Goal: Information Seeking & Learning: Compare options

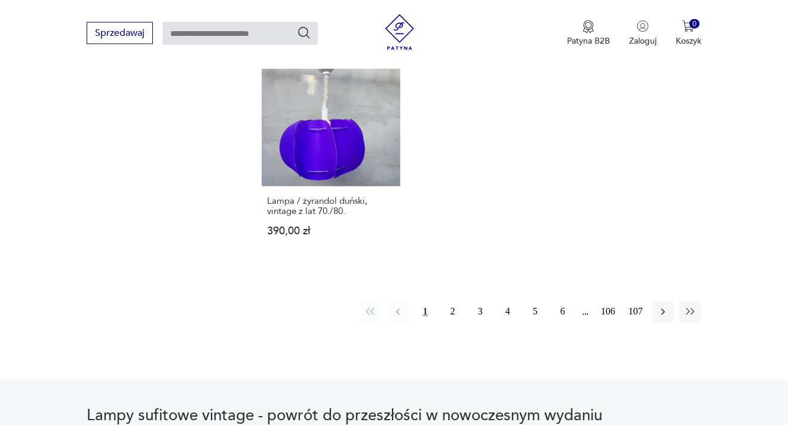
scroll to position [1721, 0]
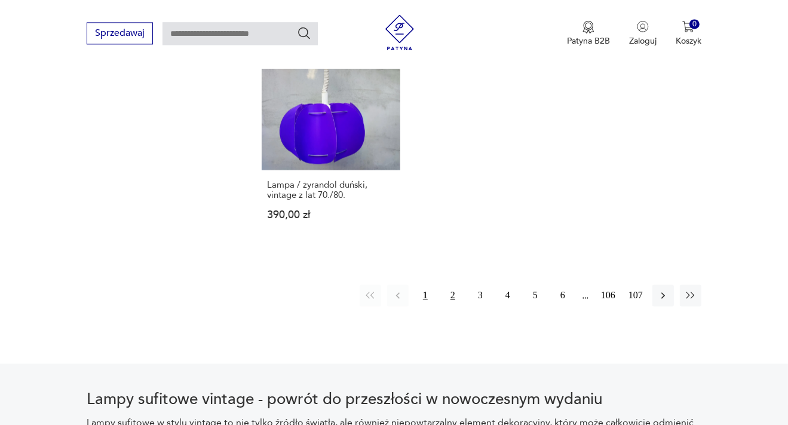
click at [454, 287] on button "2" at bounding box center [453, 295] width 22 height 22
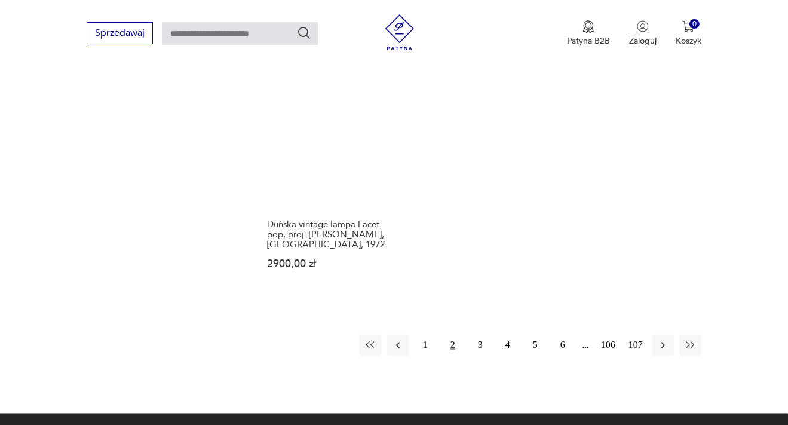
scroll to position [1768, 0]
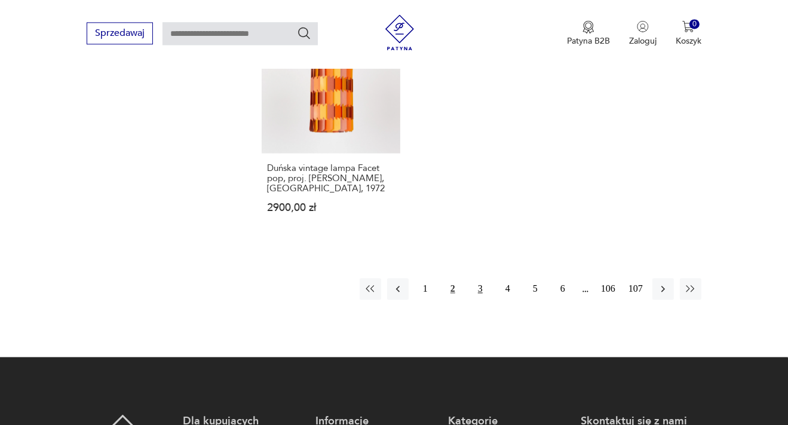
click at [473, 278] on button "3" at bounding box center [481, 289] width 22 height 22
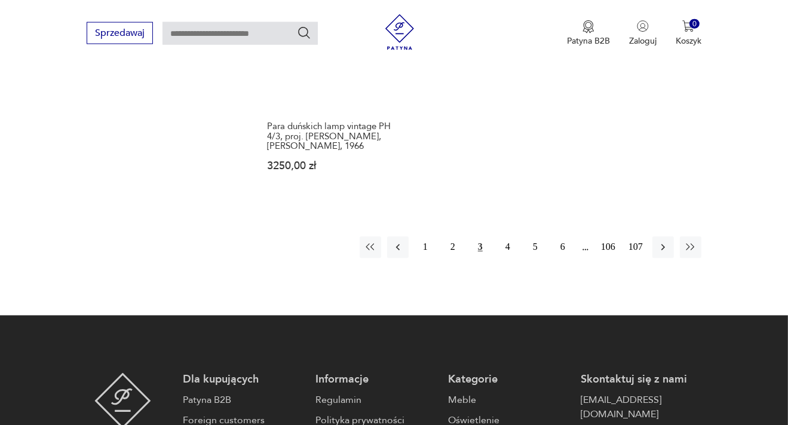
scroll to position [1831, 0]
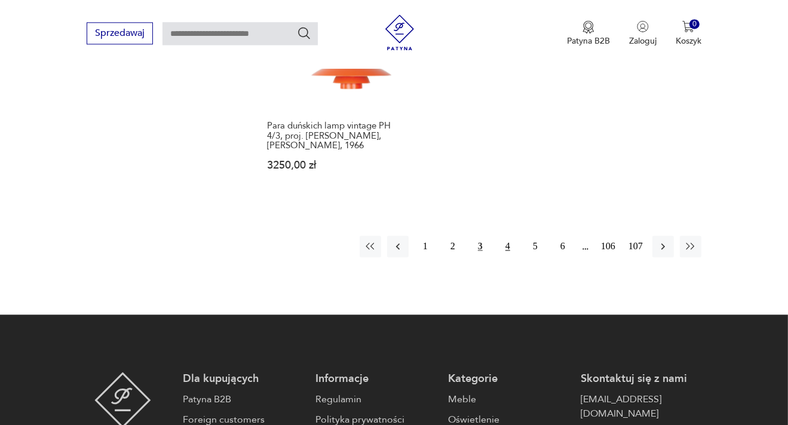
click at [503, 235] on button "4" at bounding box center [508, 246] width 22 height 22
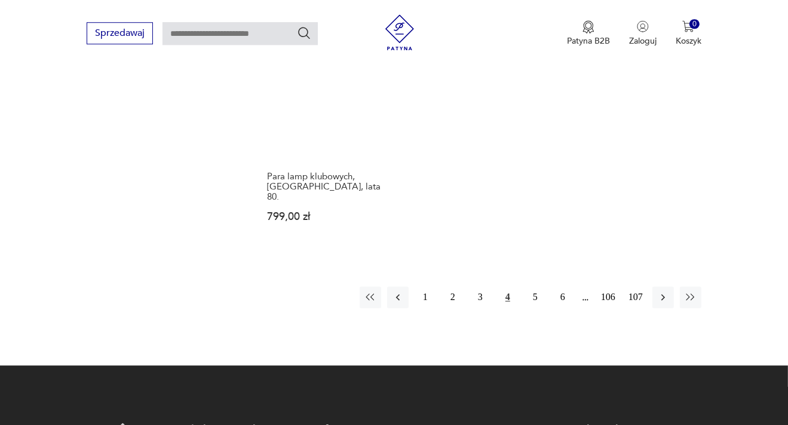
scroll to position [1831, 0]
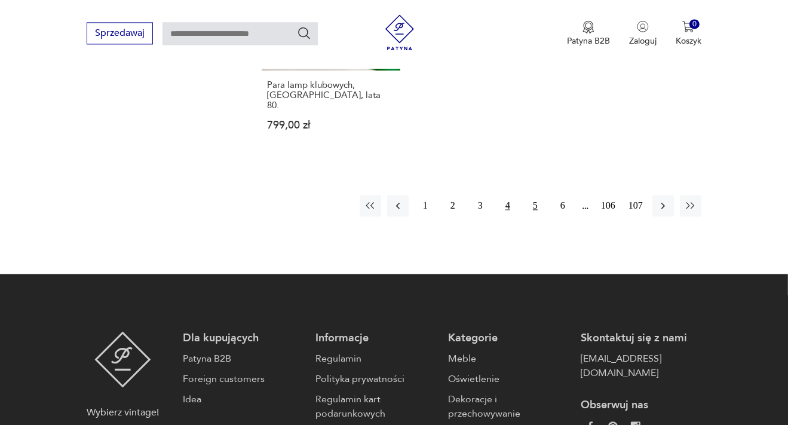
click at [532, 195] on button "5" at bounding box center [536, 206] width 22 height 22
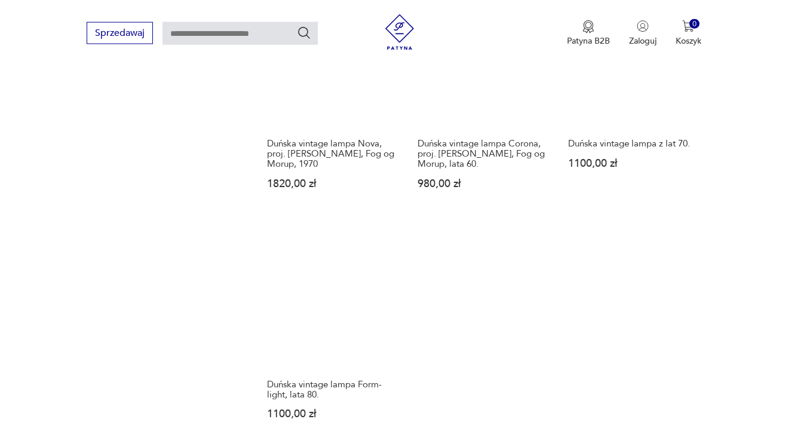
scroll to position [1642, 0]
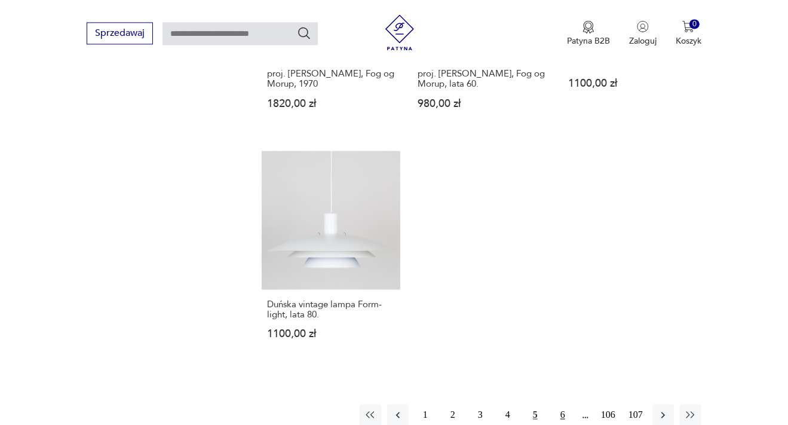
click at [567, 404] on button "6" at bounding box center [563, 415] width 22 height 22
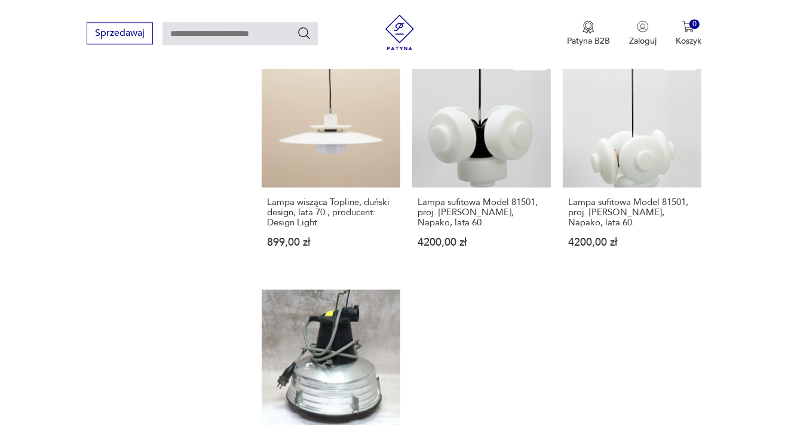
scroll to position [1642, 0]
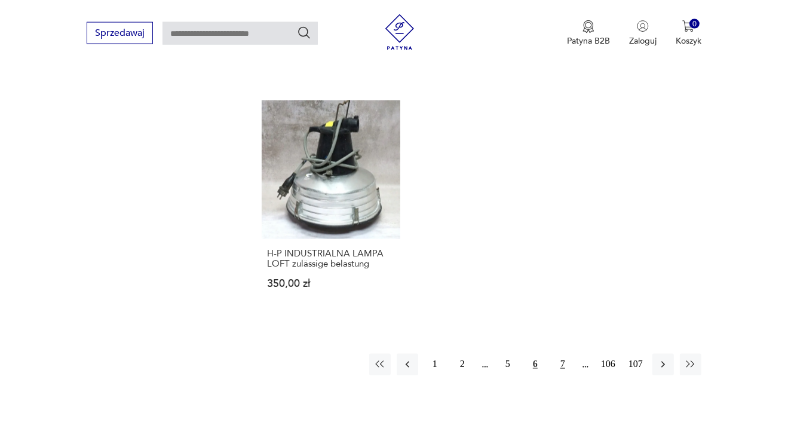
click at [561, 354] on button "7" at bounding box center [563, 365] width 22 height 22
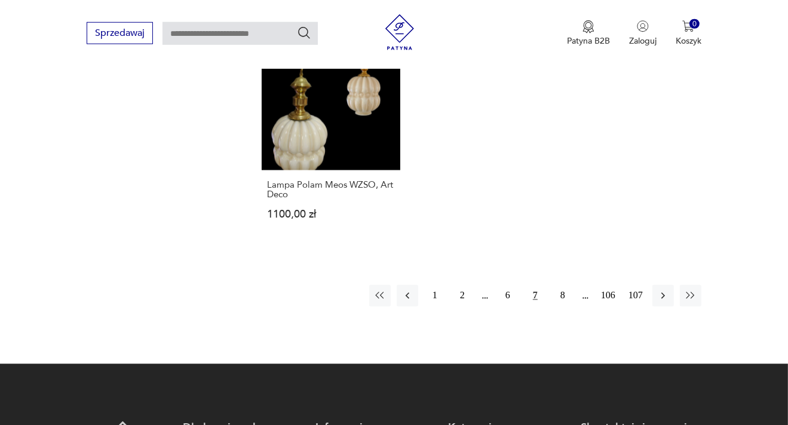
scroll to position [1768, 0]
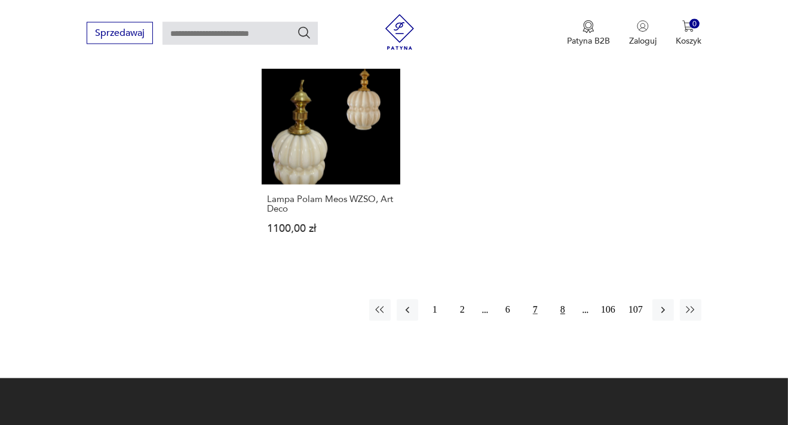
click at [561, 299] on button "8" at bounding box center [563, 310] width 22 height 22
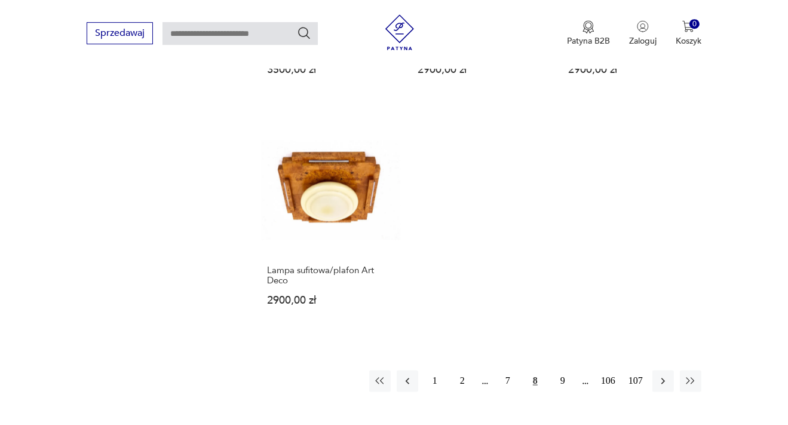
scroll to position [1705, 0]
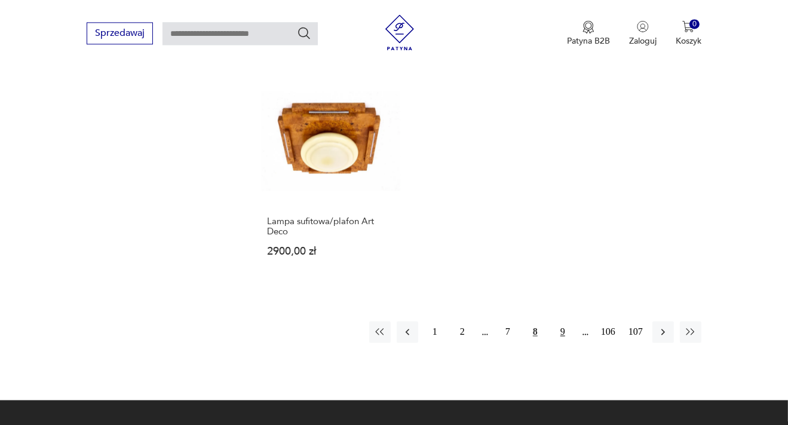
click at [564, 321] on button "9" at bounding box center [563, 332] width 22 height 22
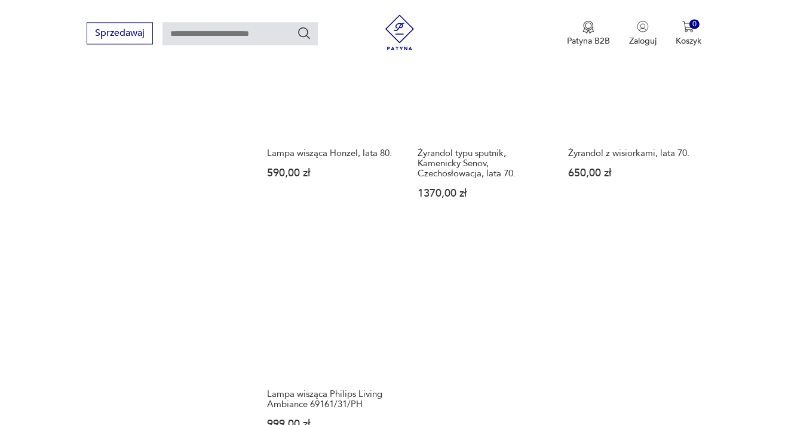
scroll to position [1831, 0]
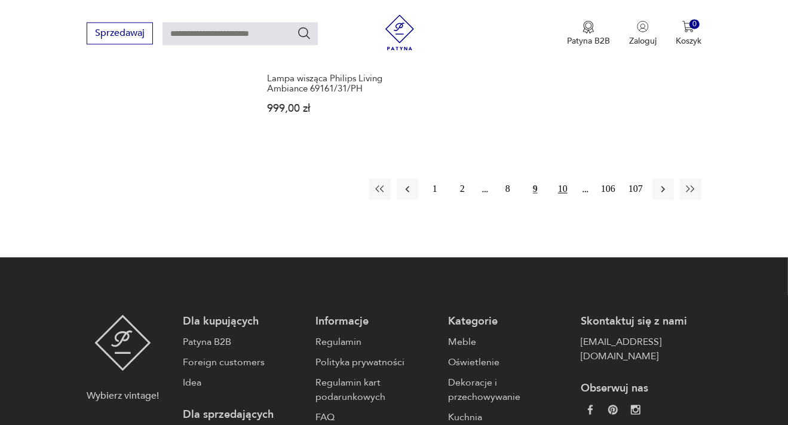
click at [557, 178] on button "10" at bounding box center [563, 189] width 22 height 22
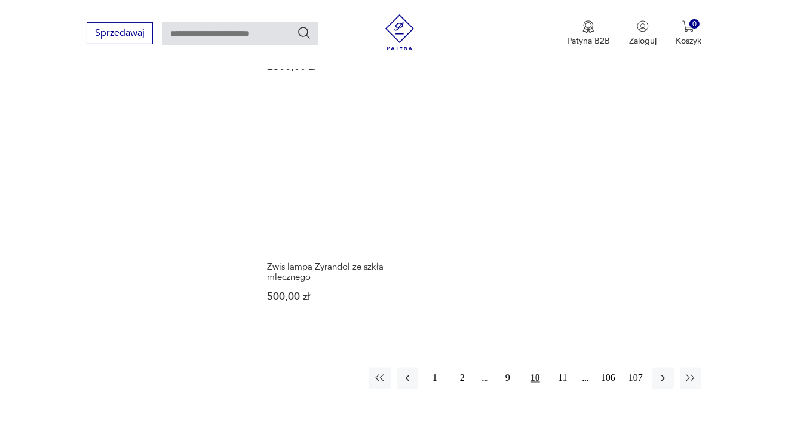
scroll to position [1831, 0]
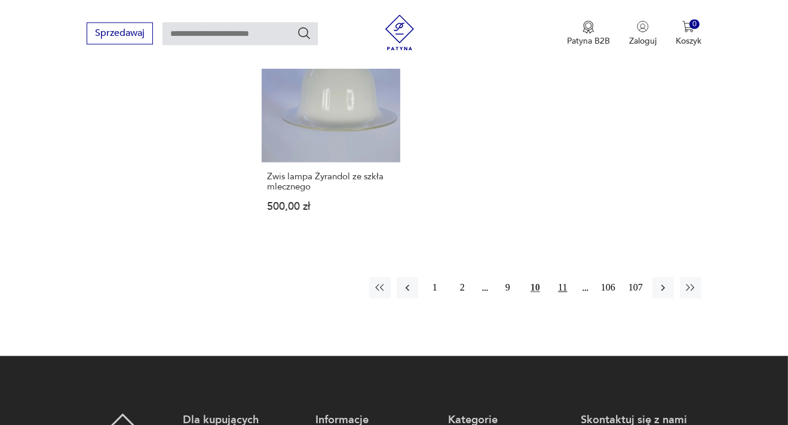
click at [563, 277] on button "11" at bounding box center [563, 288] width 22 height 22
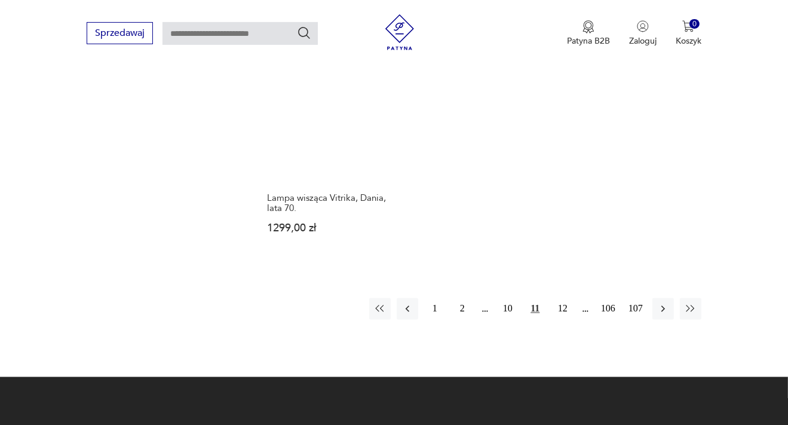
scroll to position [1768, 0]
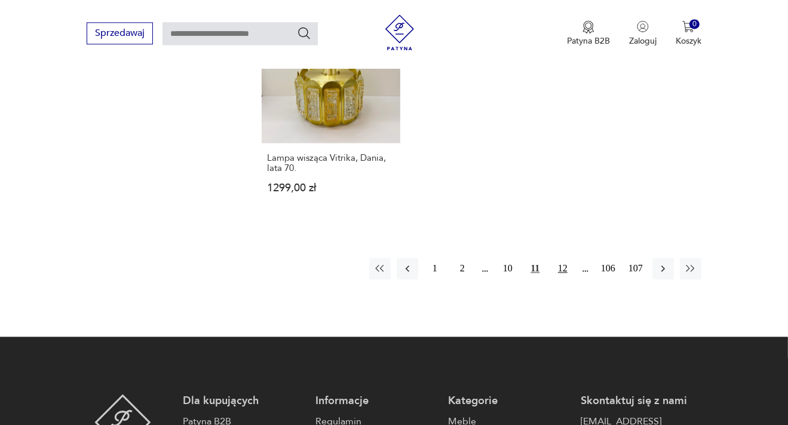
click at [568, 258] on button "12" at bounding box center [563, 269] width 22 height 22
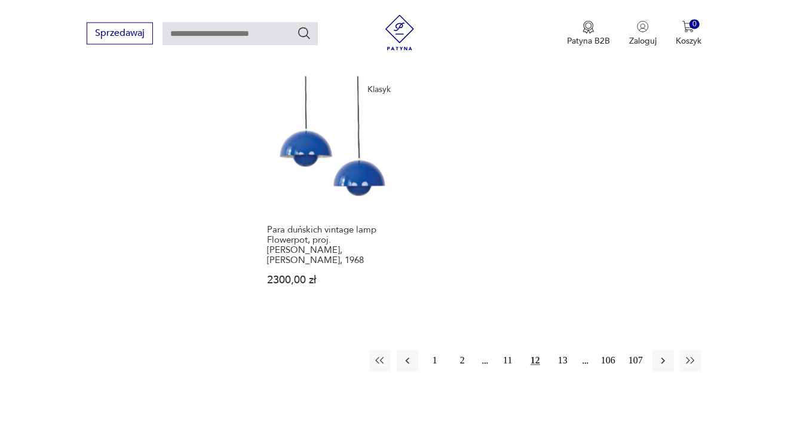
scroll to position [1705, 0]
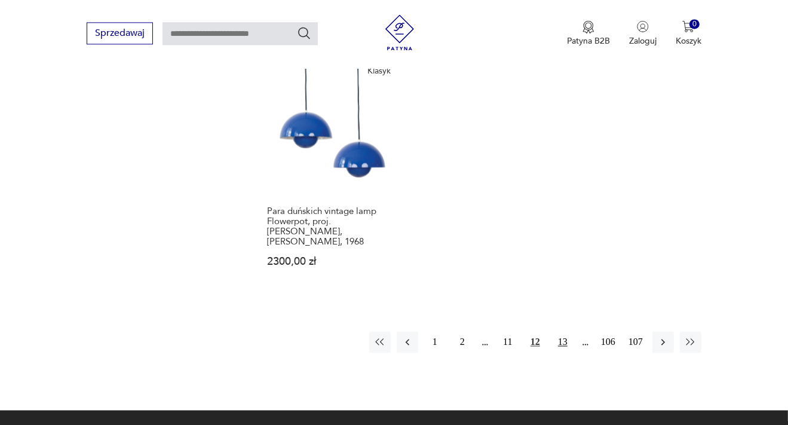
click at [567, 331] on button "13" at bounding box center [563, 342] width 22 height 22
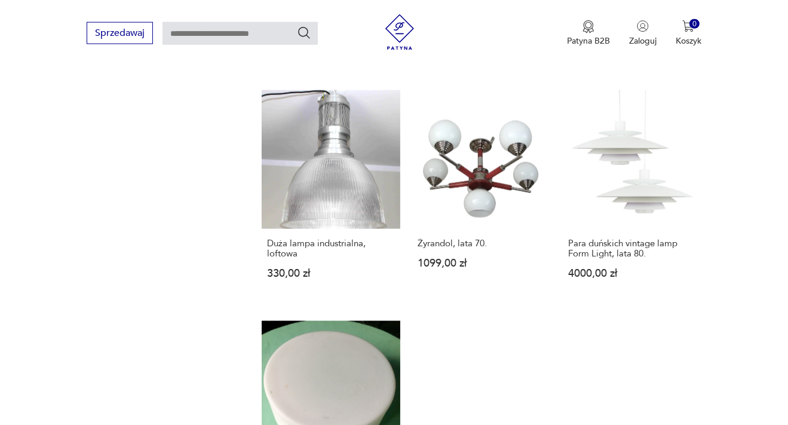
scroll to position [1642, 0]
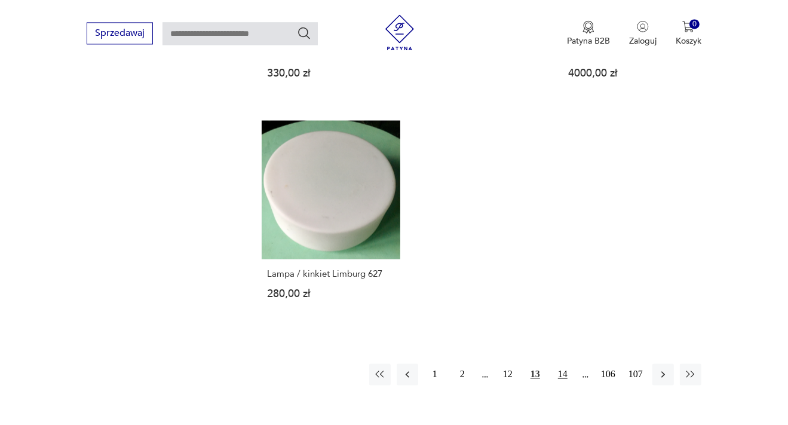
click at [566, 363] on button "14" at bounding box center [563, 374] width 22 height 22
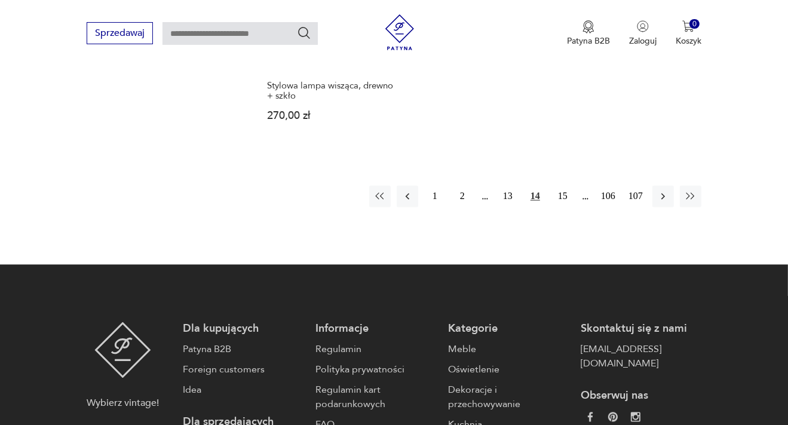
scroll to position [1831, 0]
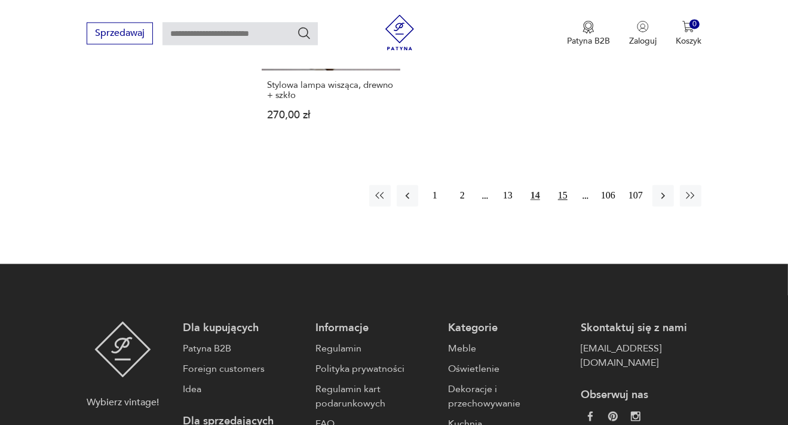
click at [558, 185] on button "15" at bounding box center [563, 196] width 22 height 22
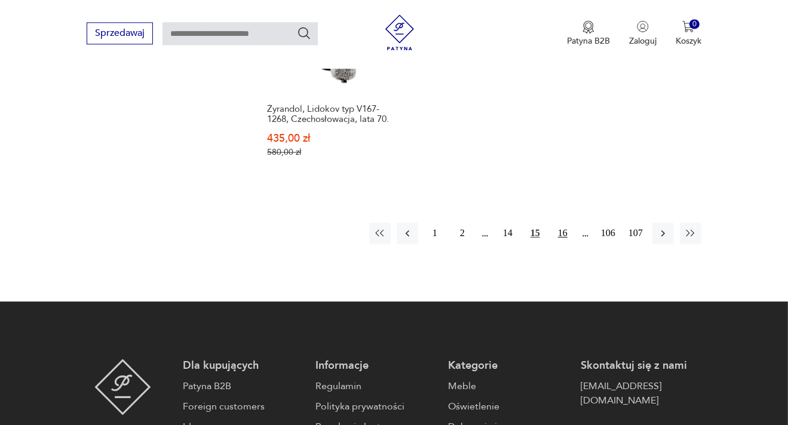
click at [562, 222] on button "16" at bounding box center [563, 233] width 22 height 22
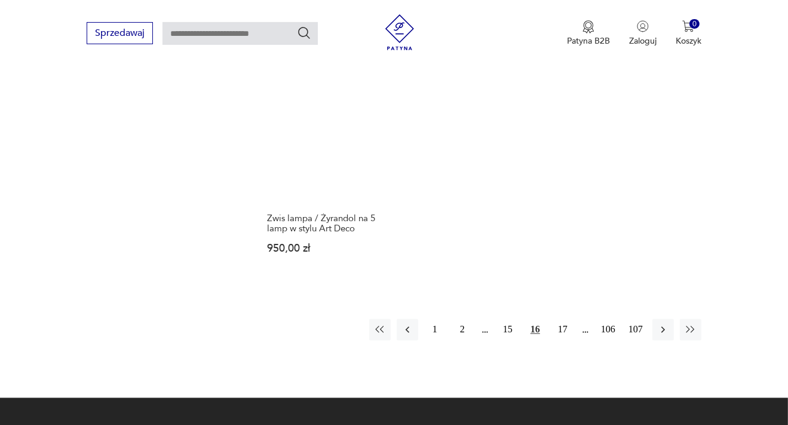
scroll to position [1831, 0]
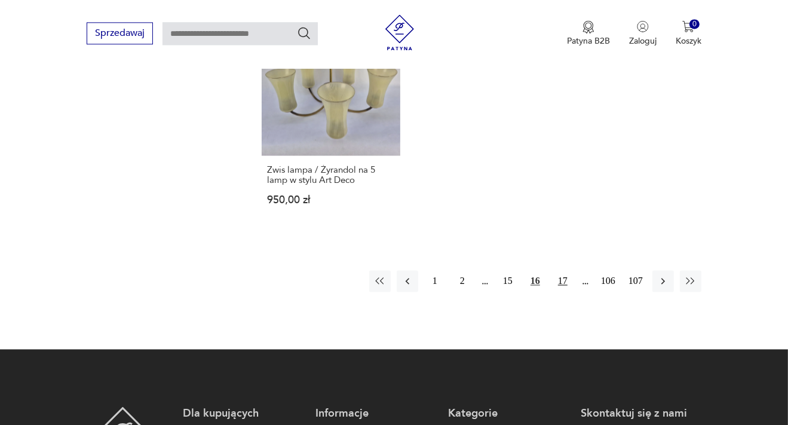
click at [564, 270] on button "17" at bounding box center [563, 281] width 22 height 22
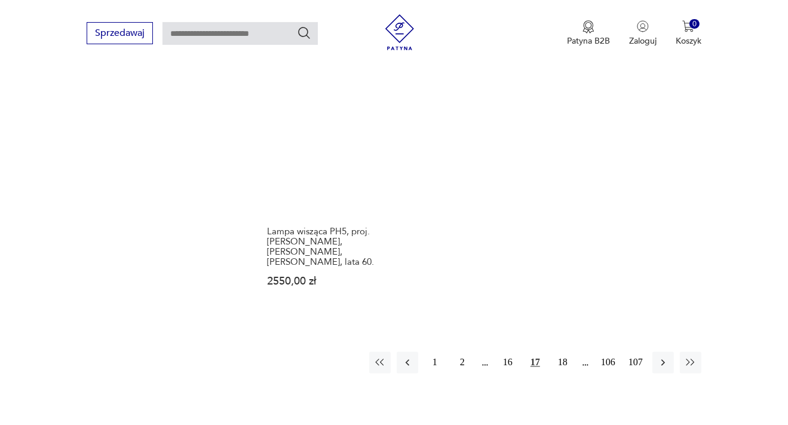
scroll to position [1705, 0]
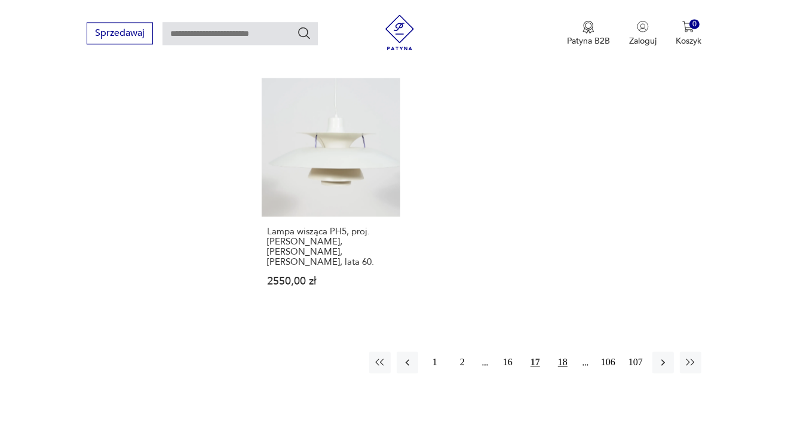
click at [568, 351] on button "18" at bounding box center [563, 362] width 22 height 22
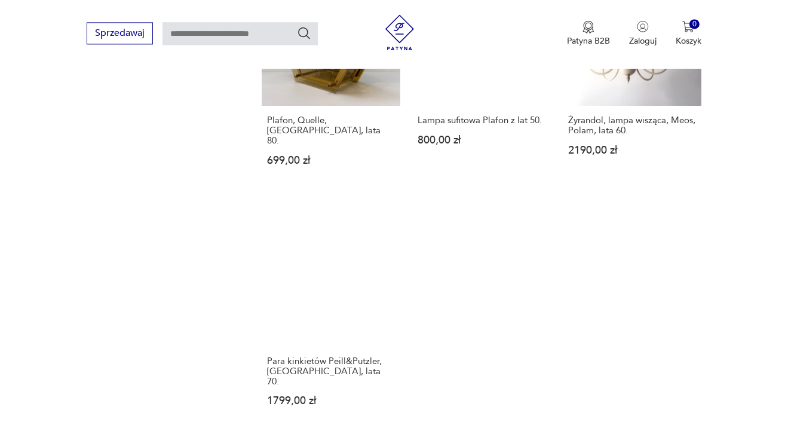
scroll to position [1831, 0]
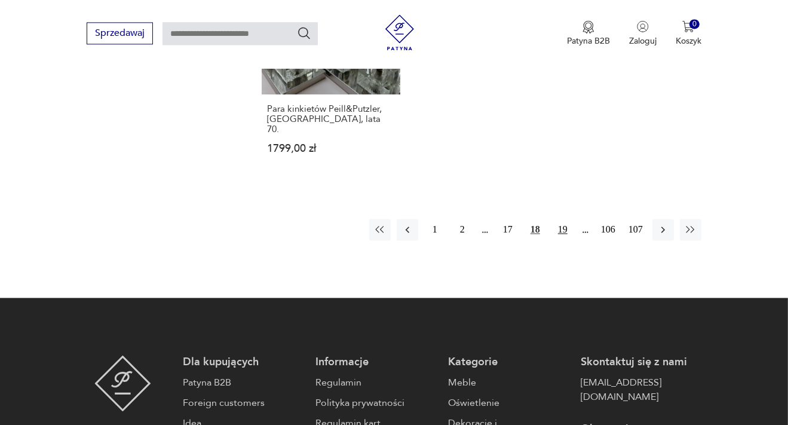
click at [567, 219] on button "19" at bounding box center [563, 230] width 22 height 22
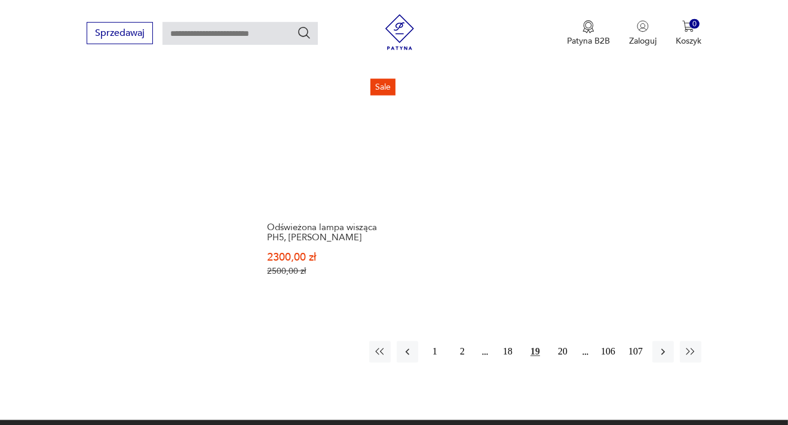
scroll to position [1705, 0]
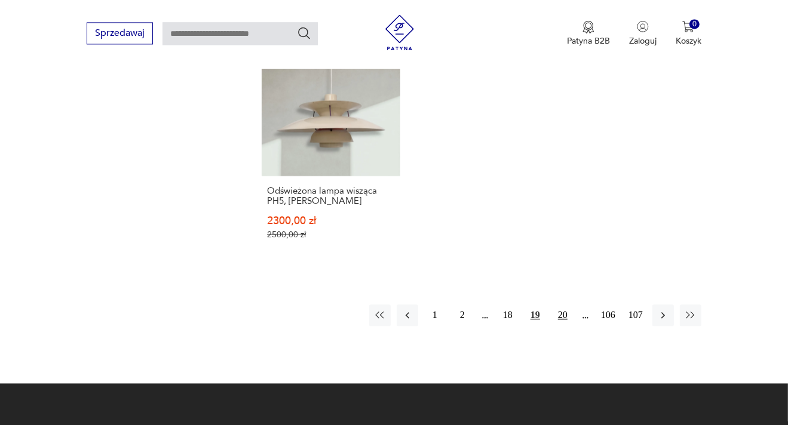
click at [568, 304] on button "20" at bounding box center [563, 315] width 22 height 22
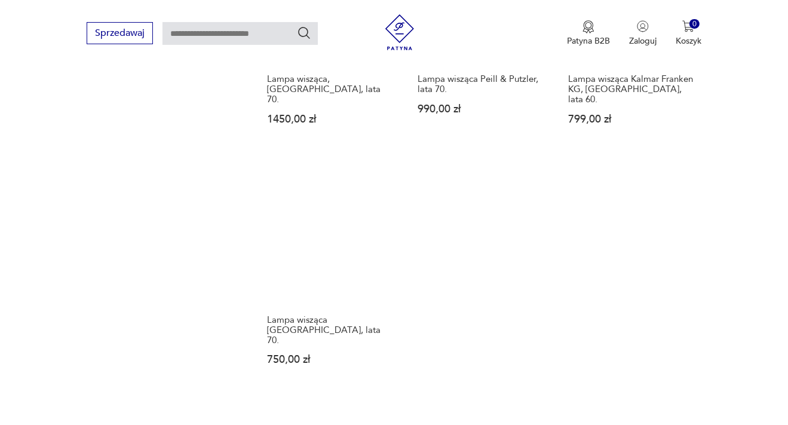
scroll to position [1705, 0]
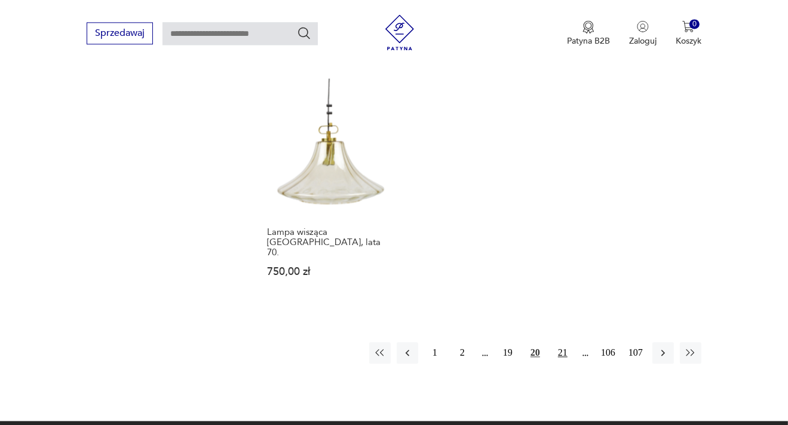
click at [562, 342] on button "21" at bounding box center [563, 353] width 22 height 22
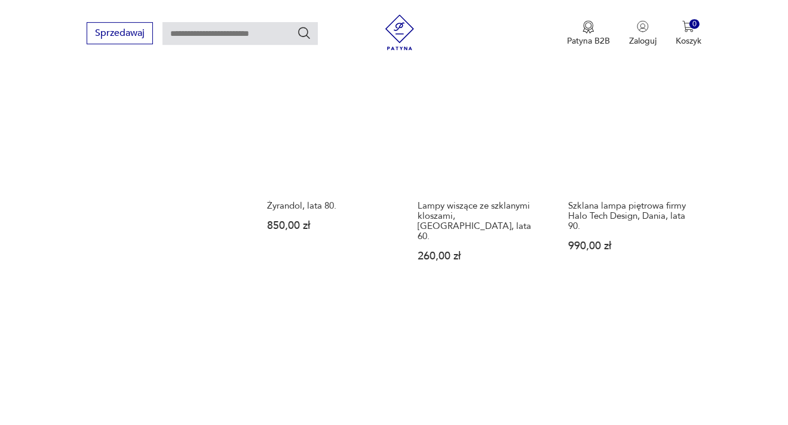
scroll to position [1642, 0]
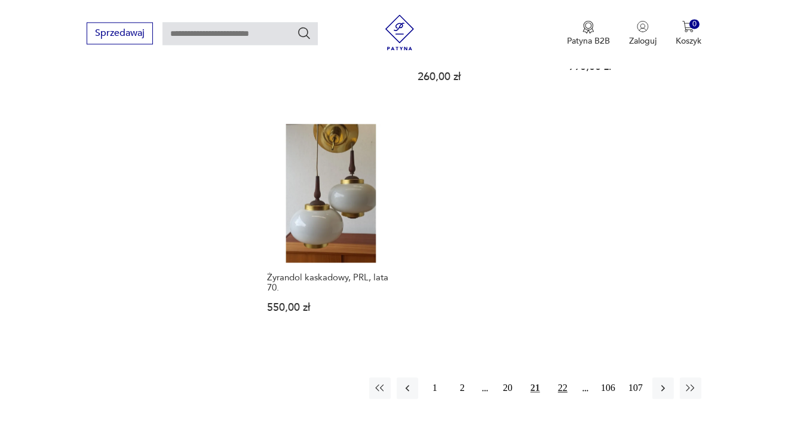
click at [561, 377] on button "22" at bounding box center [563, 388] width 22 height 22
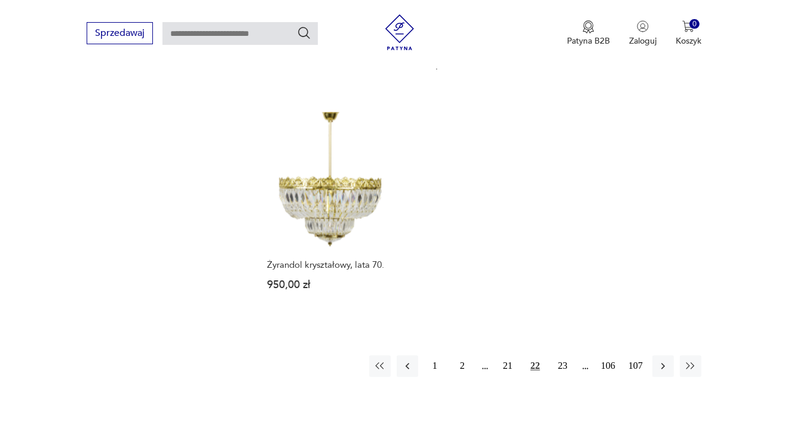
scroll to position [1705, 0]
click at [566, 355] on button "23" at bounding box center [563, 366] width 22 height 22
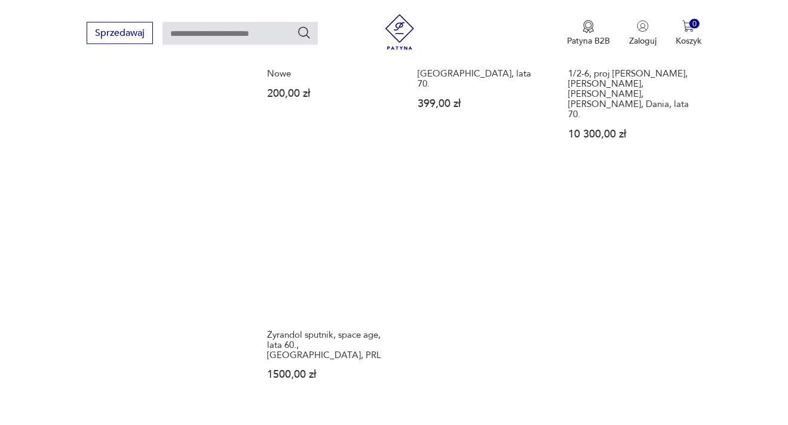
scroll to position [1705, 0]
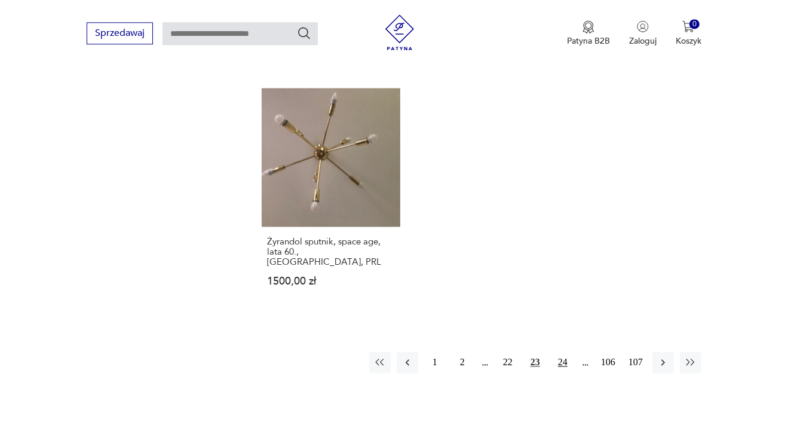
click at [560, 351] on button "24" at bounding box center [563, 362] width 22 height 22
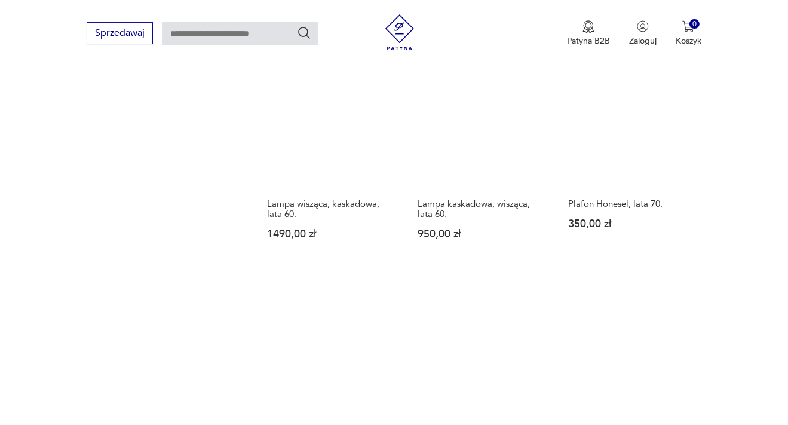
scroll to position [1579, 0]
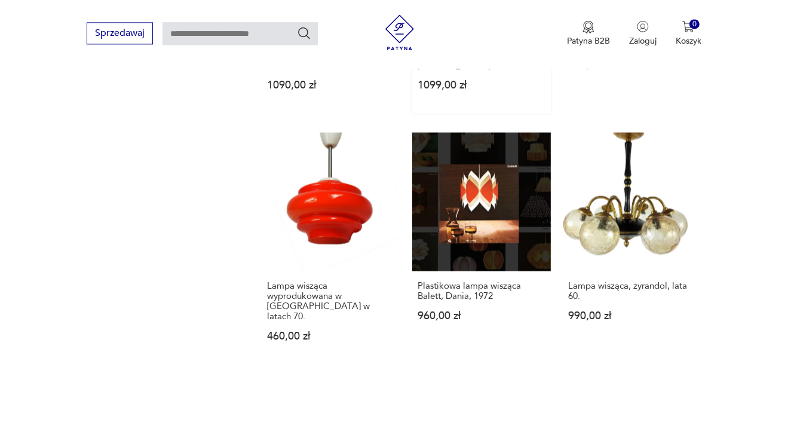
scroll to position [1642, 0]
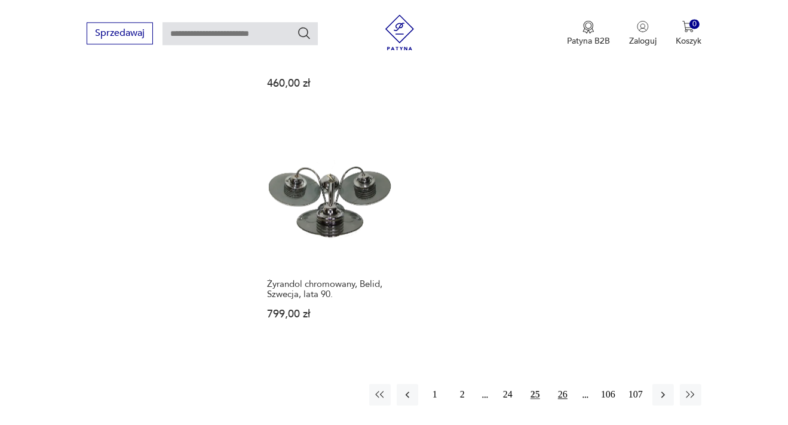
click at [568, 384] on button "26" at bounding box center [563, 395] width 22 height 22
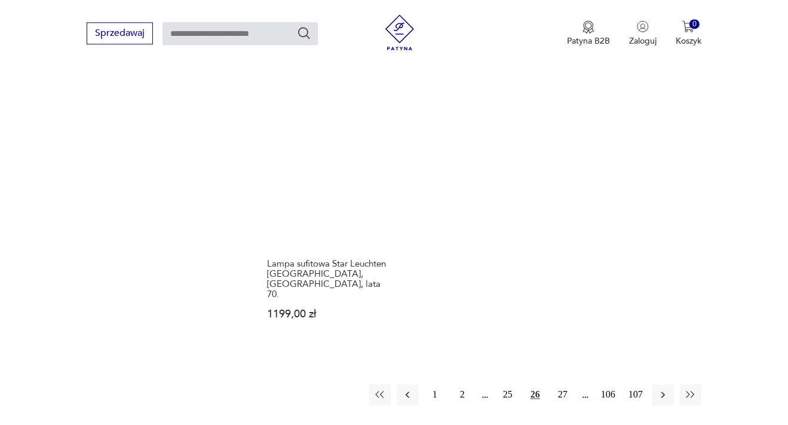
scroll to position [1831, 0]
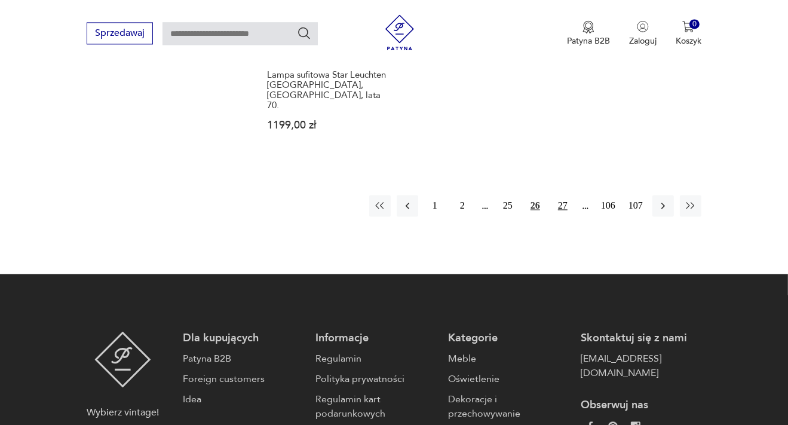
click at [559, 195] on button "27" at bounding box center [563, 206] width 22 height 22
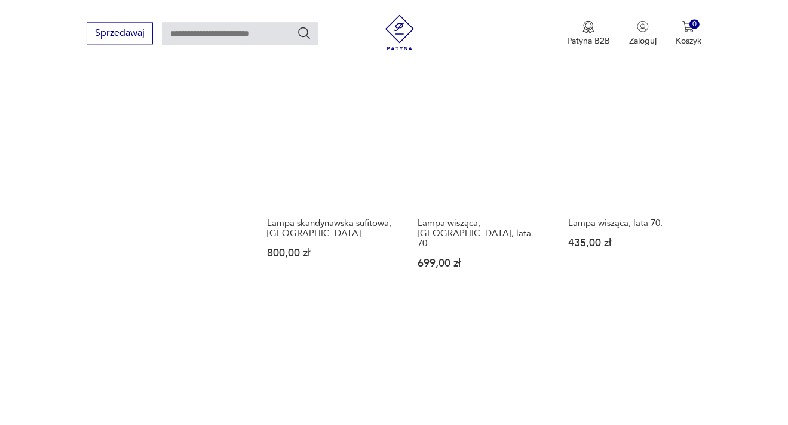
scroll to position [1768, 0]
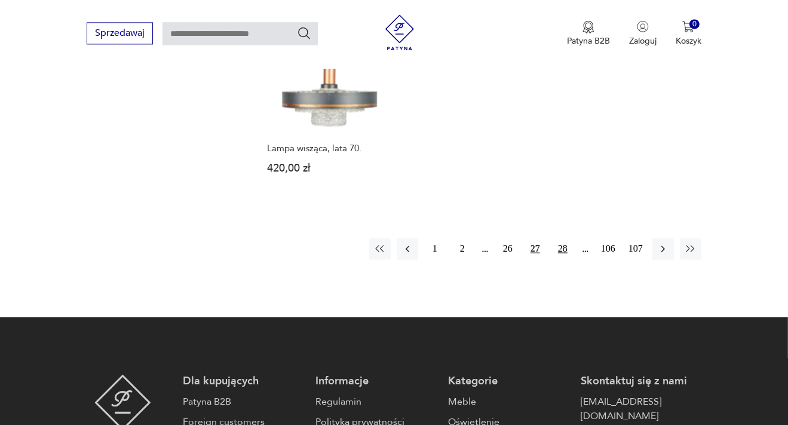
click at [564, 238] on button "28" at bounding box center [563, 249] width 22 height 22
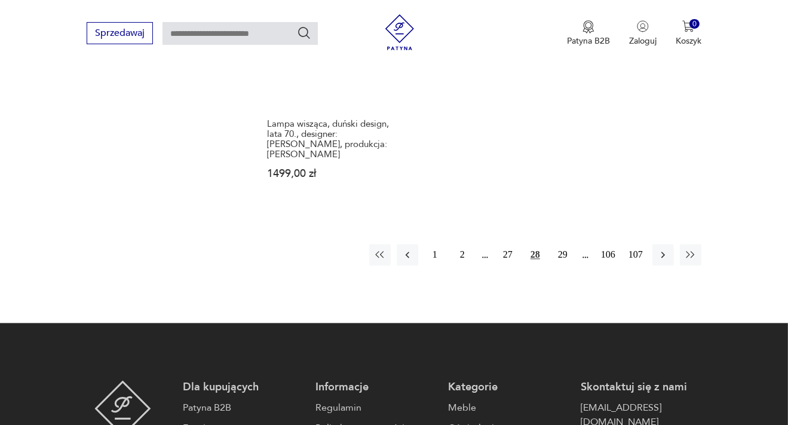
scroll to position [1831, 0]
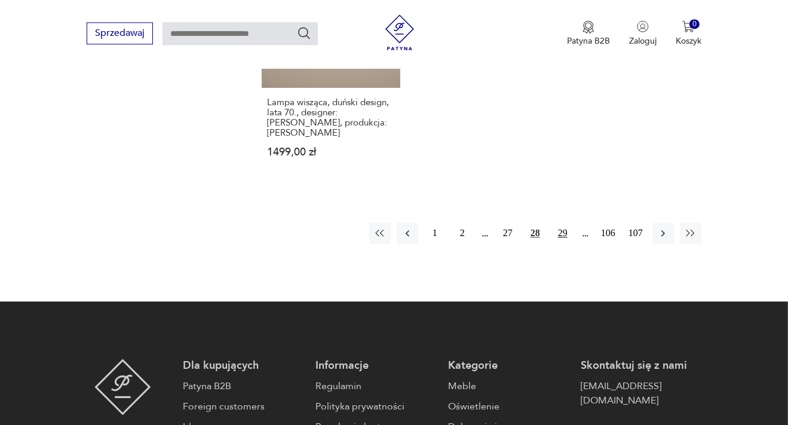
click at [567, 222] on button "29" at bounding box center [563, 233] width 22 height 22
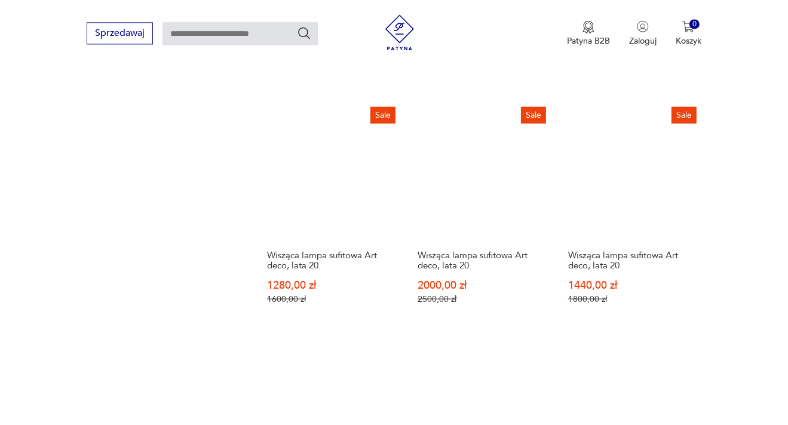
scroll to position [1579, 0]
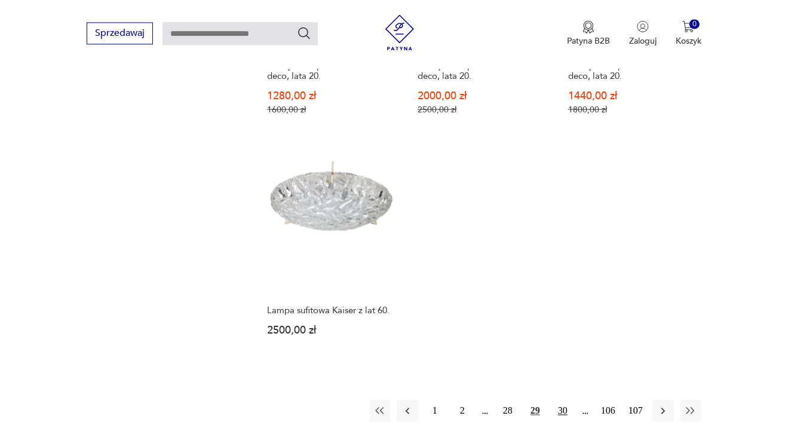
click at [563, 400] on button "30" at bounding box center [563, 411] width 22 height 22
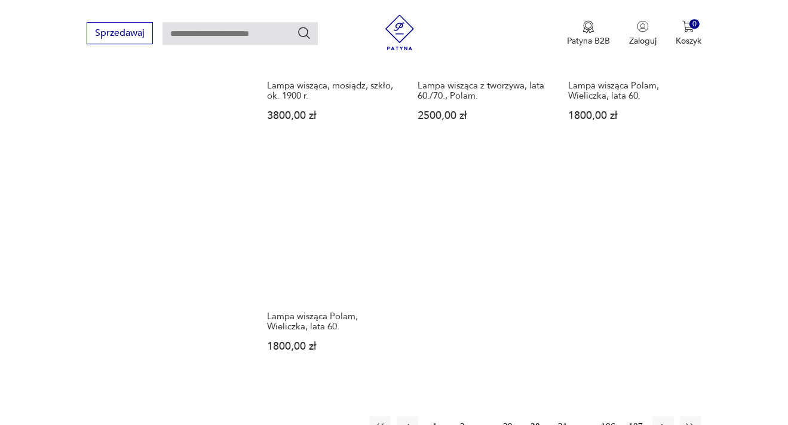
scroll to position [1705, 0]
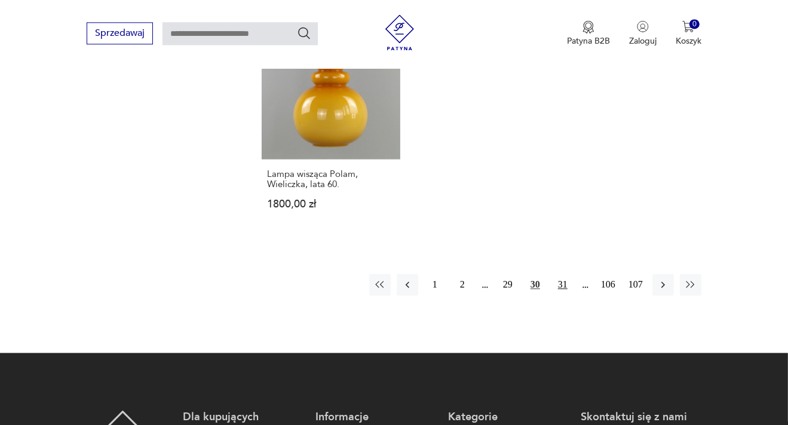
click at [562, 274] on button "31" at bounding box center [563, 285] width 22 height 22
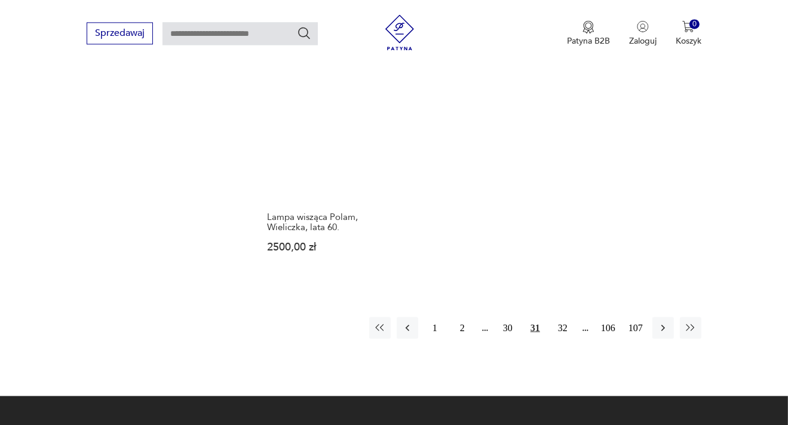
scroll to position [1705, 0]
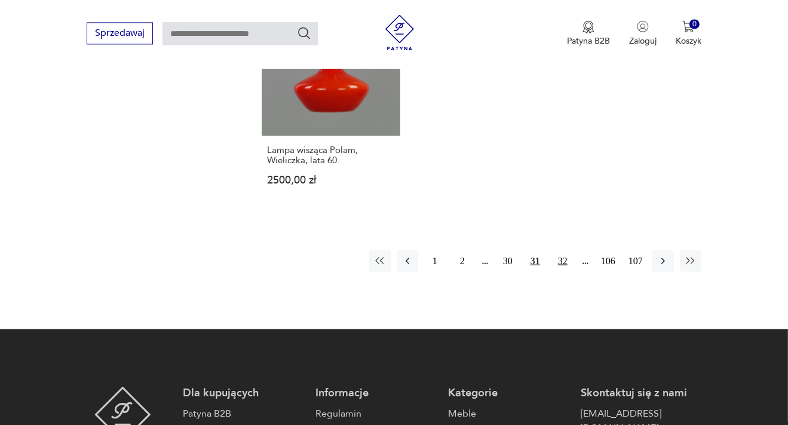
click at [561, 257] on button "32" at bounding box center [563, 261] width 22 height 22
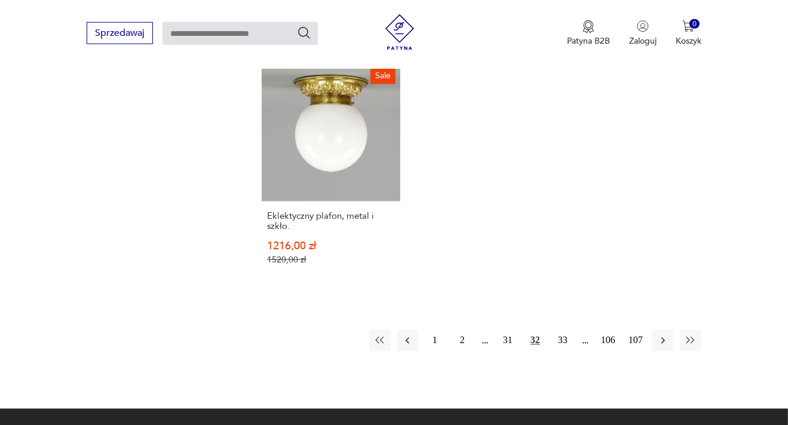
scroll to position [1705, 0]
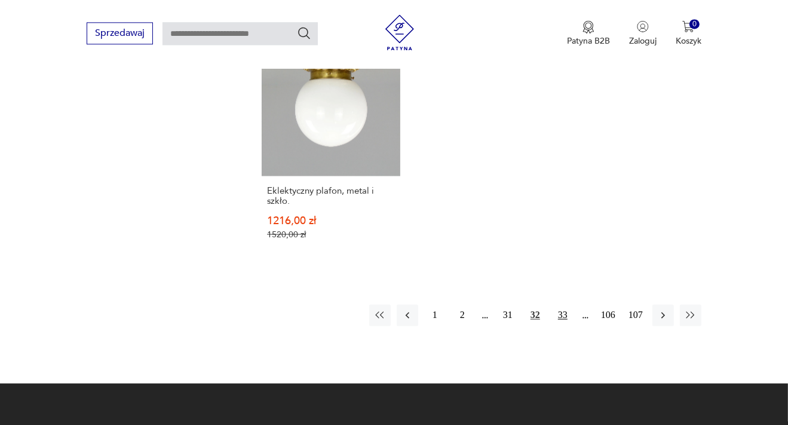
click at [567, 304] on button "33" at bounding box center [563, 315] width 22 height 22
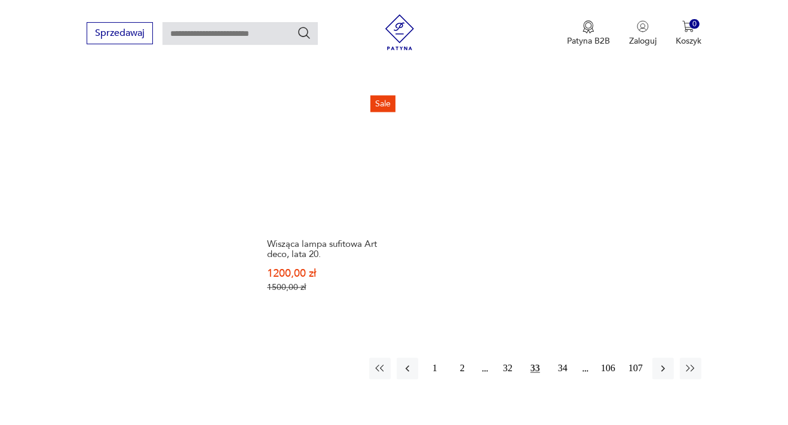
scroll to position [1768, 0]
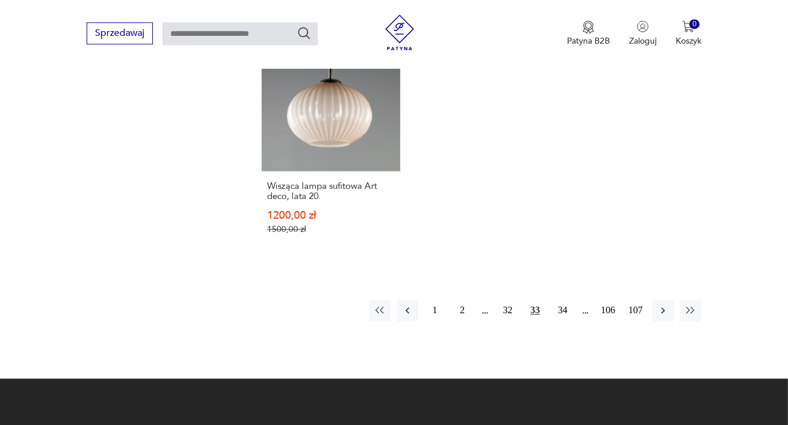
click at [565, 299] on button "34" at bounding box center [563, 310] width 22 height 22
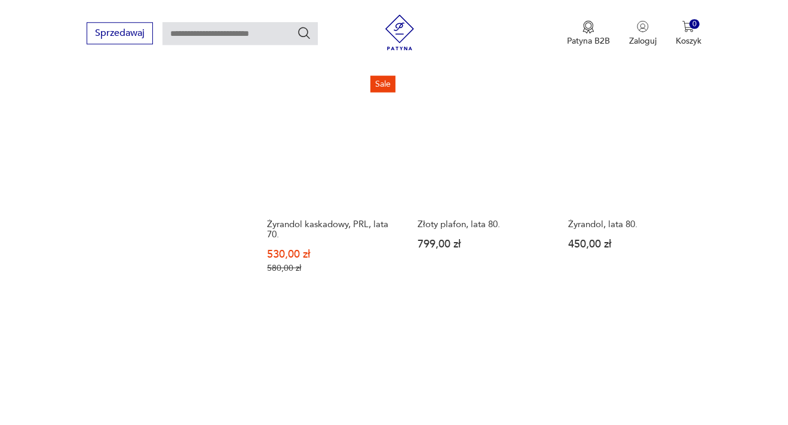
scroll to position [1642, 0]
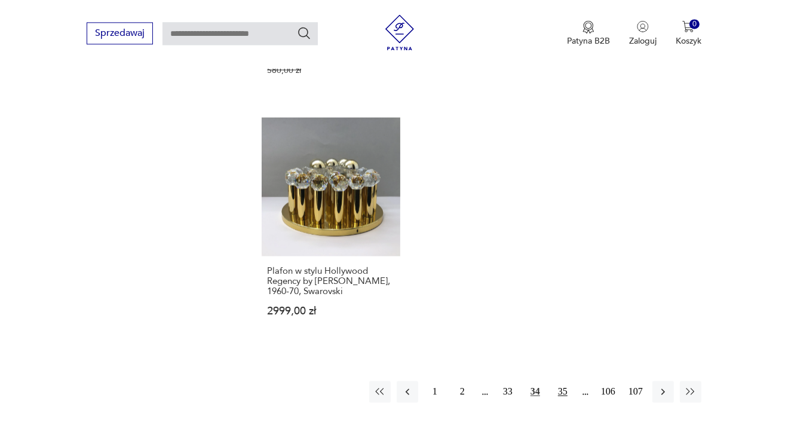
click at [562, 381] on button "35" at bounding box center [563, 392] width 22 height 22
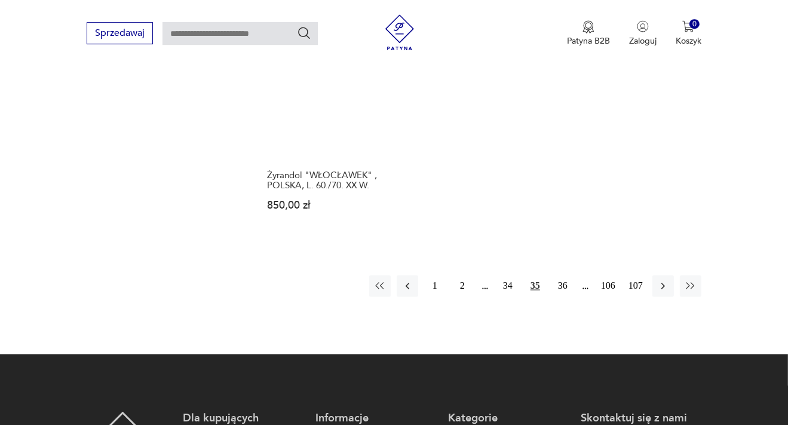
scroll to position [1768, 0]
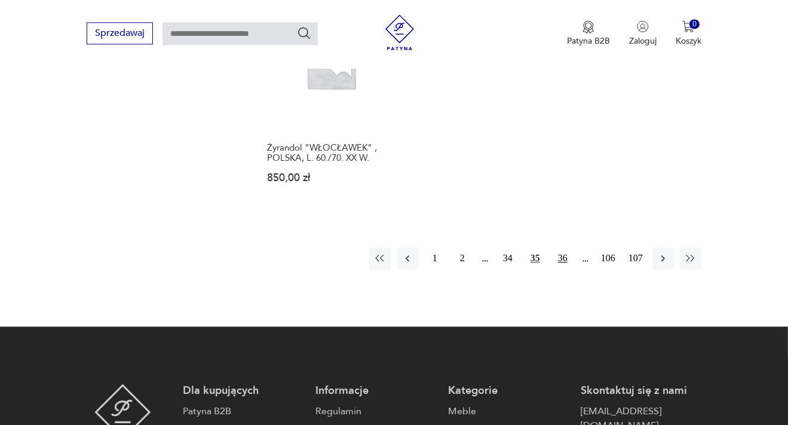
click at [564, 247] on button "36" at bounding box center [563, 258] width 22 height 22
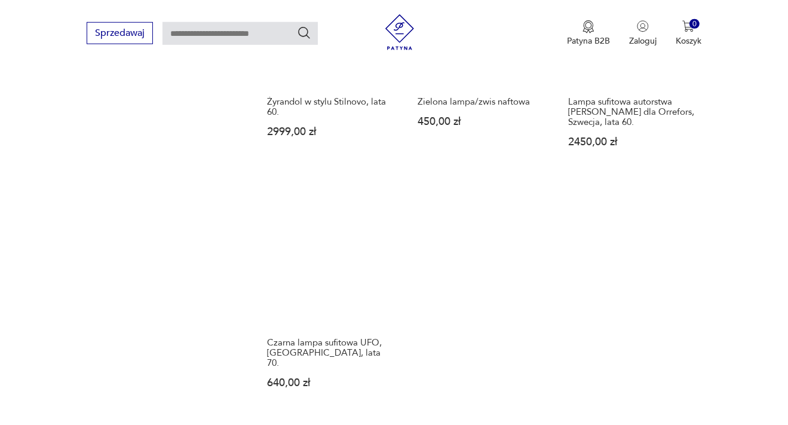
scroll to position [1705, 0]
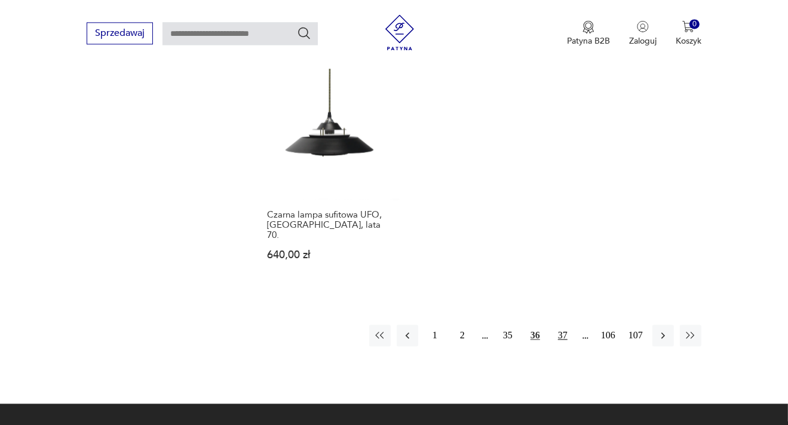
click at [566, 324] on button "37" at bounding box center [563, 335] width 22 height 22
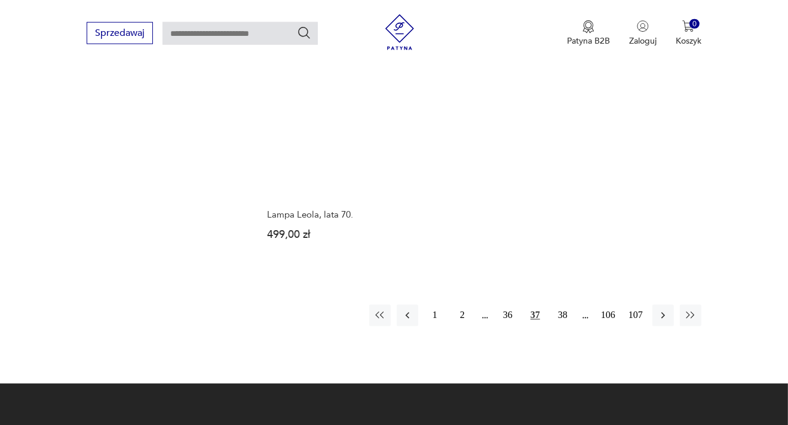
scroll to position [1705, 0]
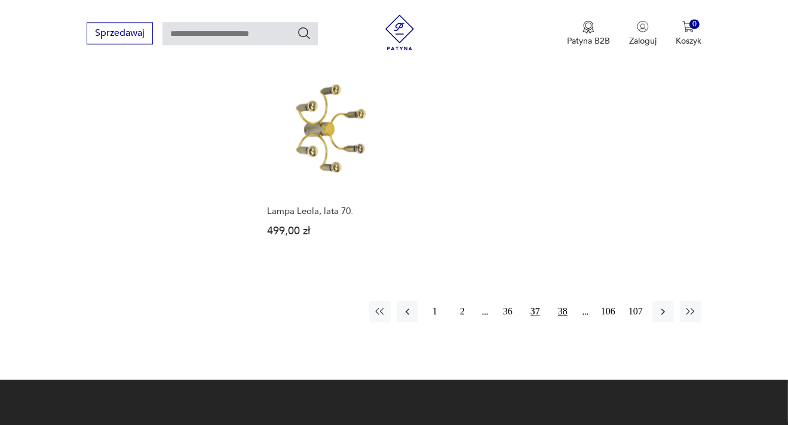
click at [567, 301] on button "38" at bounding box center [563, 312] width 22 height 22
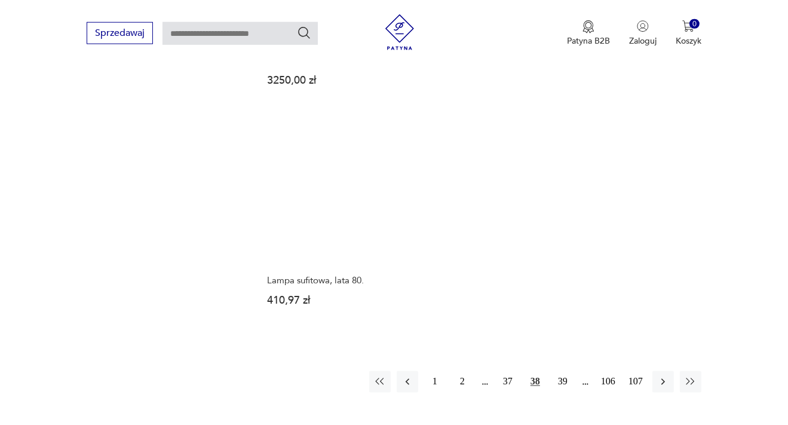
scroll to position [1705, 0]
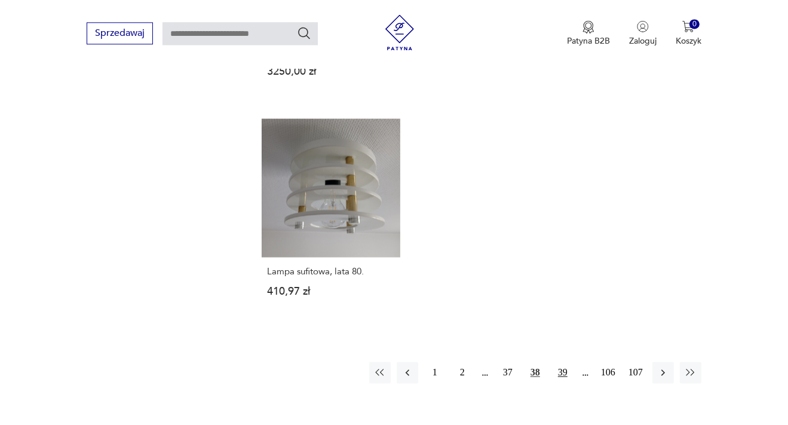
click at [565, 362] on button "39" at bounding box center [563, 373] width 22 height 22
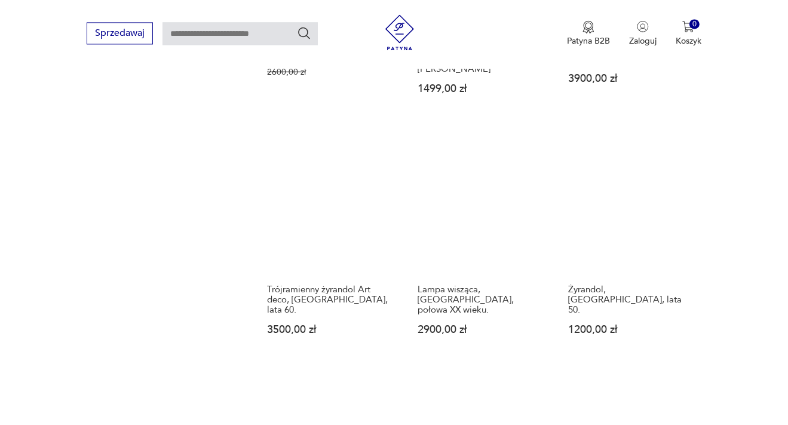
scroll to position [1642, 0]
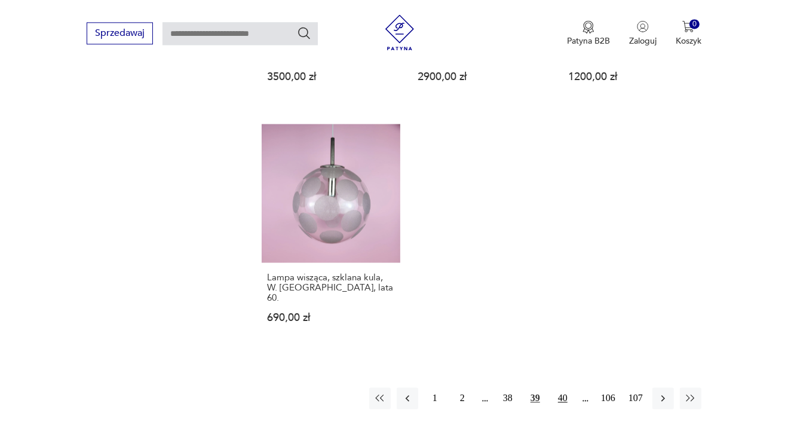
click at [564, 387] on button "40" at bounding box center [563, 398] width 22 height 22
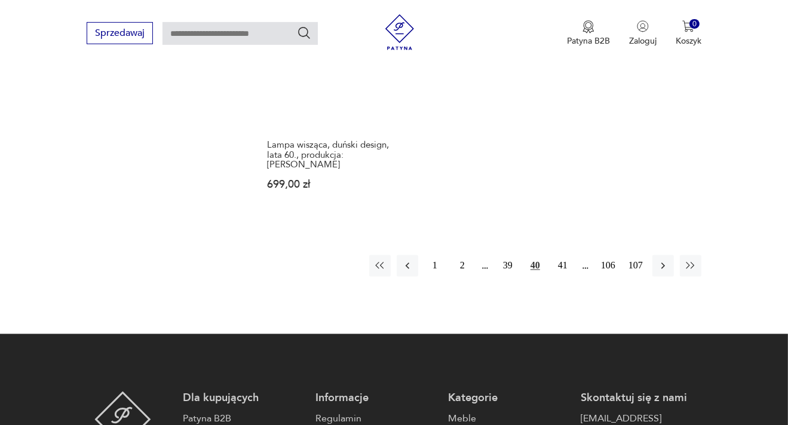
scroll to position [1831, 0]
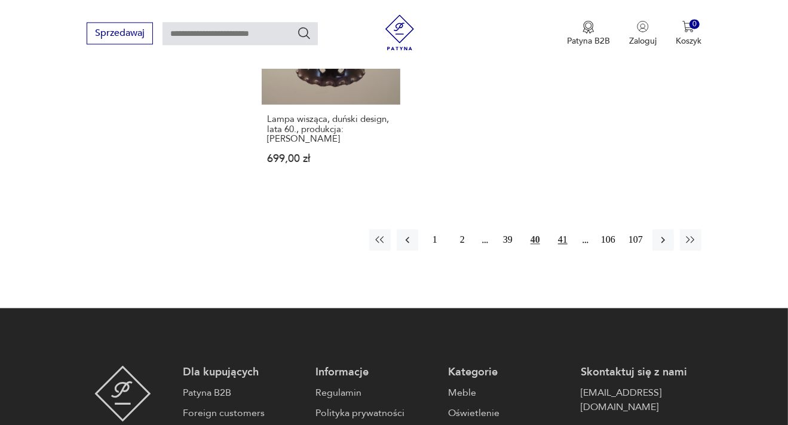
click at [565, 229] on button "41" at bounding box center [563, 240] width 22 height 22
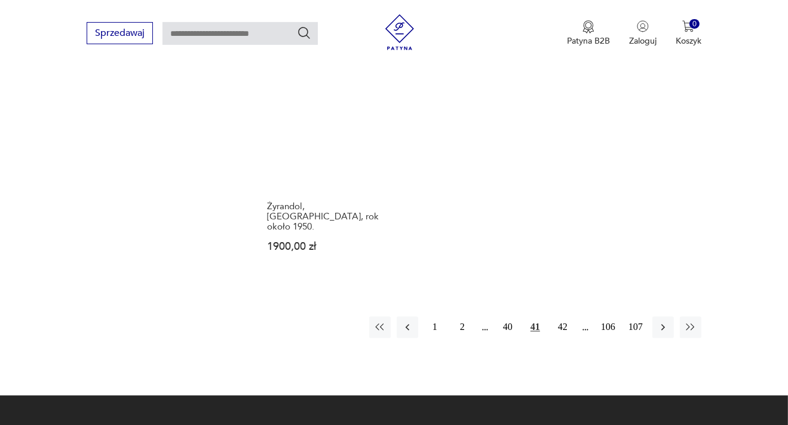
scroll to position [1705, 0]
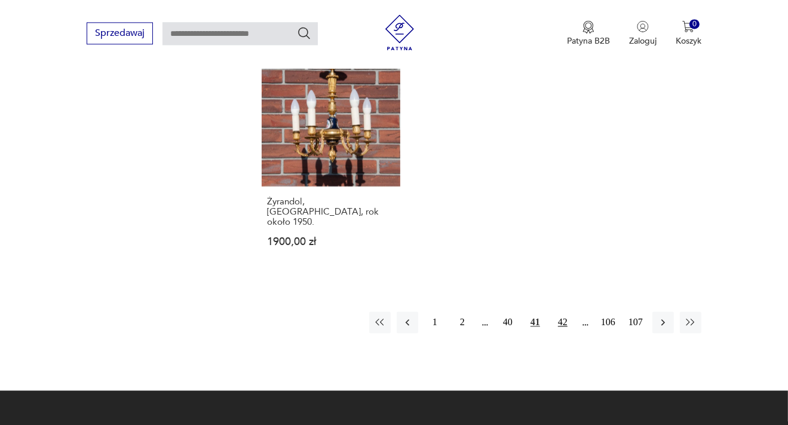
click at [567, 311] on button "42" at bounding box center [563, 322] width 22 height 22
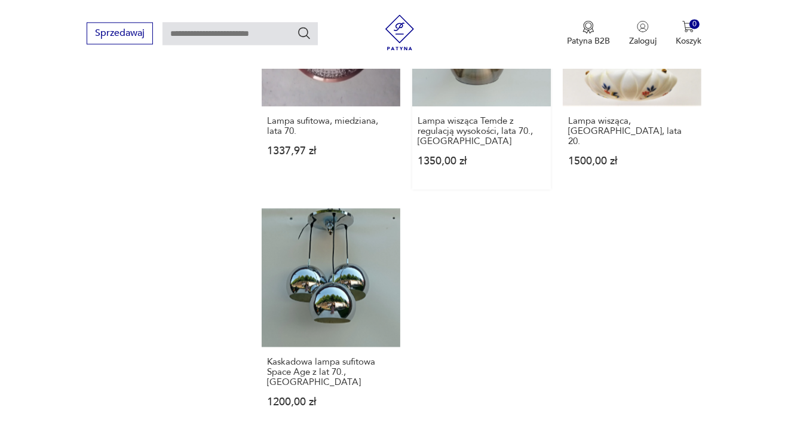
scroll to position [1579, 0]
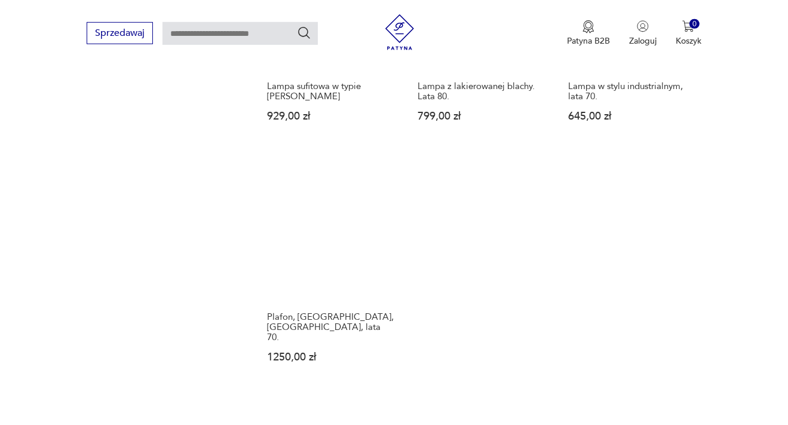
scroll to position [1579, 0]
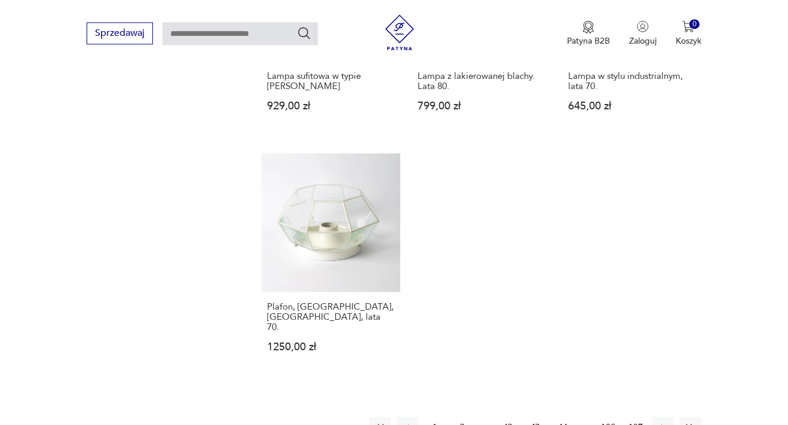
click at [564, 417] on button "44" at bounding box center [563, 428] width 22 height 22
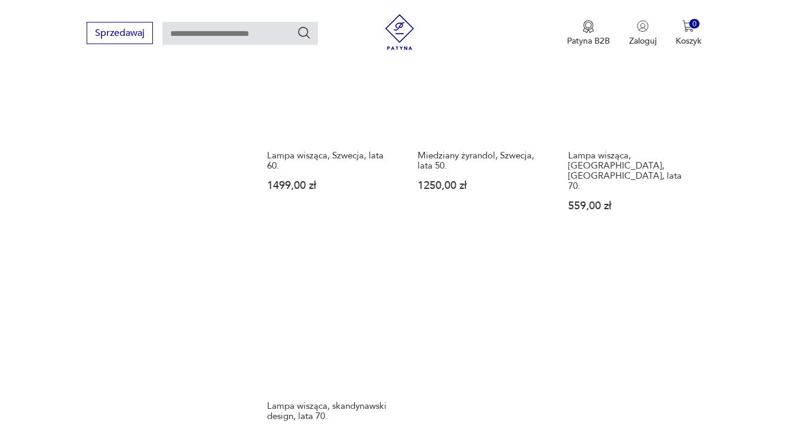
scroll to position [1642, 0]
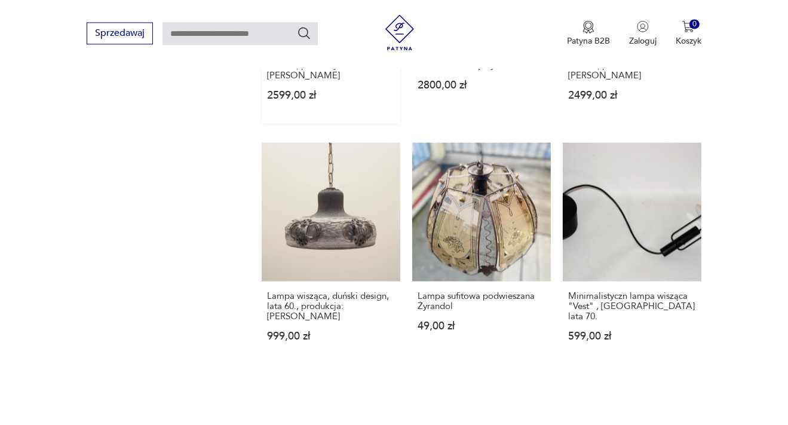
scroll to position [1642, 0]
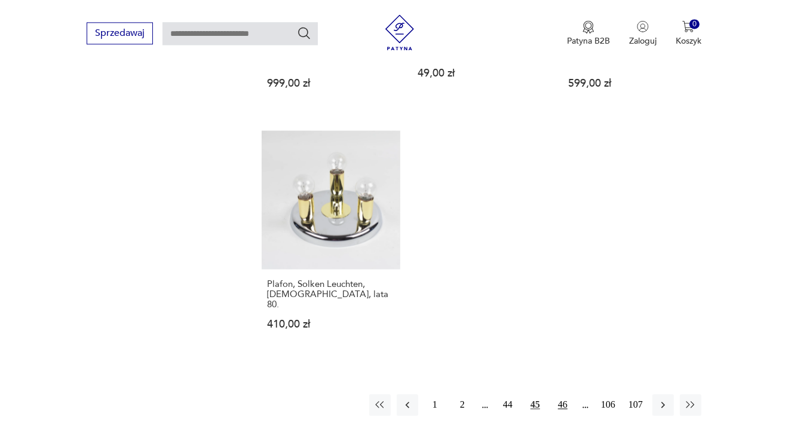
click at [562, 394] on button "46" at bounding box center [563, 405] width 22 height 22
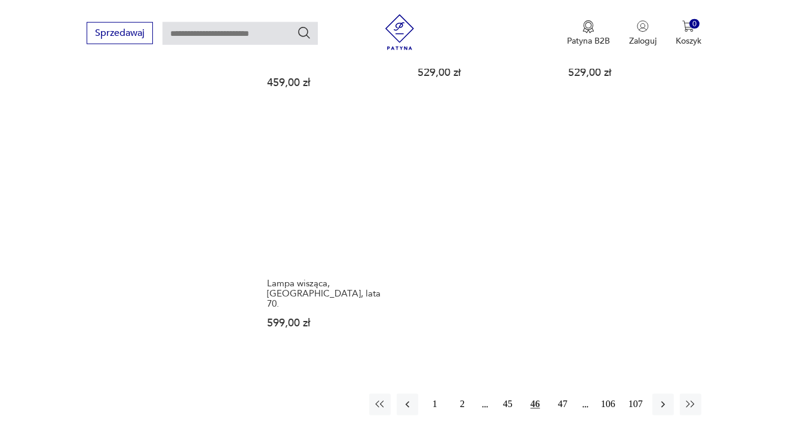
scroll to position [1705, 0]
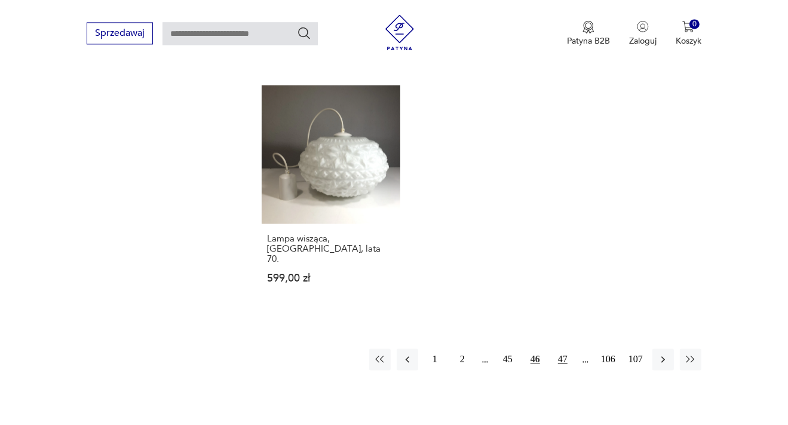
click at [567, 348] on button "47" at bounding box center [563, 359] width 22 height 22
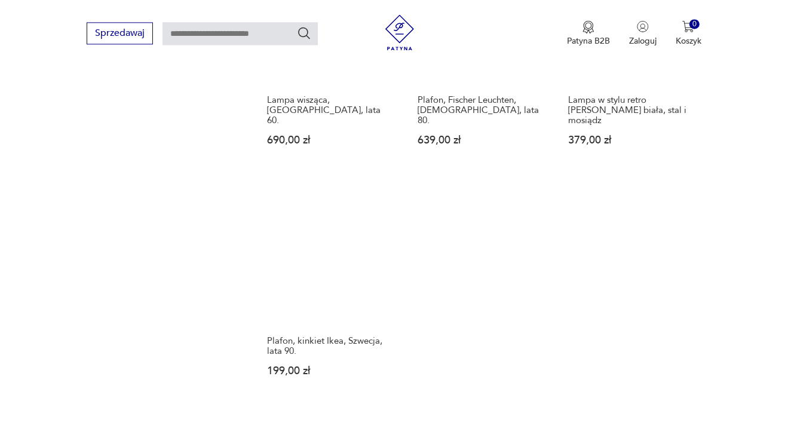
scroll to position [1704, 0]
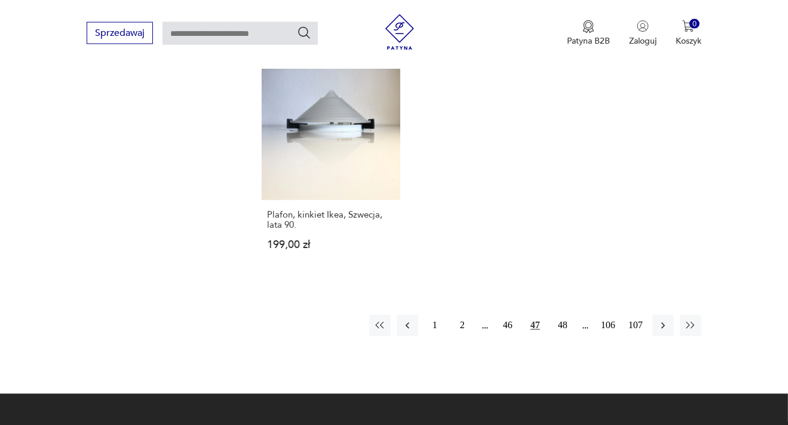
click at [567, 315] on button "48" at bounding box center [563, 326] width 22 height 22
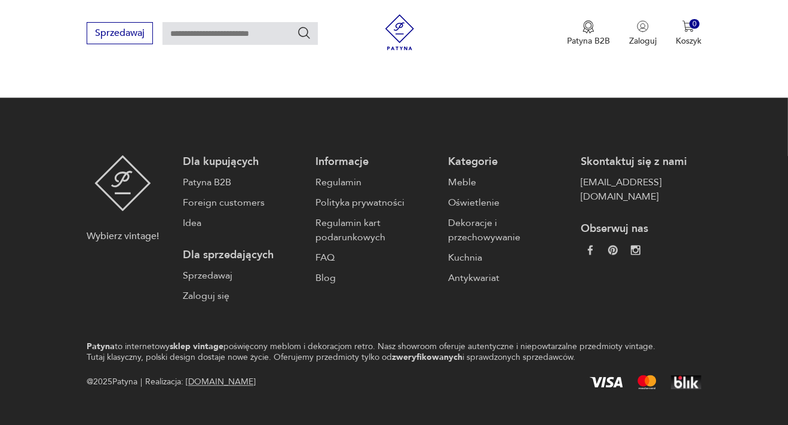
scroll to position [1781, 0]
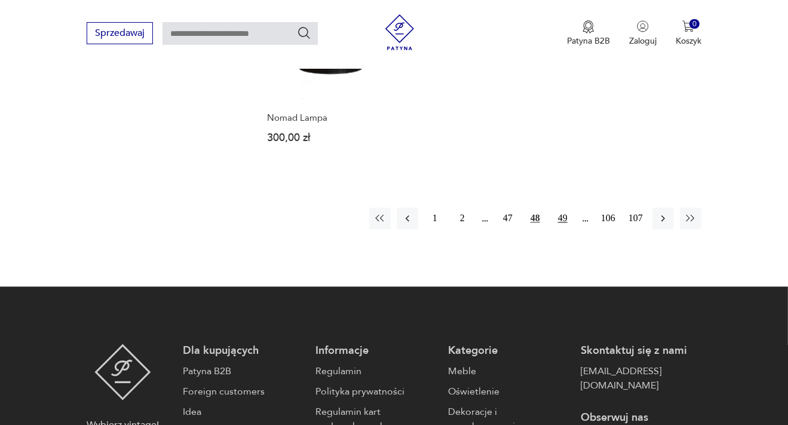
click at [565, 208] on button "49" at bounding box center [563, 219] width 22 height 22
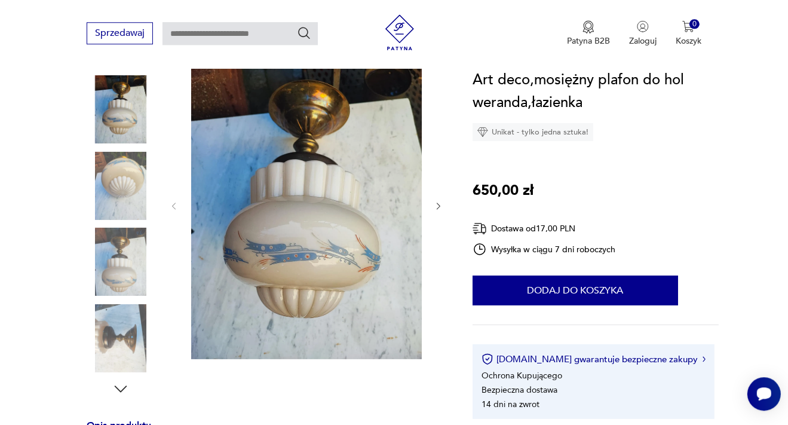
scroll to position [126, 0]
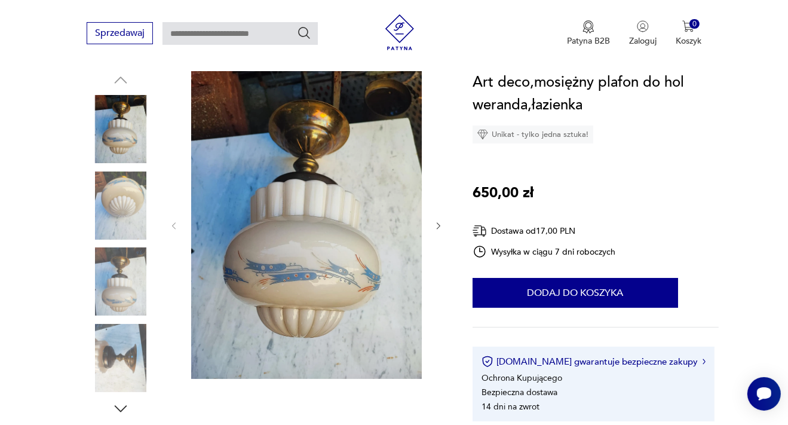
click at [116, 202] on img at bounding box center [121, 206] width 68 height 68
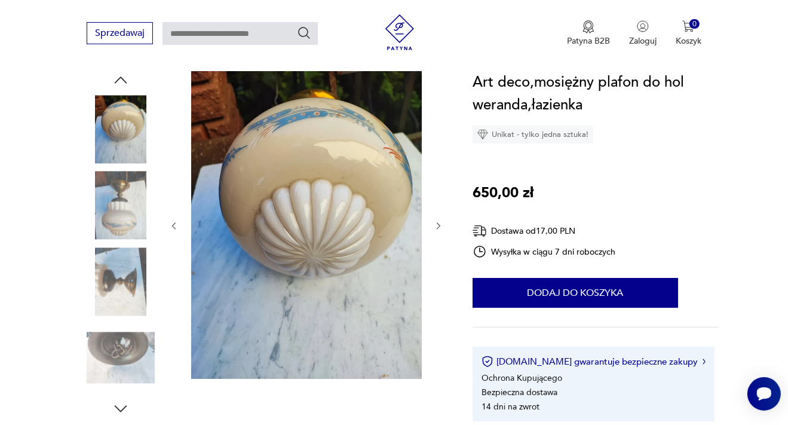
click at [117, 269] on img at bounding box center [121, 281] width 68 height 68
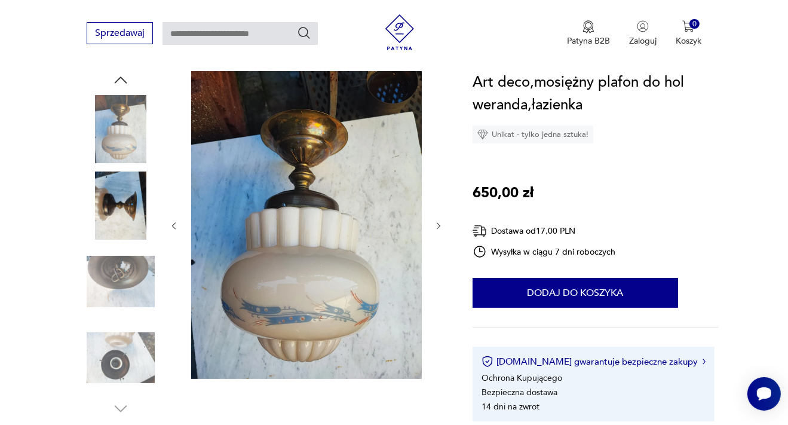
click at [123, 130] on img at bounding box center [121, 129] width 68 height 68
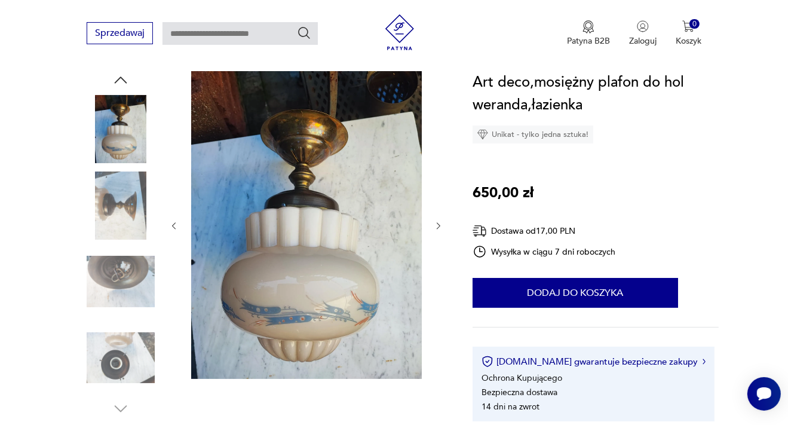
click at [123, 212] on img at bounding box center [121, 206] width 68 height 68
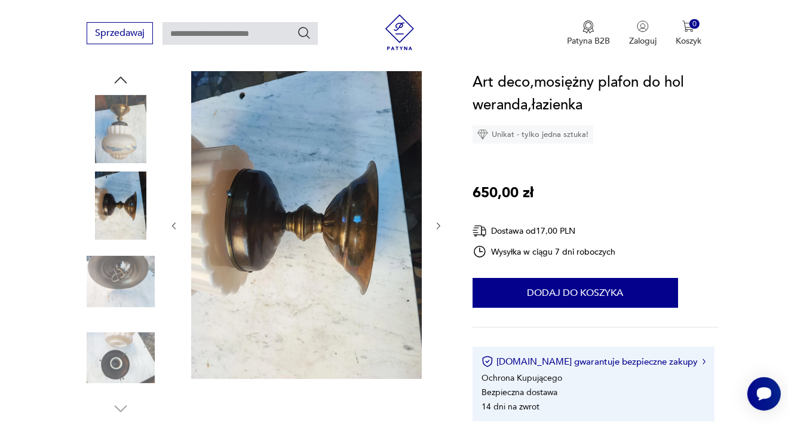
click at [111, 271] on img at bounding box center [121, 281] width 68 height 68
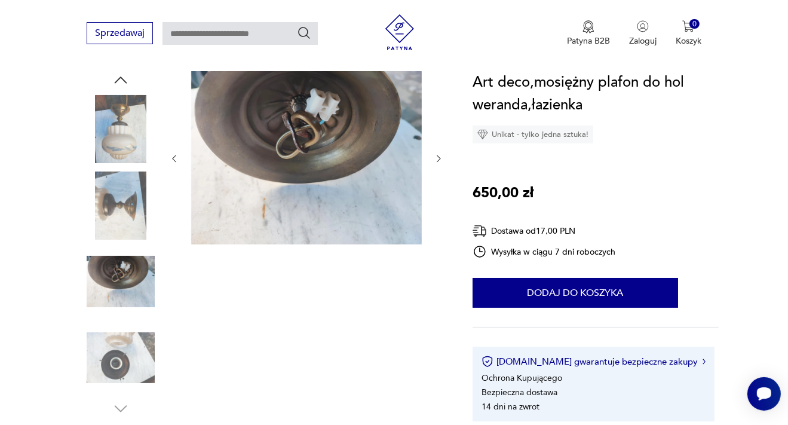
click at [131, 351] on img at bounding box center [121, 358] width 68 height 68
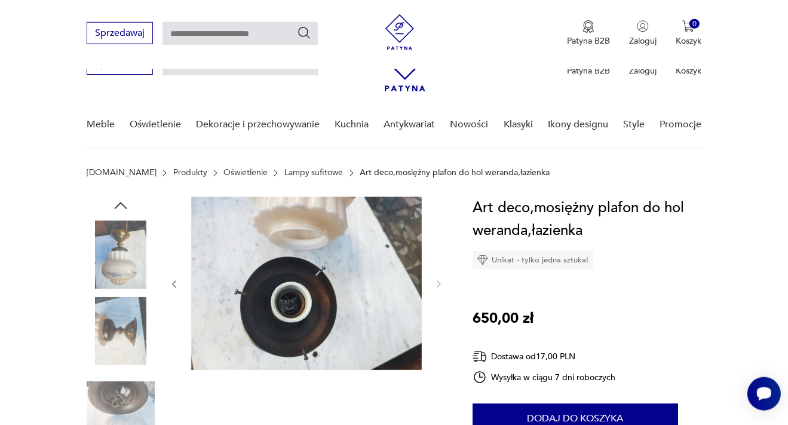
scroll to position [0, 0]
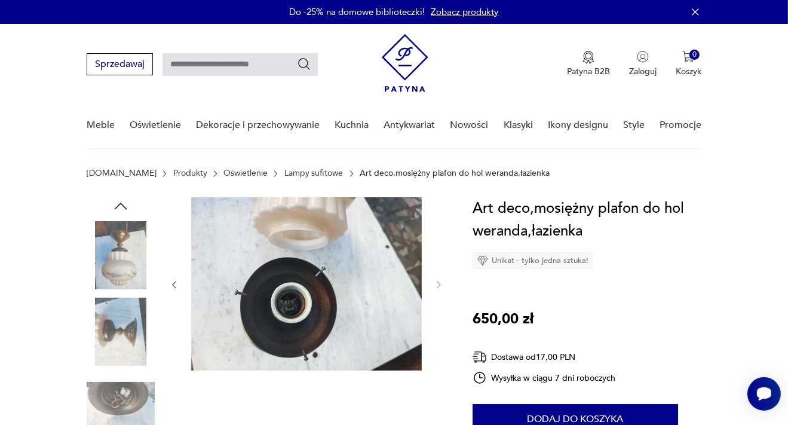
click at [118, 235] on img at bounding box center [121, 255] width 68 height 68
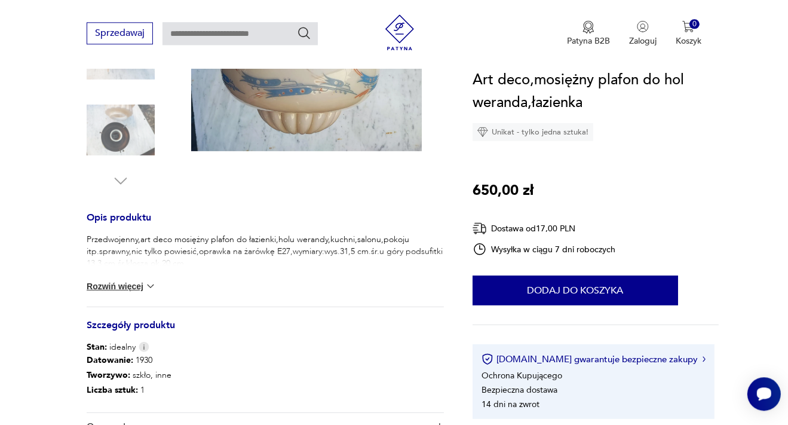
scroll to position [378, 0]
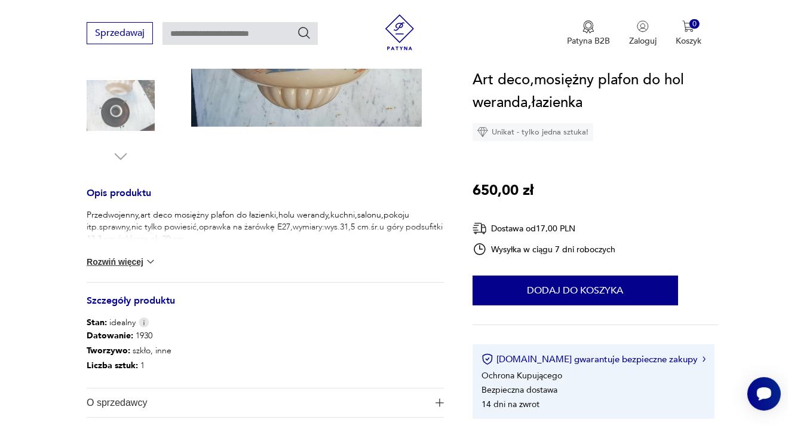
click at [157, 259] on img at bounding box center [151, 262] width 12 height 12
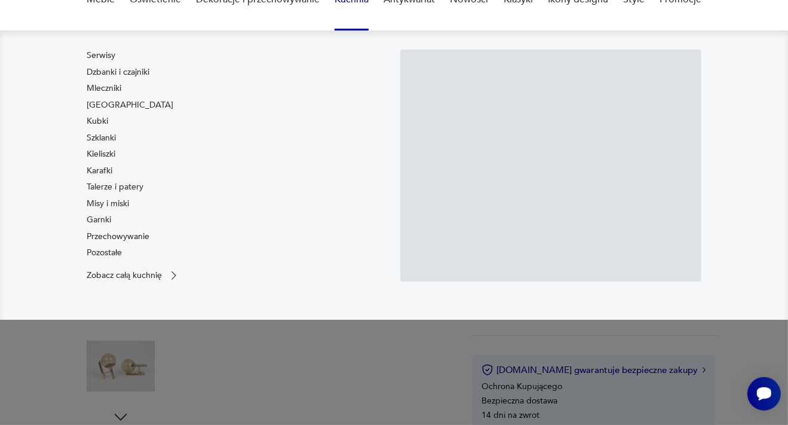
scroll to position [126, 0]
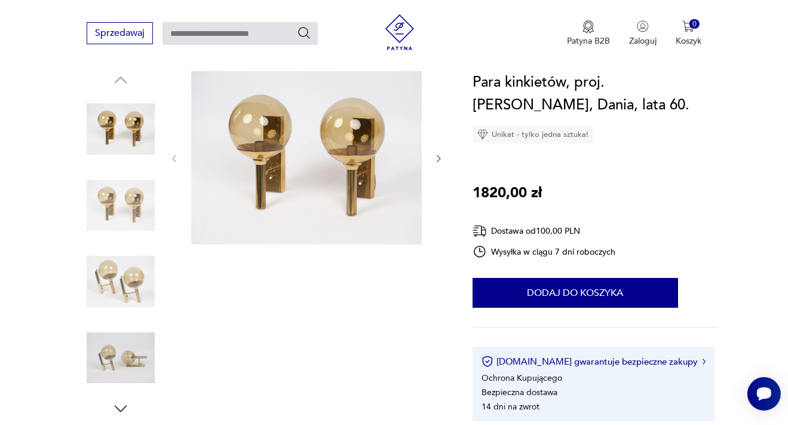
click at [123, 293] on img at bounding box center [121, 281] width 68 height 68
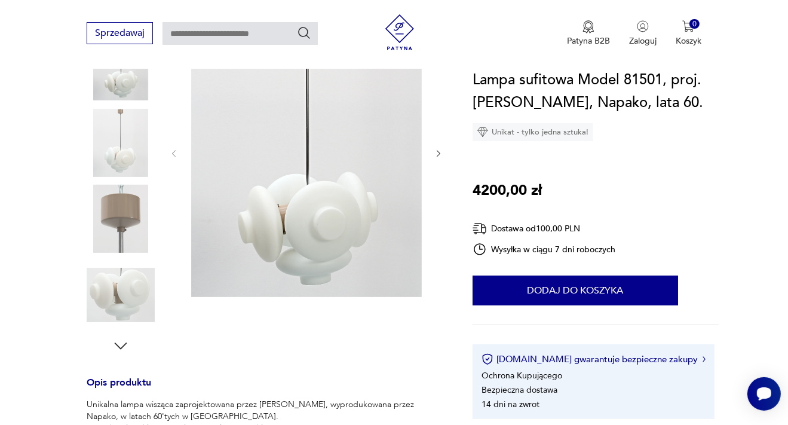
scroll to position [126, 0]
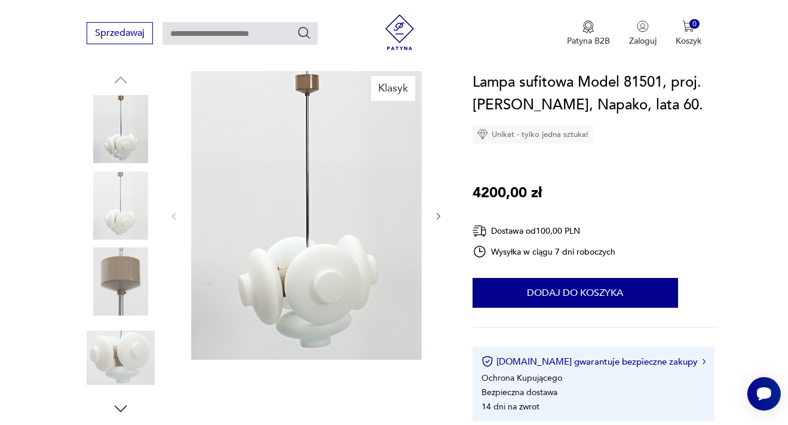
click at [440, 216] on icon "button" at bounding box center [439, 216] width 4 height 7
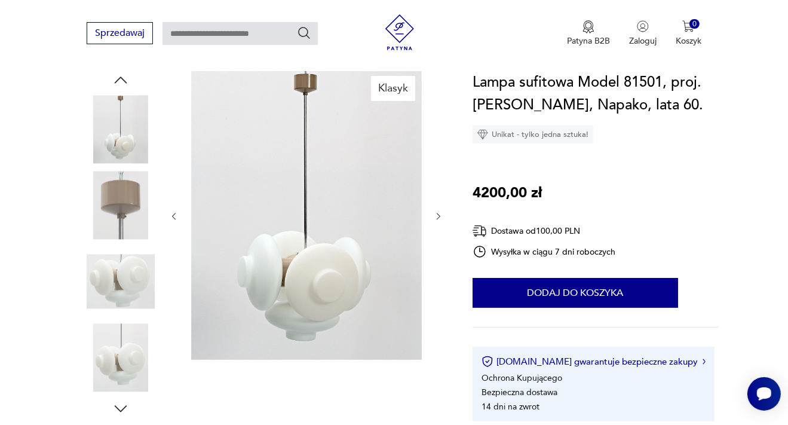
click at [440, 216] on icon "button" at bounding box center [439, 216] width 4 height 7
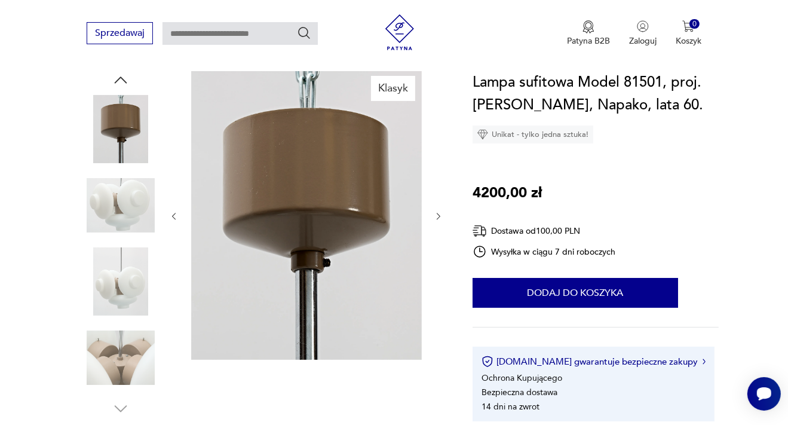
click at [440, 216] on icon "button" at bounding box center [439, 216] width 4 height 7
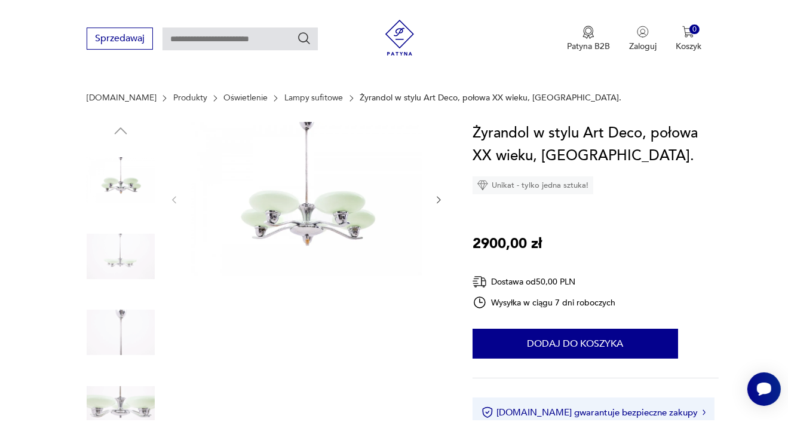
scroll to position [126, 0]
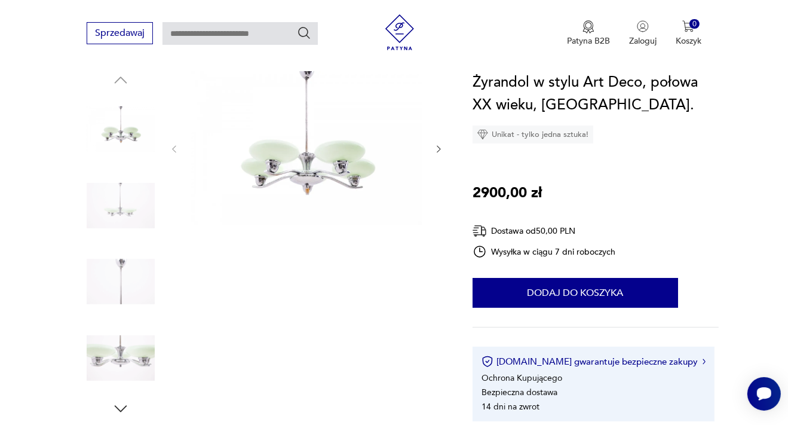
click at [439, 149] on icon "button" at bounding box center [439, 149] width 10 height 10
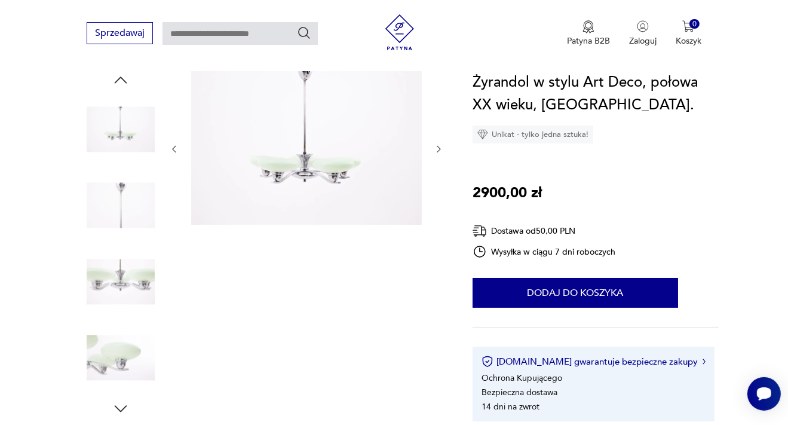
click at [439, 149] on icon "button" at bounding box center [439, 149] width 10 height 10
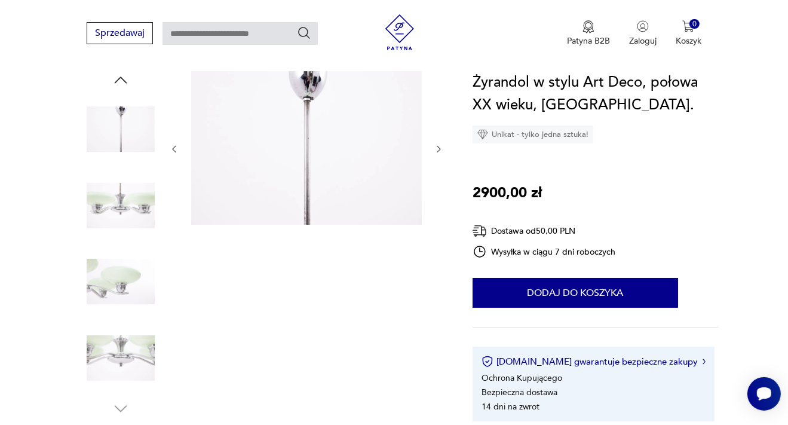
click at [439, 149] on icon "button" at bounding box center [439, 149] width 10 height 10
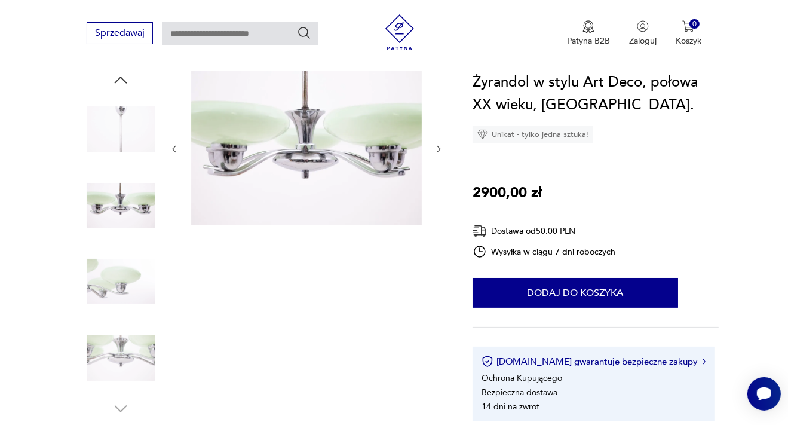
click at [439, 149] on icon "button" at bounding box center [439, 149] width 10 height 10
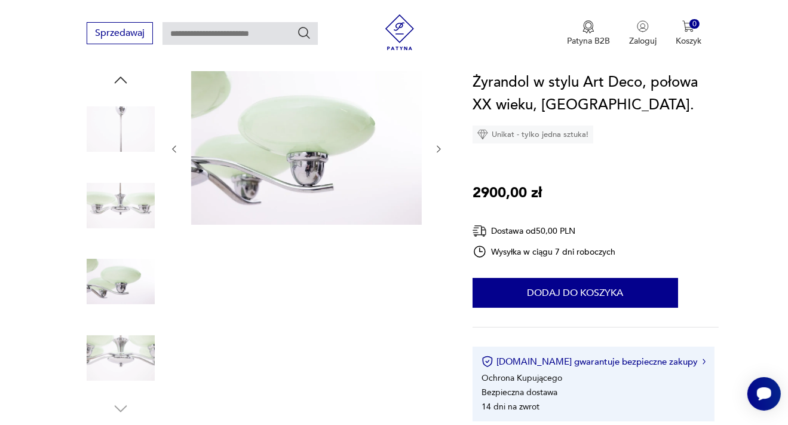
click at [439, 149] on icon "button" at bounding box center [439, 149] width 10 height 10
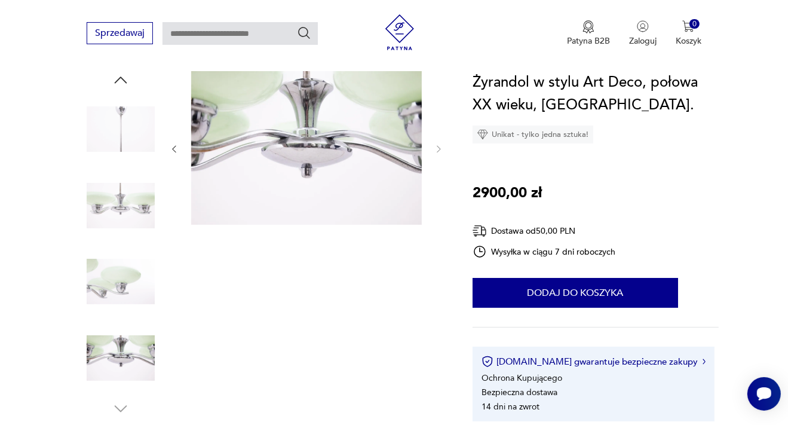
click at [176, 149] on icon "button" at bounding box center [174, 149] width 10 height 10
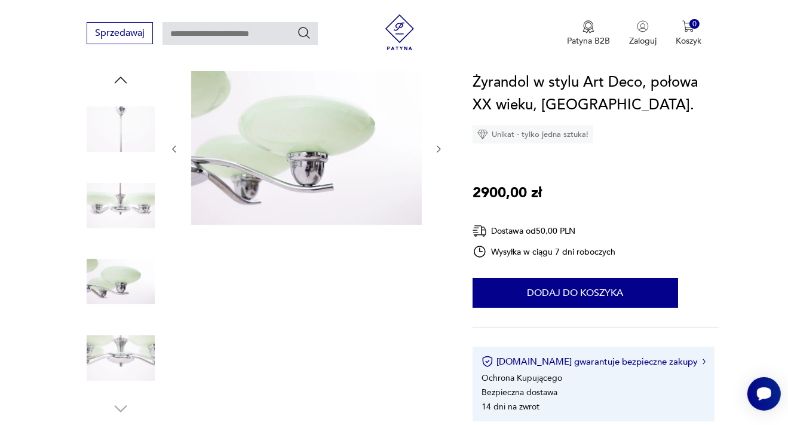
click at [176, 149] on icon "button" at bounding box center [174, 149] width 10 height 10
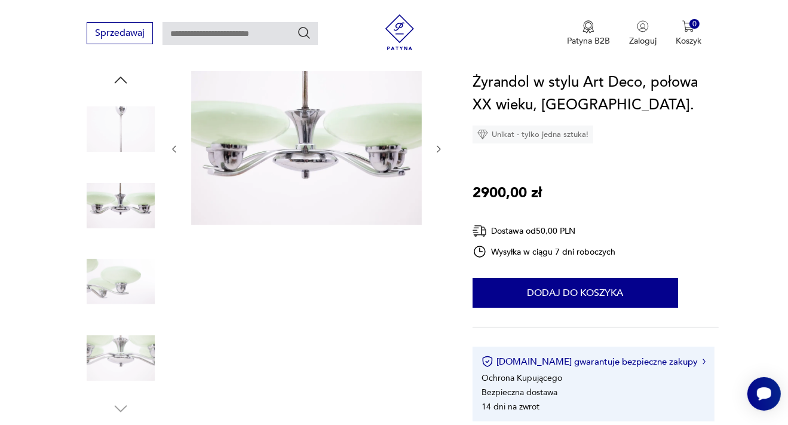
click at [176, 149] on icon "button" at bounding box center [174, 149] width 10 height 10
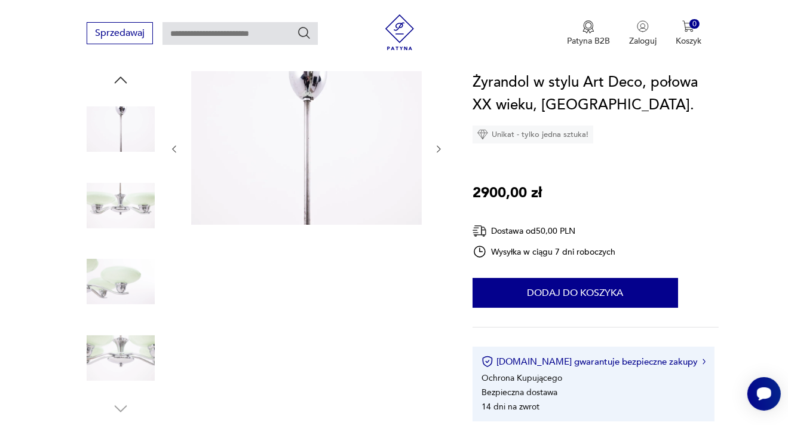
click at [176, 149] on icon "button" at bounding box center [174, 149] width 10 height 10
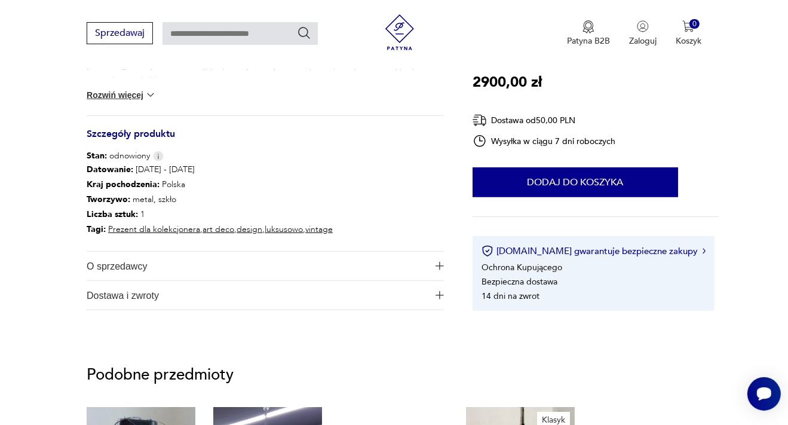
scroll to position [442, 0]
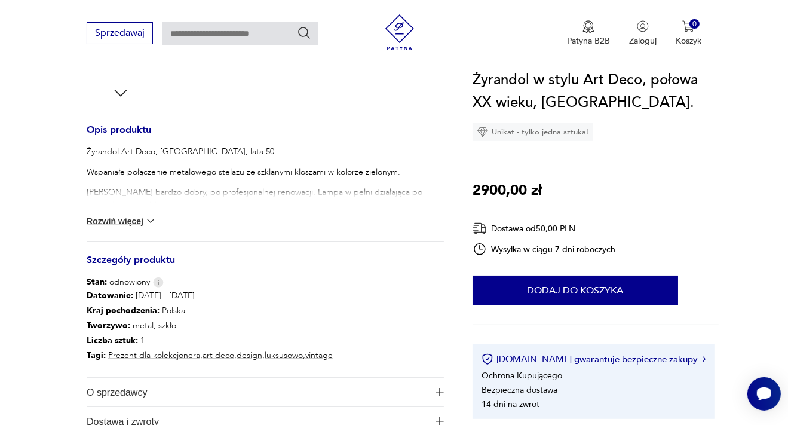
click at [148, 221] on button "Rozwiń więcej" at bounding box center [121, 221] width 69 height 12
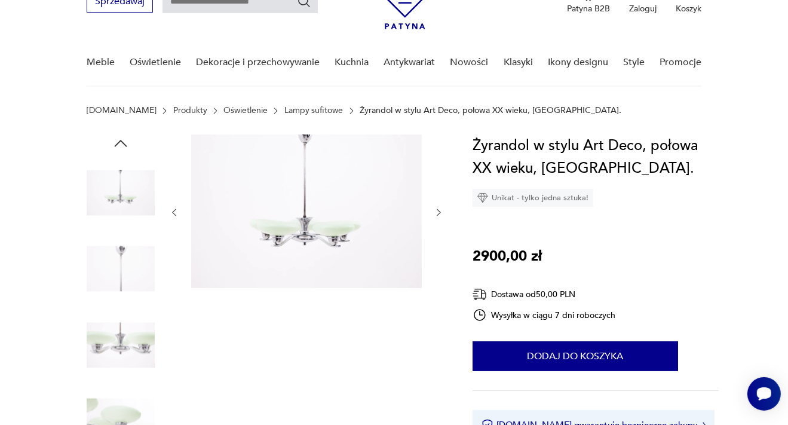
scroll to position [0, 0]
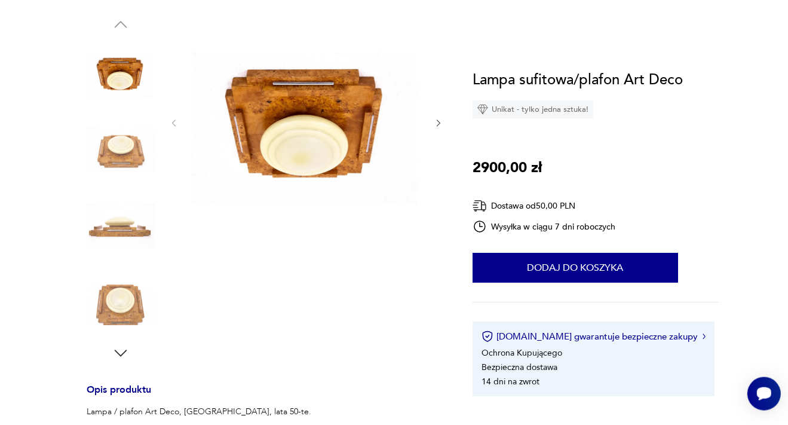
scroll to position [189, 0]
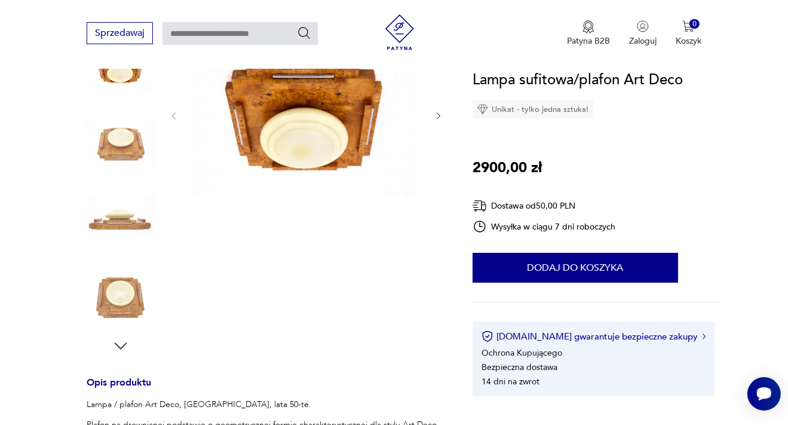
click at [123, 217] on img at bounding box center [121, 219] width 68 height 68
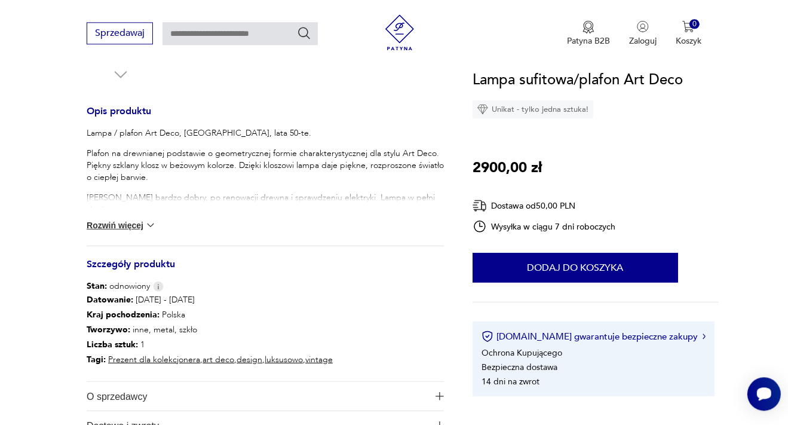
scroll to position [442, 0]
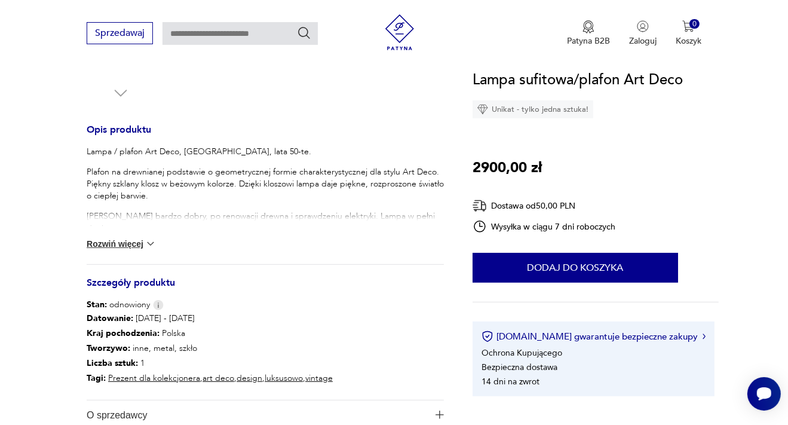
click at [119, 238] on button "Rozwiń więcej" at bounding box center [121, 244] width 69 height 12
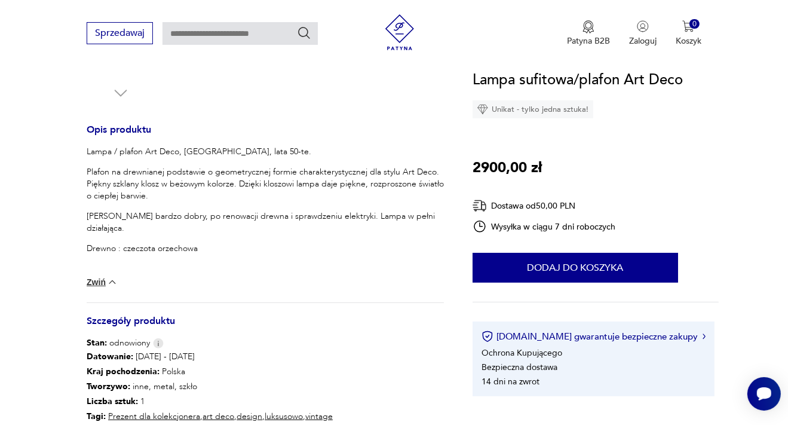
scroll to position [126, 0]
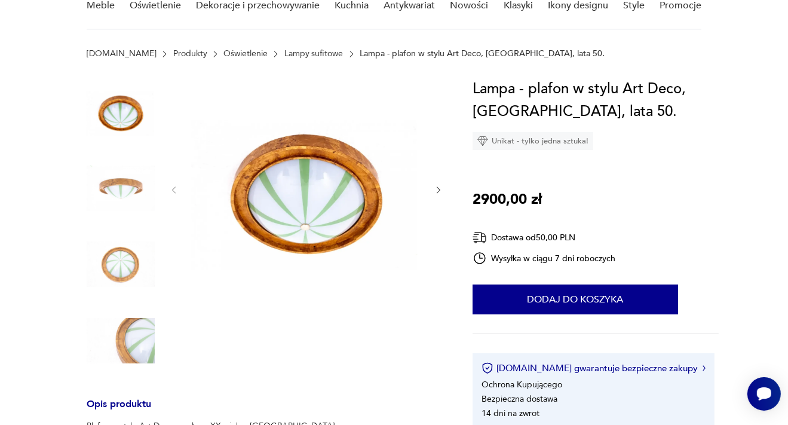
scroll to position [126, 0]
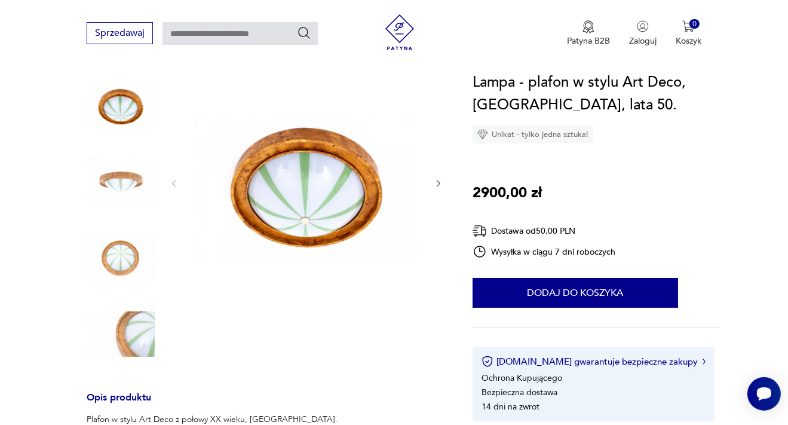
click at [125, 188] on img at bounding box center [121, 182] width 68 height 68
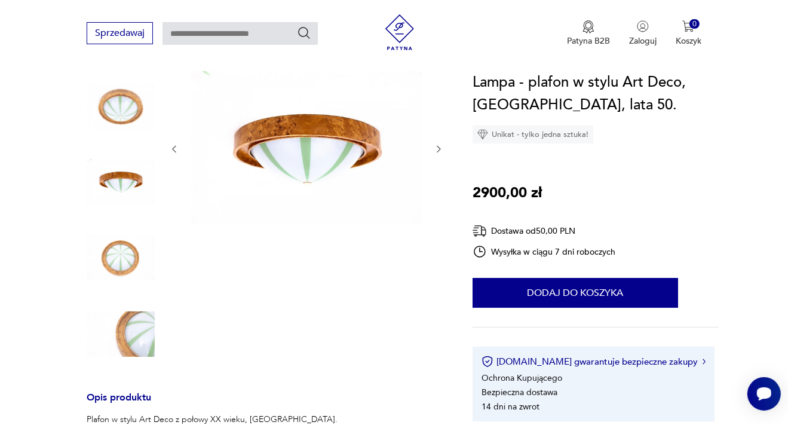
click at [121, 265] on img at bounding box center [121, 257] width 68 height 68
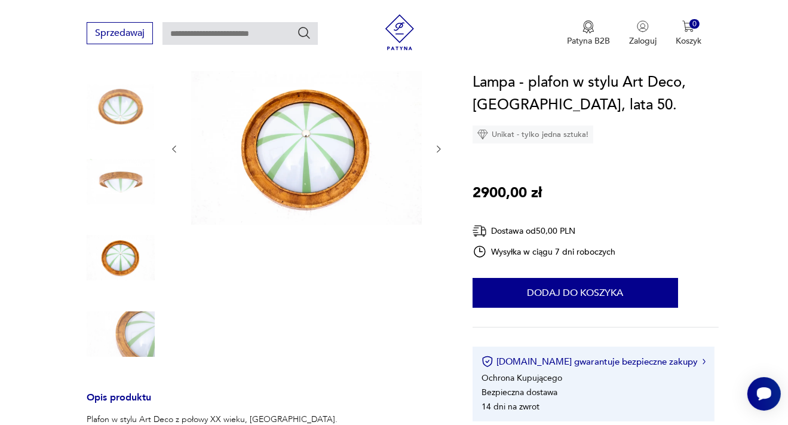
click at [143, 336] on img at bounding box center [121, 334] width 68 height 68
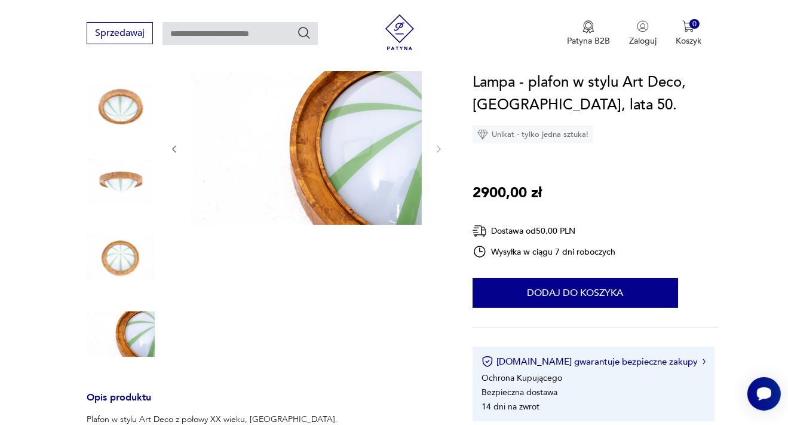
click at [110, 95] on img at bounding box center [121, 105] width 68 height 68
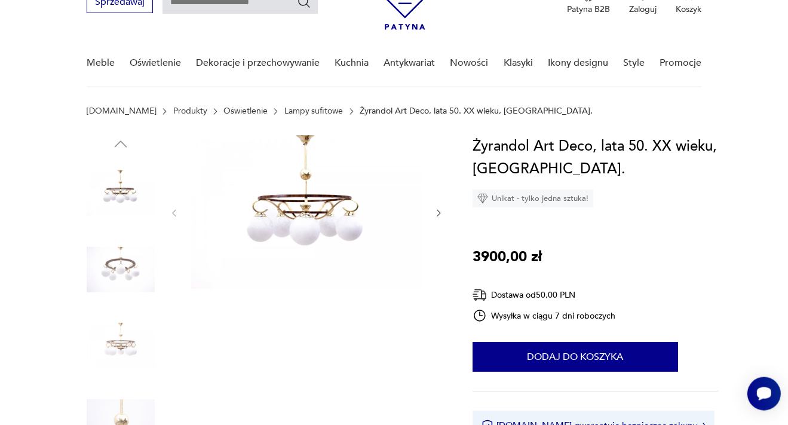
scroll to position [63, 0]
click at [118, 265] on img at bounding box center [121, 269] width 68 height 68
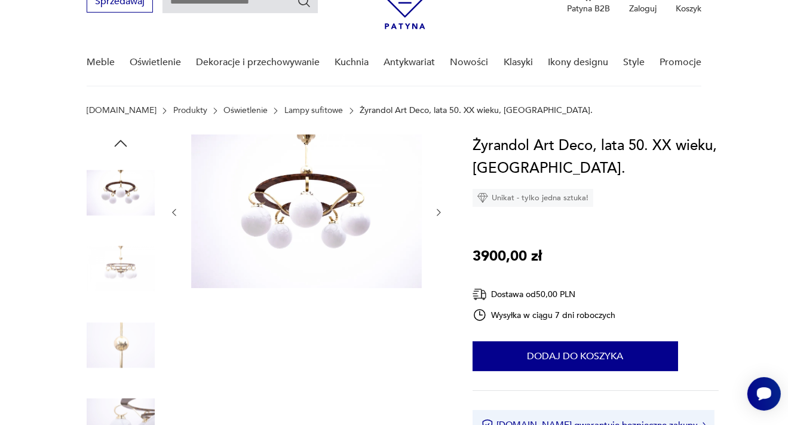
click at [121, 264] on img at bounding box center [121, 269] width 68 height 68
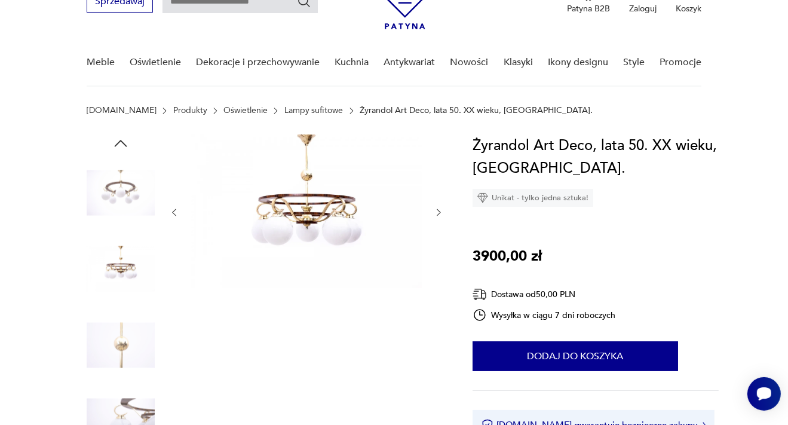
click at [124, 343] on img at bounding box center [121, 345] width 68 height 68
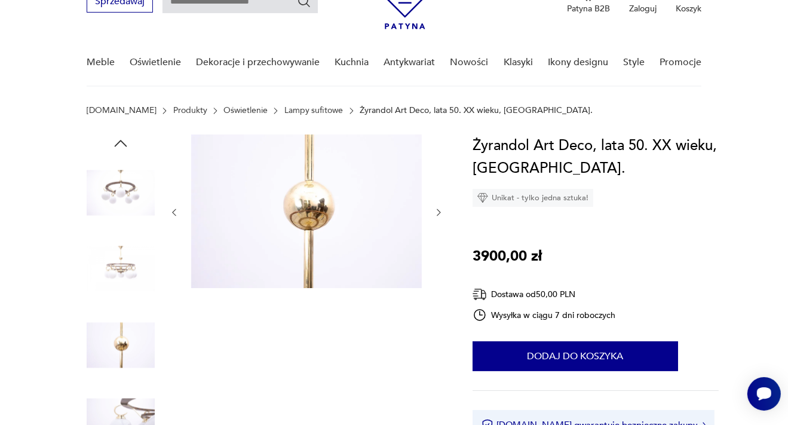
click at [137, 405] on img at bounding box center [121, 421] width 68 height 68
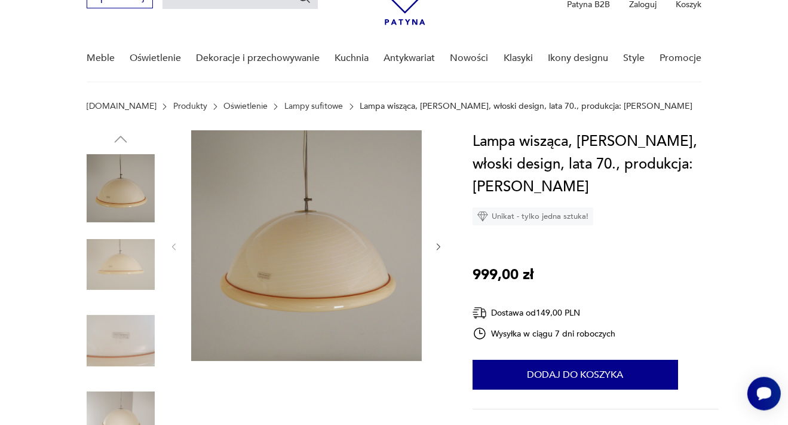
scroll to position [126, 0]
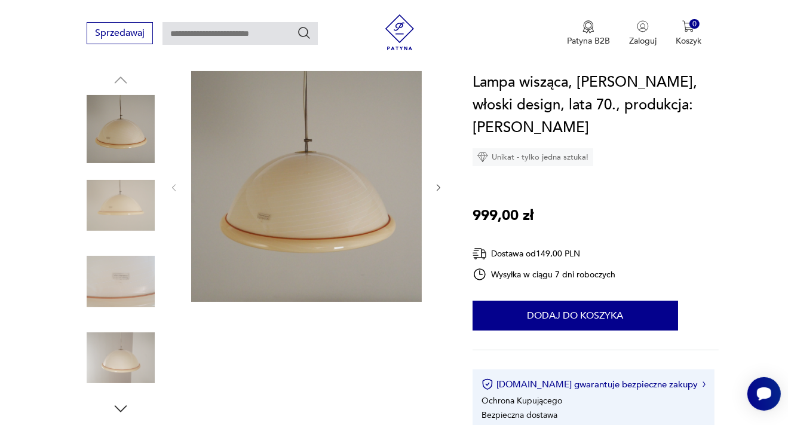
click at [121, 362] on img at bounding box center [121, 358] width 68 height 68
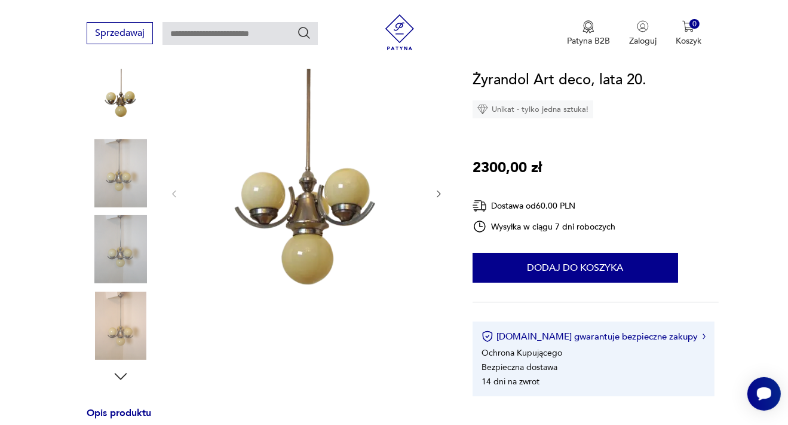
scroll to position [189, 0]
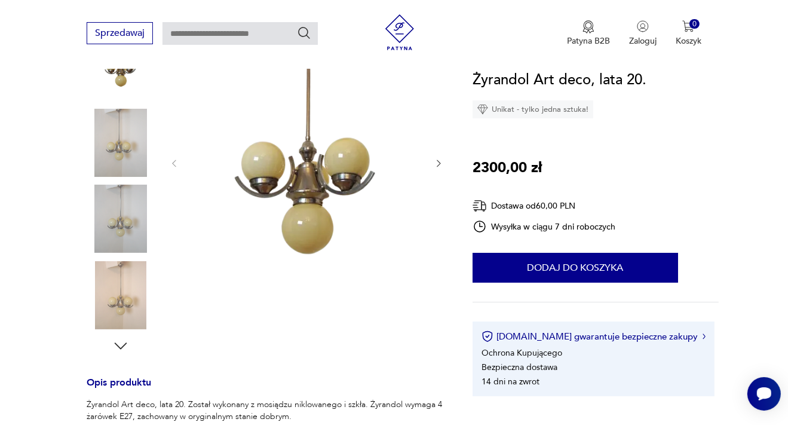
click at [119, 132] on img at bounding box center [121, 143] width 68 height 68
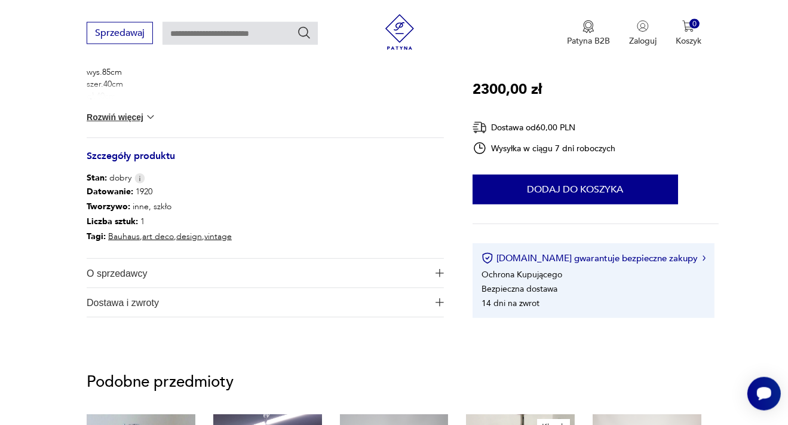
scroll to position [568, 0]
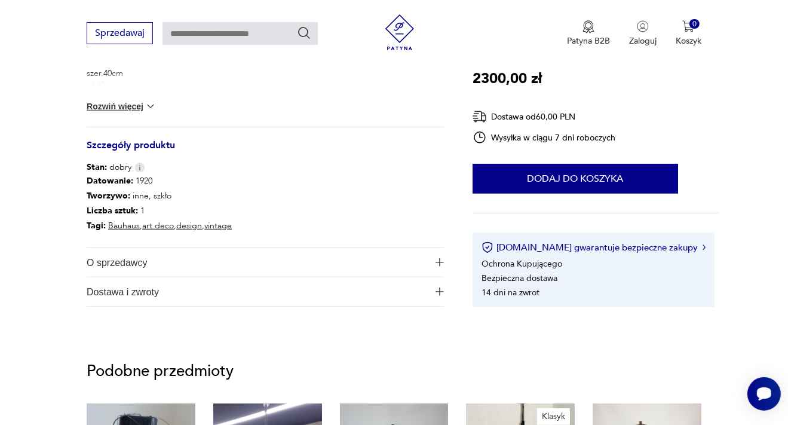
click at [143, 107] on button "Rozwiń więcej" at bounding box center [121, 106] width 69 height 12
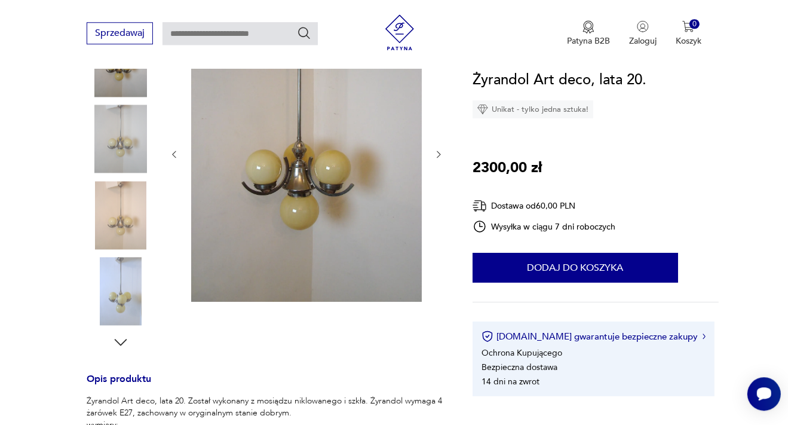
scroll to position [126, 0]
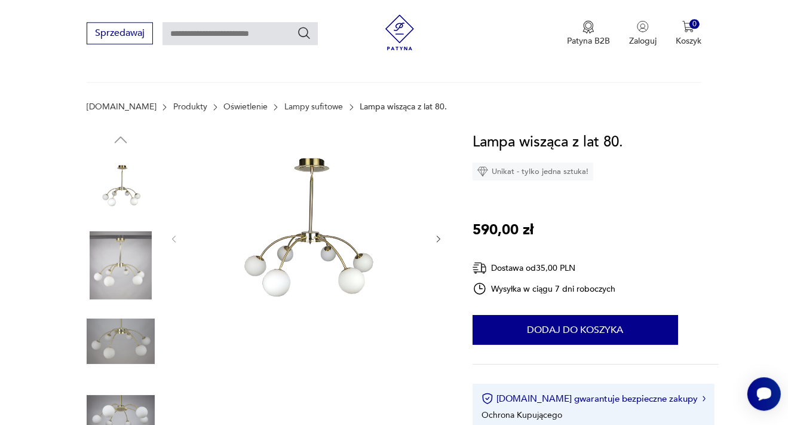
scroll to position [126, 0]
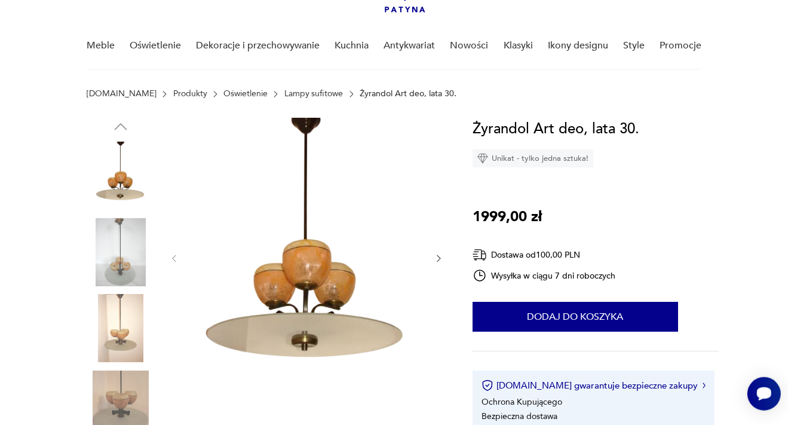
scroll to position [126, 0]
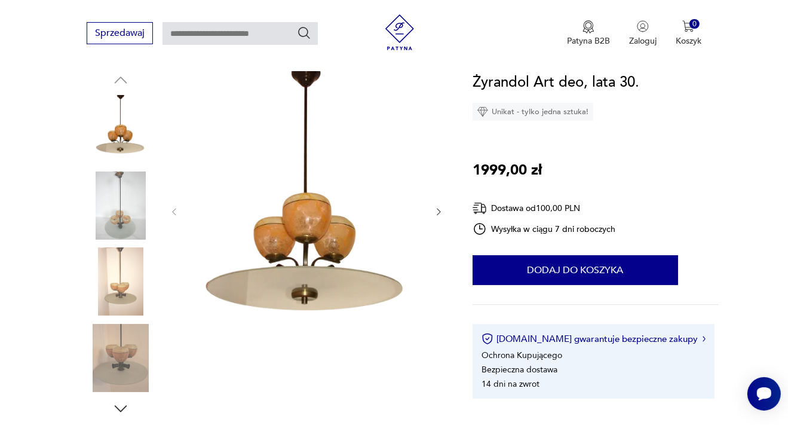
click at [127, 305] on img at bounding box center [121, 281] width 68 height 68
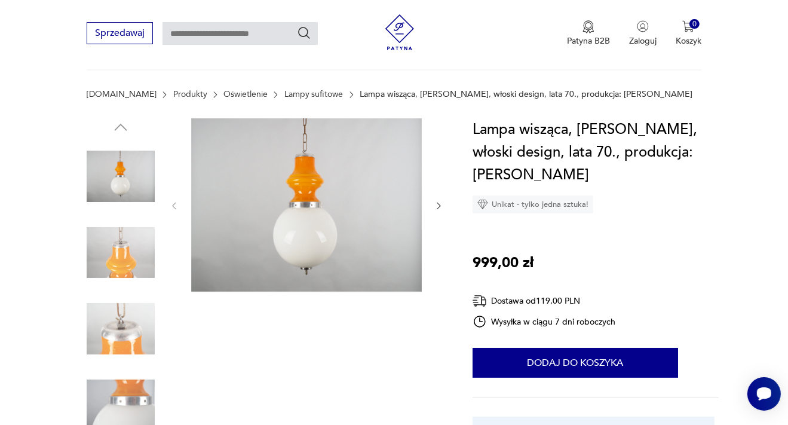
scroll to position [63, 0]
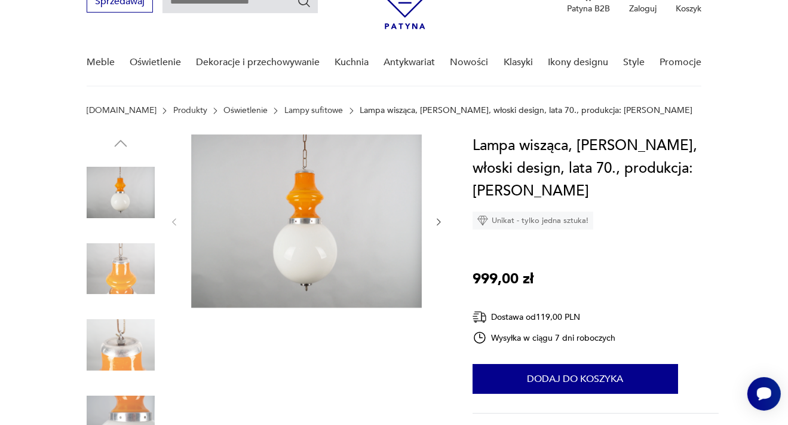
click at [439, 219] on icon "button" at bounding box center [439, 222] width 4 height 7
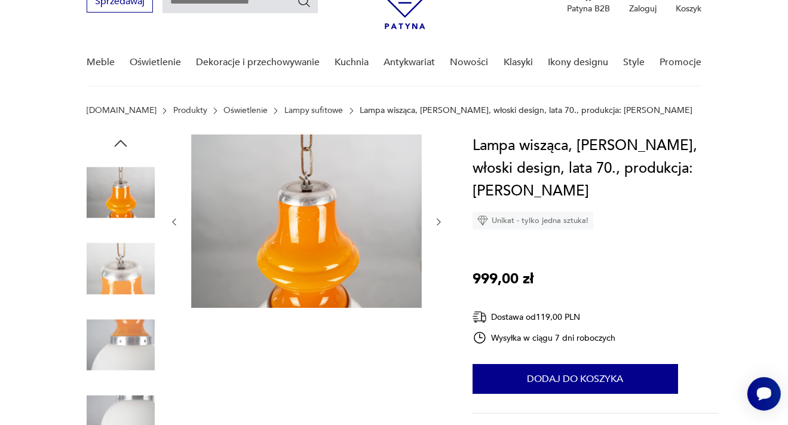
click at [439, 219] on icon "button" at bounding box center [439, 222] width 10 height 10
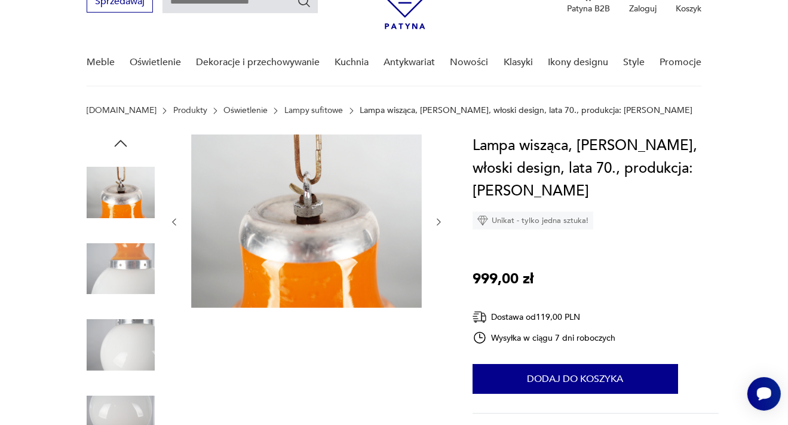
click at [439, 219] on icon "button" at bounding box center [439, 222] width 10 height 10
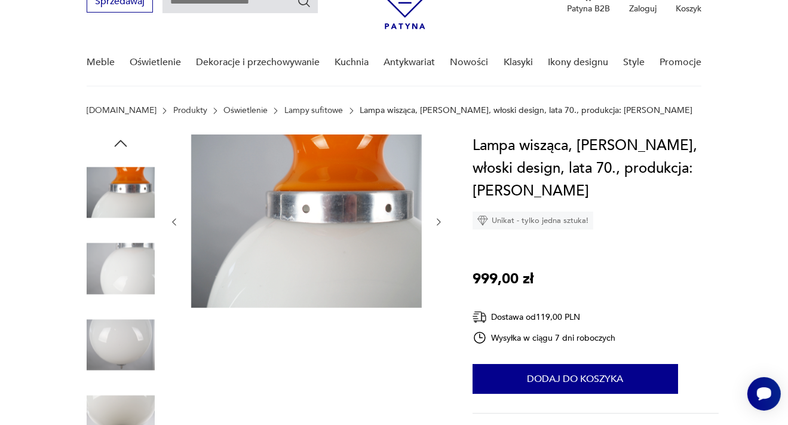
click at [439, 219] on icon "button" at bounding box center [439, 222] width 10 height 10
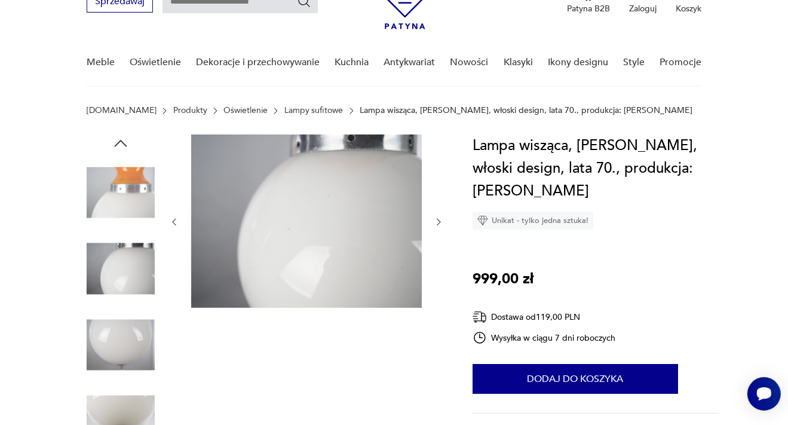
click at [439, 219] on icon "button" at bounding box center [439, 222] width 10 height 10
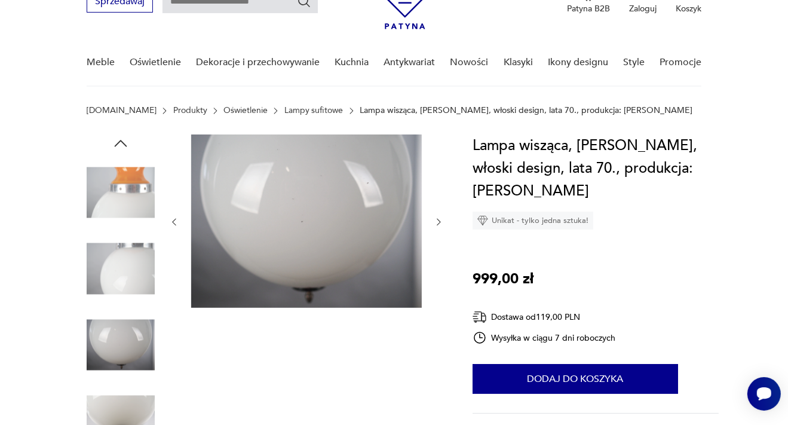
click at [439, 219] on icon "button" at bounding box center [439, 222] width 10 height 10
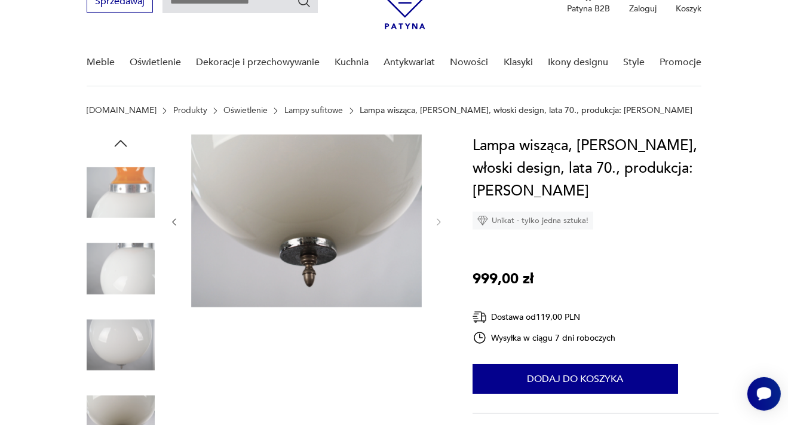
click at [130, 197] on img at bounding box center [121, 192] width 68 height 68
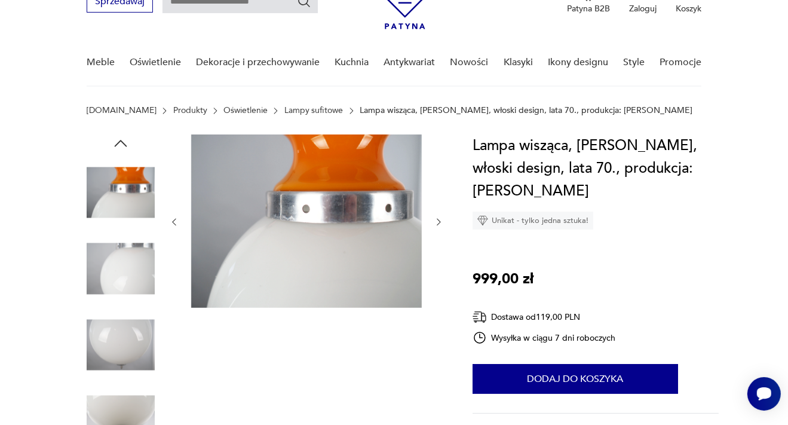
click at [175, 219] on icon "button" at bounding box center [174, 222] width 10 height 10
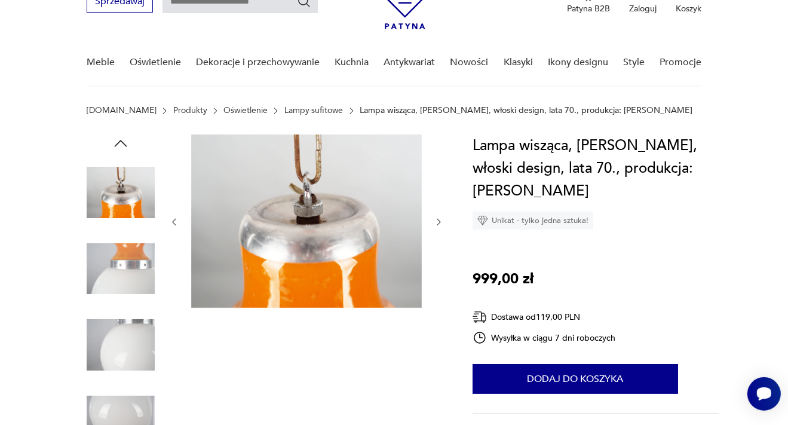
click at [175, 219] on icon "button" at bounding box center [174, 222] width 10 height 10
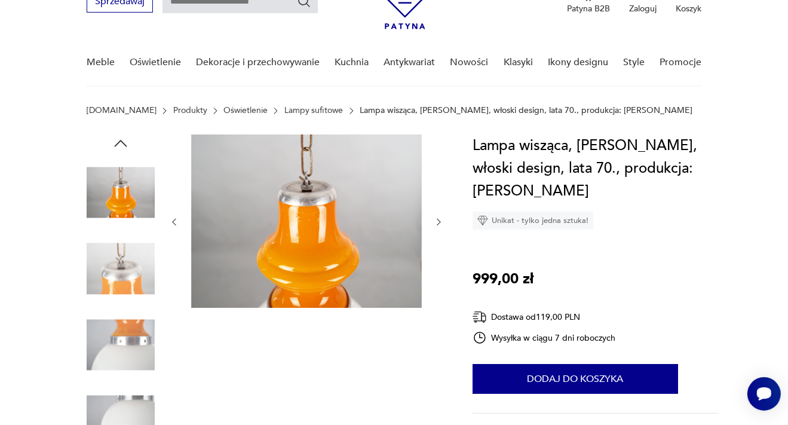
click at [175, 219] on icon "button" at bounding box center [174, 222] width 10 height 10
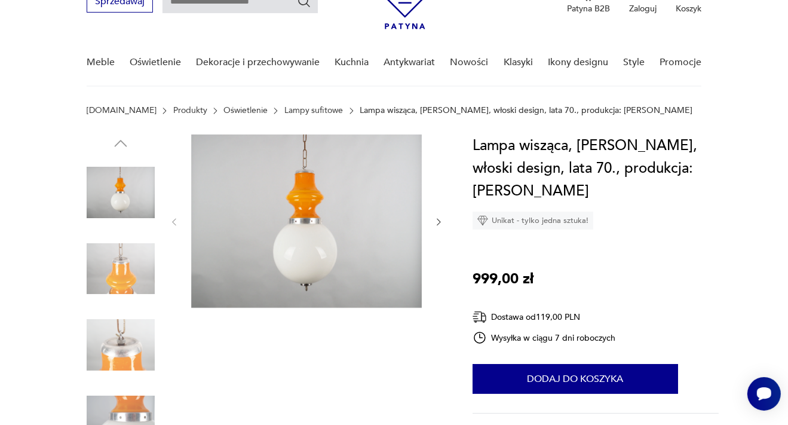
click at [312, 208] on img at bounding box center [306, 220] width 231 height 173
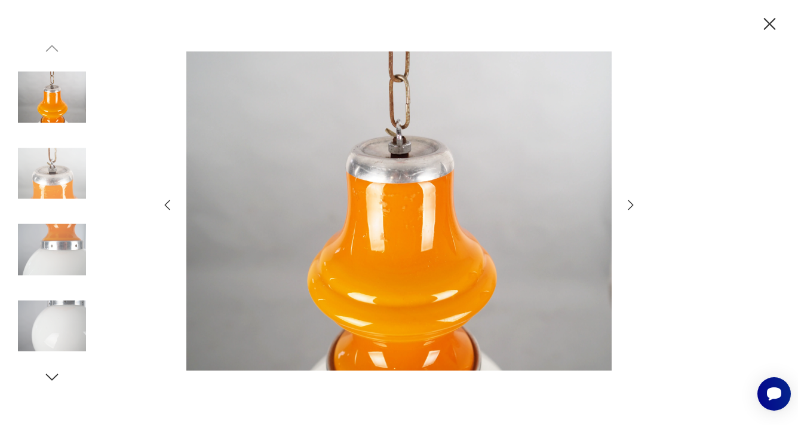
click at [56, 105] on img at bounding box center [52, 97] width 68 height 68
click at [166, 206] on icon "button" at bounding box center [167, 205] width 5 height 10
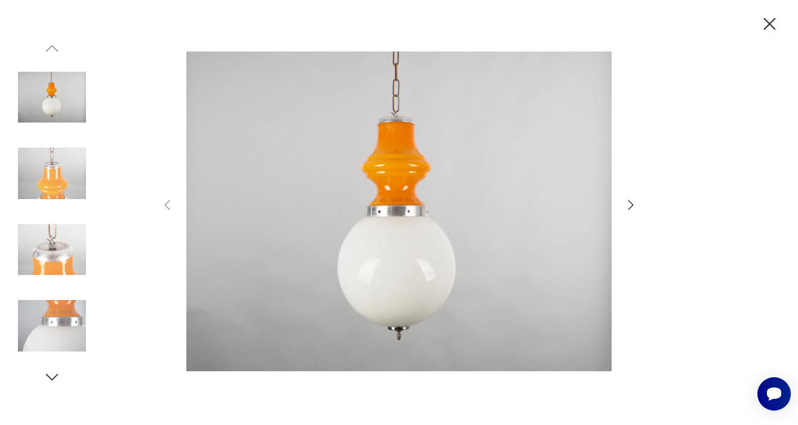
click at [767, 25] on icon "button" at bounding box center [770, 24] width 21 height 21
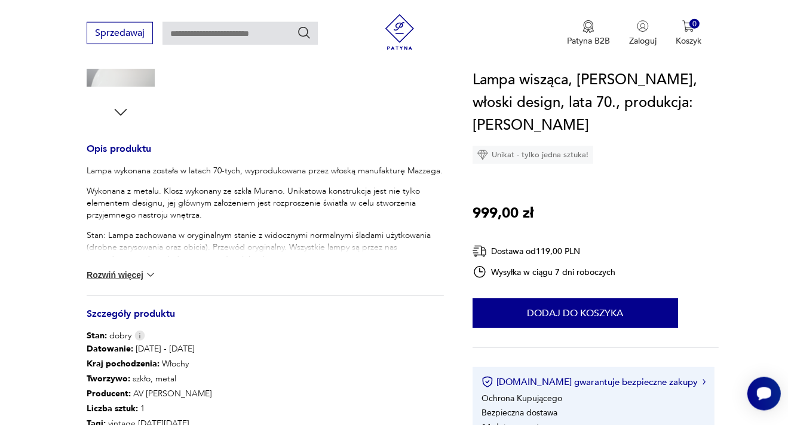
scroll to position [442, 0]
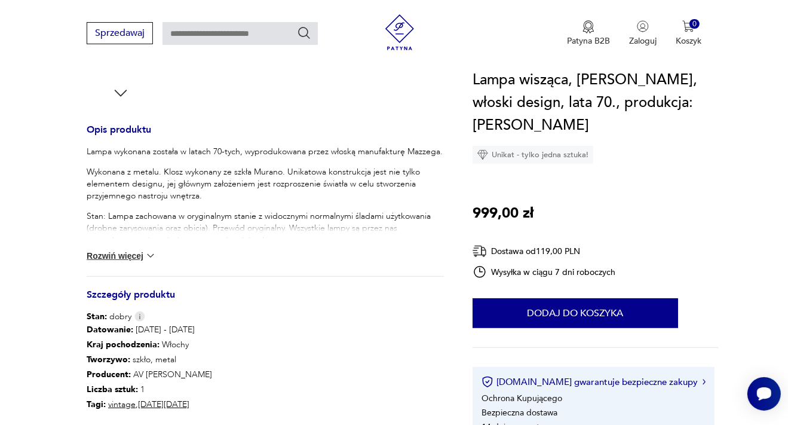
click at [137, 257] on button "Rozwiń więcej" at bounding box center [121, 256] width 69 height 12
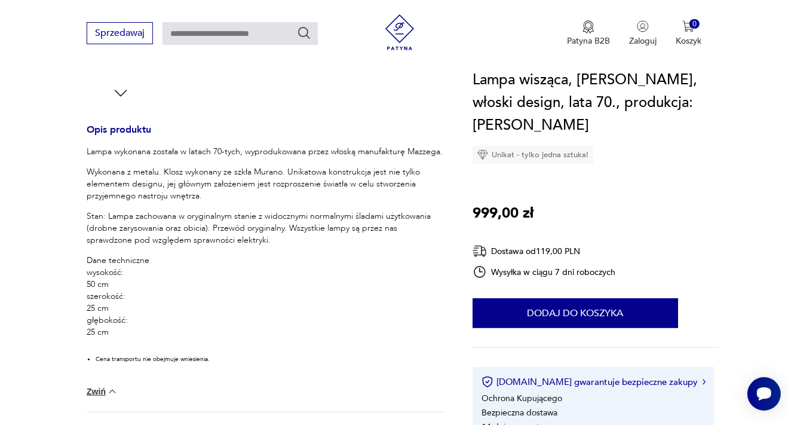
scroll to position [63, 0]
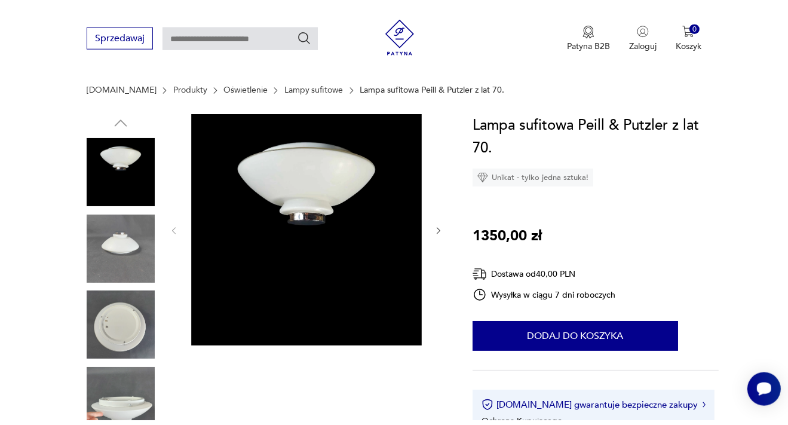
scroll to position [126, 0]
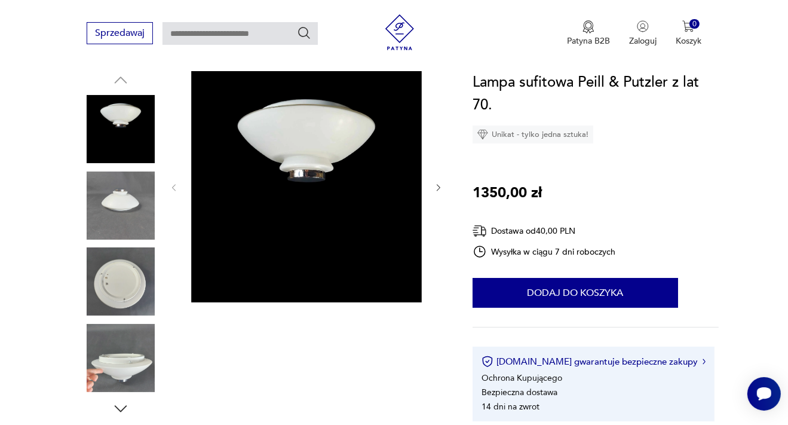
click at [117, 357] on img at bounding box center [121, 358] width 68 height 68
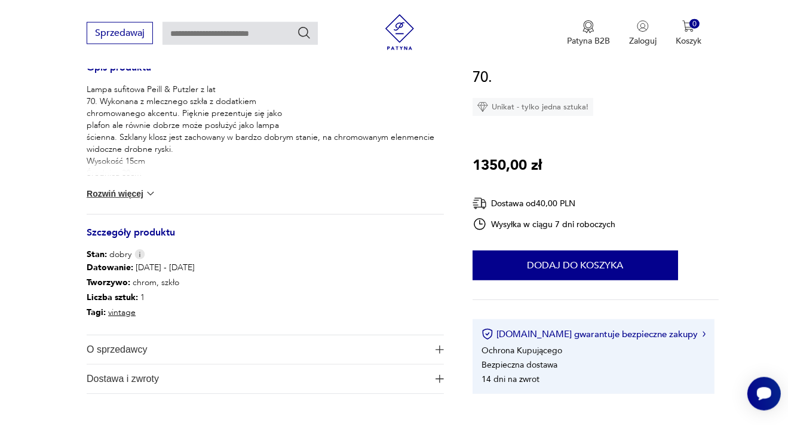
scroll to position [504, 0]
click at [133, 194] on button "Rozwiń więcej" at bounding box center [121, 193] width 69 height 12
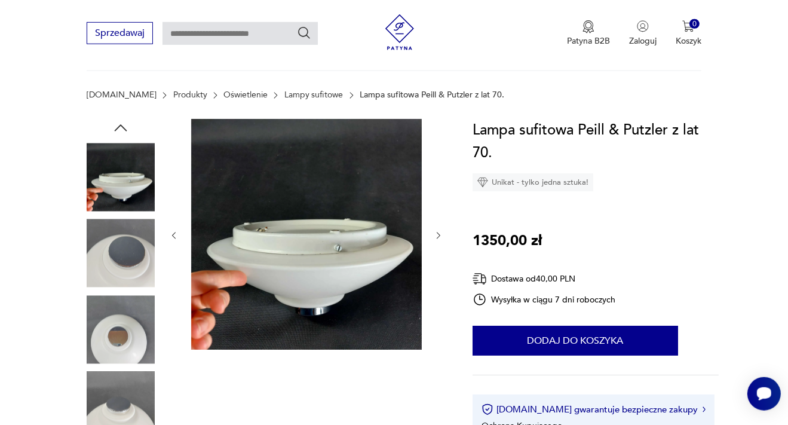
scroll to position [126, 0]
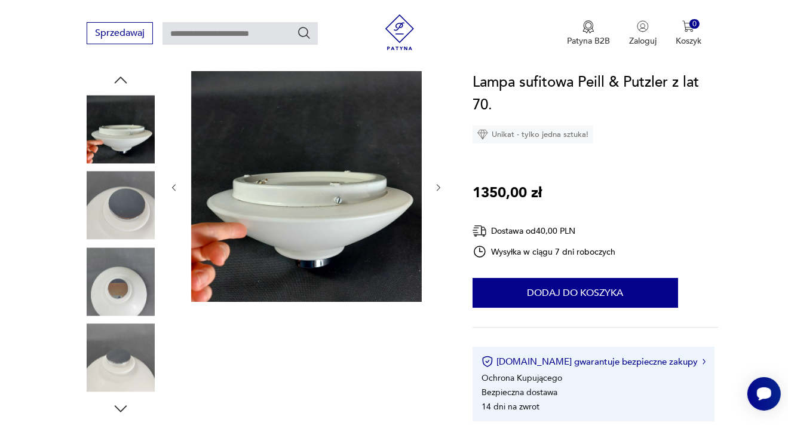
click at [439, 191] on icon "button" at bounding box center [439, 188] width 10 height 10
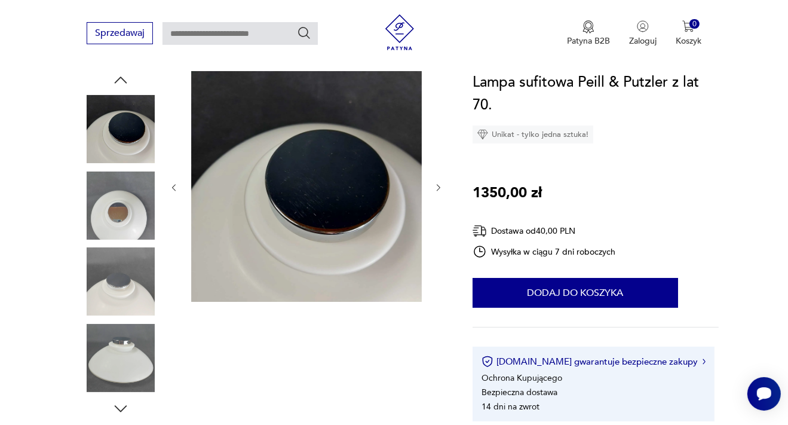
click at [439, 191] on icon "button" at bounding box center [439, 188] width 10 height 10
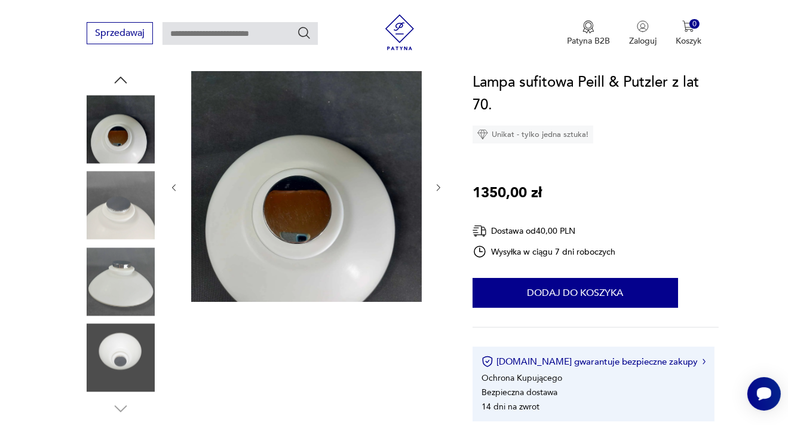
click at [439, 191] on icon "button" at bounding box center [439, 188] width 10 height 10
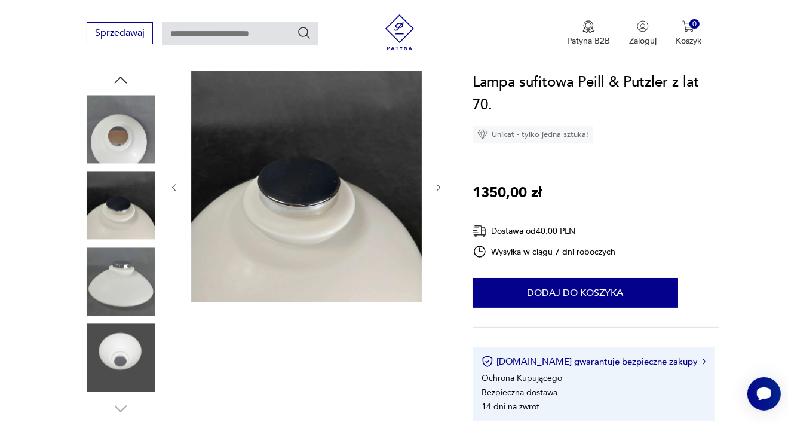
click at [439, 191] on icon "button" at bounding box center [439, 188] width 10 height 10
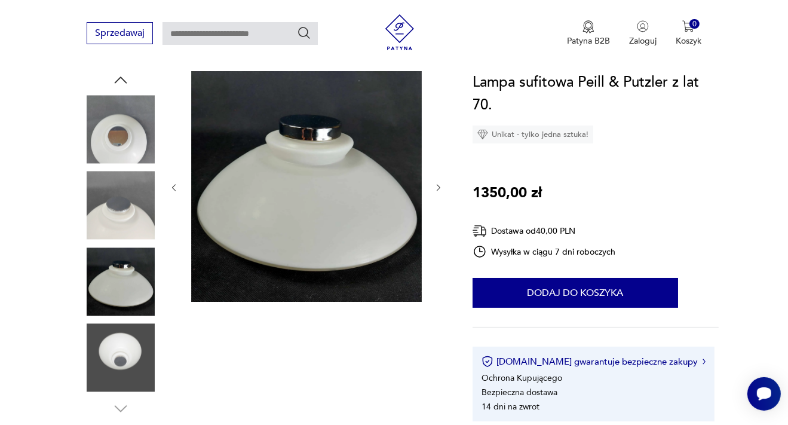
click at [439, 191] on icon "button" at bounding box center [439, 188] width 10 height 10
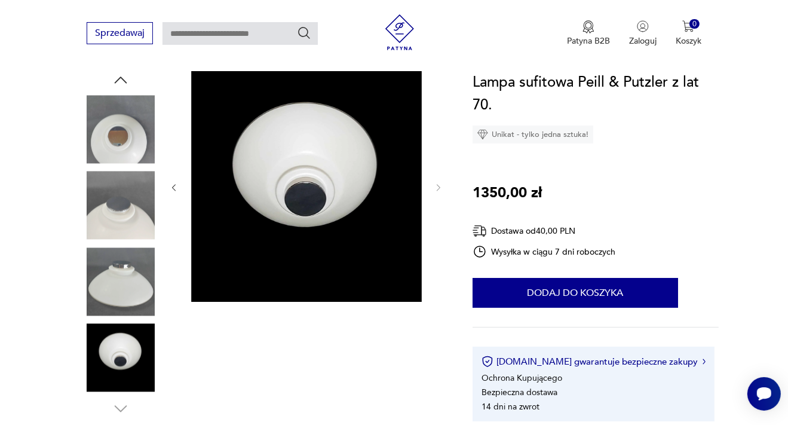
click at [145, 143] on img at bounding box center [121, 129] width 68 height 68
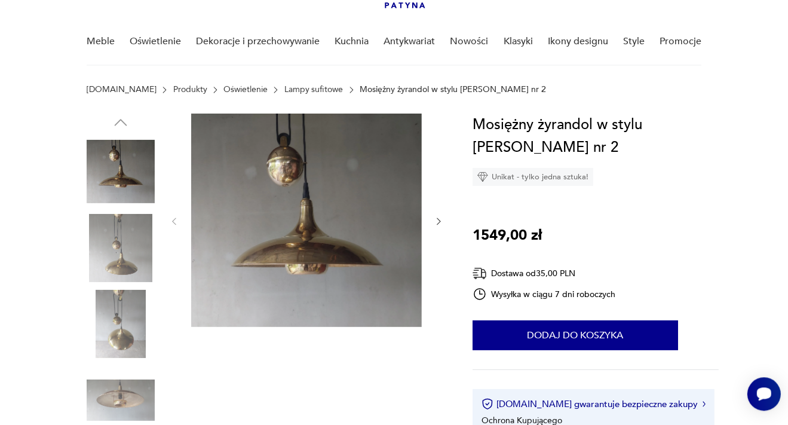
scroll to position [126, 0]
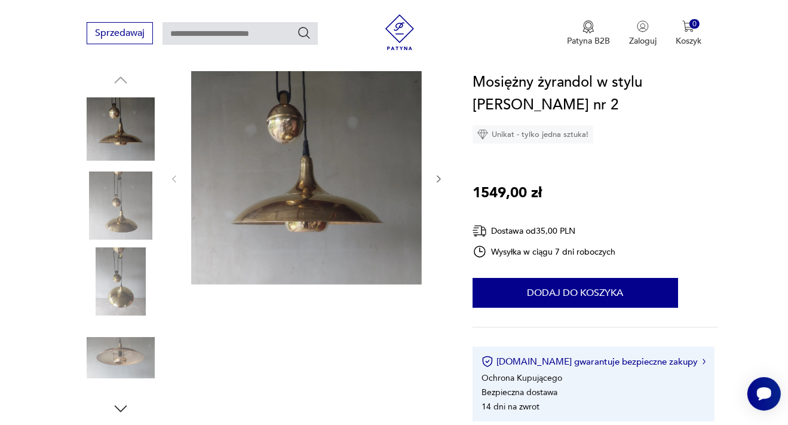
click at [437, 177] on icon "button" at bounding box center [439, 179] width 10 height 10
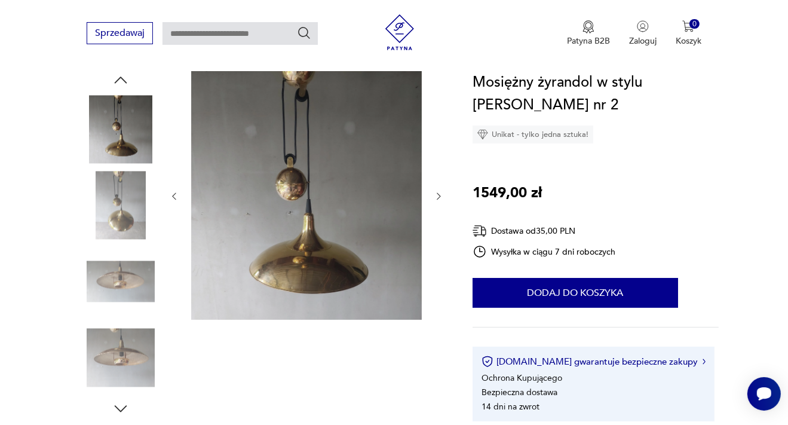
click at [437, 177] on div at bounding box center [306, 196] width 275 height 250
click at [439, 195] on icon "button" at bounding box center [439, 196] width 10 height 10
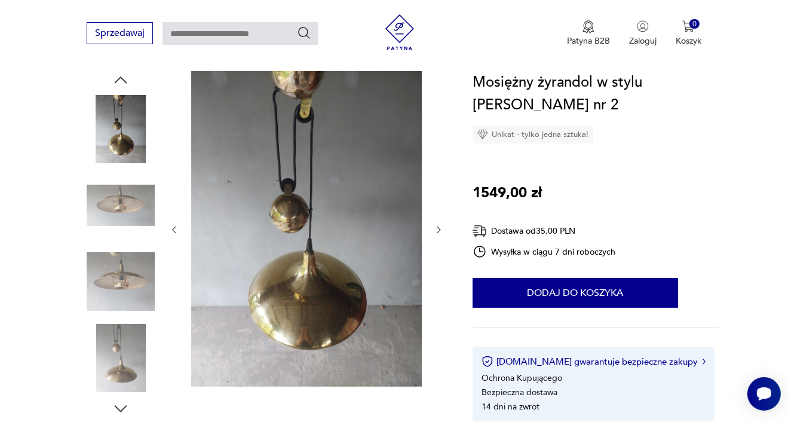
click at [441, 228] on icon "button" at bounding box center [439, 230] width 10 height 10
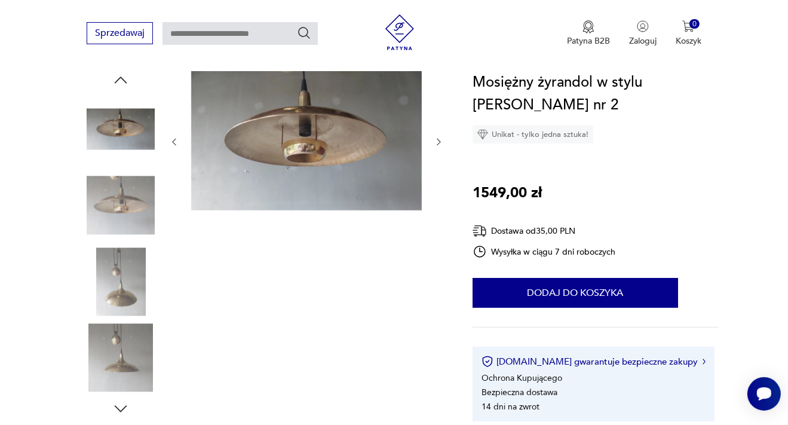
click at [439, 139] on icon "button" at bounding box center [439, 142] width 4 height 7
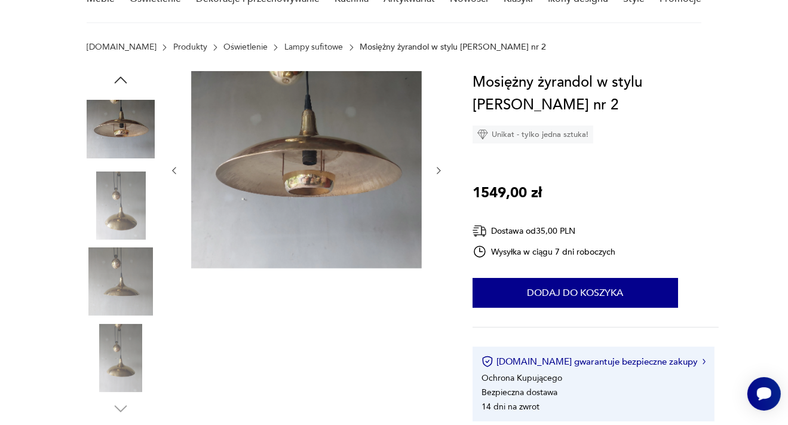
scroll to position [0, 0]
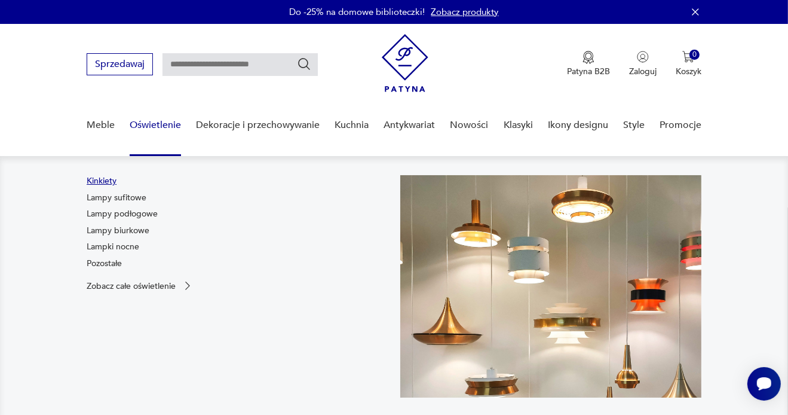
click at [111, 184] on link "Kinkiety" at bounding box center [102, 181] width 30 height 12
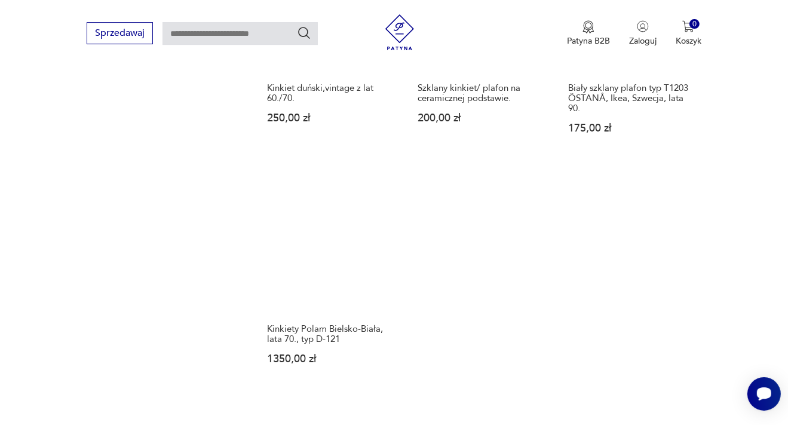
scroll to position [1721, 0]
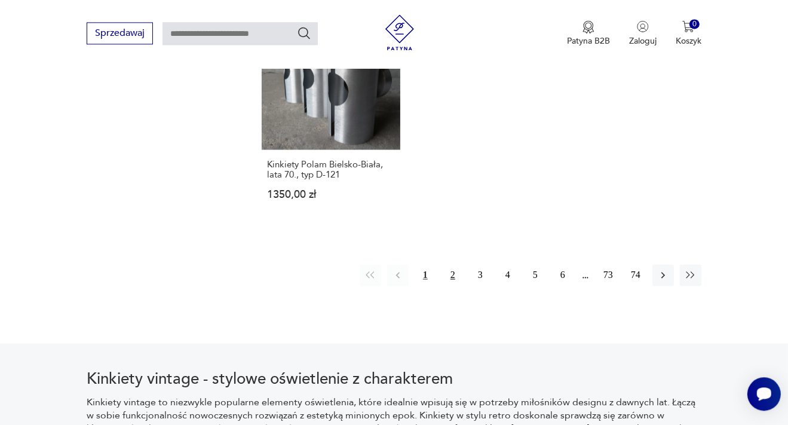
click at [452, 264] on button "2" at bounding box center [453, 275] width 22 height 22
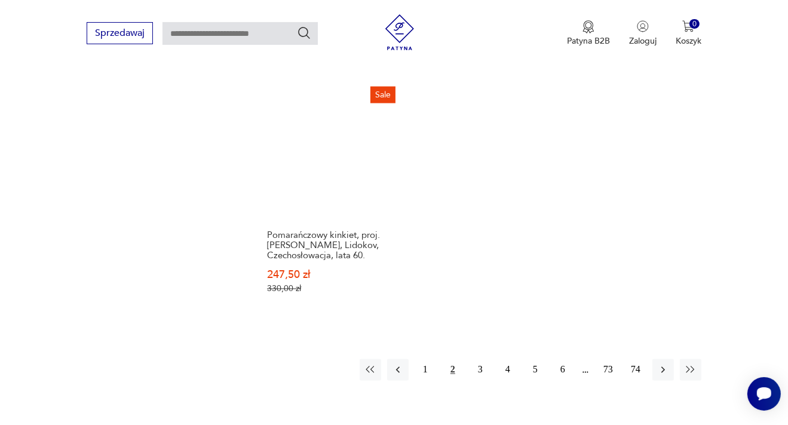
scroll to position [1705, 0]
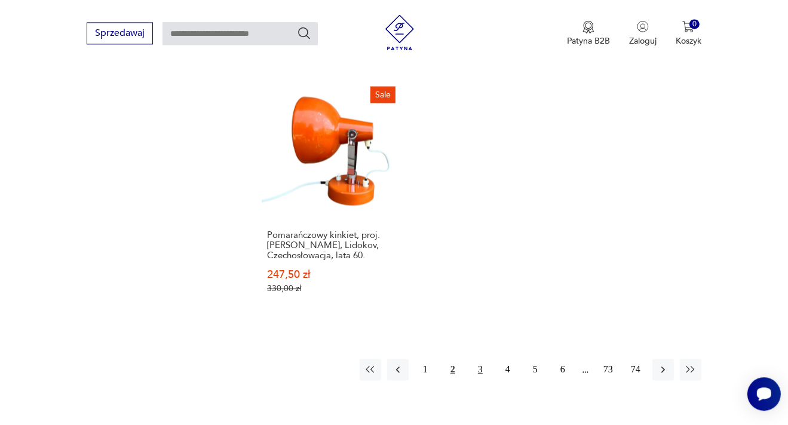
click at [483, 359] on button "3" at bounding box center [481, 370] width 22 height 22
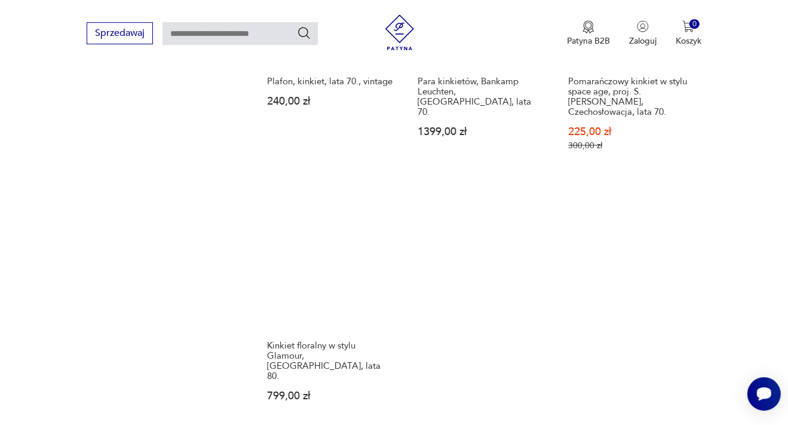
scroll to position [1768, 0]
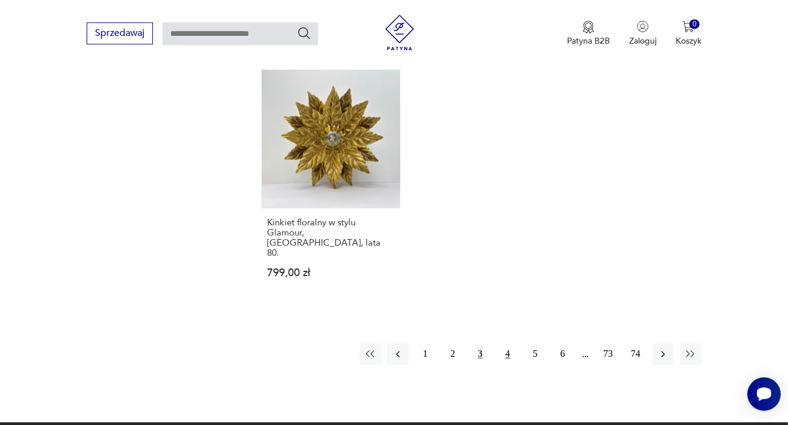
click at [507, 343] on button "4" at bounding box center [508, 354] width 22 height 22
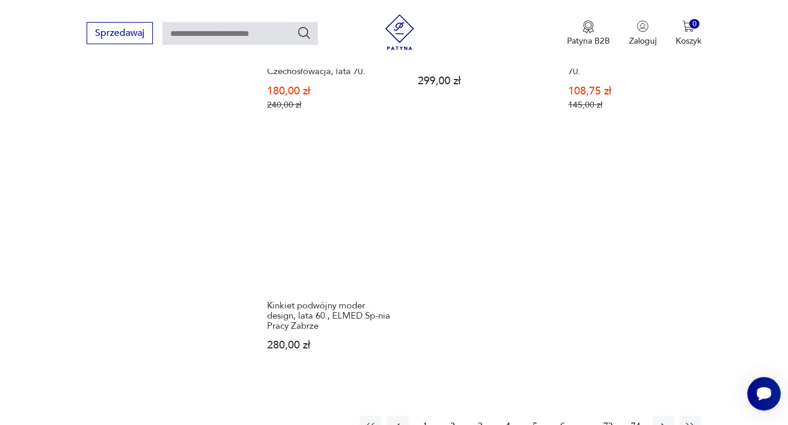
scroll to position [1642, 0]
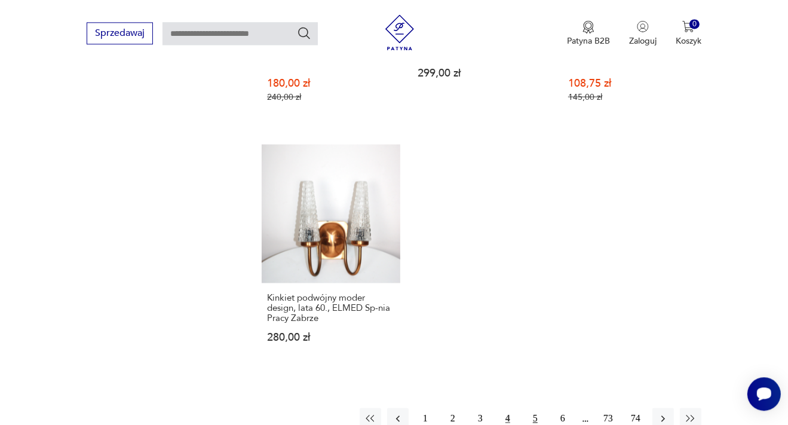
click at [539, 408] on button "5" at bounding box center [536, 419] width 22 height 22
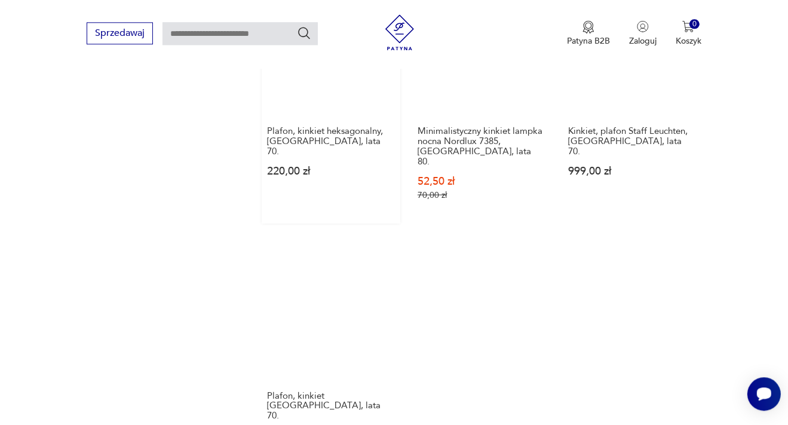
scroll to position [1705, 0]
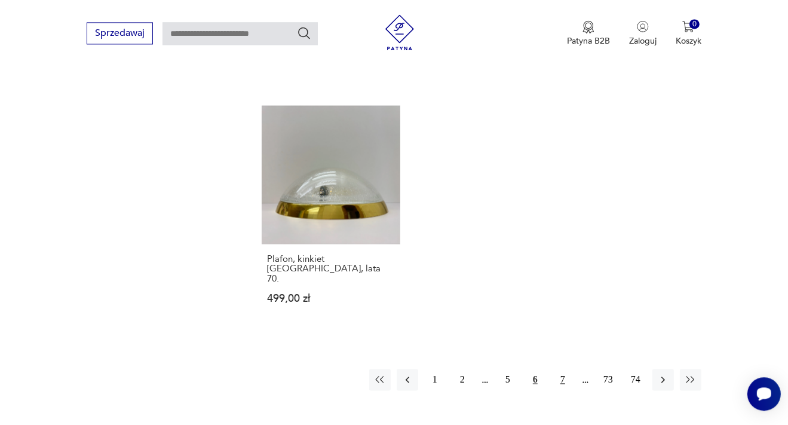
click at [561, 369] on button "7" at bounding box center [563, 380] width 22 height 22
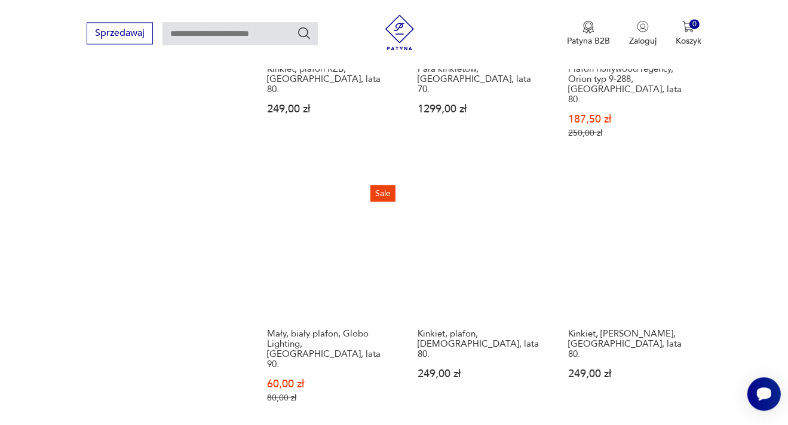
scroll to position [1642, 0]
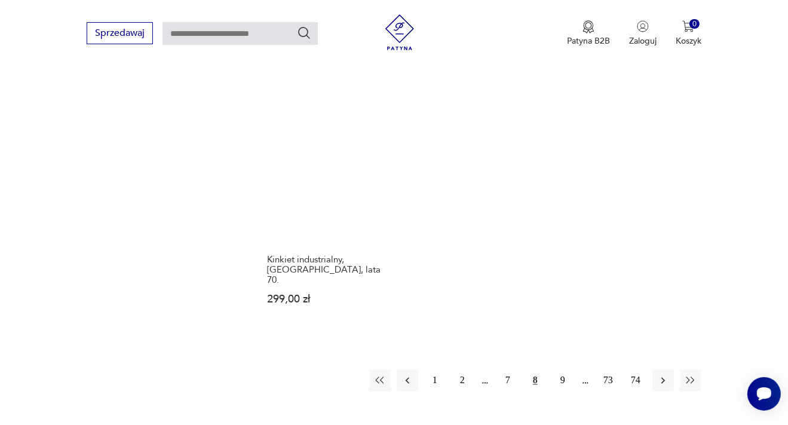
scroll to position [1705, 0]
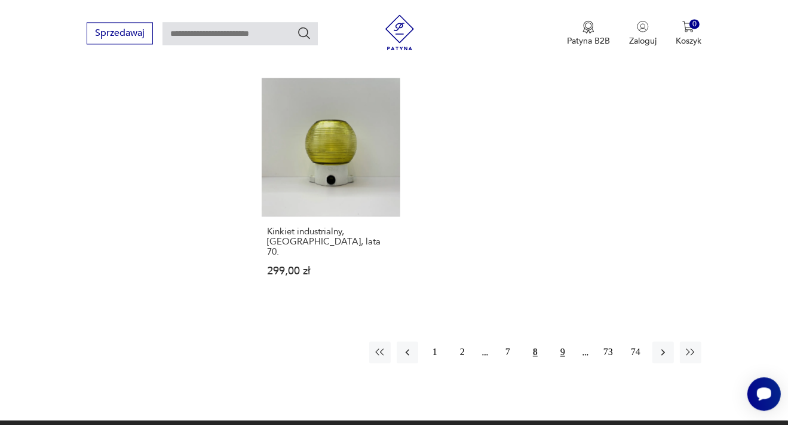
click at [567, 341] on button "9" at bounding box center [563, 352] width 22 height 22
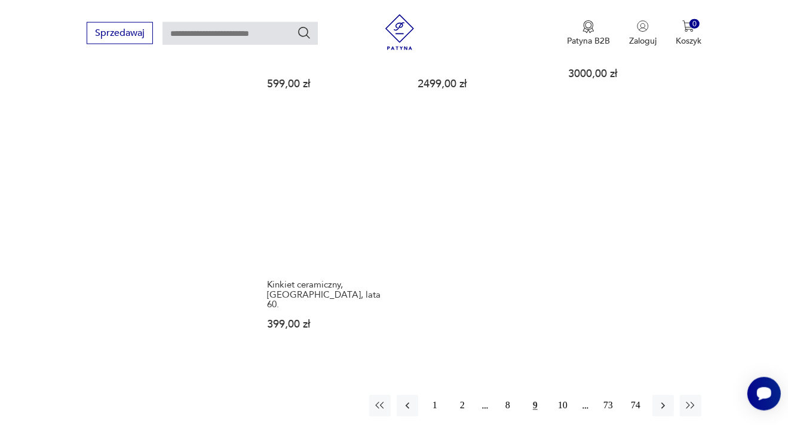
scroll to position [1642, 0]
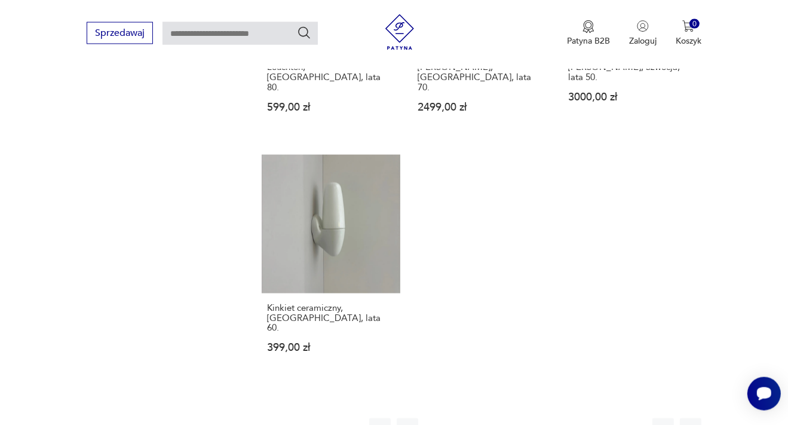
click at [560, 418] on button "10" at bounding box center [563, 429] width 22 height 22
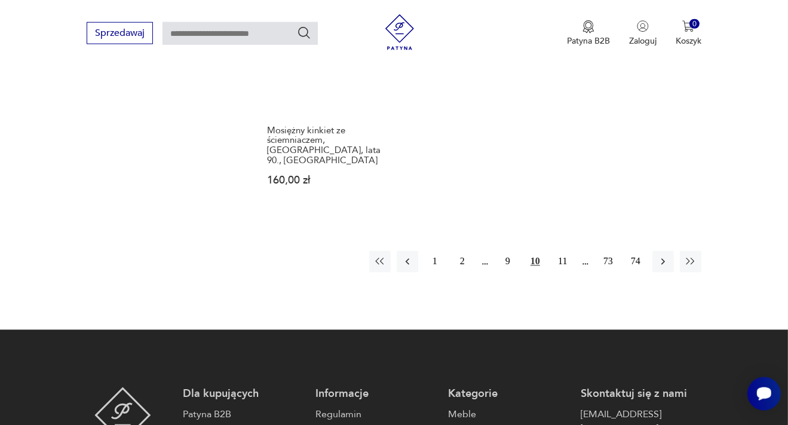
scroll to position [1831, 0]
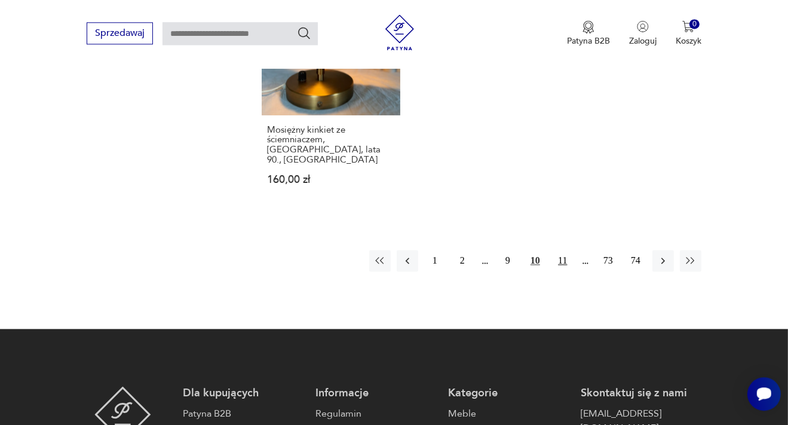
click at [565, 250] on button "11" at bounding box center [563, 261] width 22 height 22
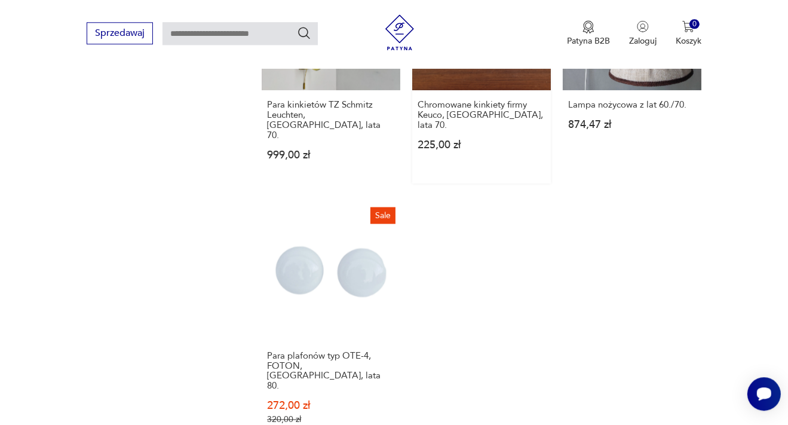
scroll to position [1671, 0]
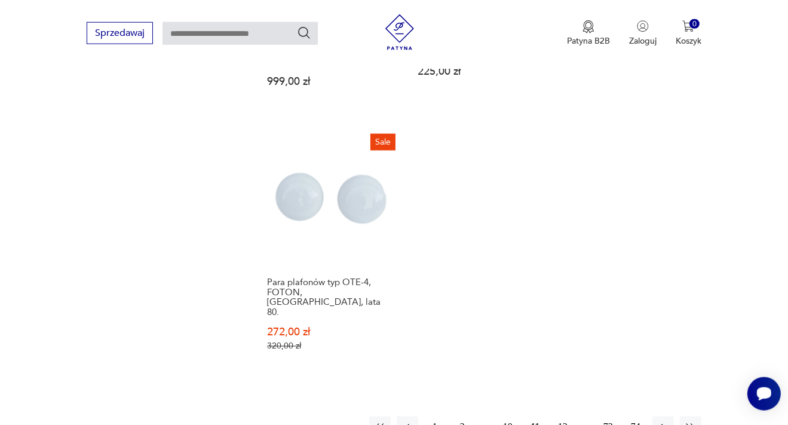
click at [564, 417] on button "12" at bounding box center [563, 428] width 22 height 22
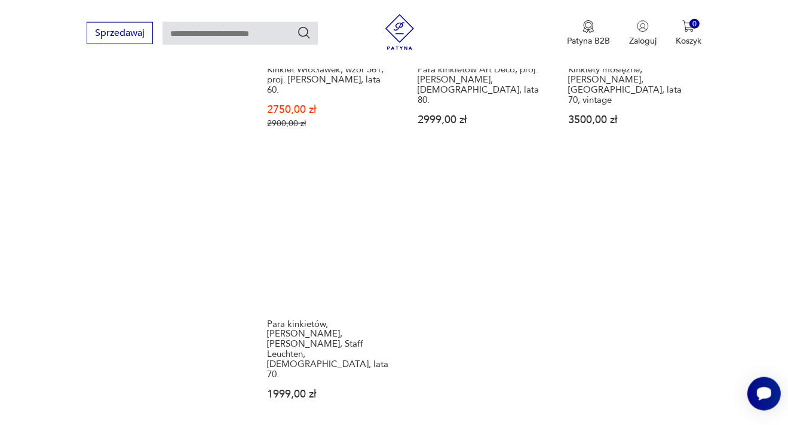
scroll to position [1642, 0]
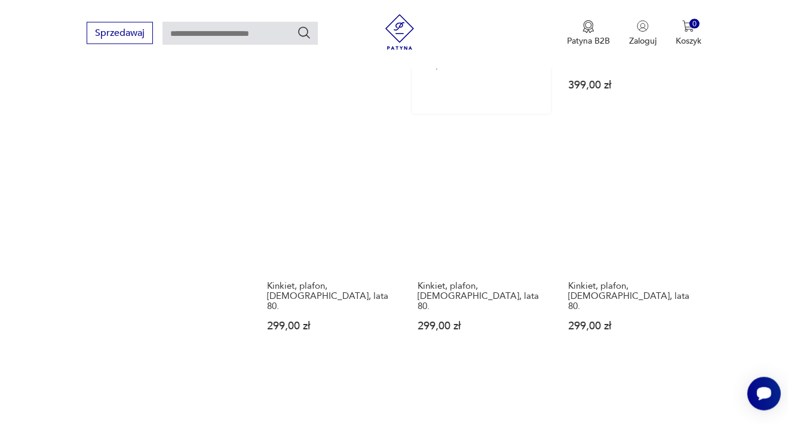
scroll to position [1642, 0]
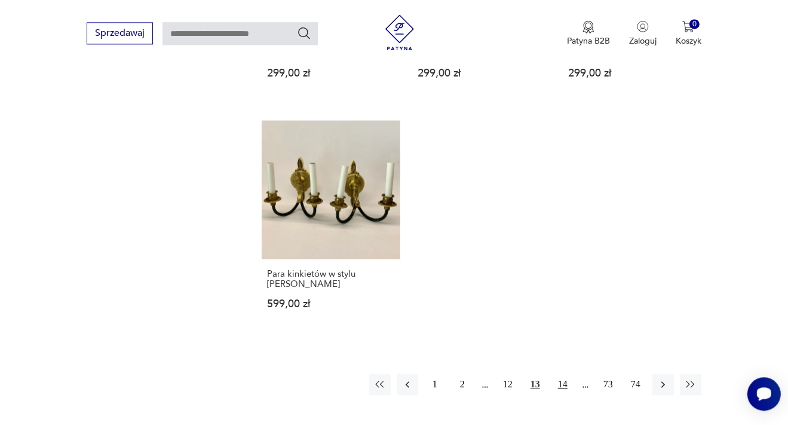
click at [562, 373] on button "14" at bounding box center [563, 384] width 22 height 22
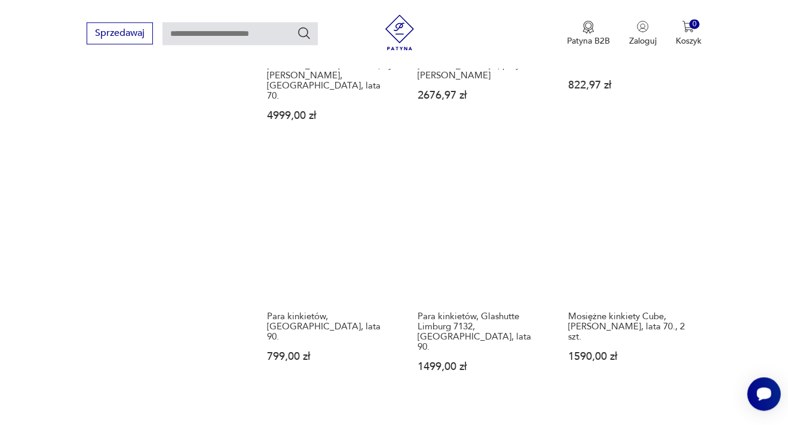
scroll to position [1642, 0]
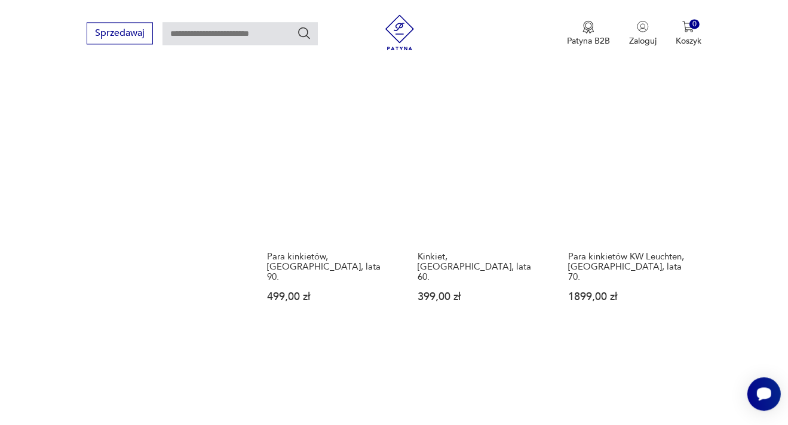
scroll to position [1705, 0]
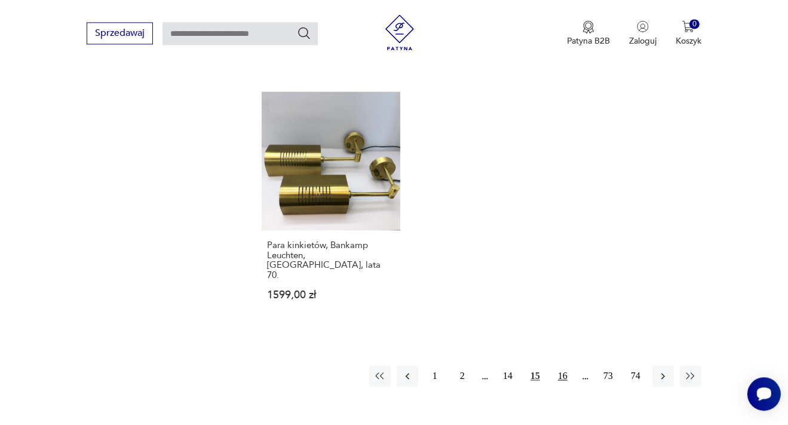
click at [567, 365] on button "16" at bounding box center [563, 376] width 22 height 22
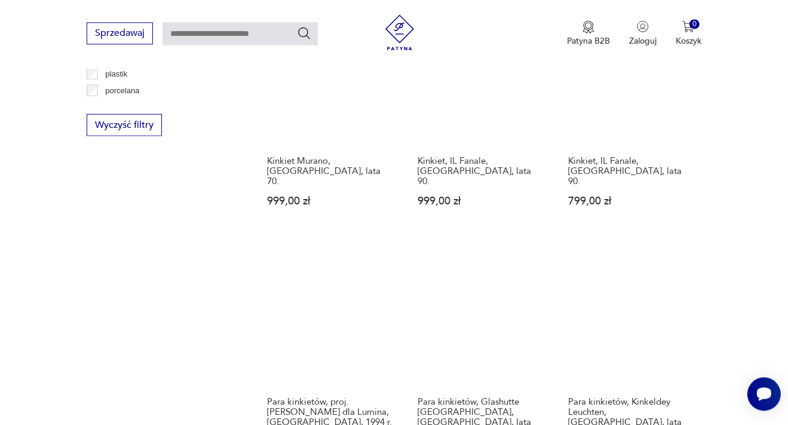
scroll to position [1579, 0]
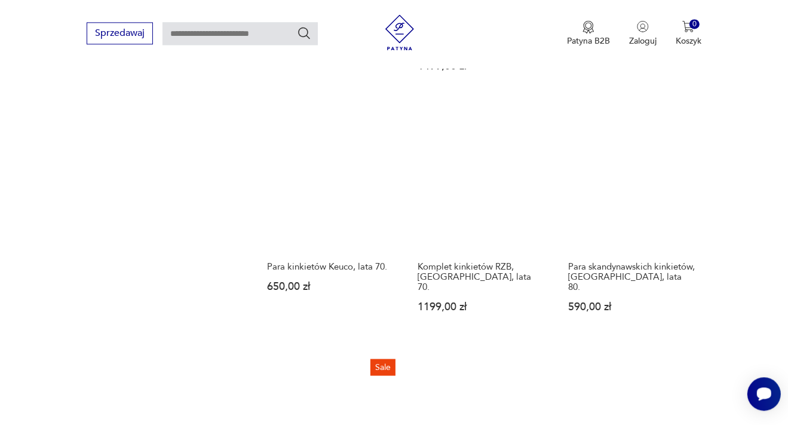
scroll to position [1768, 0]
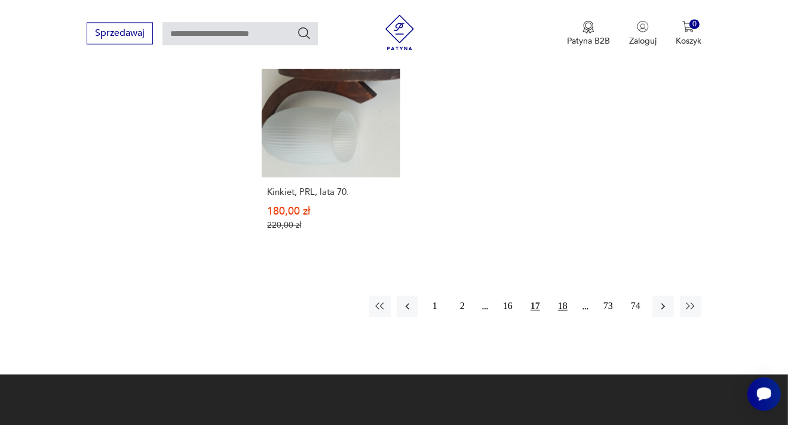
click at [566, 295] on button "18" at bounding box center [563, 306] width 22 height 22
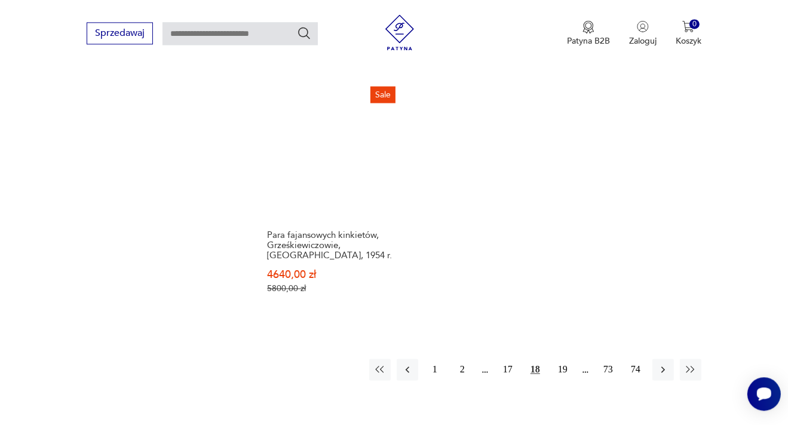
scroll to position [1642, 0]
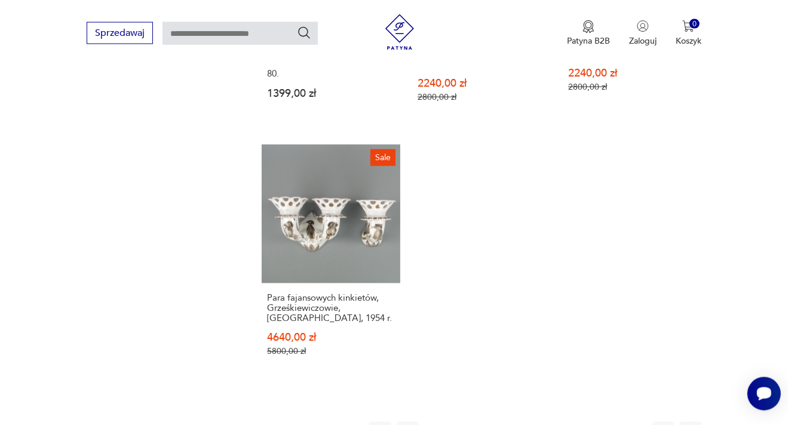
click at [563, 422] on button "19" at bounding box center [563, 433] width 22 height 22
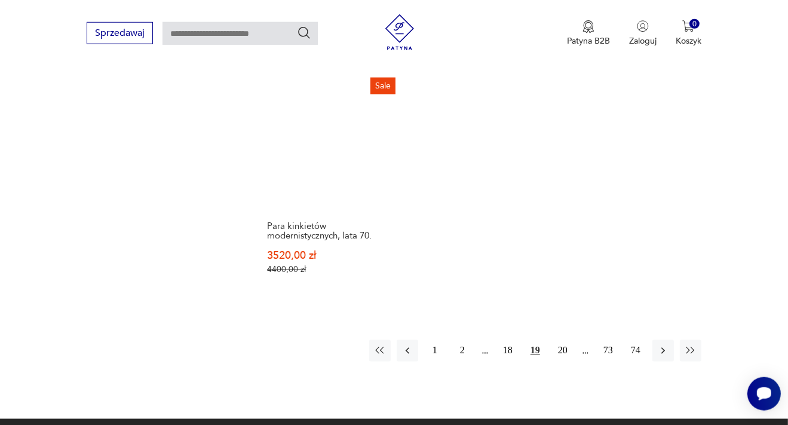
scroll to position [1831, 0]
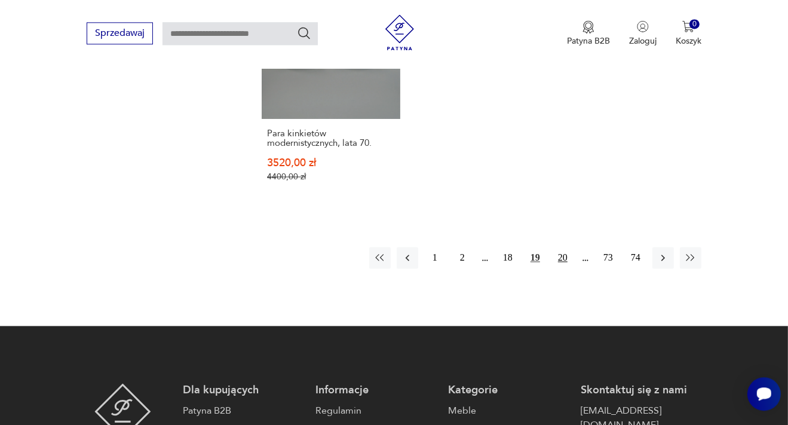
click at [558, 247] on button "20" at bounding box center [563, 258] width 22 height 22
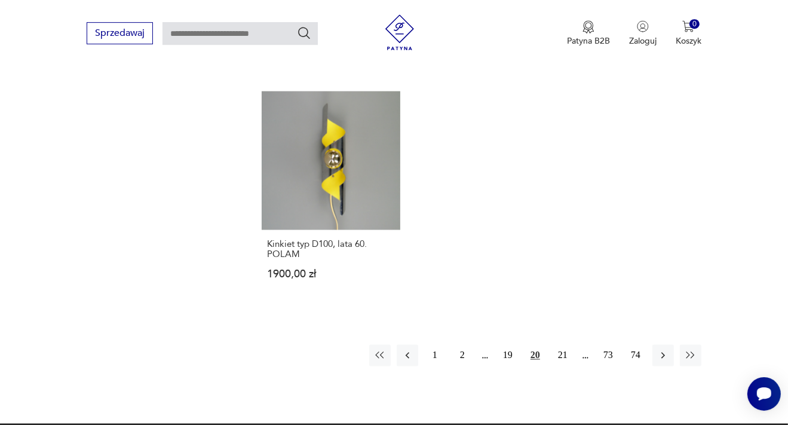
scroll to position [1768, 0]
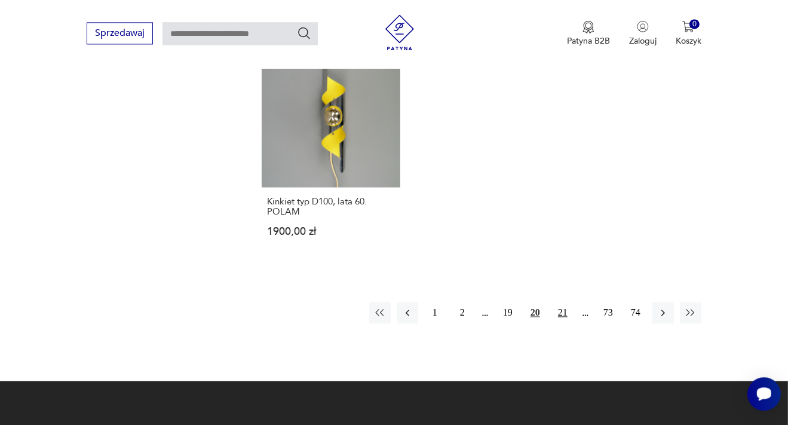
click at [568, 302] on button "21" at bounding box center [563, 313] width 22 height 22
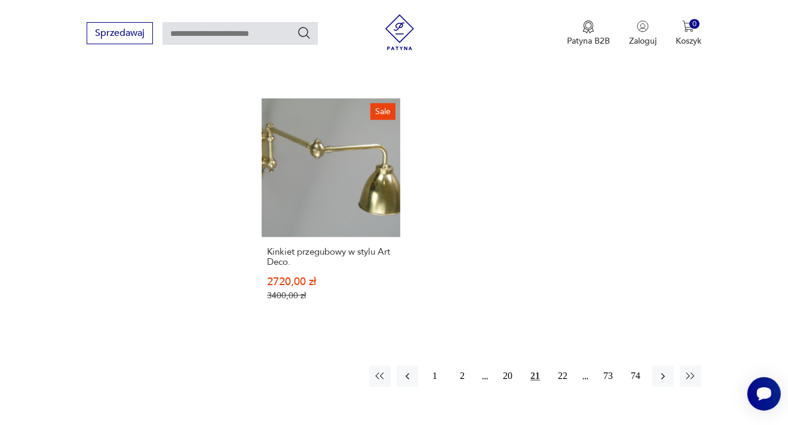
scroll to position [1705, 0]
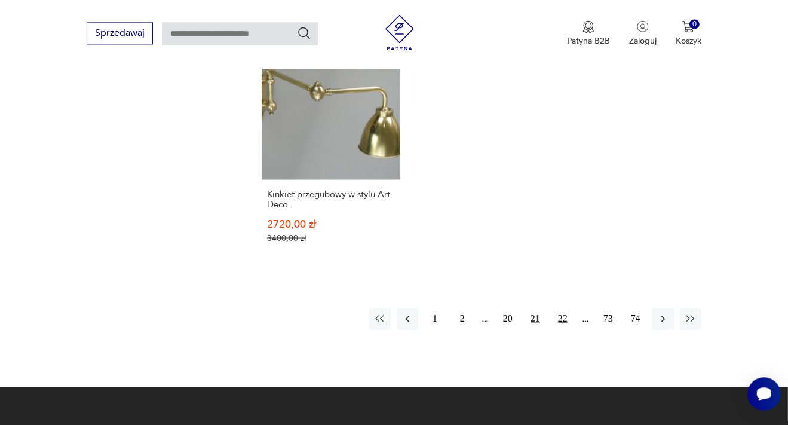
click at [565, 308] on button "22" at bounding box center [563, 319] width 22 height 22
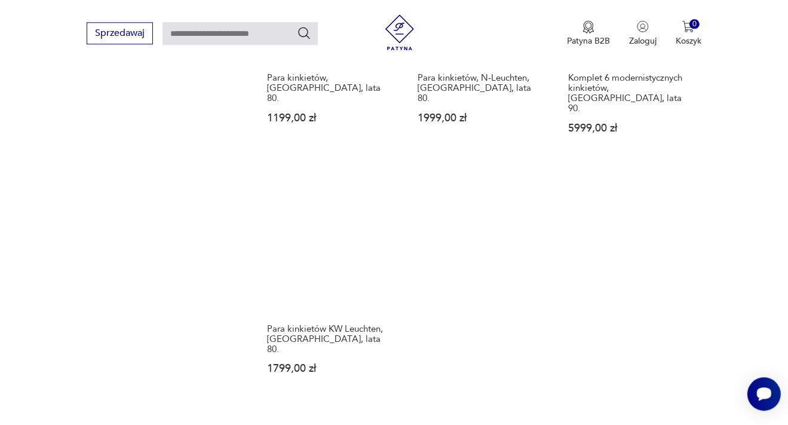
scroll to position [1642, 0]
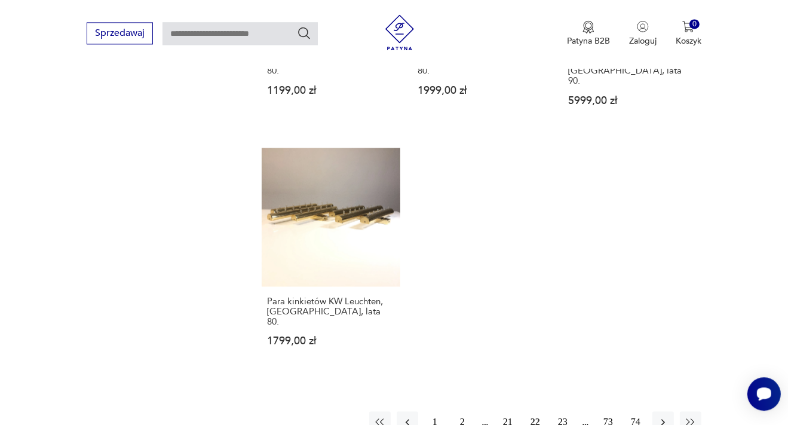
click at [561, 411] on button "23" at bounding box center [563, 422] width 22 height 22
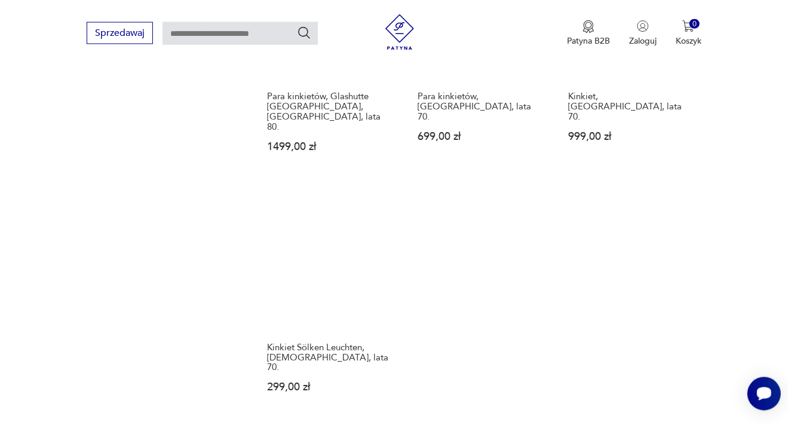
scroll to position [1642, 0]
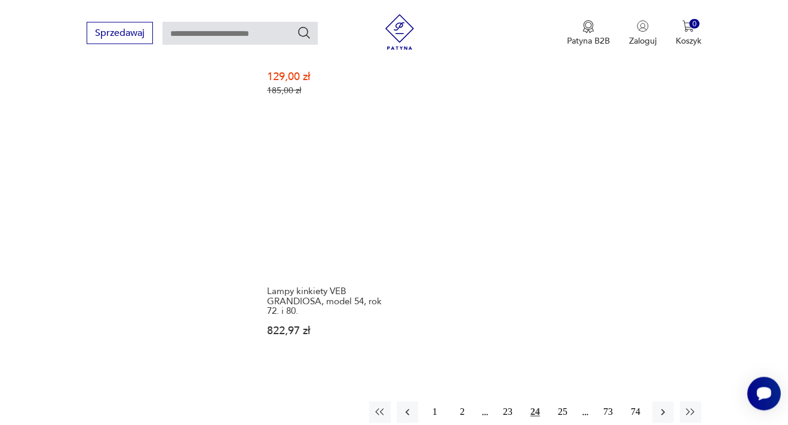
scroll to position [1705, 0]
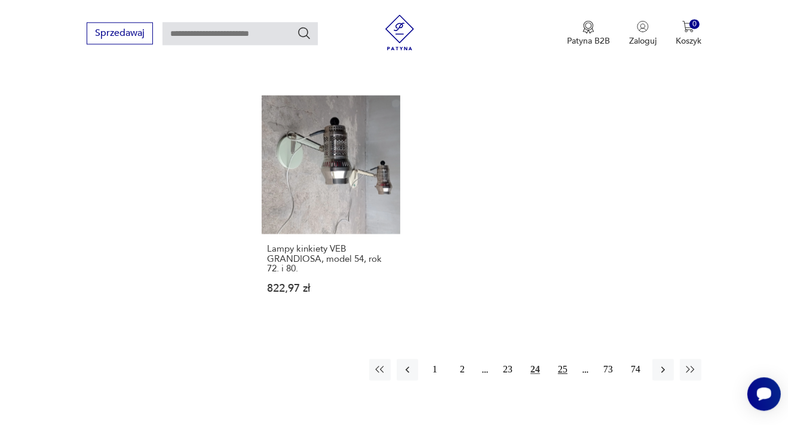
click at [563, 359] on button "25" at bounding box center [563, 370] width 22 height 22
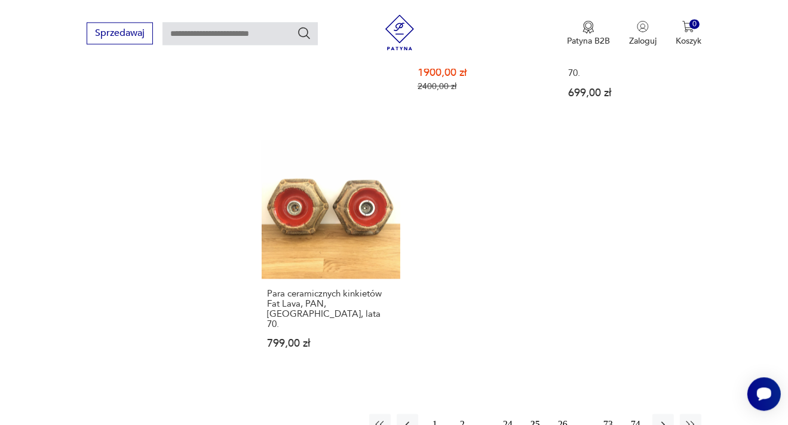
scroll to position [1705, 0]
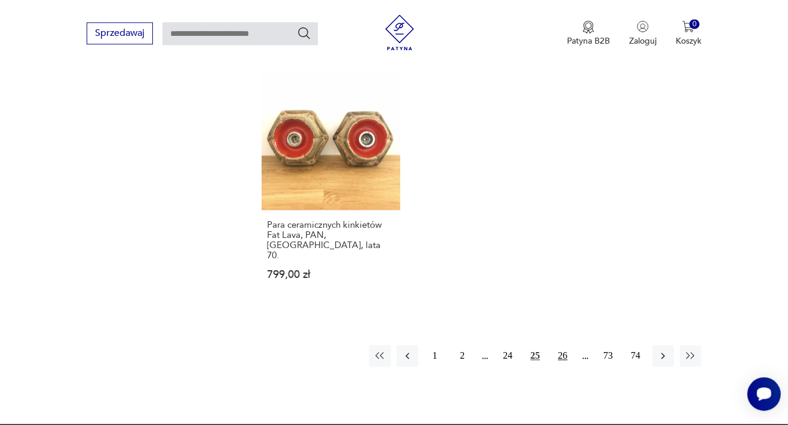
click at [563, 345] on button "26" at bounding box center [563, 356] width 22 height 22
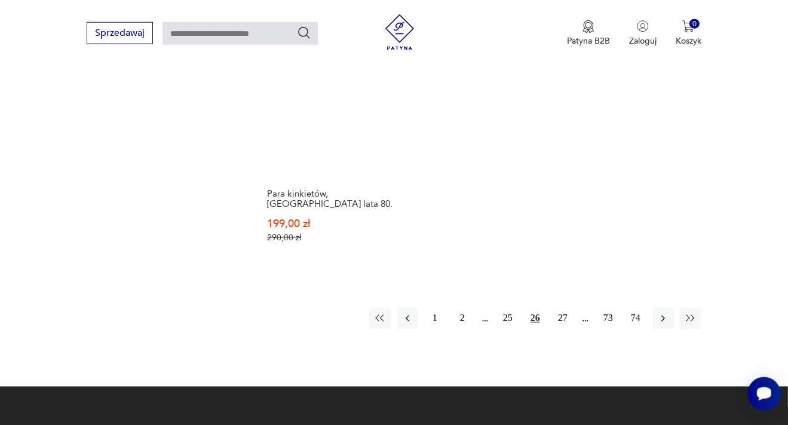
scroll to position [1768, 0]
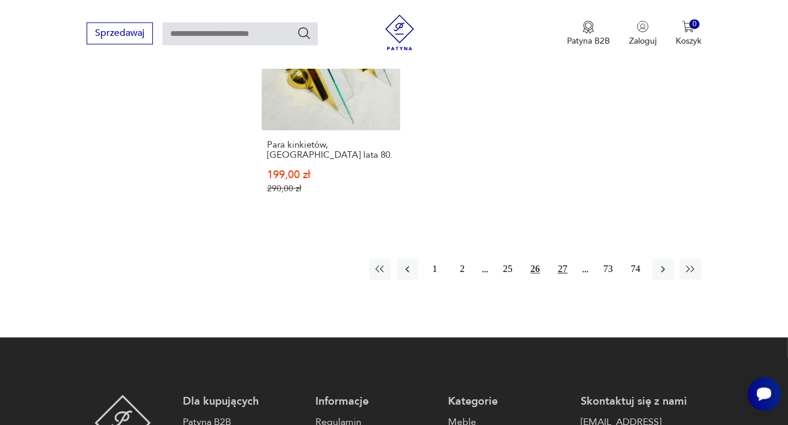
click at [556, 258] on button "27" at bounding box center [563, 269] width 22 height 22
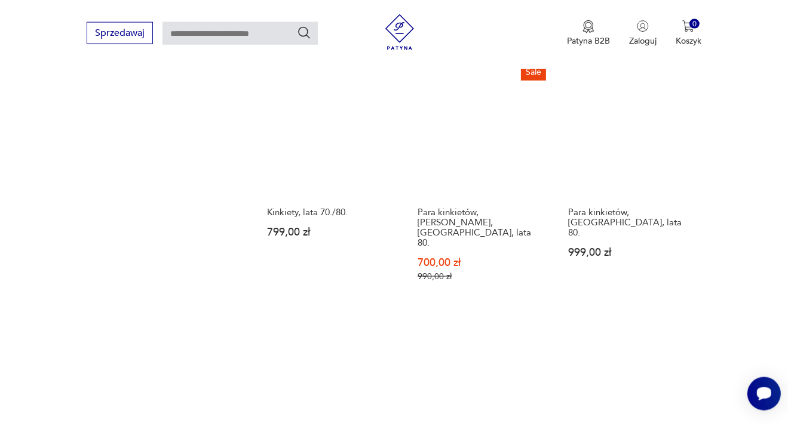
scroll to position [1768, 0]
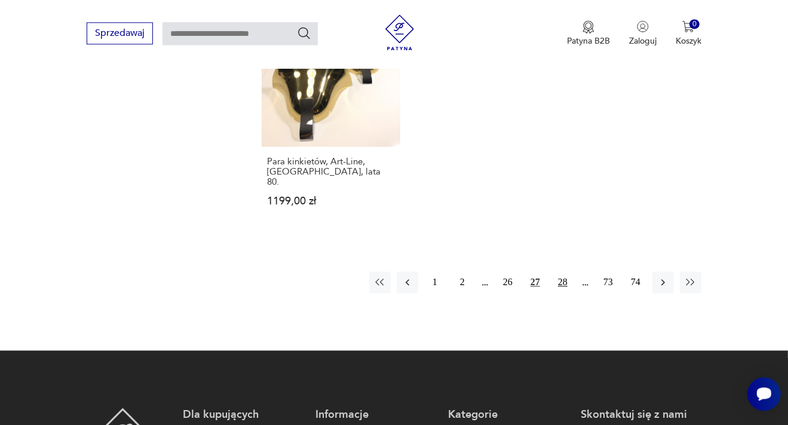
click at [564, 271] on button "28" at bounding box center [563, 282] width 22 height 22
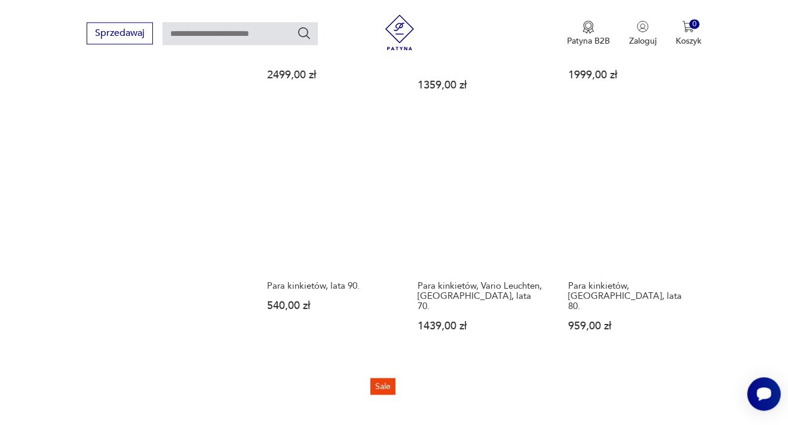
scroll to position [1642, 0]
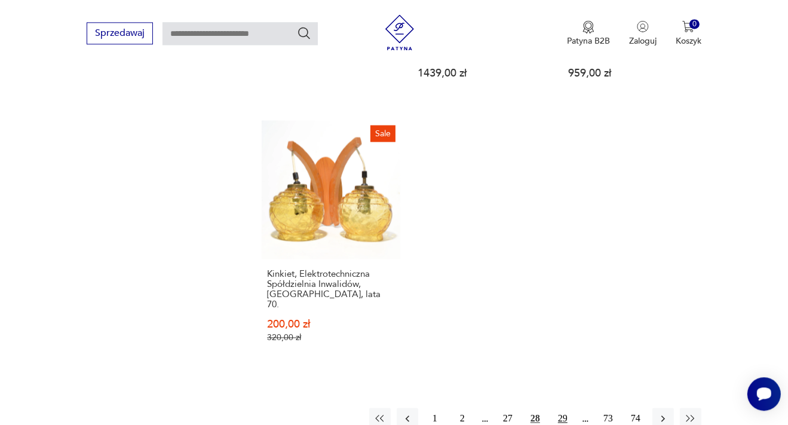
click at [566, 408] on button "29" at bounding box center [563, 419] width 22 height 22
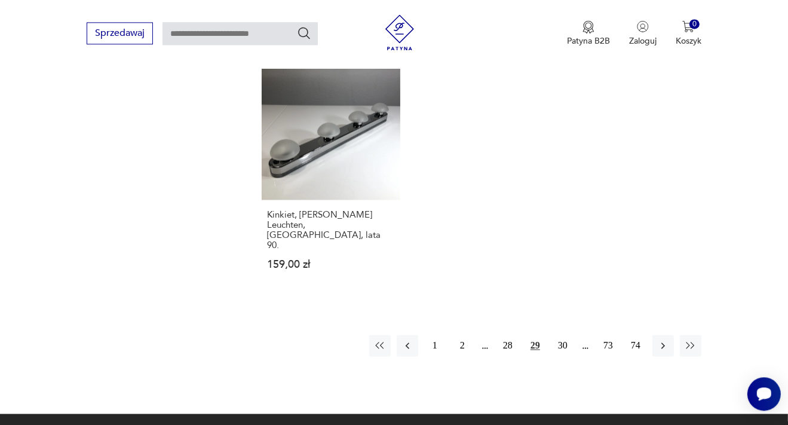
scroll to position [1704, 0]
click at [564, 335] on button "30" at bounding box center [563, 346] width 22 height 22
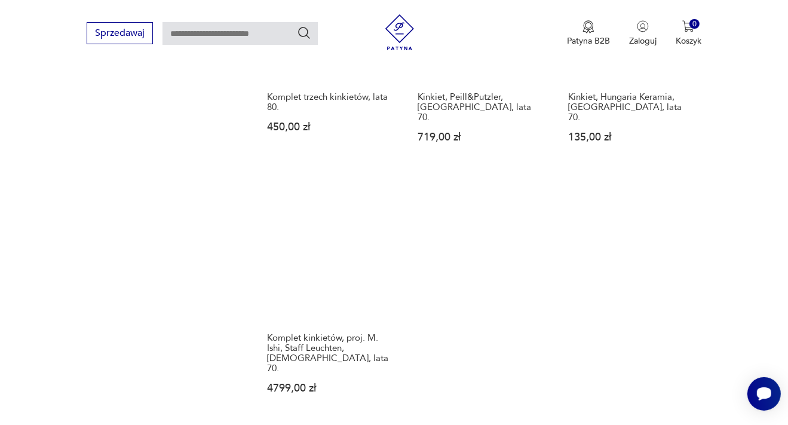
scroll to position [1579, 0]
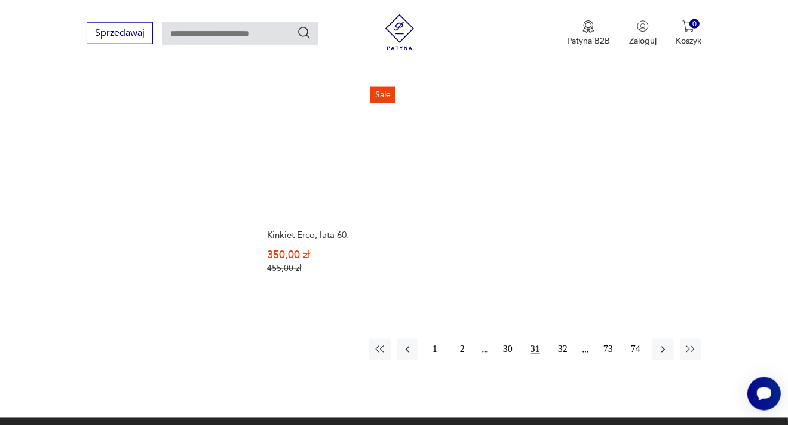
scroll to position [1705, 0]
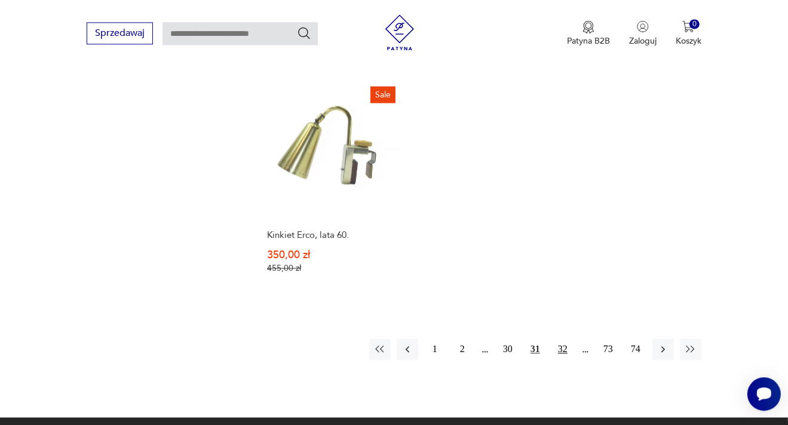
click at [561, 338] on button "32" at bounding box center [563, 349] width 22 height 22
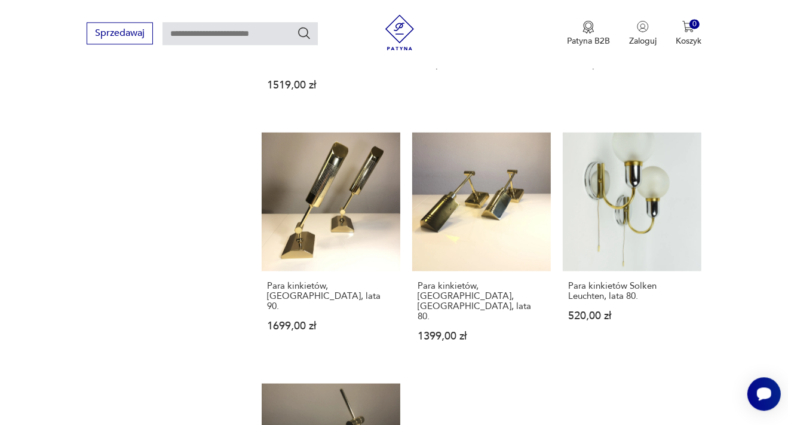
scroll to position [1705, 0]
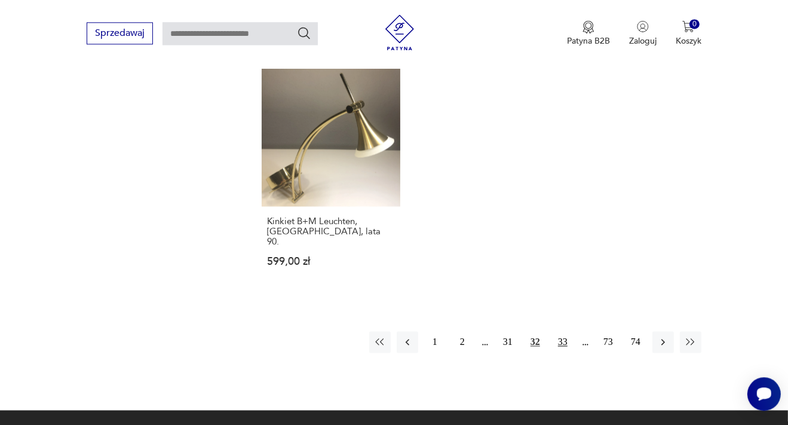
click at [568, 331] on button "33" at bounding box center [563, 342] width 22 height 22
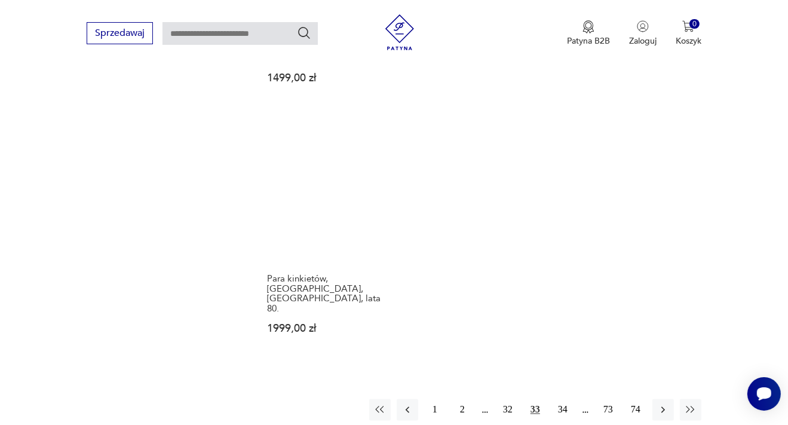
scroll to position [1705, 0]
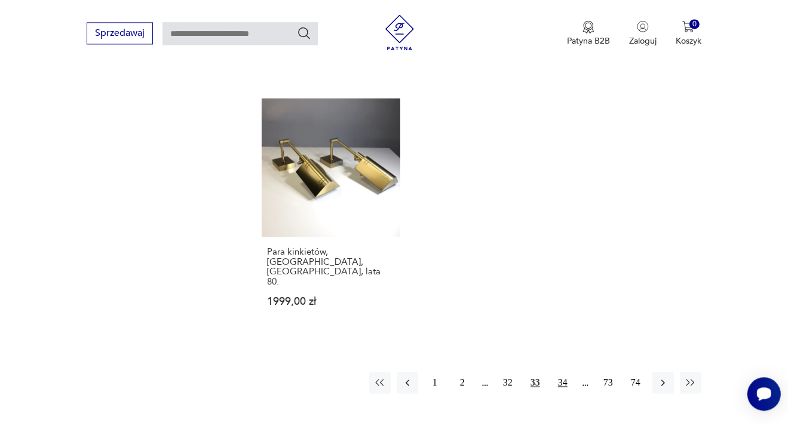
click at [565, 372] on button "34" at bounding box center [563, 383] width 22 height 22
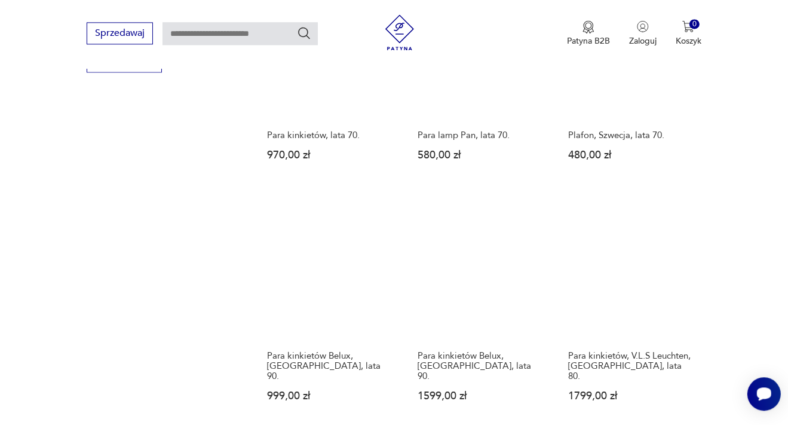
scroll to position [1642, 0]
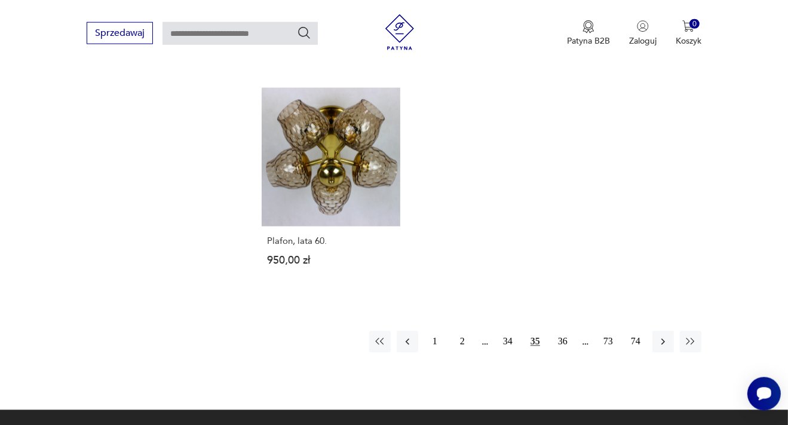
scroll to position [1768, 0]
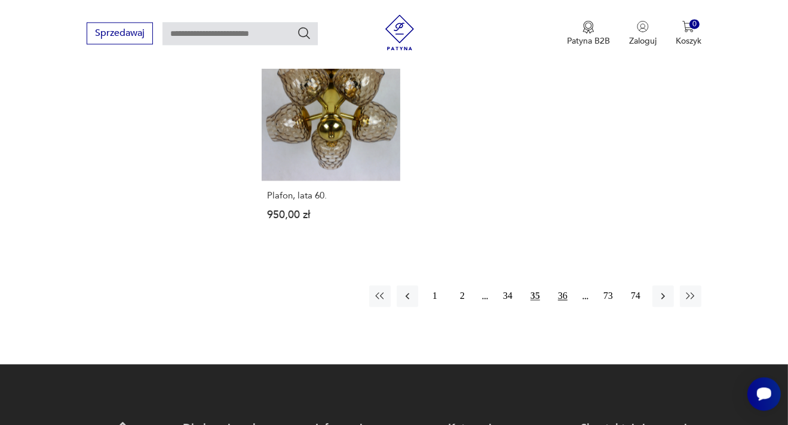
click at [559, 285] on button "36" at bounding box center [563, 296] width 22 height 22
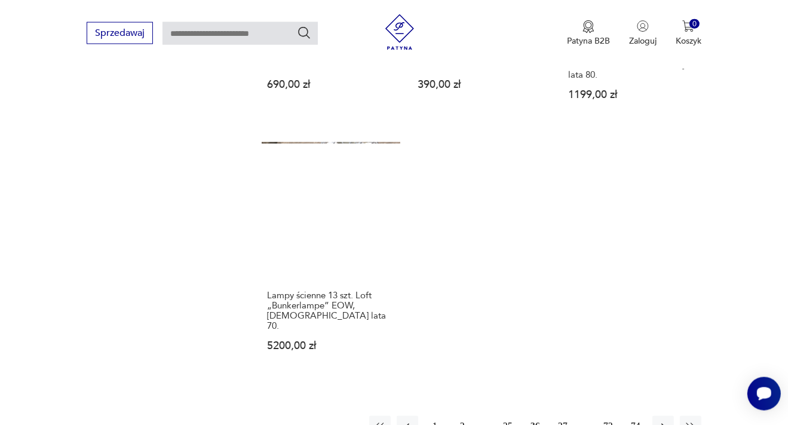
scroll to position [1642, 0]
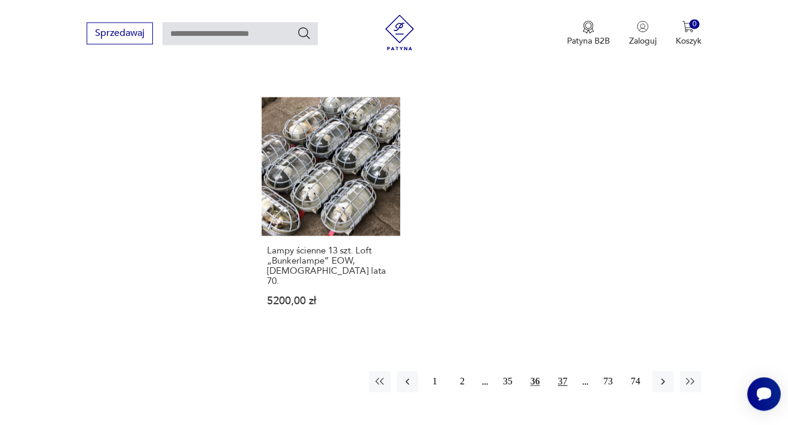
click at [561, 371] on button "37" at bounding box center [563, 382] width 22 height 22
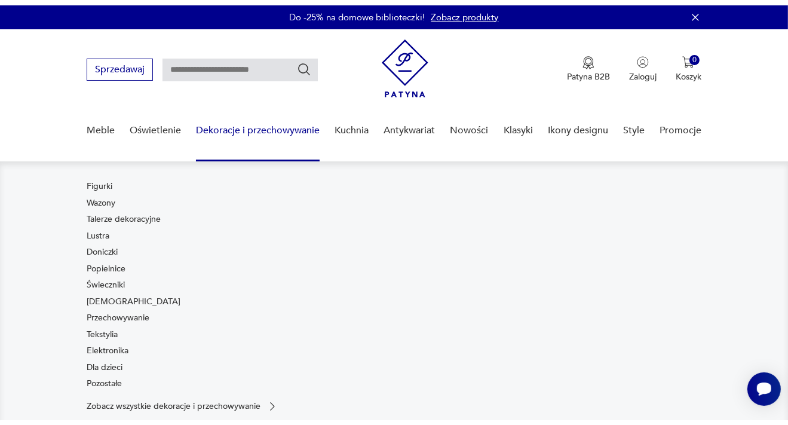
scroll to position [126, 0]
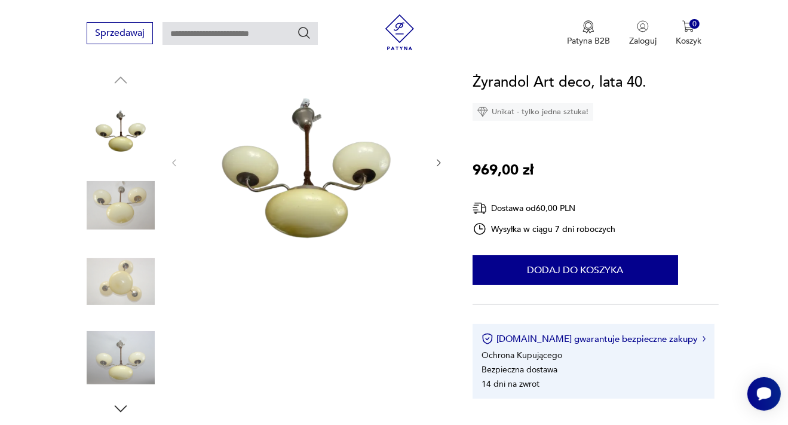
click at [440, 161] on icon "button" at bounding box center [439, 163] width 4 height 7
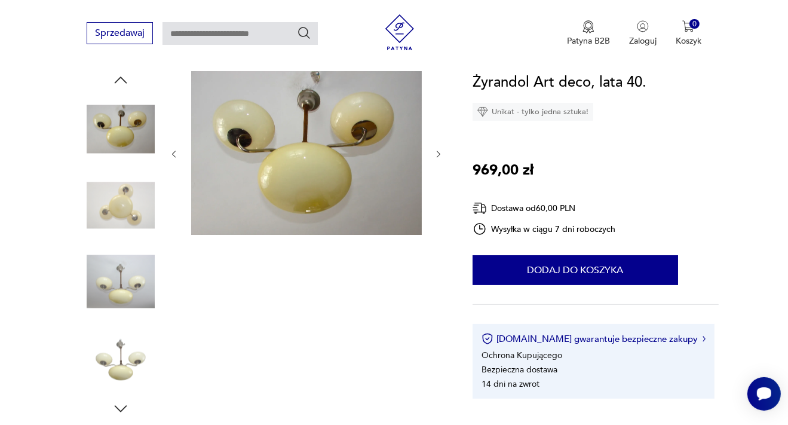
click at [440, 161] on div at bounding box center [306, 154] width 275 height 166
click at [436, 155] on icon "button" at bounding box center [439, 154] width 10 height 10
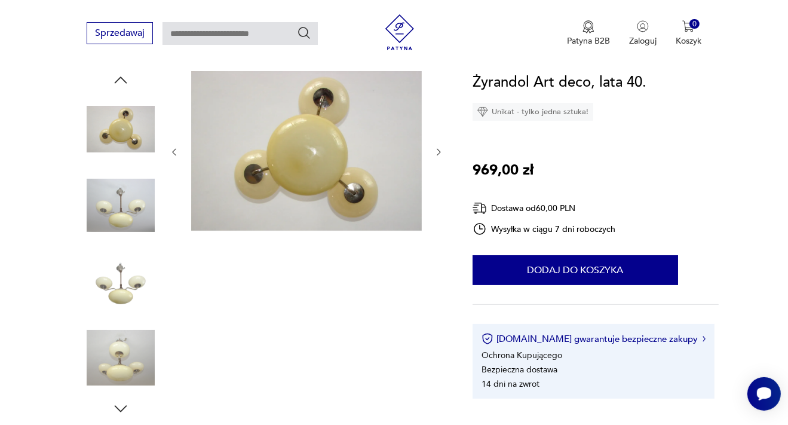
click at [436, 155] on icon "button" at bounding box center [439, 152] width 10 height 10
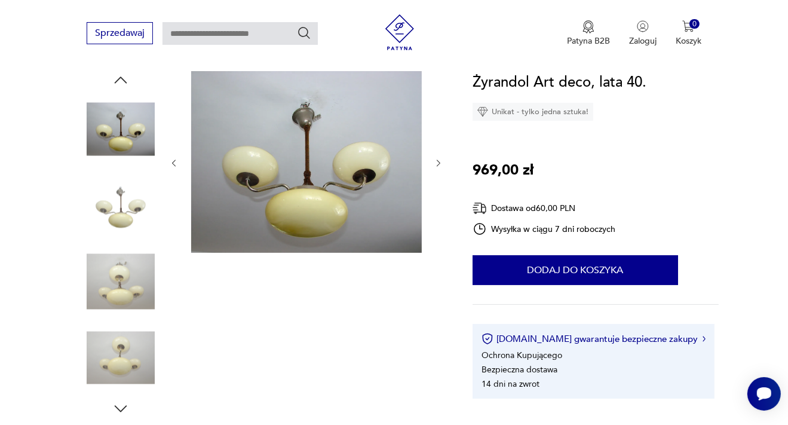
click at [436, 155] on div at bounding box center [306, 163] width 275 height 184
click at [434, 164] on icon "button" at bounding box center [439, 163] width 10 height 10
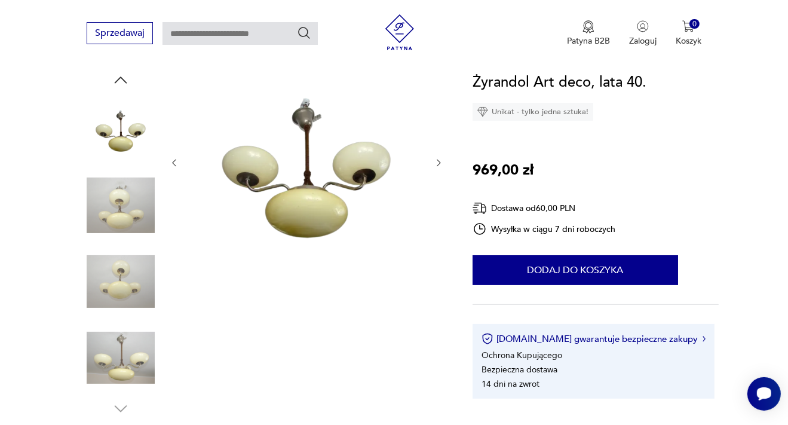
click at [434, 164] on icon "button" at bounding box center [439, 163] width 10 height 10
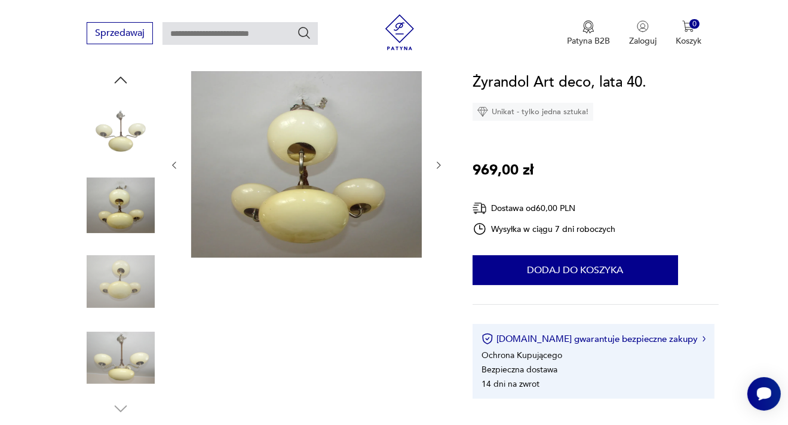
click at [434, 164] on icon "button" at bounding box center [439, 165] width 10 height 10
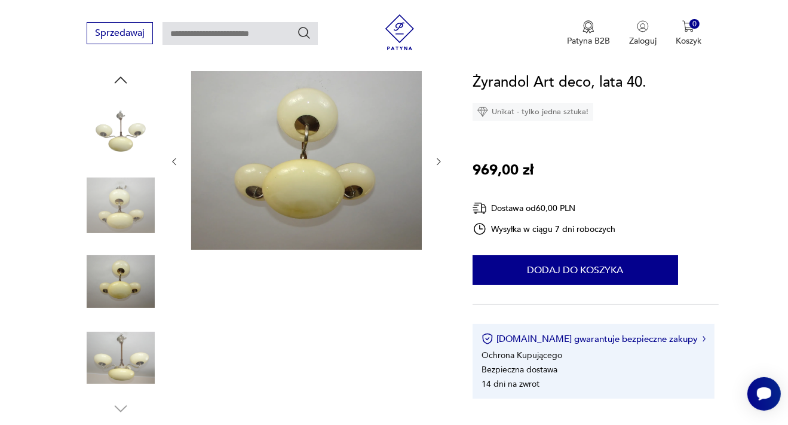
click at [434, 164] on icon "button" at bounding box center [439, 162] width 10 height 10
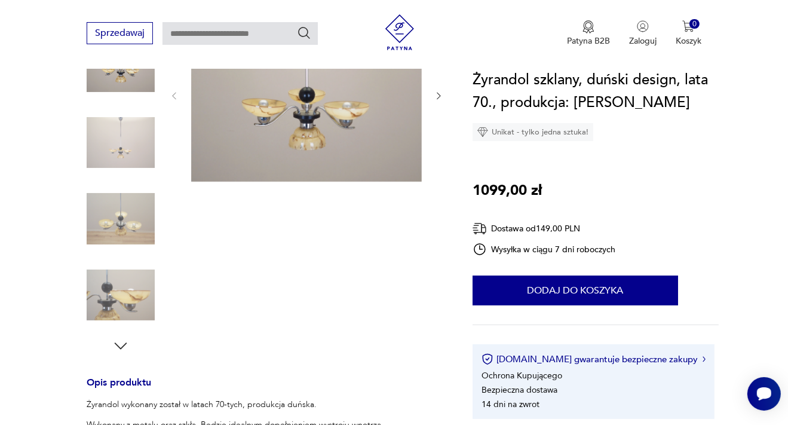
scroll to position [63, 0]
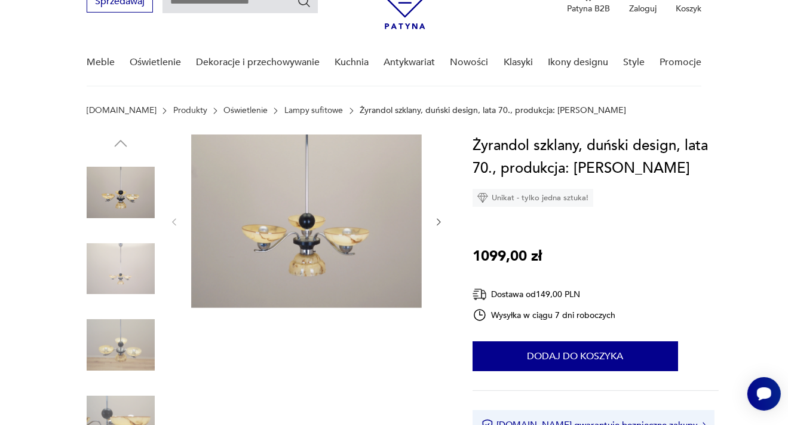
click at [442, 224] on icon "button" at bounding box center [439, 222] width 10 height 10
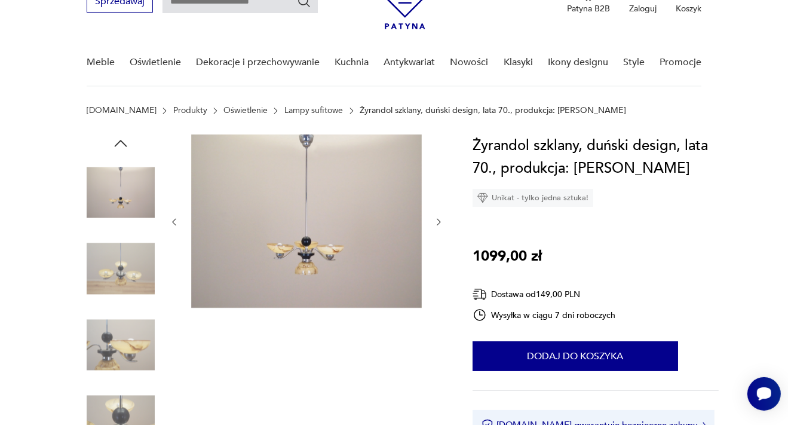
click at [441, 224] on icon "button" at bounding box center [439, 222] width 10 height 10
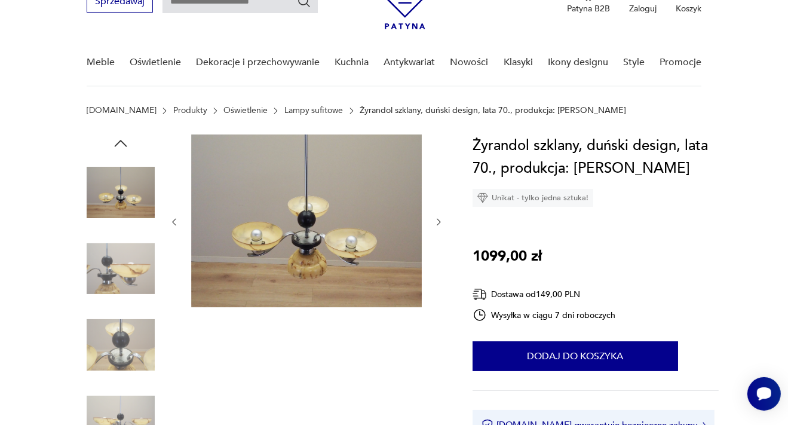
click at [435, 226] on icon "button" at bounding box center [439, 222] width 10 height 10
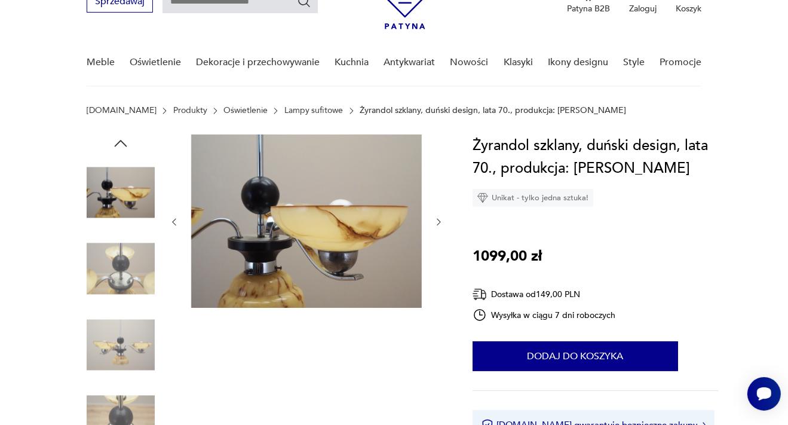
click at [435, 226] on icon "button" at bounding box center [439, 222] width 10 height 10
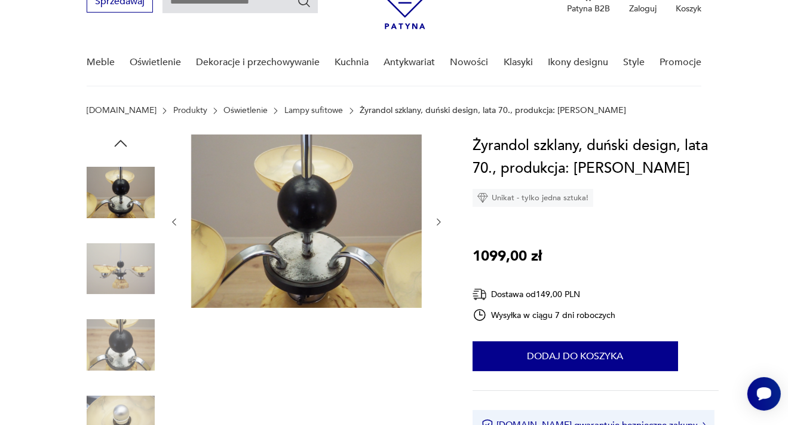
click at [435, 226] on icon "button" at bounding box center [439, 222] width 10 height 10
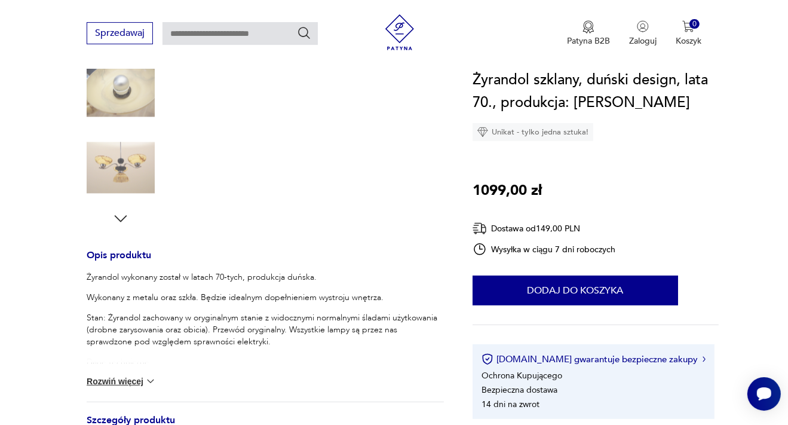
scroll to position [378, 0]
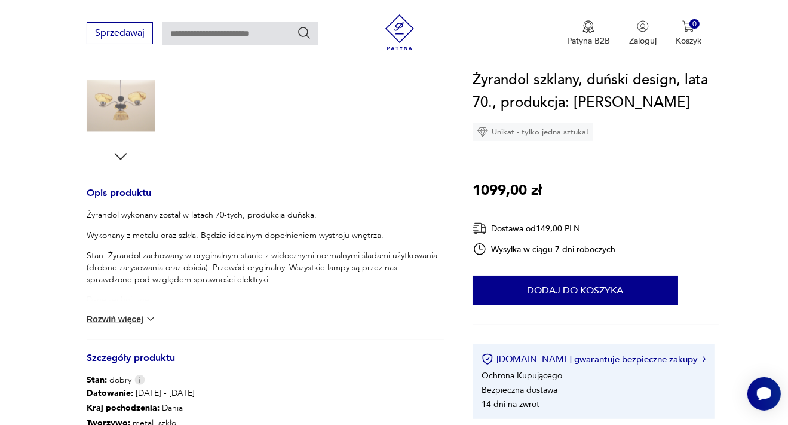
click at [148, 317] on button "Rozwiń więcej" at bounding box center [121, 319] width 69 height 12
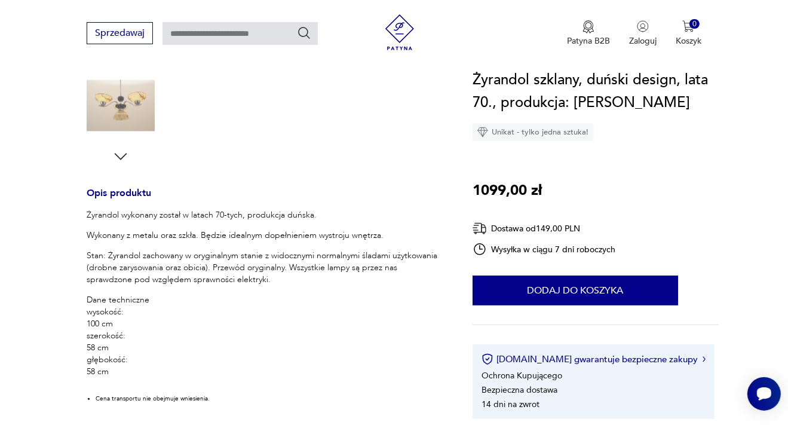
scroll to position [63, 0]
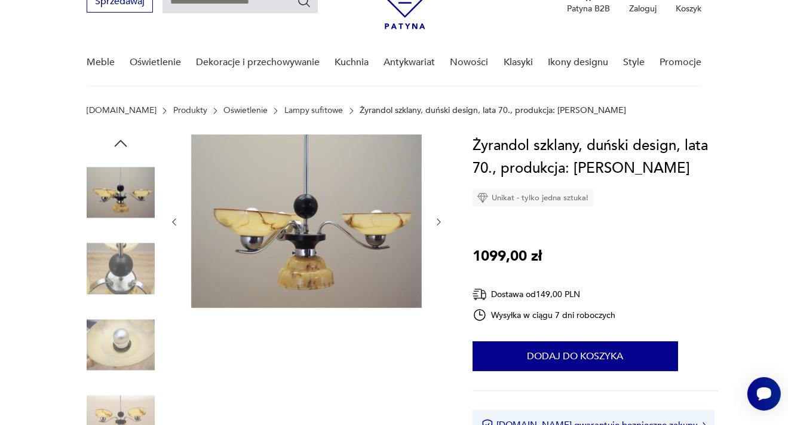
click at [125, 181] on img at bounding box center [121, 192] width 68 height 68
click at [121, 145] on icon "button" at bounding box center [121, 143] width 18 height 18
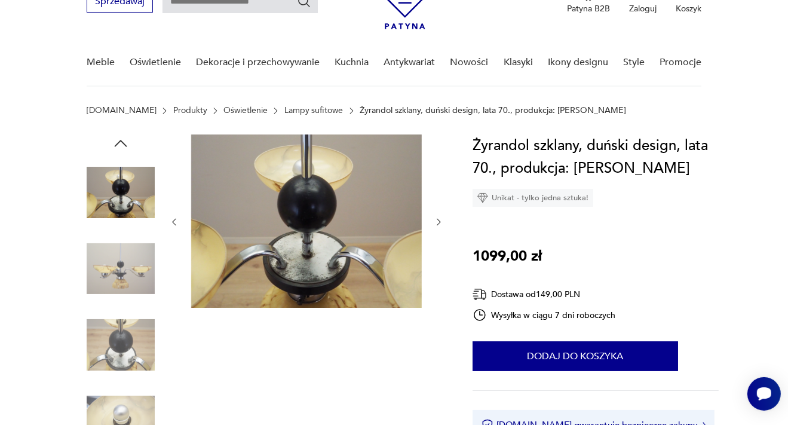
click at [121, 145] on icon "button" at bounding box center [121, 143] width 18 height 18
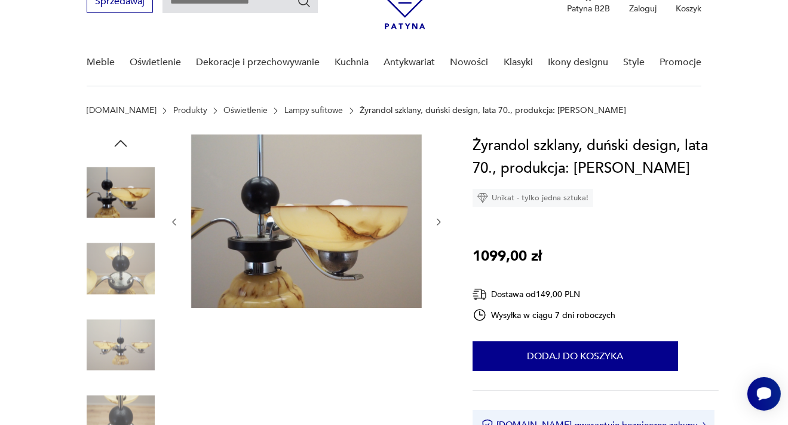
click at [121, 145] on icon "button" at bounding box center [121, 143] width 18 height 18
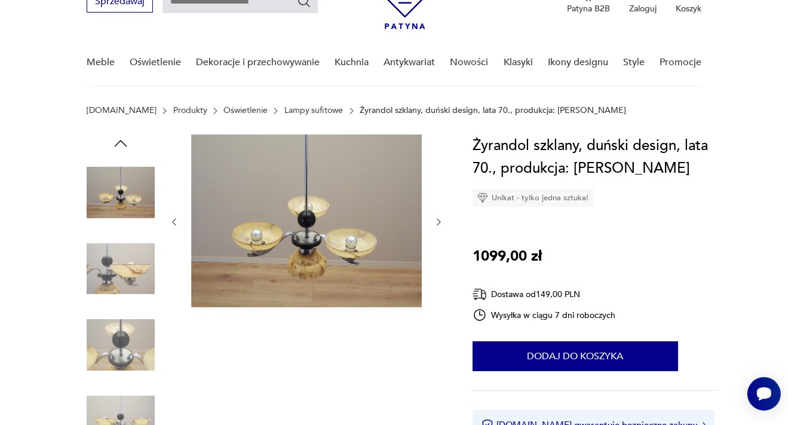
click at [121, 145] on icon "button" at bounding box center [121, 143] width 18 height 18
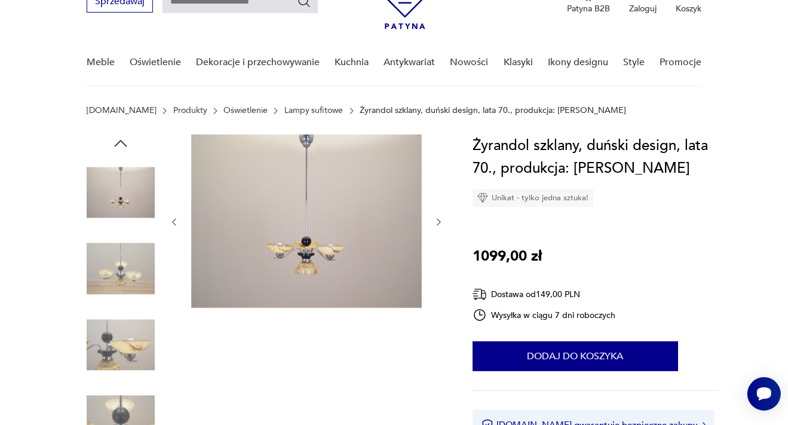
click at [308, 157] on img at bounding box center [306, 220] width 231 height 173
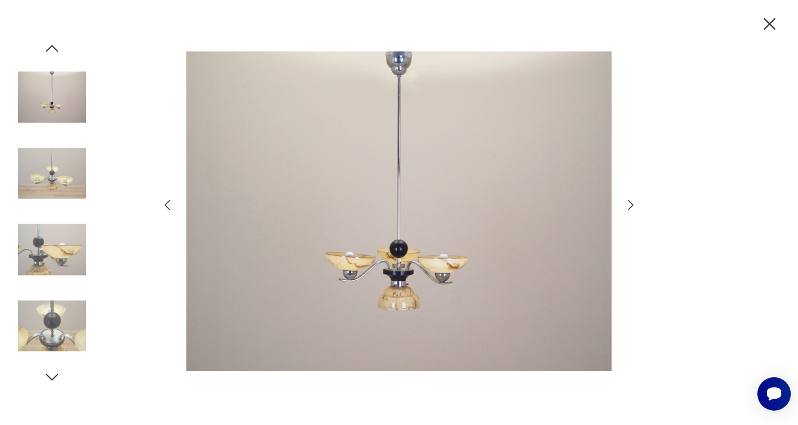
click at [766, 25] on icon "button" at bounding box center [770, 24] width 21 height 21
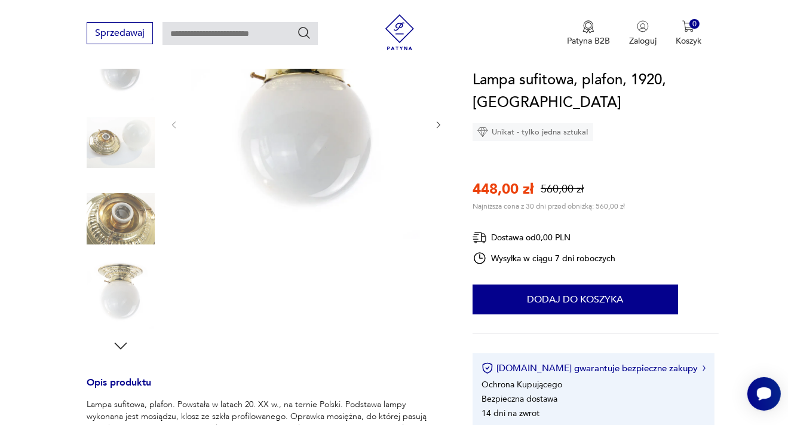
scroll to position [63, 0]
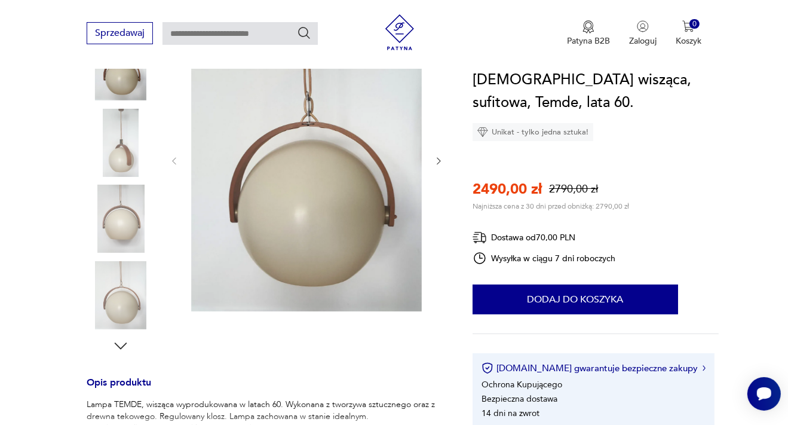
scroll to position [126, 0]
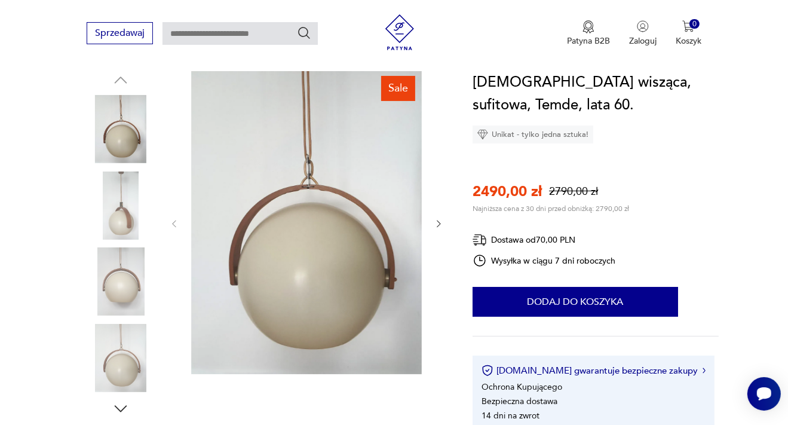
click at [441, 221] on icon "button" at bounding box center [439, 224] width 10 height 10
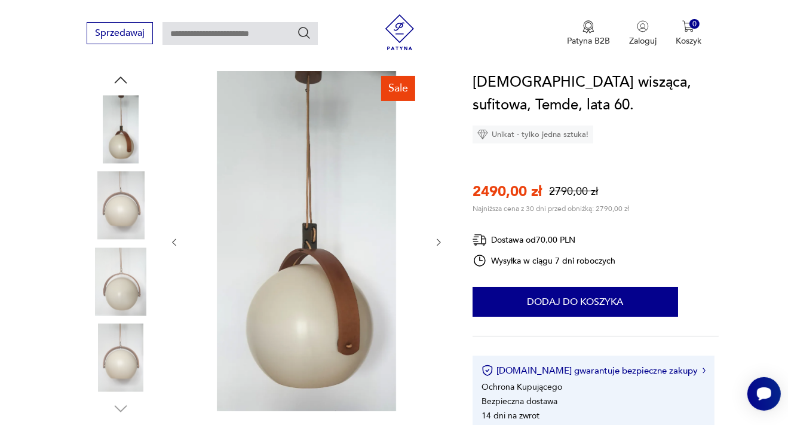
click at [441, 221] on div at bounding box center [306, 242] width 275 height 342
click at [442, 238] on icon "button" at bounding box center [439, 242] width 10 height 10
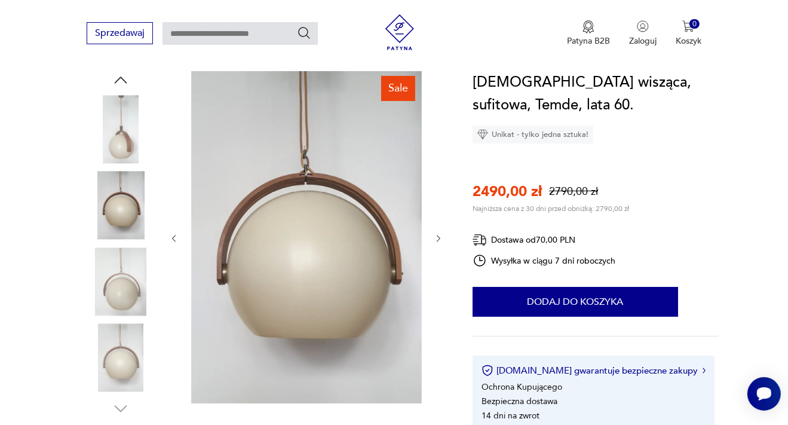
click at [442, 238] on icon "button" at bounding box center [439, 239] width 10 height 10
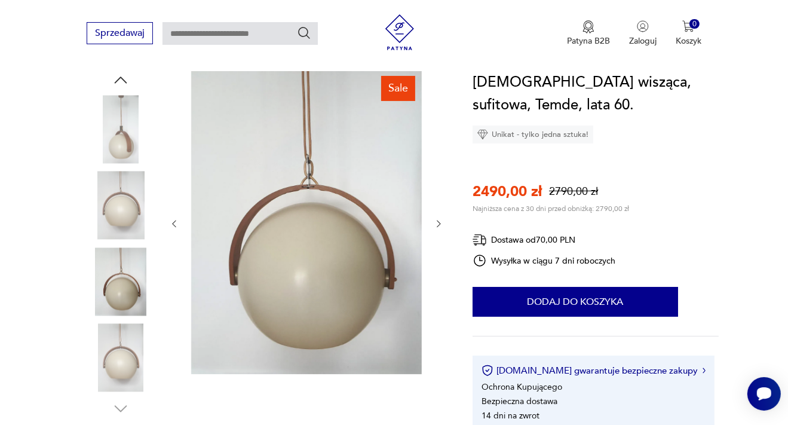
click at [440, 226] on icon "button" at bounding box center [439, 224] width 10 height 10
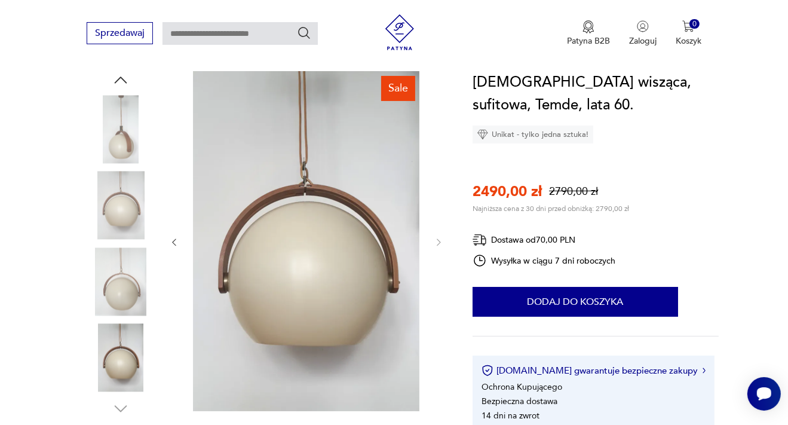
click at [440, 226] on div at bounding box center [306, 242] width 275 height 342
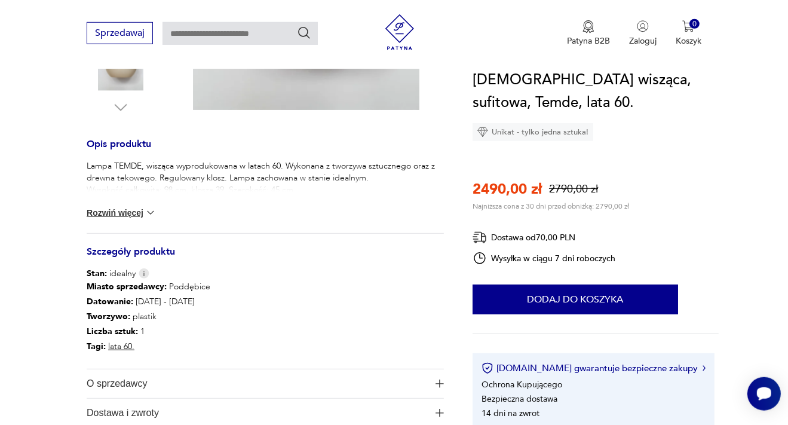
scroll to position [442, 0]
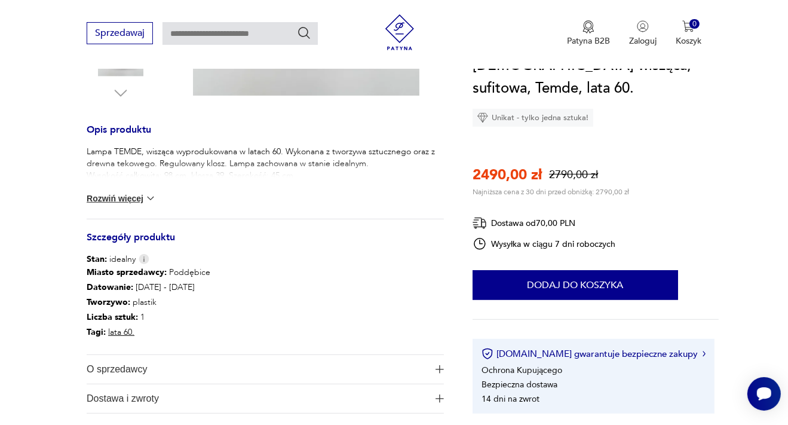
click at [143, 191] on div "Lampa TEMDE, wisząca wyprodukowana w latach 60. Wykonana z tworzywa sztucznego …" at bounding box center [265, 182] width 357 height 73
click at [137, 202] on button "Rozwiń więcej" at bounding box center [121, 198] width 69 height 12
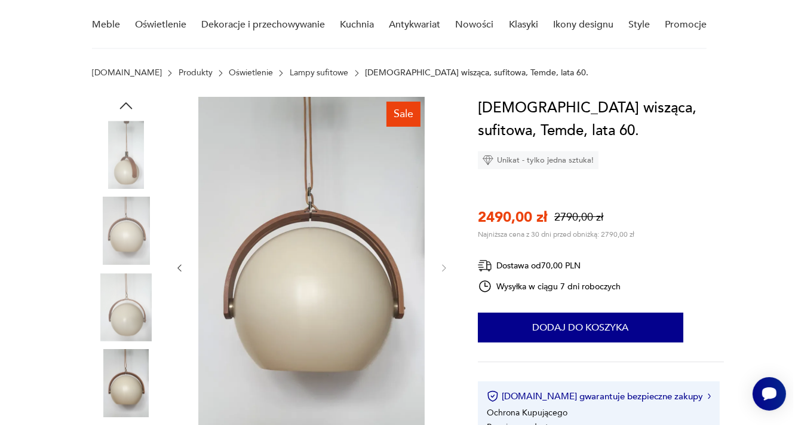
scroll to position [63, 0]
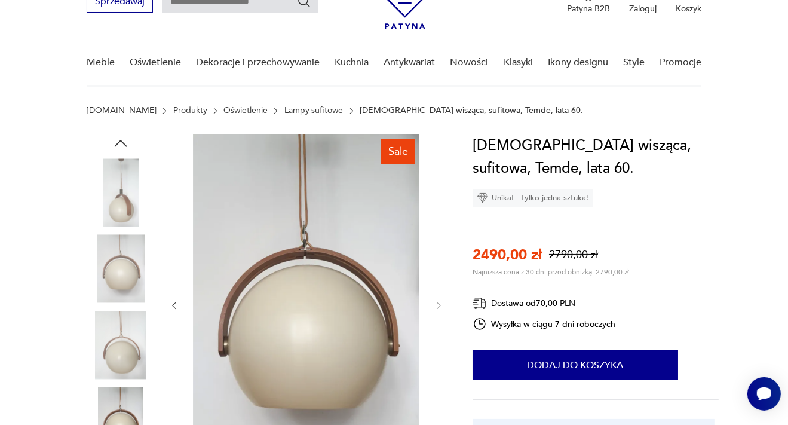
click at [114, 174] on img at bounding box center [121, 192] width 68 height 68
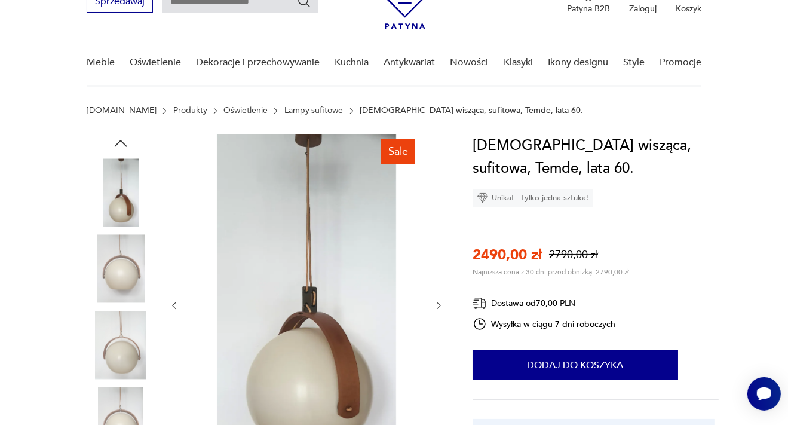
click at [307, 180] on img at bounding box center [306, 304] width 231 height 340
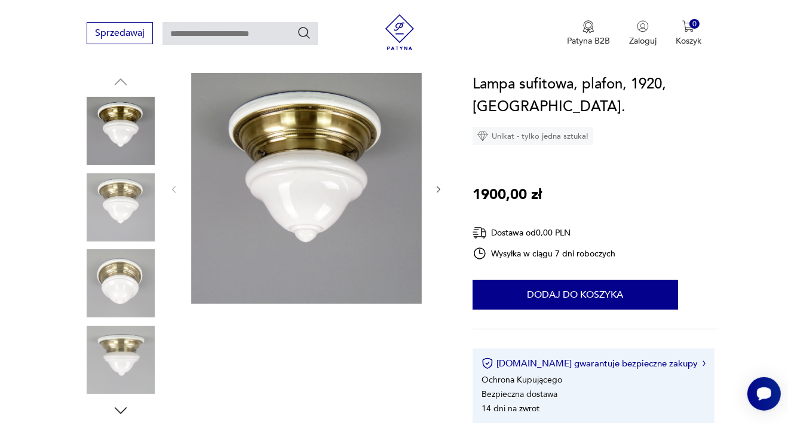
scroll to position [126, 0]
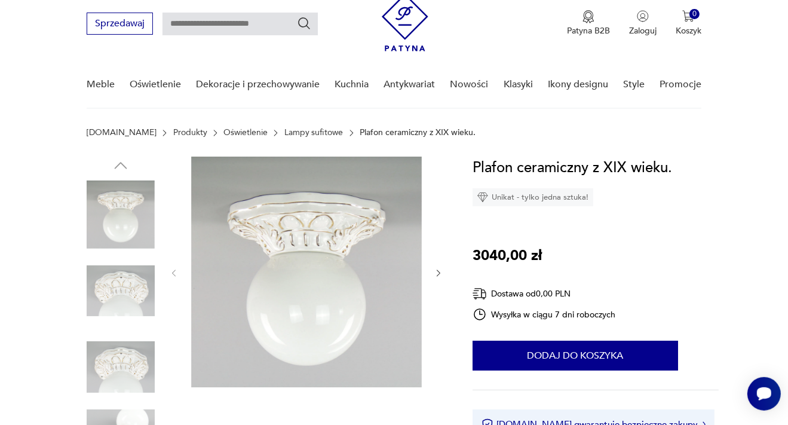
scroll to position [63, 0]
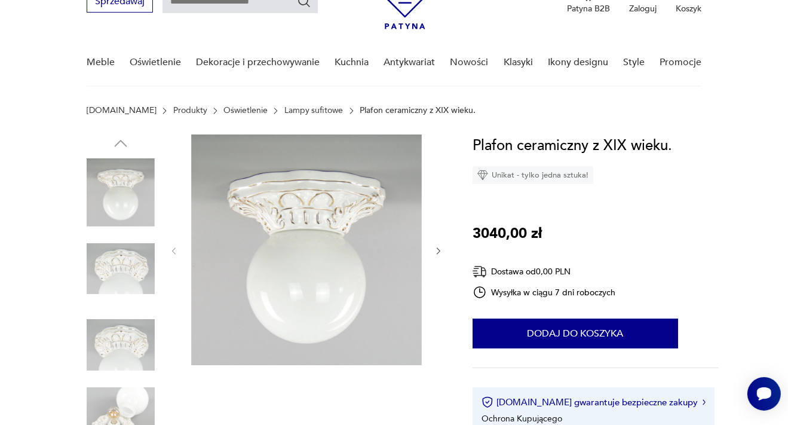
click at [437, 253] on icon "button" at bounding box center [439, 251] width 10 height 10
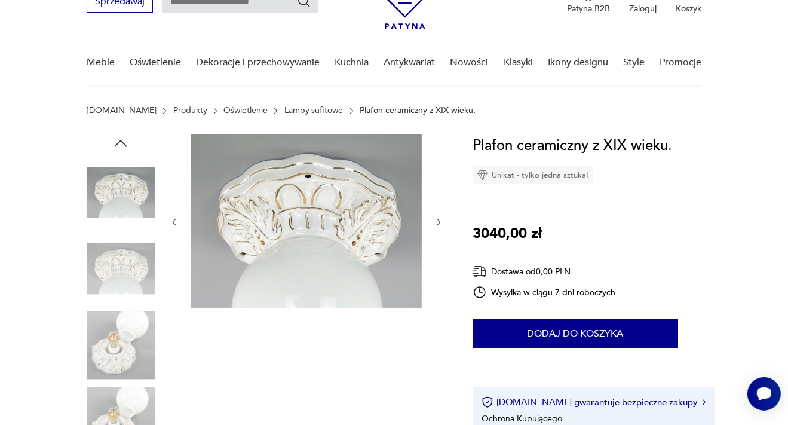
click at [106, 338] on img at bounding box center [121, 345] width 68 height 68
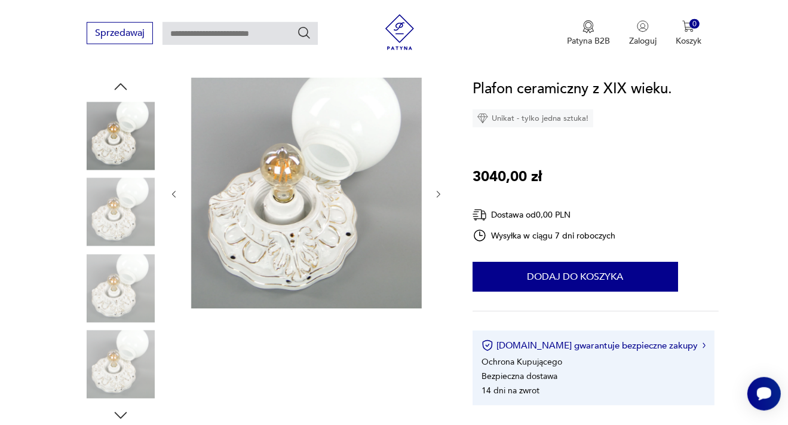
scroll to position [378, 0]
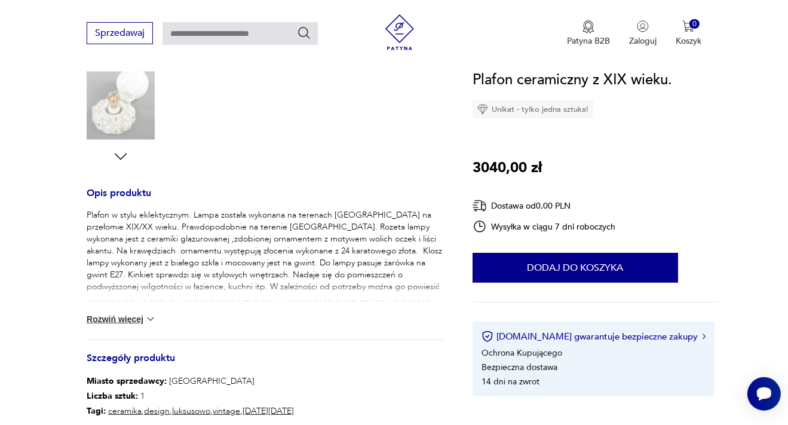
click at [121, 315] on button "Rozwiń więcej" at bounding box center [121, 319] width 69 height 12
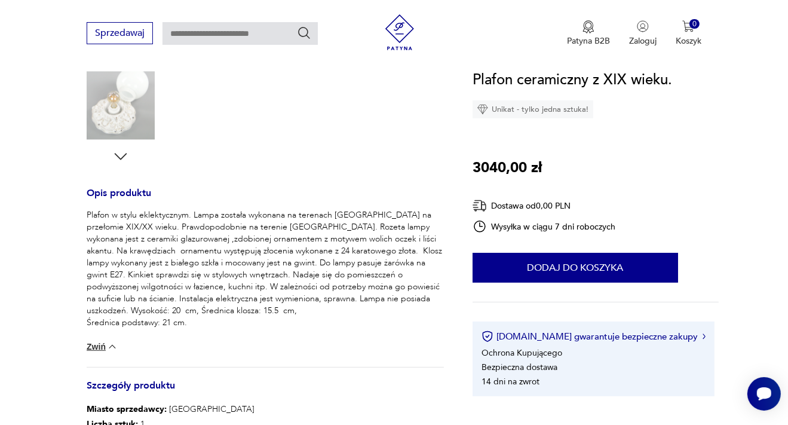
scroll to position [63, 0]
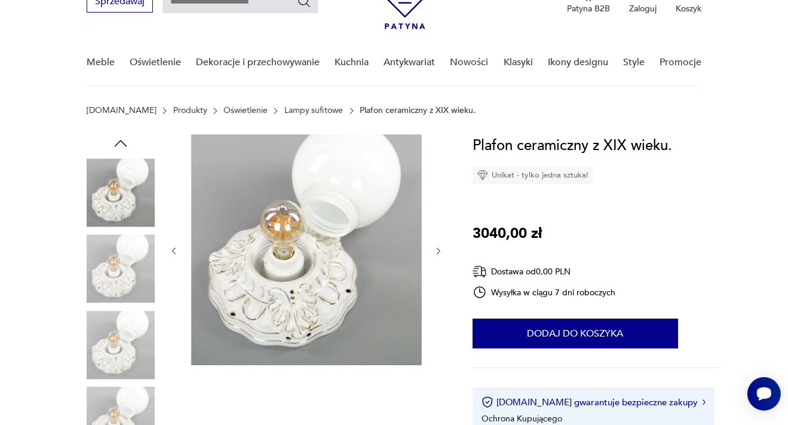
click at [175, 245] on button "button" at bounding box center [174, 251] width 10 height 12
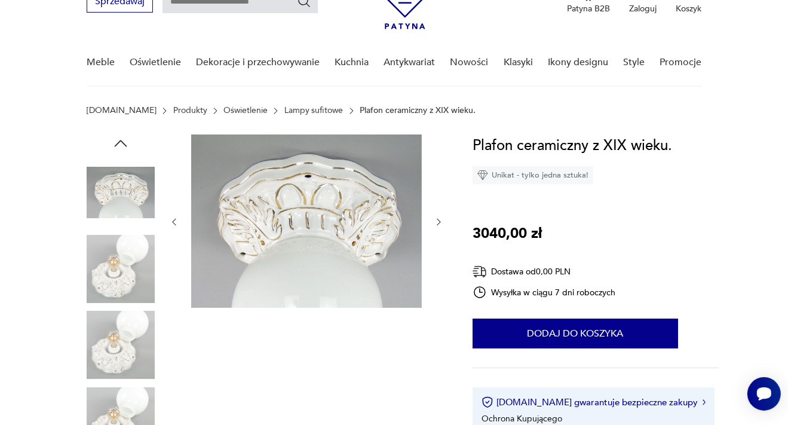
click at [174, 245] on div at bounding box center [306, 221] width 275 height 175
click at [173, 219] on icon "button" at bounding box center [174, 222] width 10 height 10
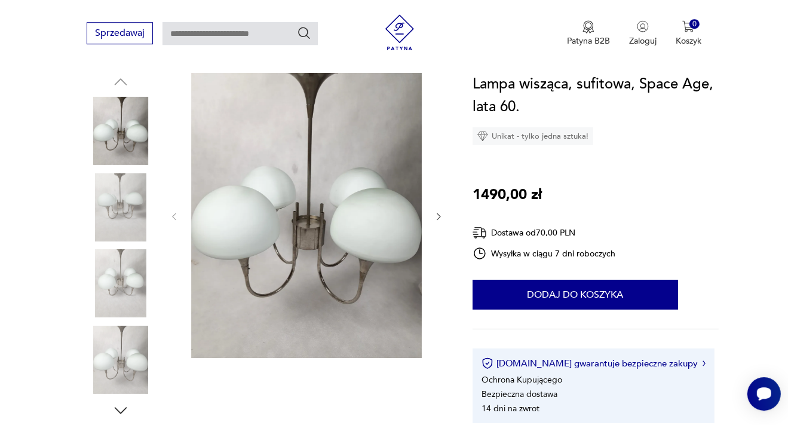
scroll to position [126, 0]
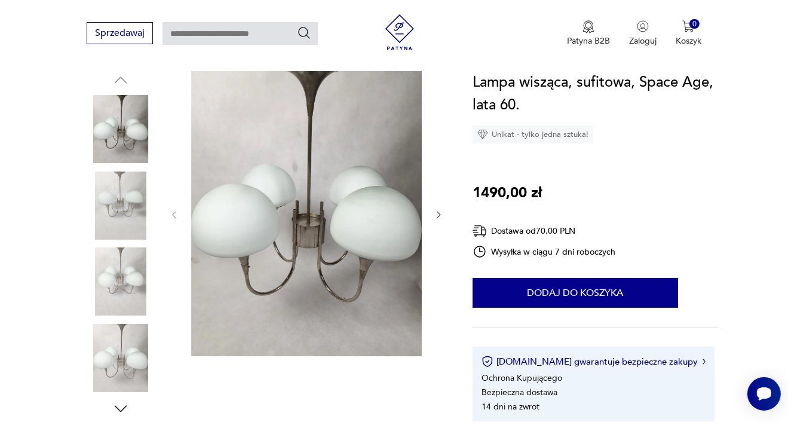
click at [439, 212] on icon "button" at bounding box center [439, 215] width 10 height 10
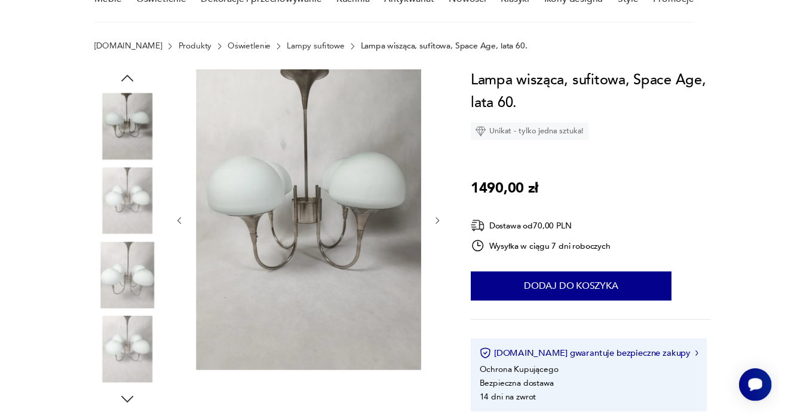
scroll to position [63, 0]
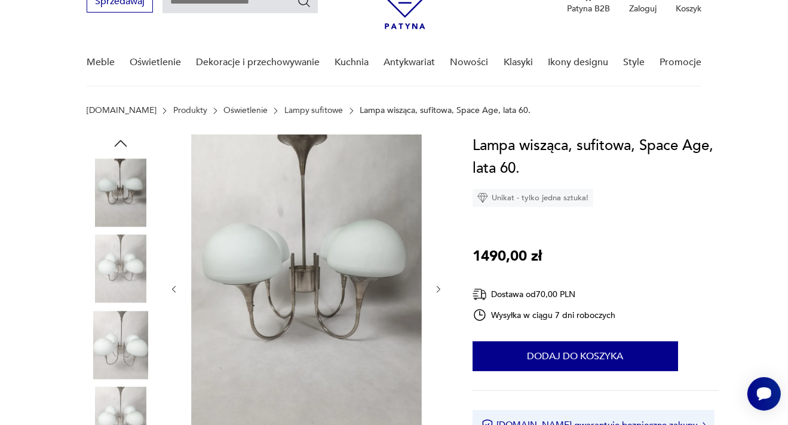
click at [439, 290] on icon "button" at bounding box center [439, 289] width 4 height 7
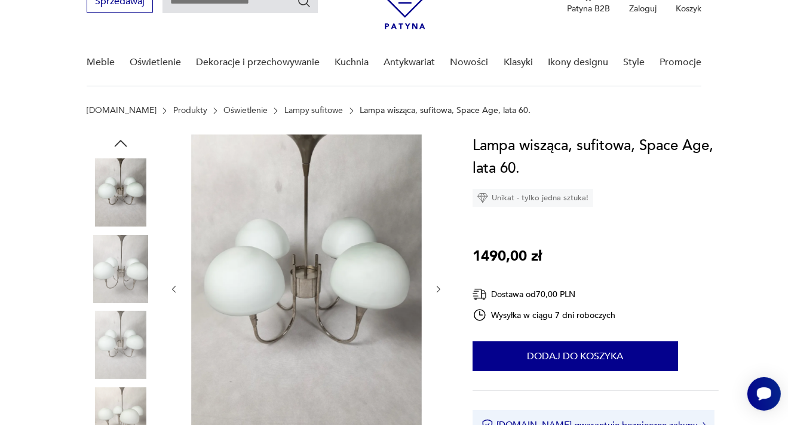
click at [439, 290] on icon "button" at bounding box center [439, 289] width 4 height 7
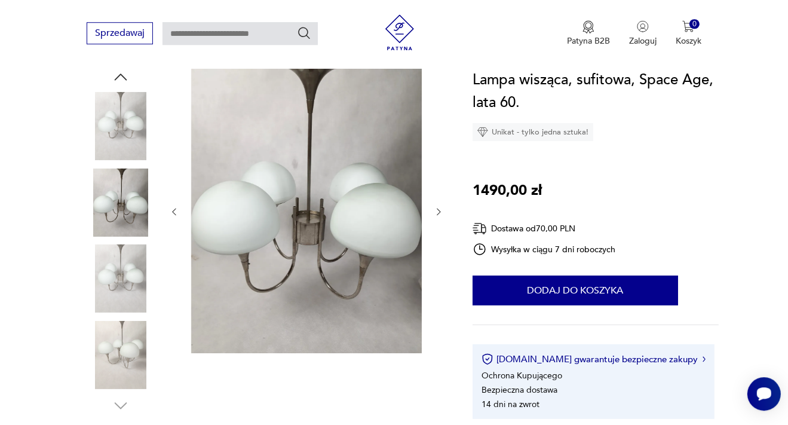
scroll to position [126, 0]
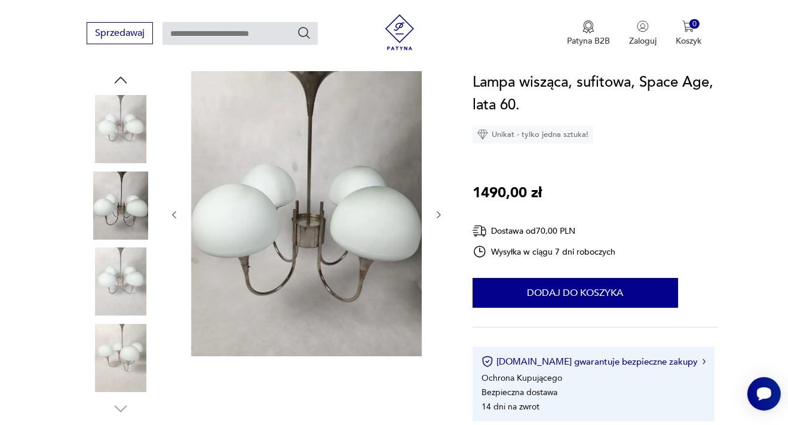
click at [440, 213] on icon "button" at bounding box center [439, 215] width 4 height 7
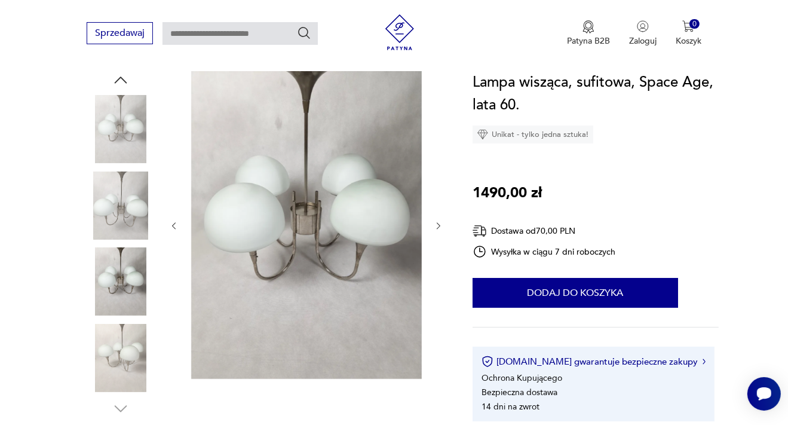
click at [440, 222] on icon "button" at bounding box center [439, 226] width 10 height 10
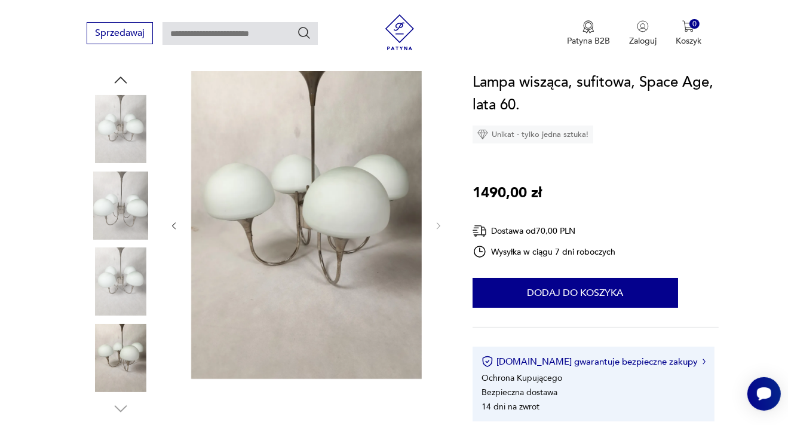
click at [113, 270] on img at bounding box center [121, 281] width 68 height 68
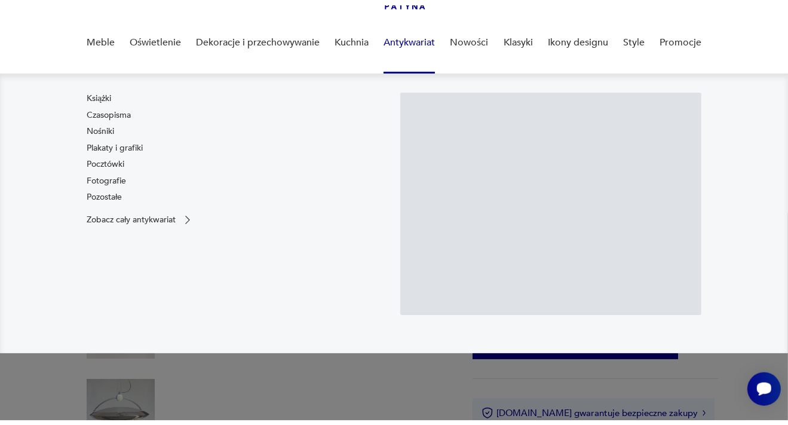
scroll to position [126, 0]
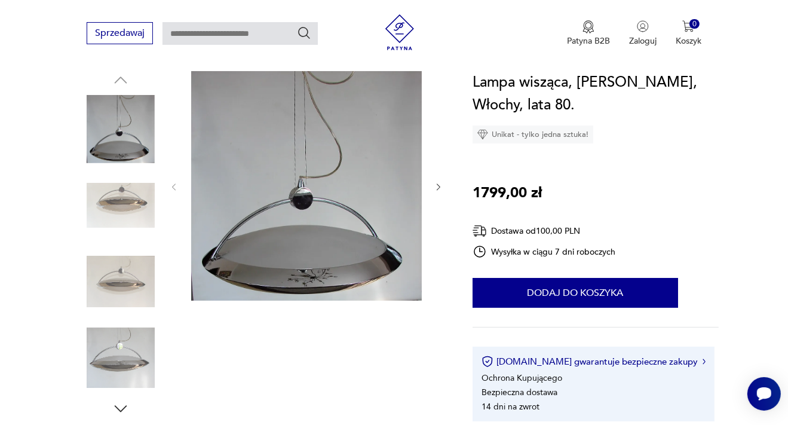
click at [441, 188] on icon "button" at bounding box center [439, 187] width 10 height 10
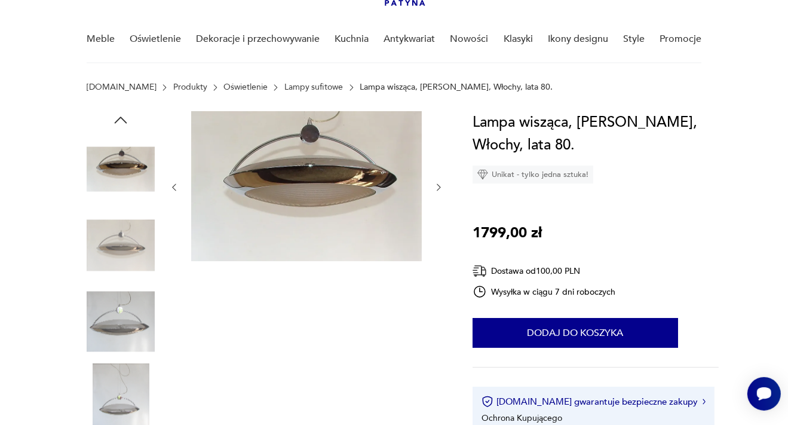
scroll to position [63, 0]
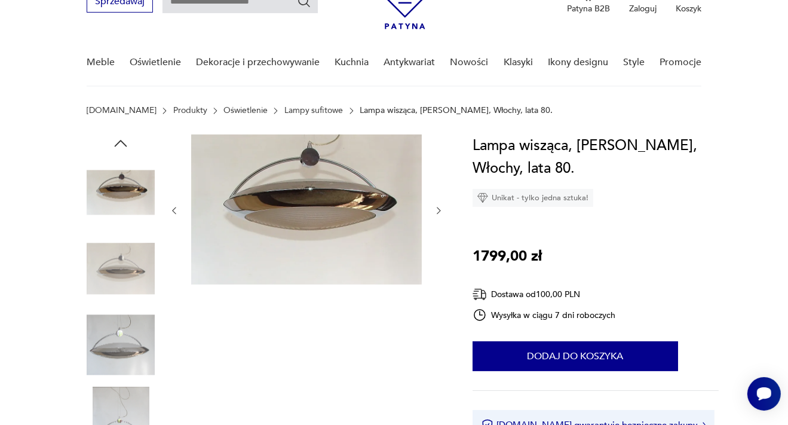
click at [439, 209] on icon "button" at bounding box center [439, 211] width 10 height 10
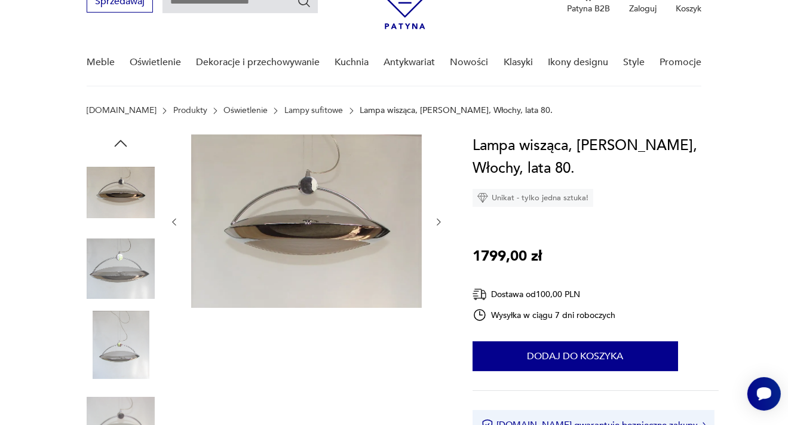
click at [439, 209] on div at bounding box center [306, 221] width 275 height 175
click at [439, 223] on icon "button" at bounding box center [439, 222] width 4 height 7
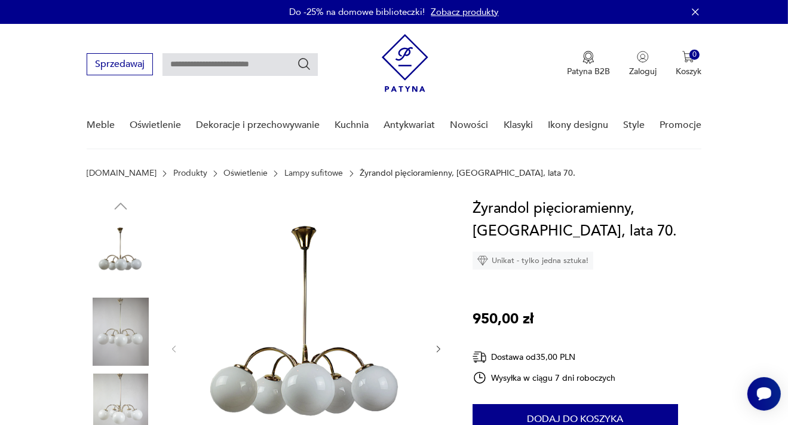
scroll to position [63, 0]
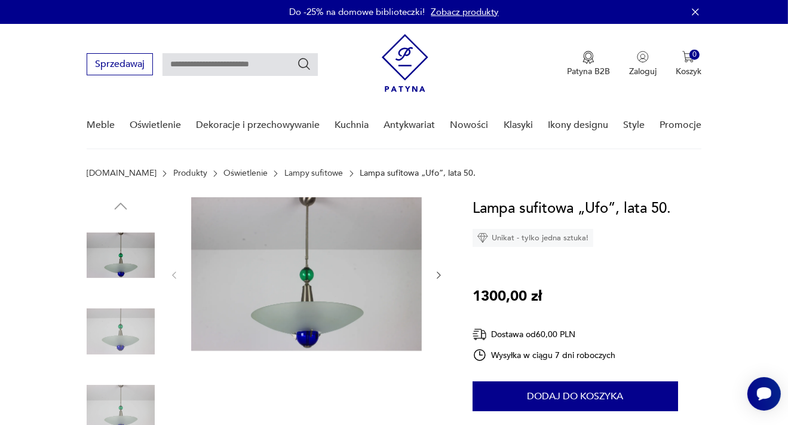
click at [440, 274] on icon "button" at bounding box center [439, 275] width 10 height 10
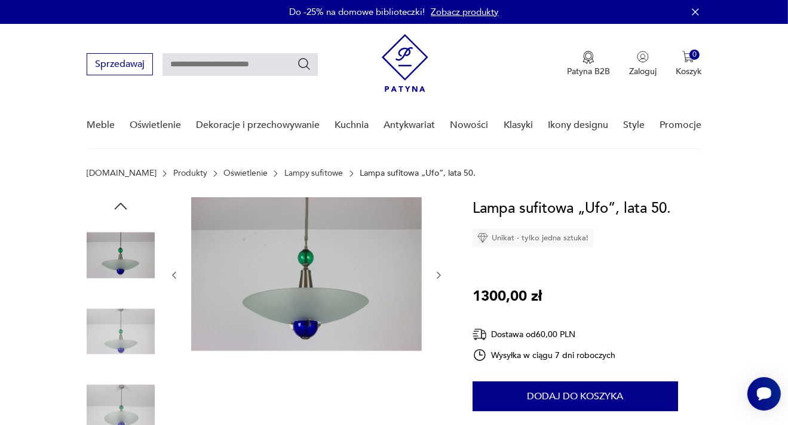
click at [440, 274] on icon "button" at bounding box center [439, 275] width 10 height 10
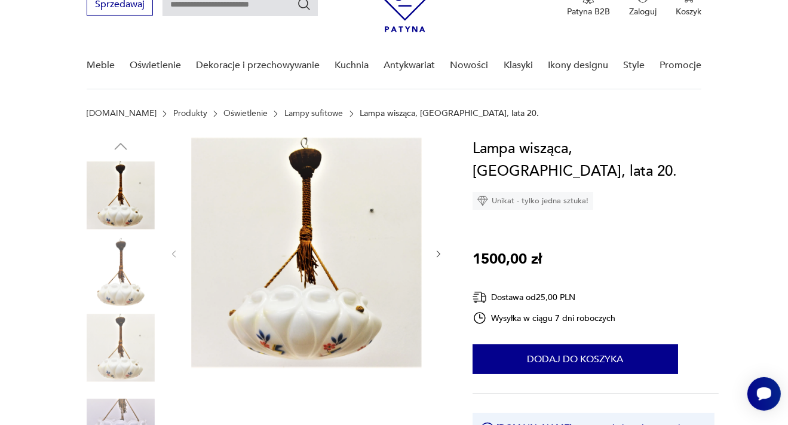
scroll to position [126, 0]
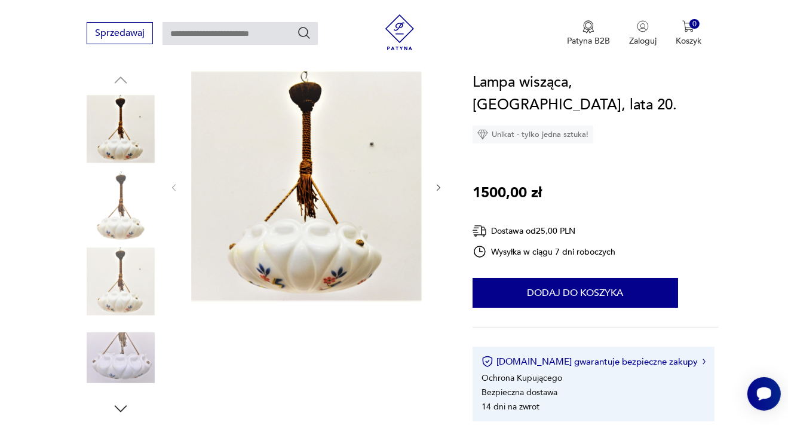
click at [439, 185] on icon "button" at bounding box center [439, 188] width 10 height 10
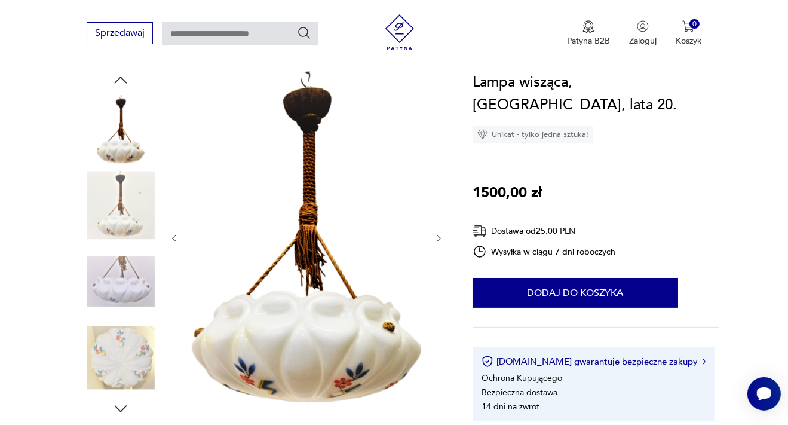
click at [440, 234] on icon "button" at bounding box center [439, 238] width 10 height 10
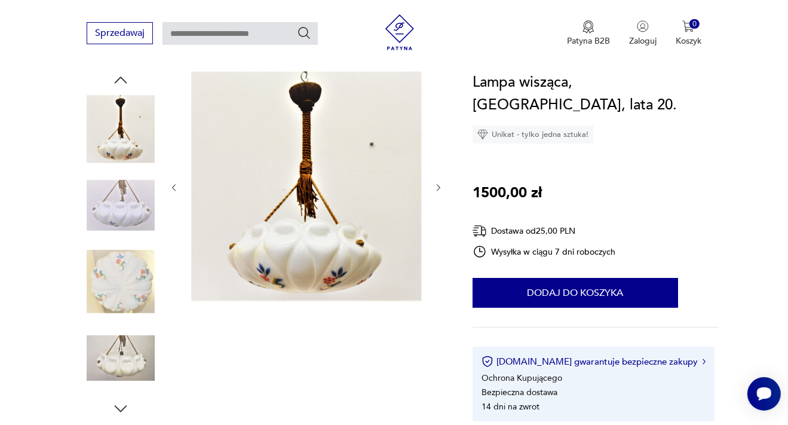
click at [440, 185] on icon "button" at bounding box center [439, 188] width 10 height 10
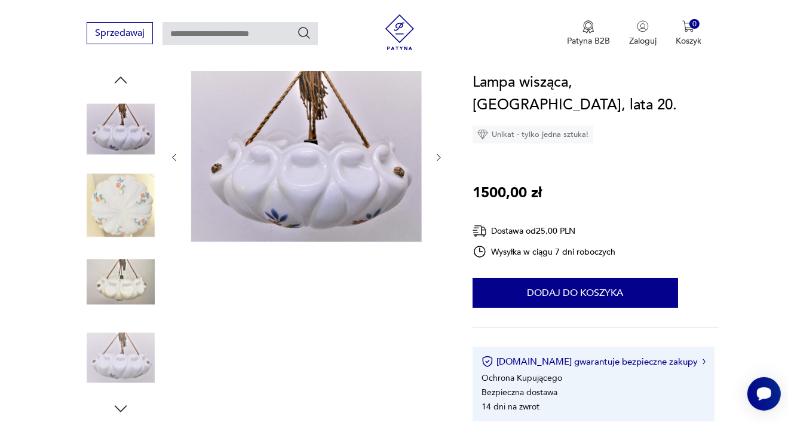
click at [439, 161] on icon "button" at bounding box center [439, 157] width 10 height 10
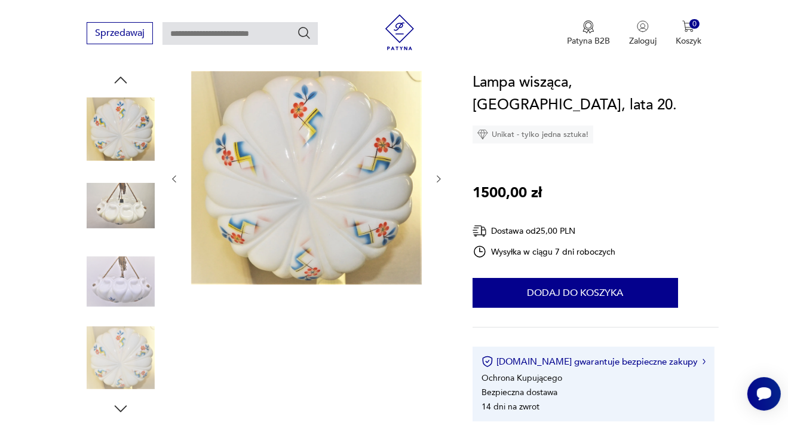
click at [439, 180] on icon "button" at bounding box center [439, 179] width 10 height 10
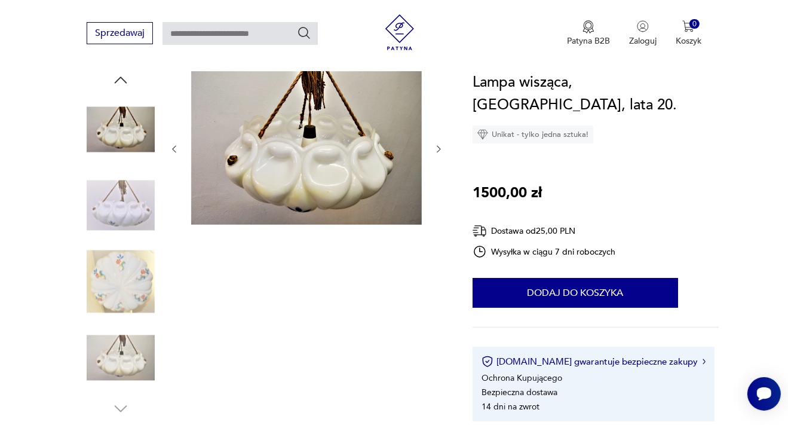
click at [438, 148] on icon "button" at bounding box center [439, 149] width 10 height 10
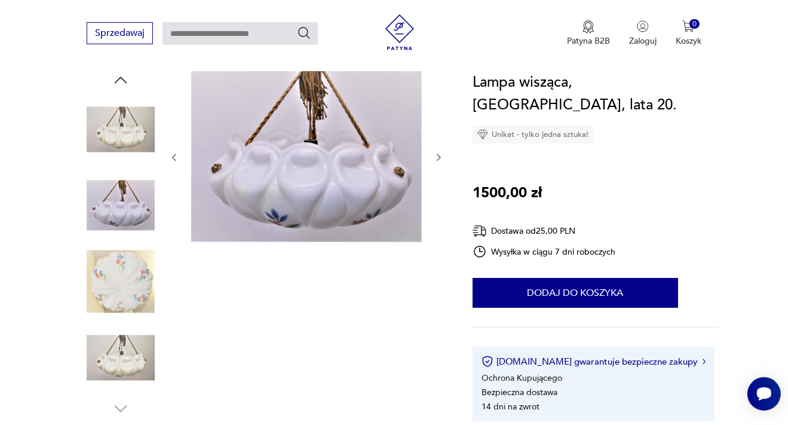
click at [441, 158] on icon "button" at bounding box center [439, 157] width 10 height 10
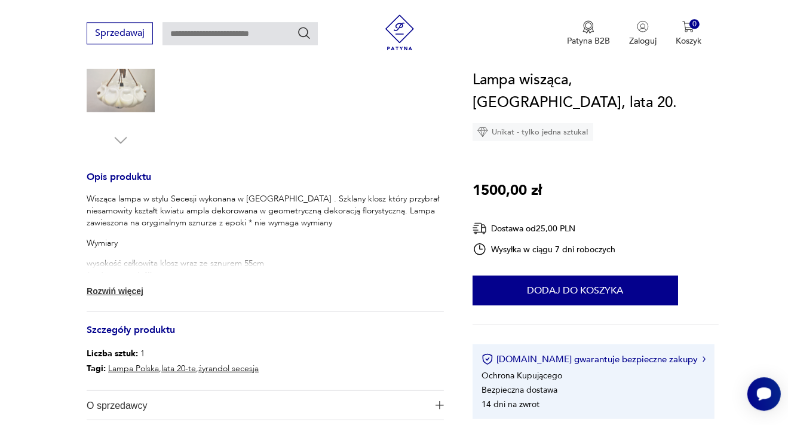
scroll to position [442, 0]
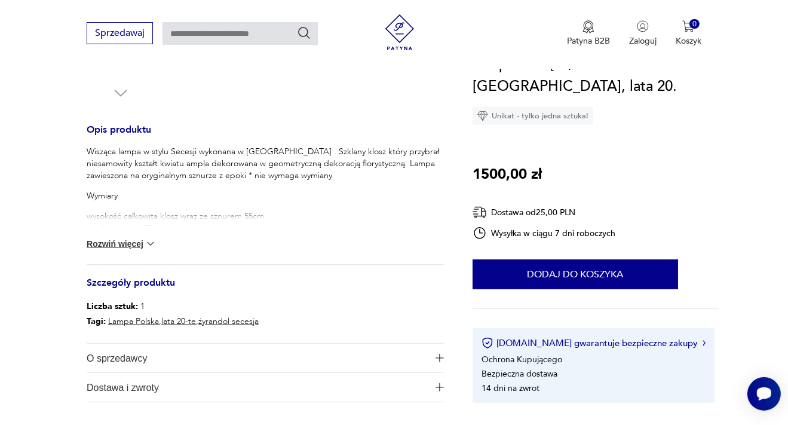
click at [135, 243] on button "Rozwiń więcej" at bounding box center [121, 244] width 69 height 12
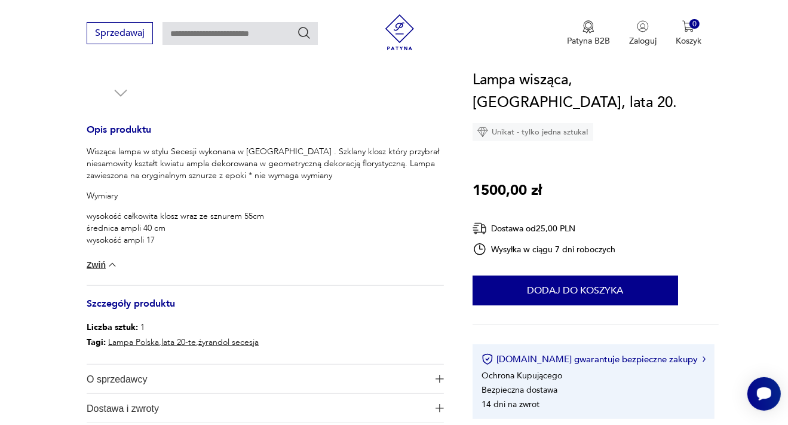
scroll to position [126, 0]
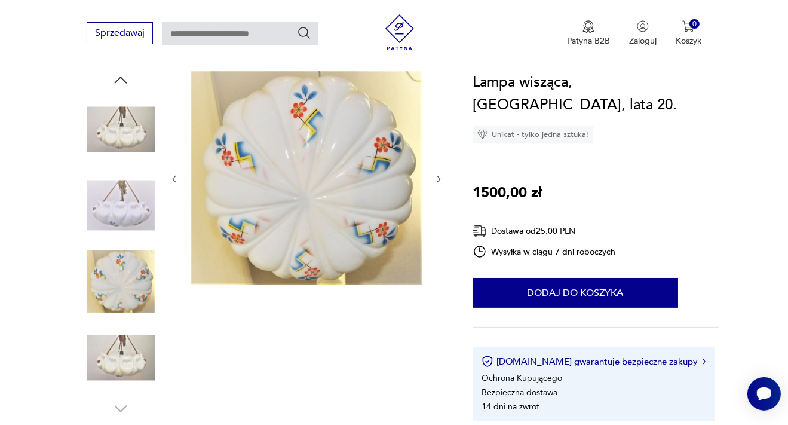
click at [124, 80] on icon "button" at bounding box center [121, 79] width 13 height 7
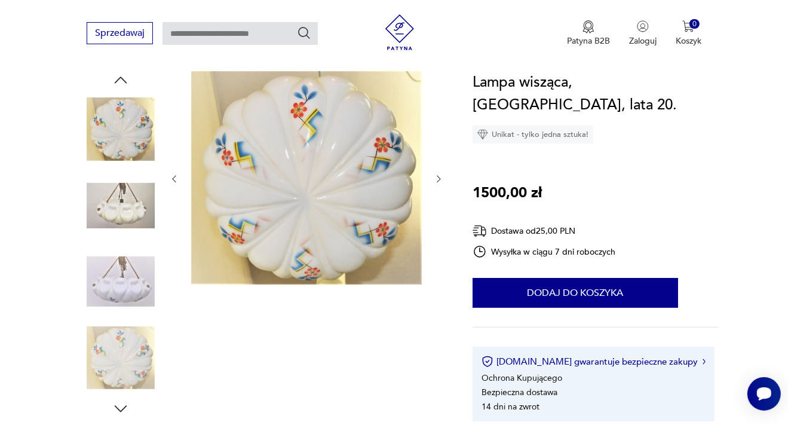
click at [124, 80] on icon "button" at bounding box center [121, 79] width 13 height 7
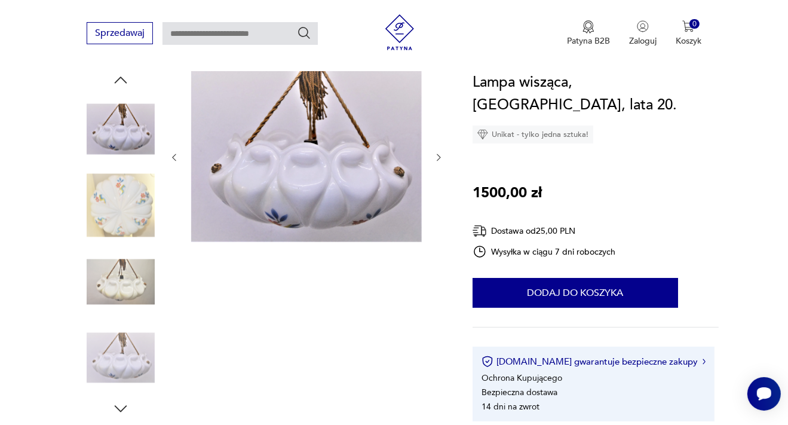
click at [124, 80] on icon "button" at bounding box center [121, 79] width 13 height 7
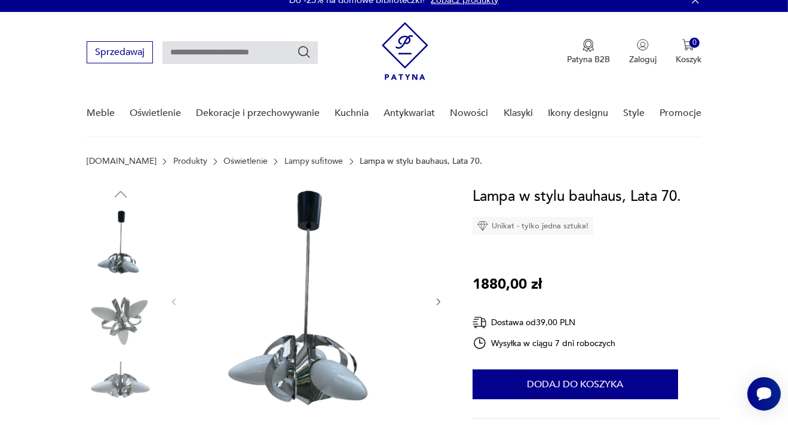
scroll to position [126, 0]
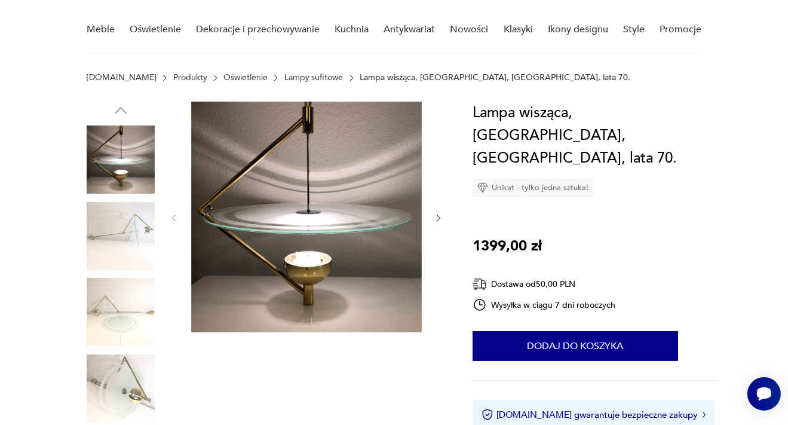
scroll to position [126, 0]
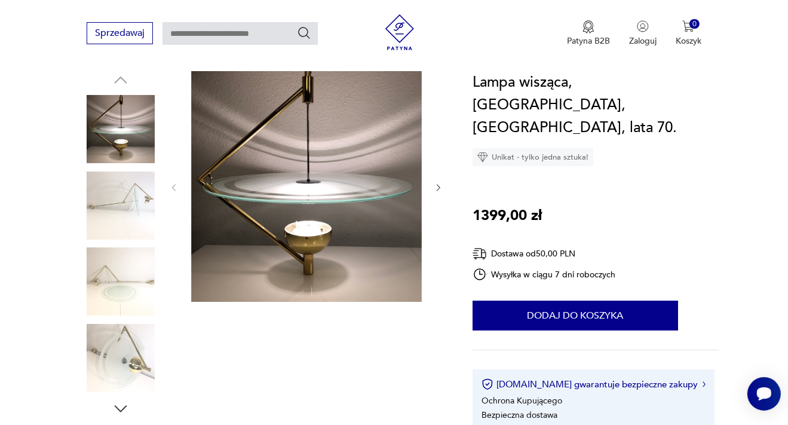
click at [437, 185] on icon "button" at bounding box center [439, 188] width 10 height 10
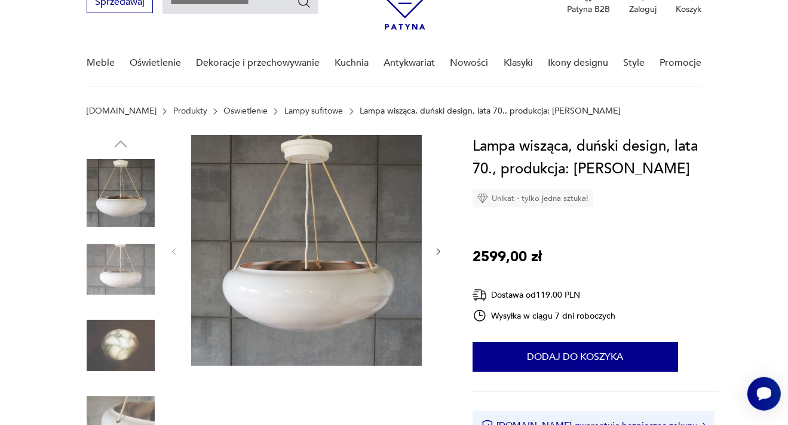
scroll to position [126, 0]
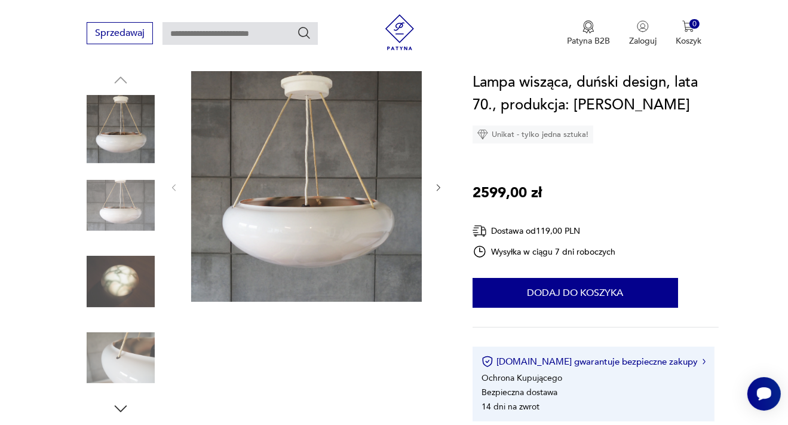
click at [436, 186] on icon "button" at bounding box center [439, 188] width 10 height 10
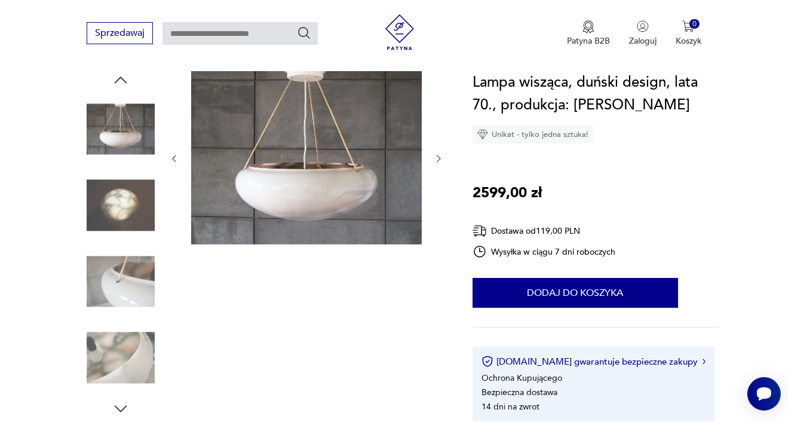
click at [439, 159] on icon "button" at bounding box center [439, 159] width 10 height 10
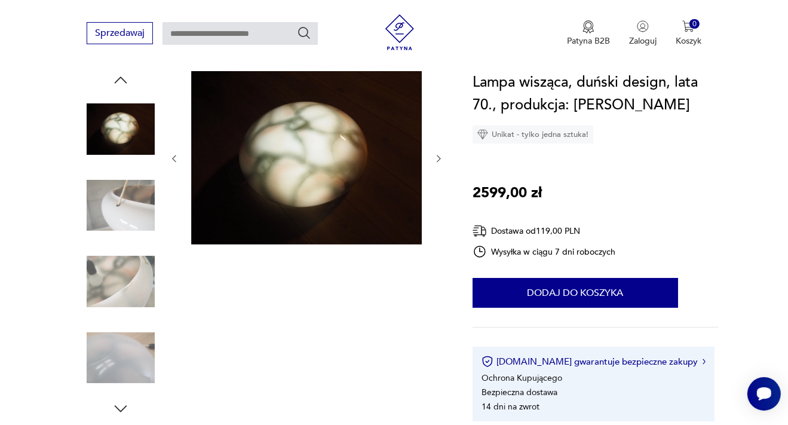
click at [439, 159] on icon "button" at bounding box center [439, 159] width 10 height 10
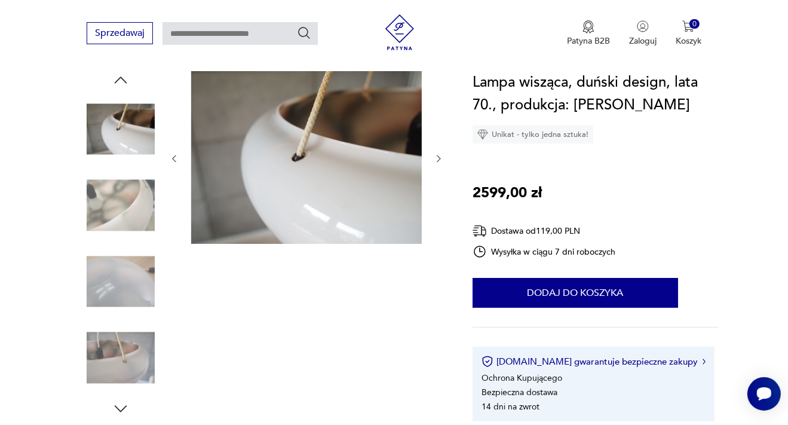
click at [120, 80] on icon "button" at bounding box center [121, 80] width 18 height 18
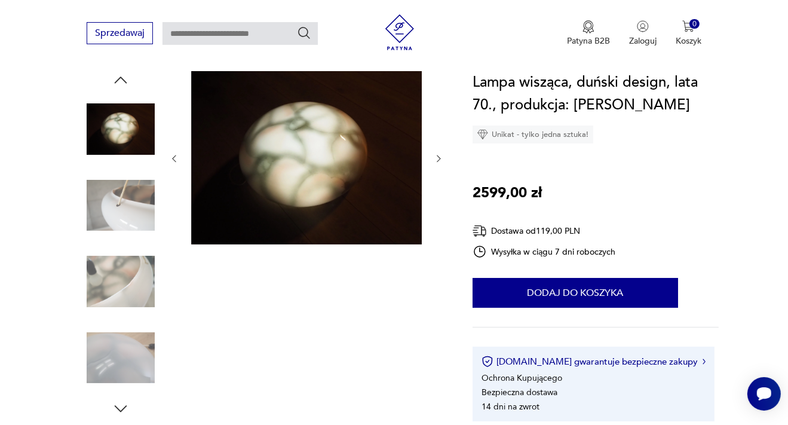
click at [120, 80] on icon "button" at bounding box center [121, 80] width 18 height 18
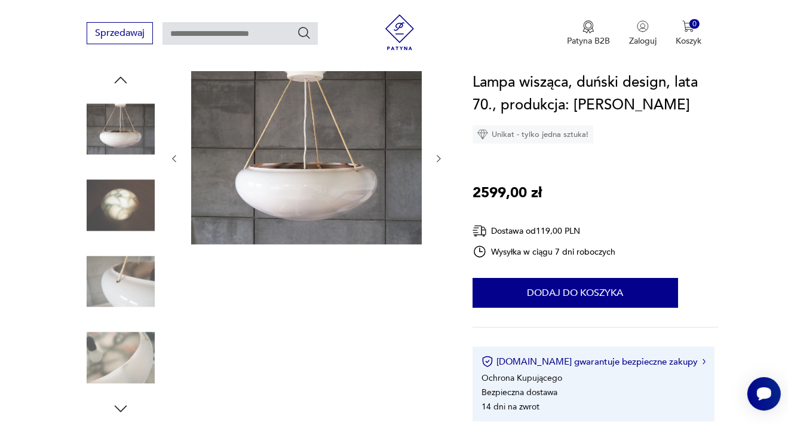
click at [125, 119] on img at bounding box center [121, 129] width 68 height 68
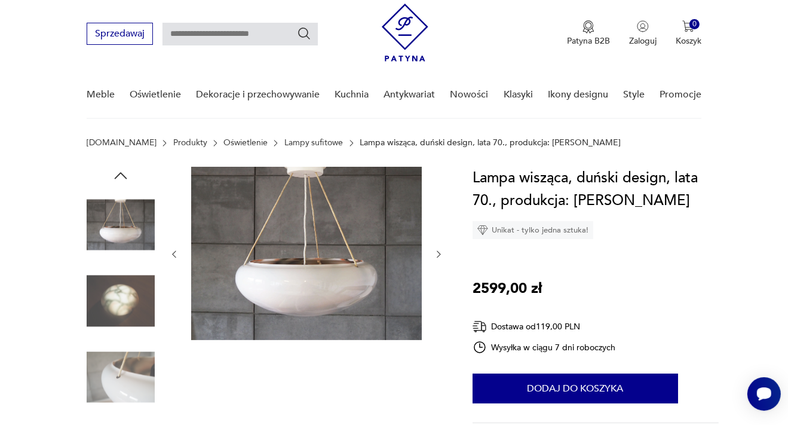
scroll to position [0, 0]
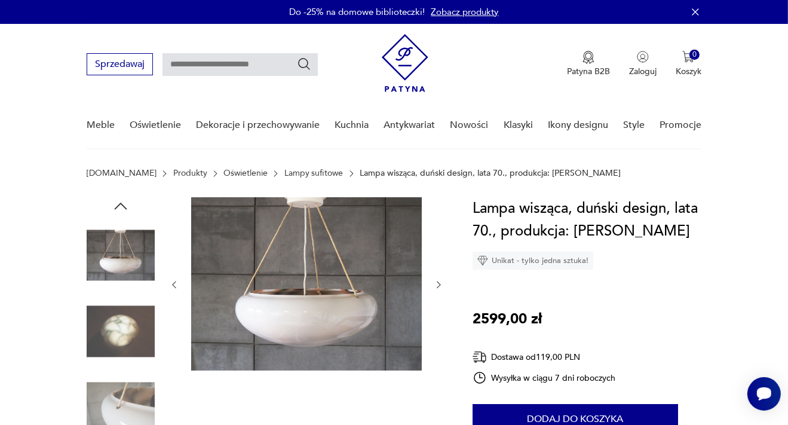
click at [128, 203] on icon "button" at bounding box center [121, 206] width 18 height 18
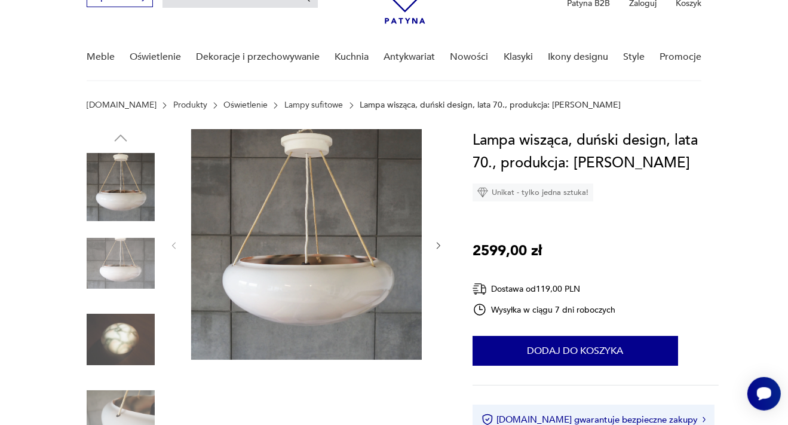
scroll to position [126, 0]
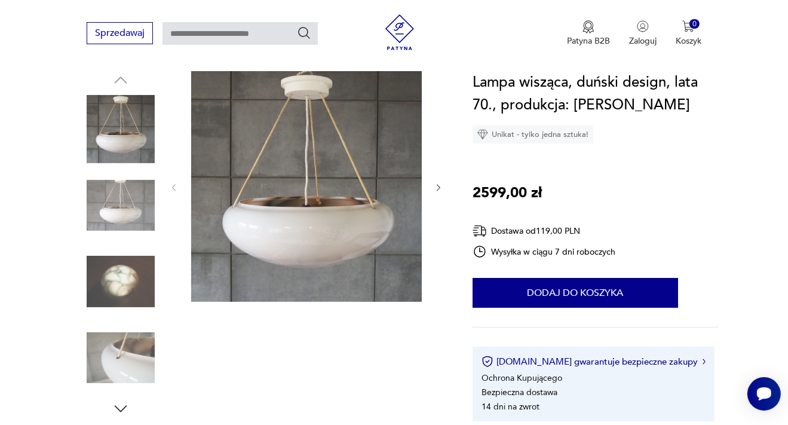
click at [335, 200] on img at bounding box center [306, 186] width 231 height 231
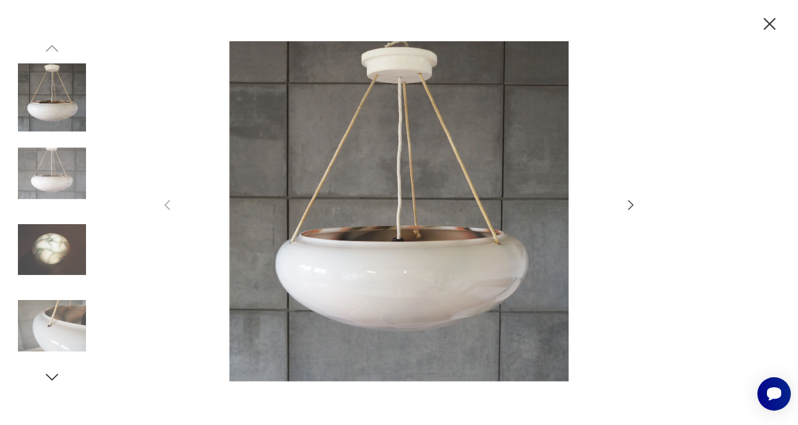
click at [774, 23] on icon "button" at bounding box center [770, 24] width 21 height 21
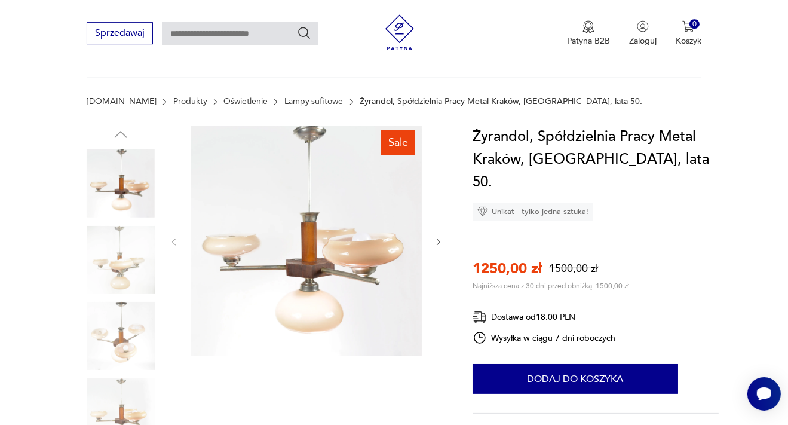
scroll to position [126, 0]
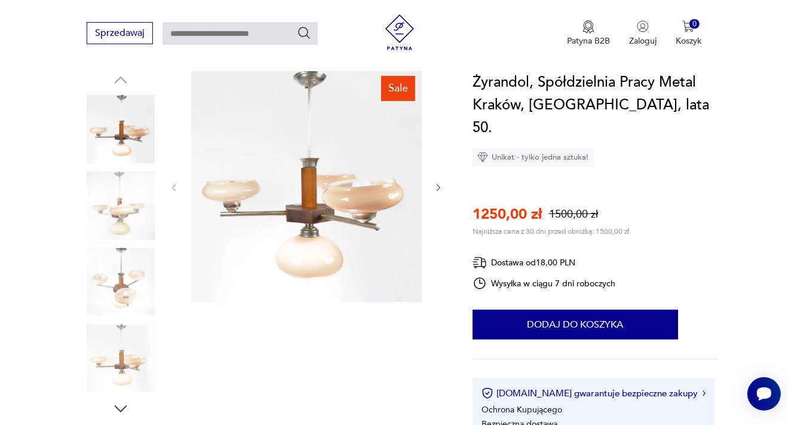
click at [439, 187] on icon "button" at bounding box center [439, 188] width 10 height 10
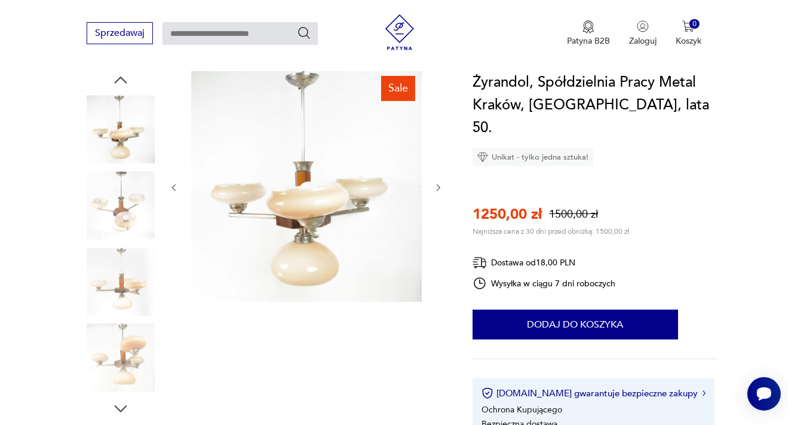
click at [439, 187] on icon "button" at bounding box center [439, 188] width 10 height 10
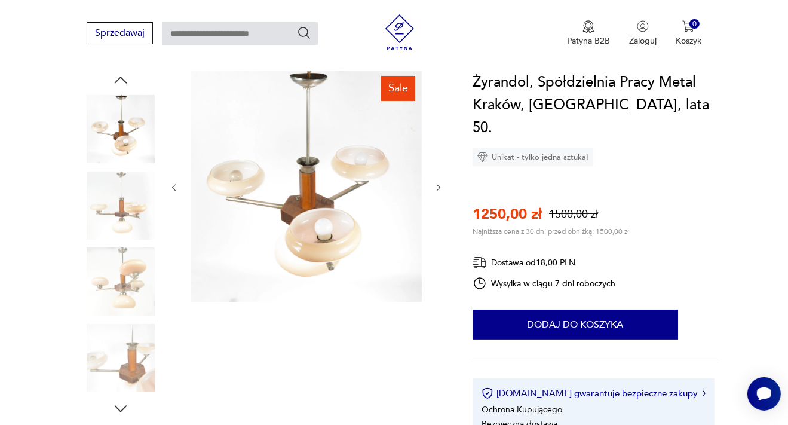
click at [439, 187] on icon "button" at bounding box center [439, 188] width 10 height 10
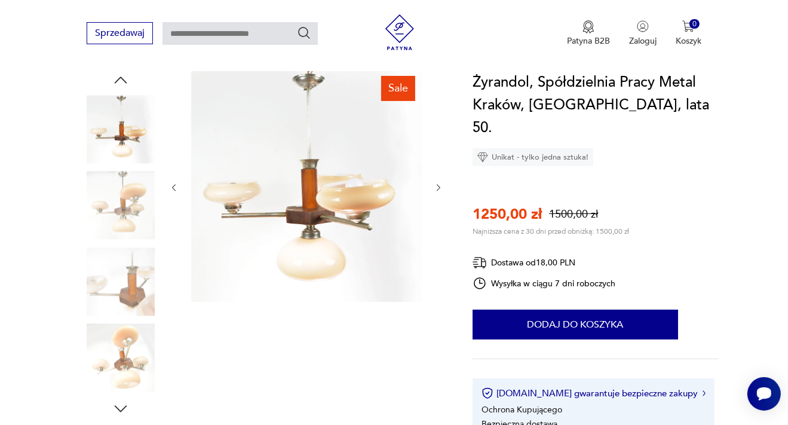
click at [439, 187] on icon "button" at bounding box center [439, 188] width 10 height 10
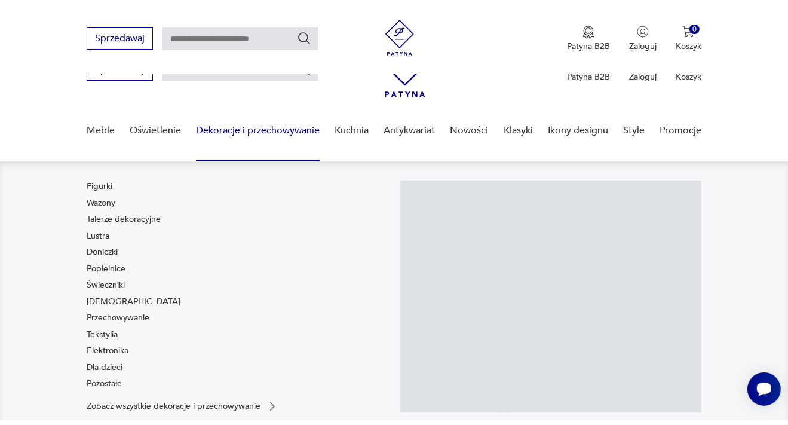
scroll to position [126, 0]
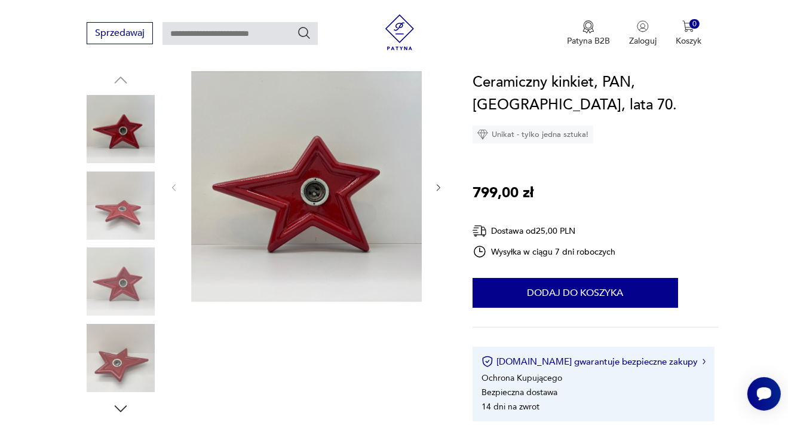
click at [141, 351] on img at bounding box center [121, 358] width 68 height 68
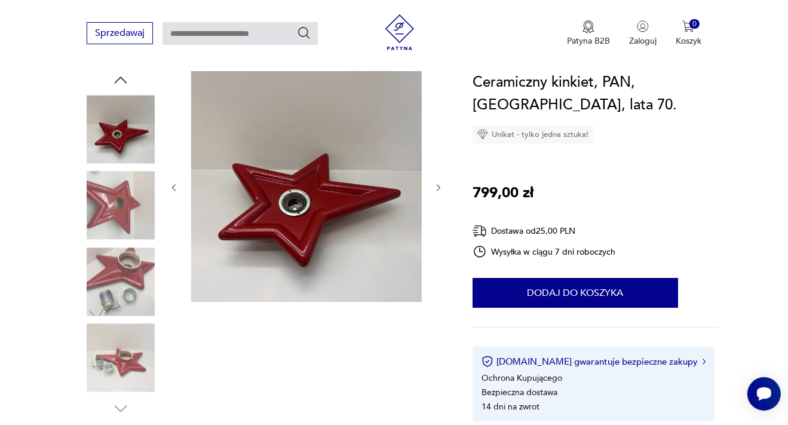
click at [123, 361] on img at bounding box center [121, 358] width 68 height 68
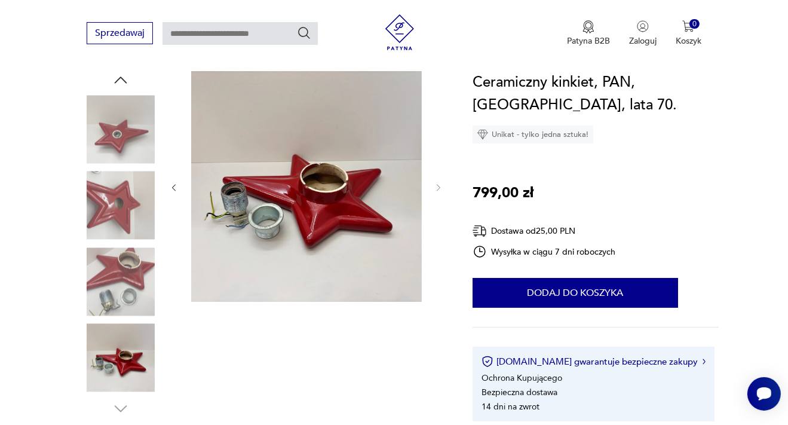
click at [118, 285] on img at bounding box center [121, 281] width 68 height 68
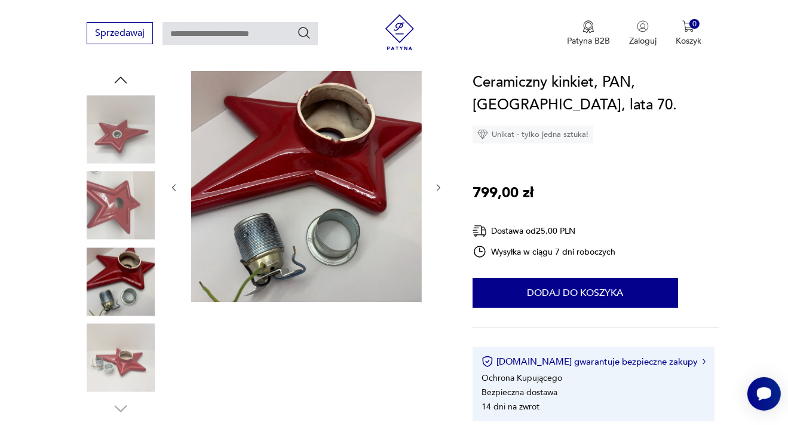
click at [123, 211] on img at bounding box center [121, 206] width 68 height 68
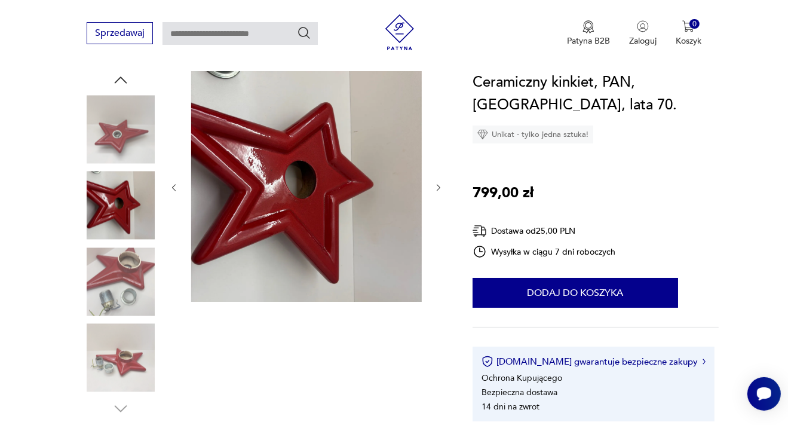
click at [114, 143] on img at bounding box center [121, 129] width 68 height 68
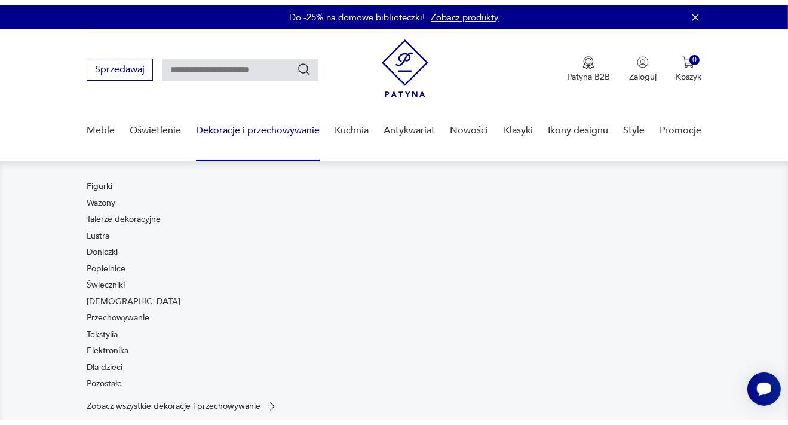
scroll to position [63, 0]
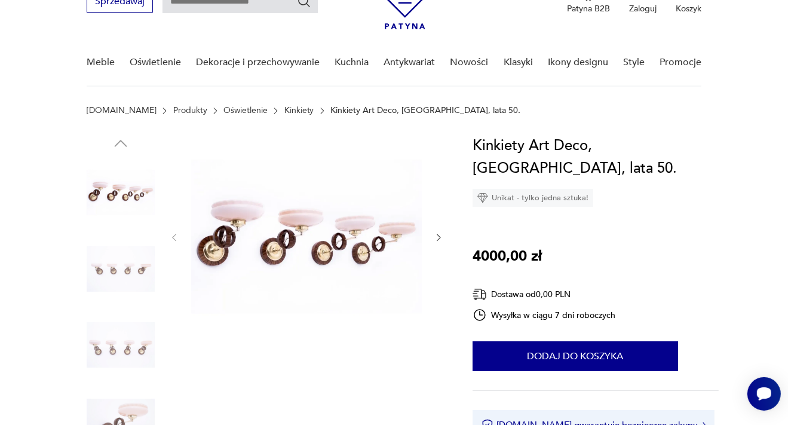
click at [440, 236] on icon "button" at bounding box center [439, 237] width 4 height 7
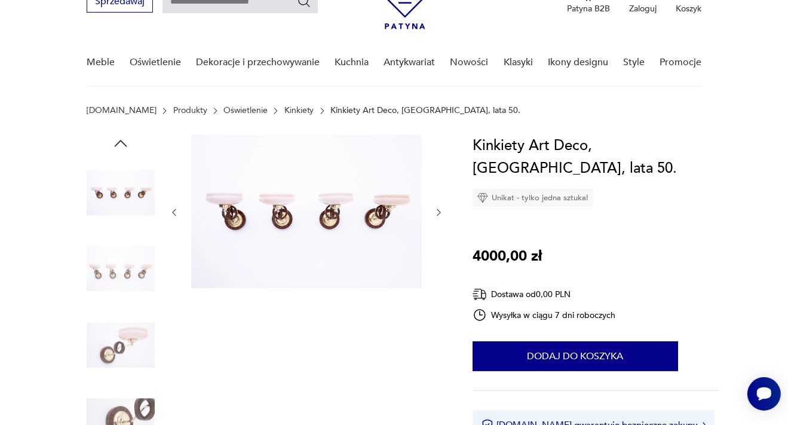
click at [439, 236] on div at bounding box center [306, 212] width 275 height 156
click at [436, 216] on icon "button" at bounding box center [439, 212] width 10 height 10
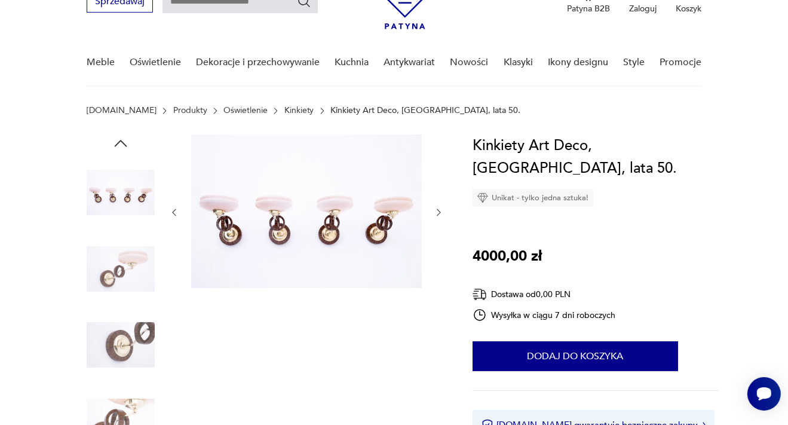
click at [436, 216] on icon "button" at bounding box center [439, 212] width 10 height 10
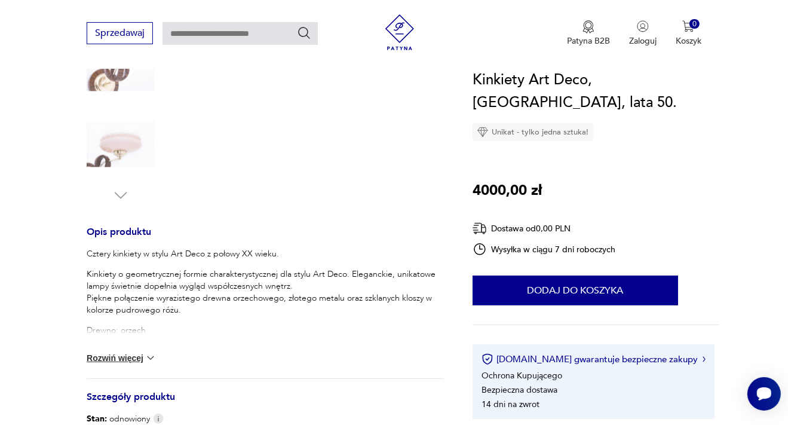
scroll to position [568, 0]
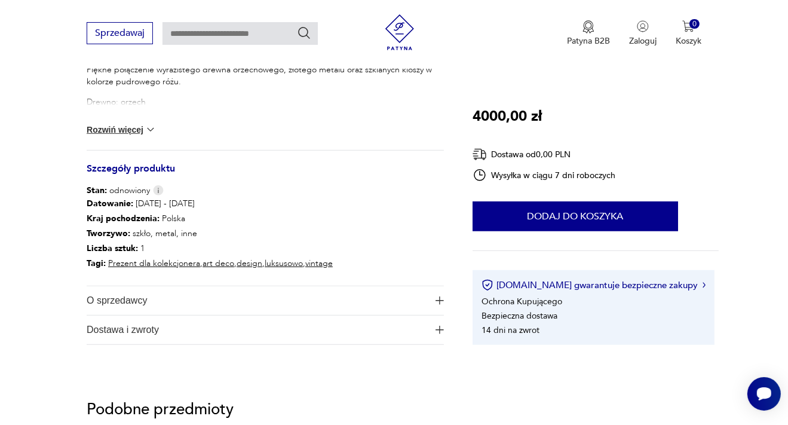
click at [439, 302] on img "button" at bounding box center [440, 300] width 8 height 8
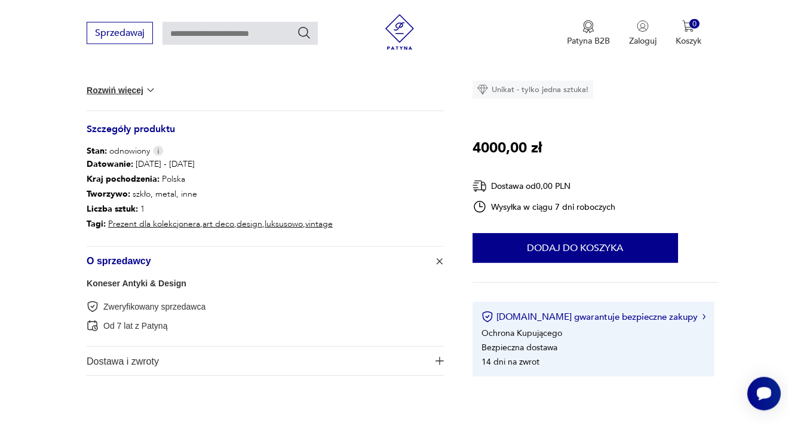
scroll to position [631, 0]
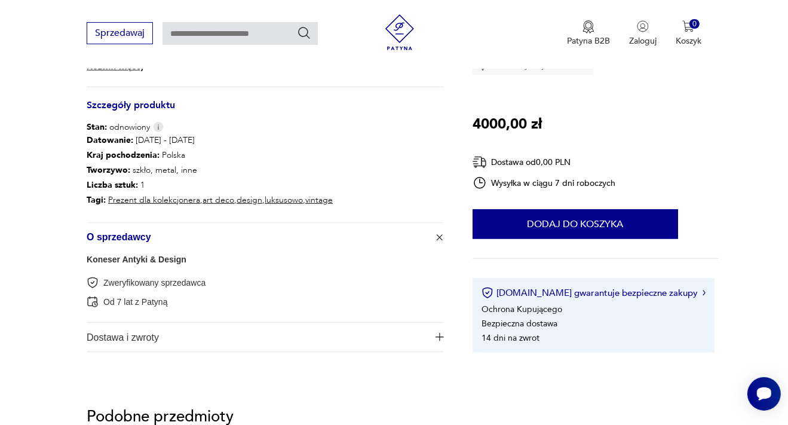
click at [147, 259] on link "Koneser Antyki & Design" at bounding box center [137, 260] width 100 height 10
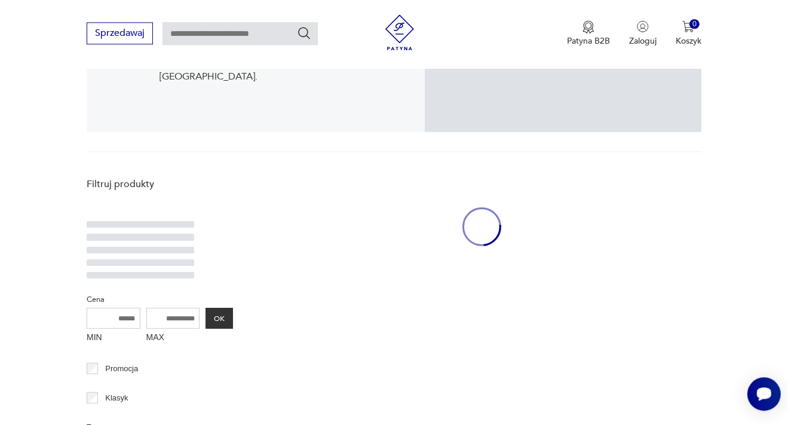
scroll to position [246, 0]
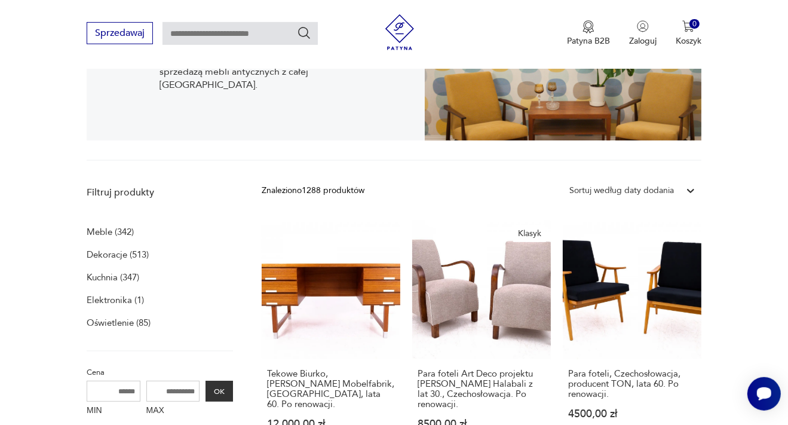
click at [119, 322] on p "Oświetlenie (85)" at bounding box center [119, 322] width 64 height 17
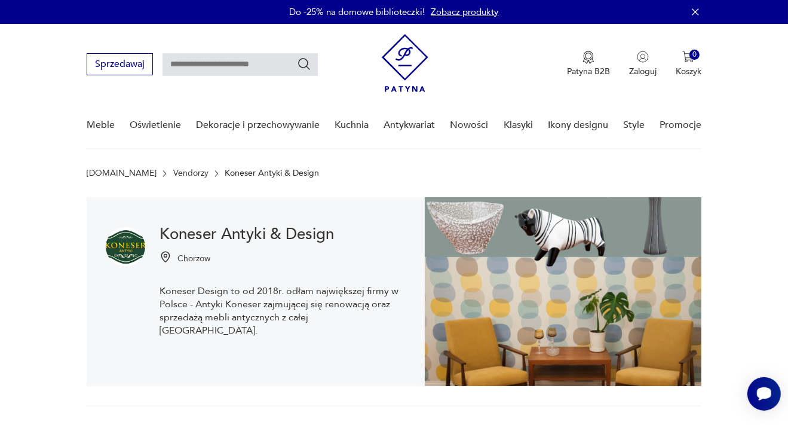
scroll to position [246, 0]
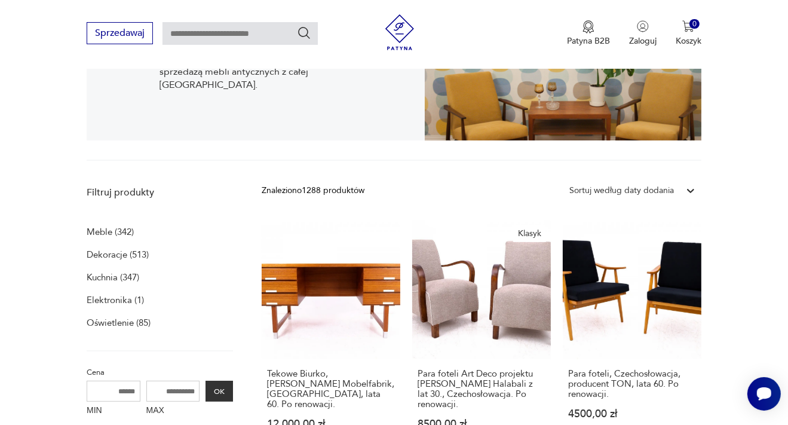
click at [147, 323] on p "Oświetlenie (85)" at bounding box center [119, 322] width 64 height 17
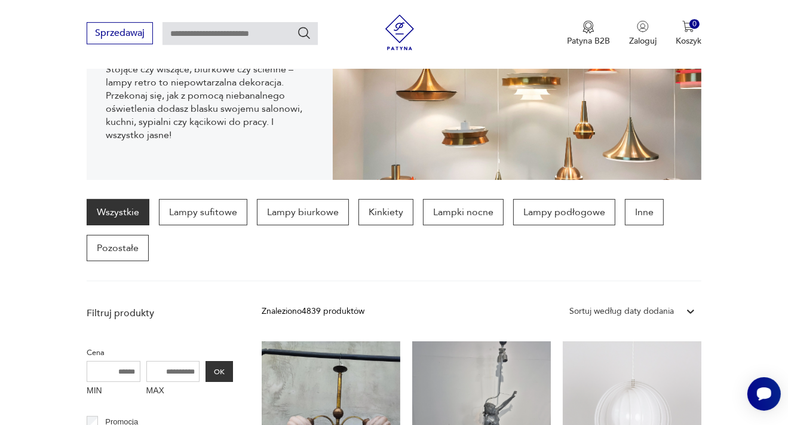
scroll to position [335, 0]
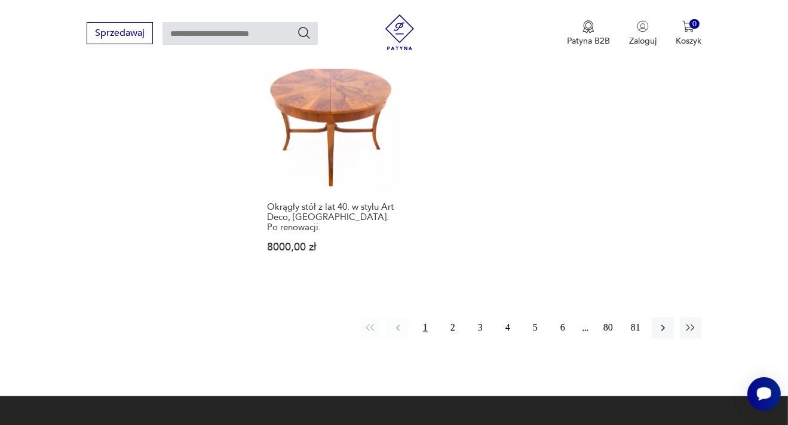
scroll to position [1600, 0]
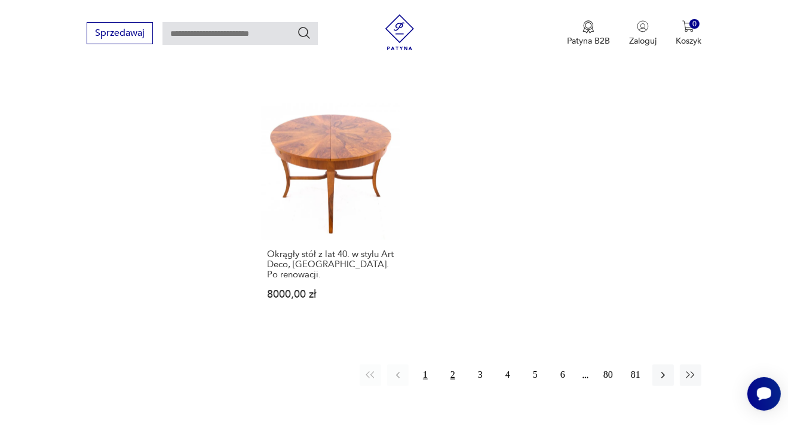
click at [459, 365] on button "2" at bounding box center [453, 376] width 22 height 22
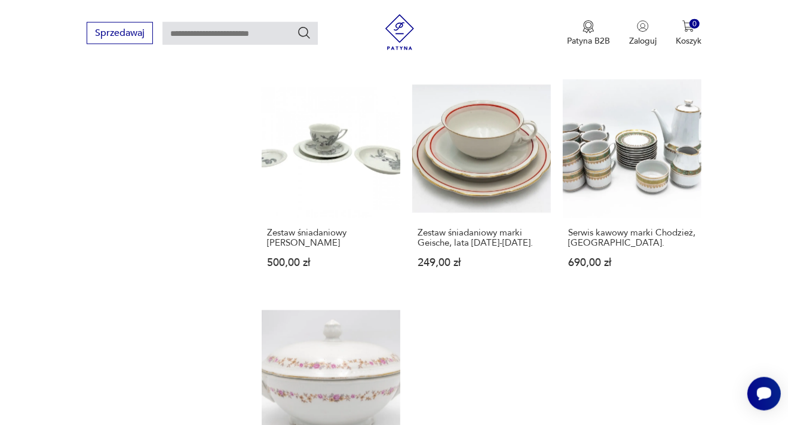
scroll to position [1570, 0]
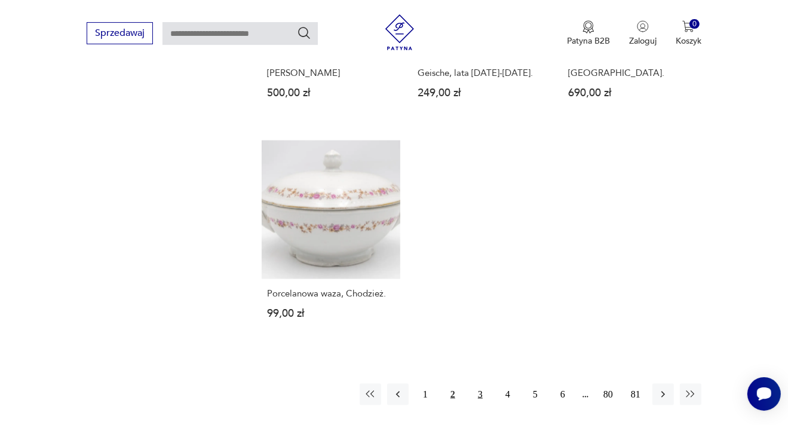
click at [483, 384] on button "3" at bounding box center [481, 395] width 22 height 22
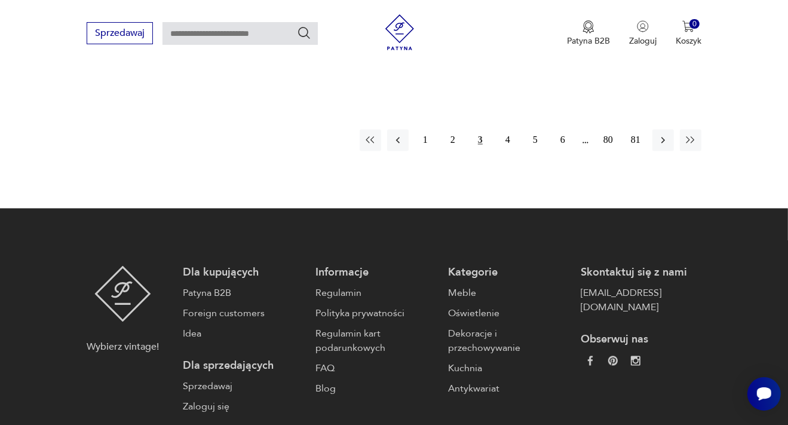
scroll to position [1886, 0]
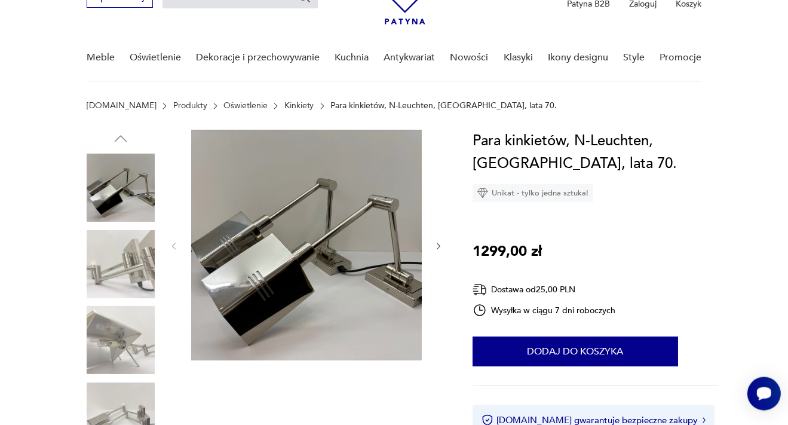
scroll to position [63, 0]
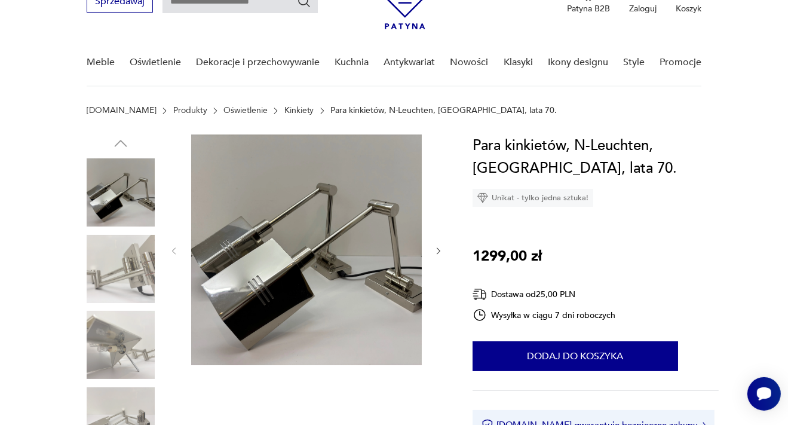
click at [123, 415] on img at bounding box center [121, 421] width 68 height 68
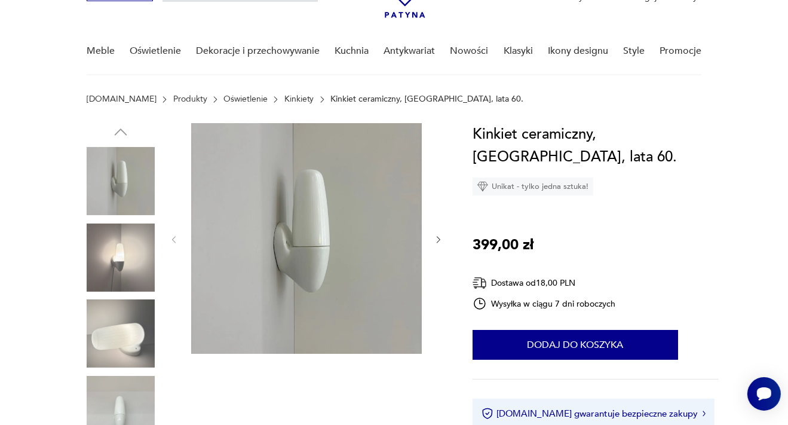
scroll to position [126, 0]
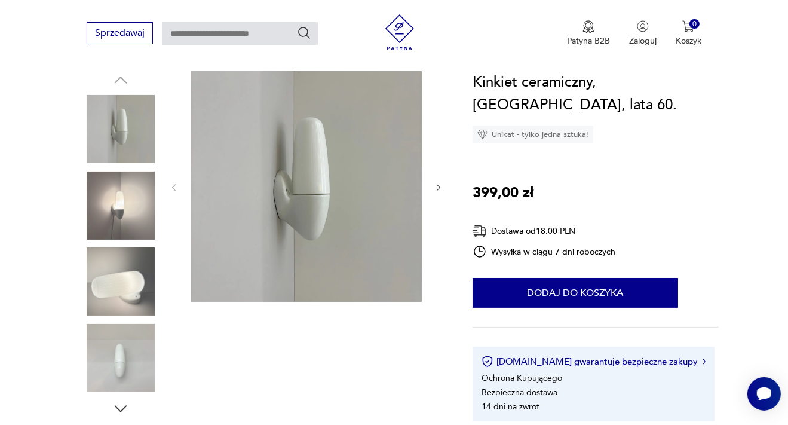
click at [126, 199] on img at bounding box center [121, 206] width 68 height 68
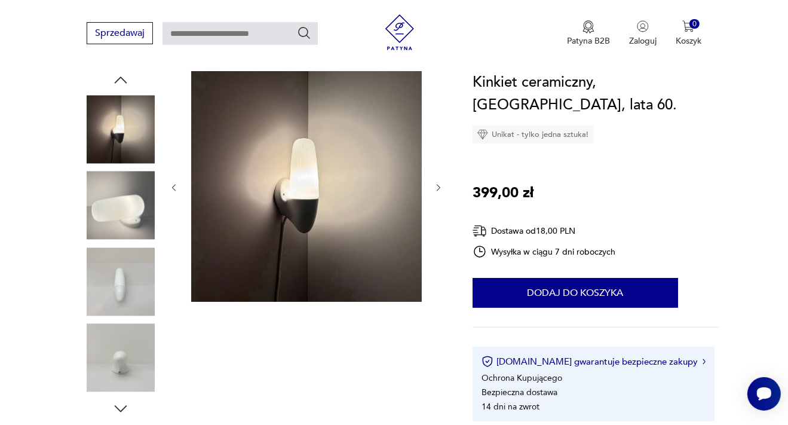
click at [123, 275] on img at bounding box center [121, 281] width 68 height 68
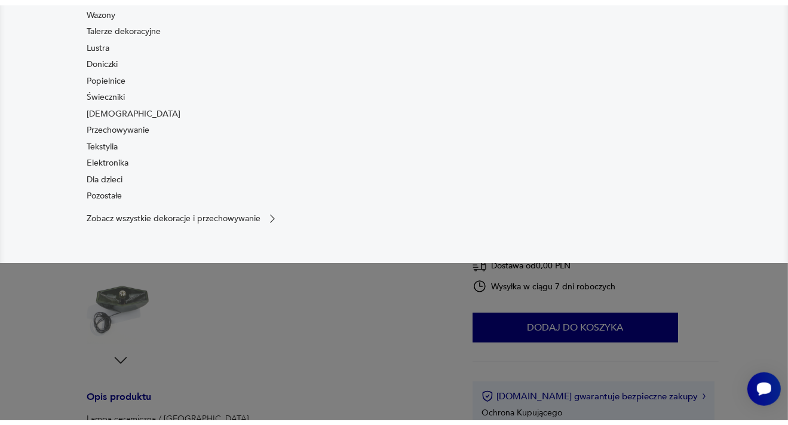
scroll to position [189, 0]
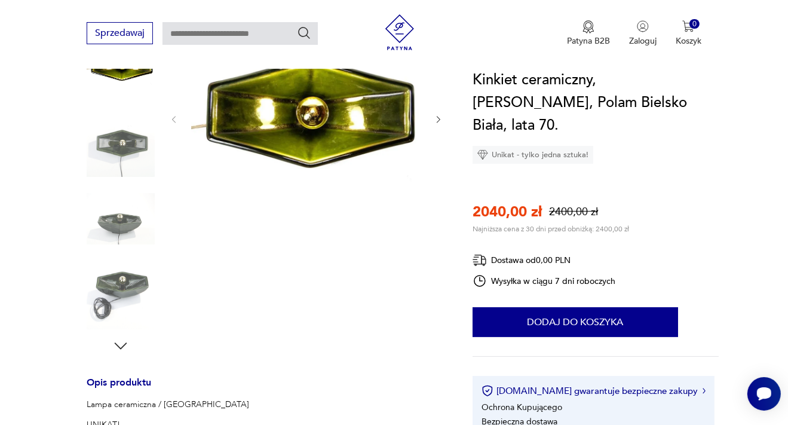
click at [126, 285] on img at bounding box center [121, 295] width 68 height 68
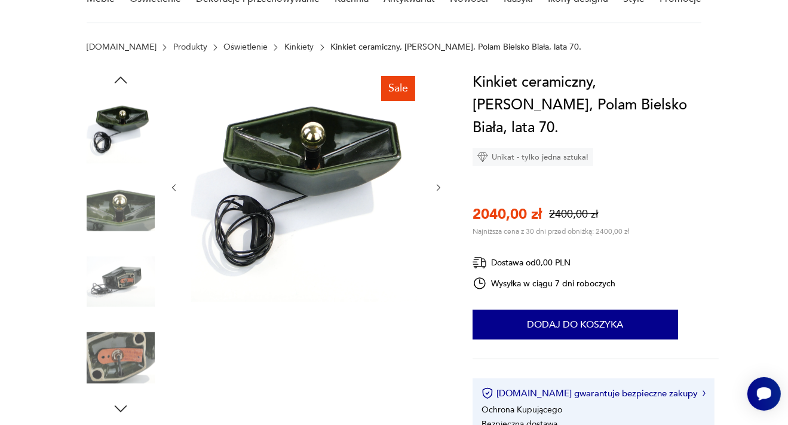
scroll to position [0, 0]
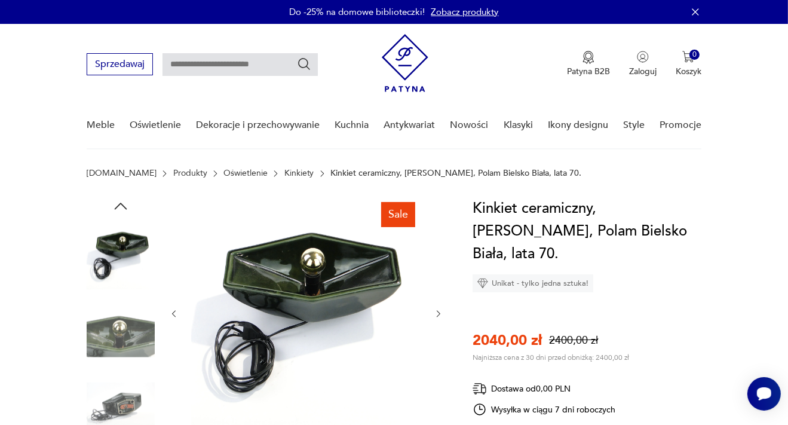
click at [244, 65] on input "text" at bounding box center [240, 64] width 155 height 23
type input "**********"
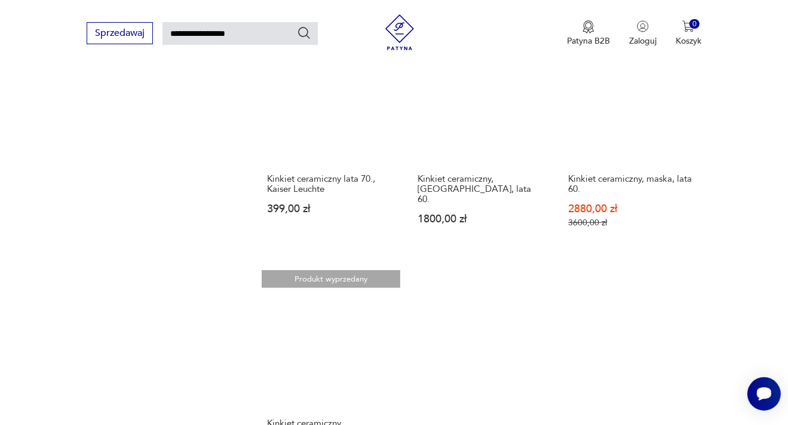
scroll to position [1431, 0]
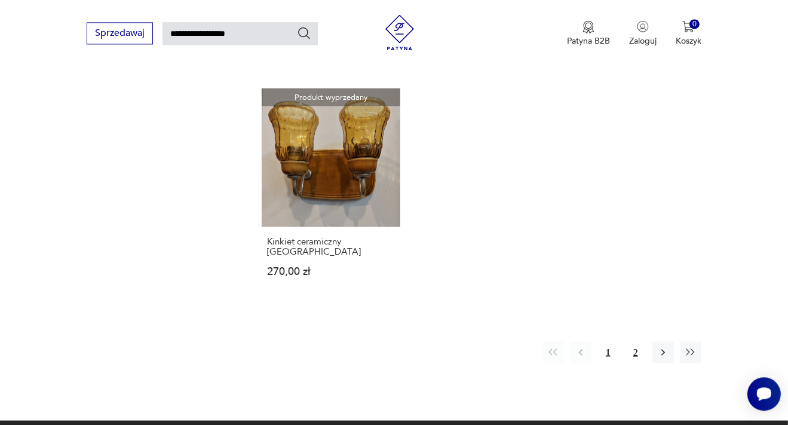
click at [637, 341] on button "2" at bounding box center [636, 352] width 22 height 22
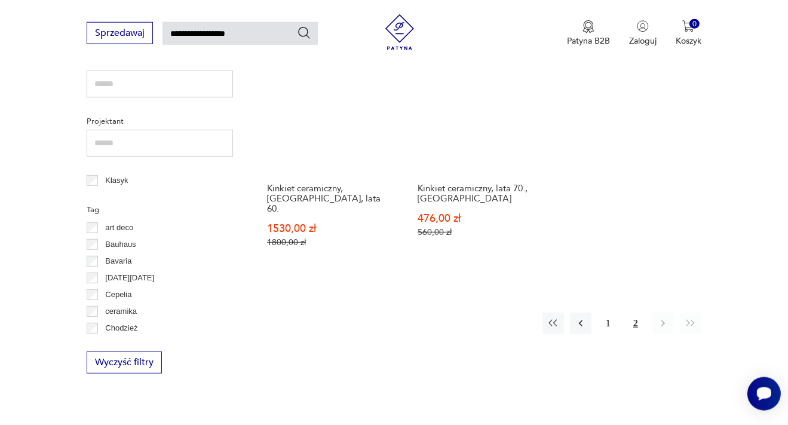
scroll to position [484, 0]
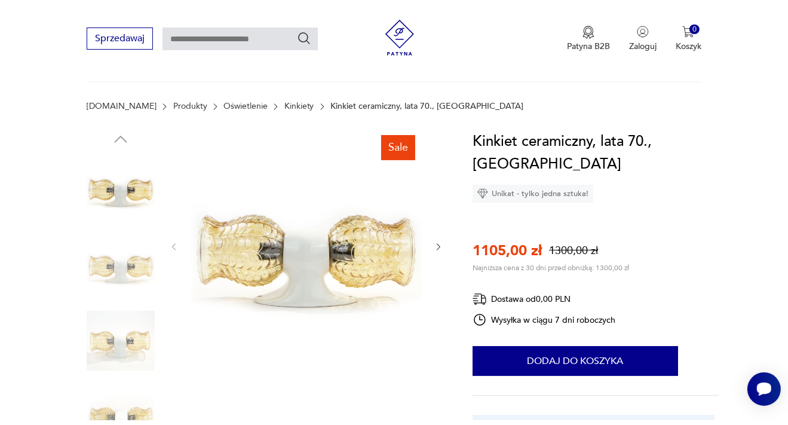
scroll to position [126, 0]
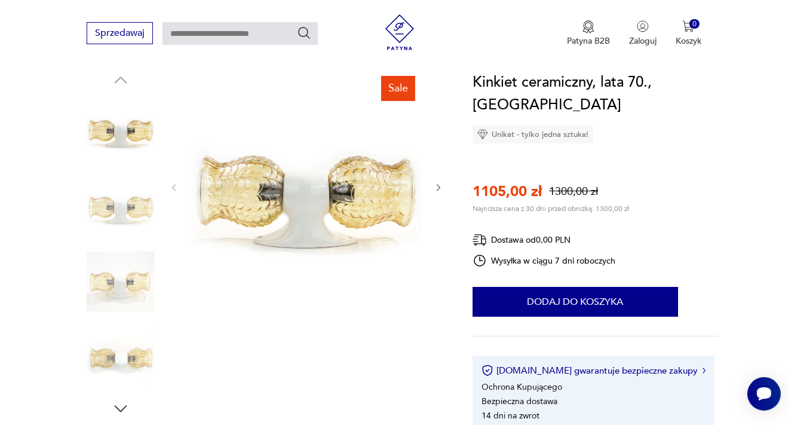
click at [143, 282] on img at bounding box center [121, 281] width 68 height 68
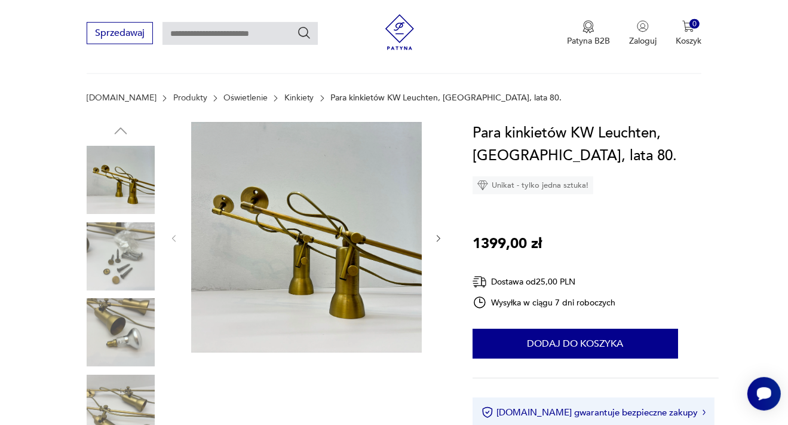
scroll to position [126, 0]
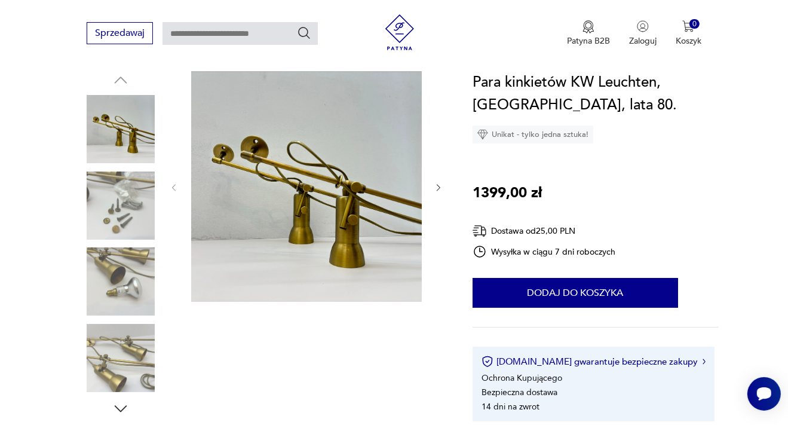
click at [135, 200] on img at bounding box center [121, 206] width 68 height 68
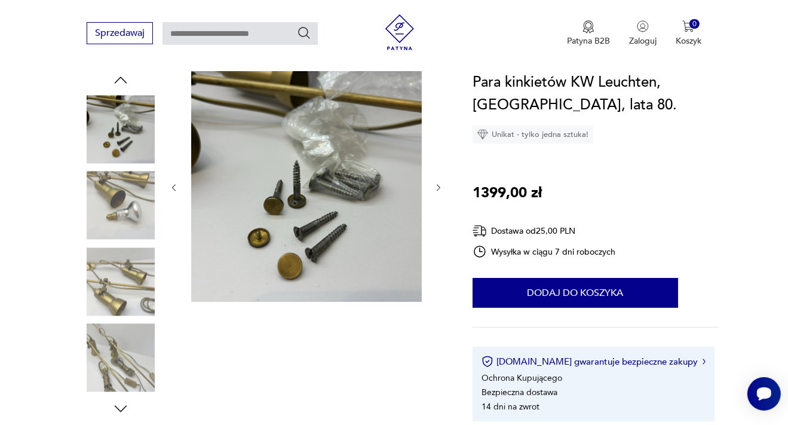
click at [126, 283] on img at bounding box center [121, 281] width 68 height 68
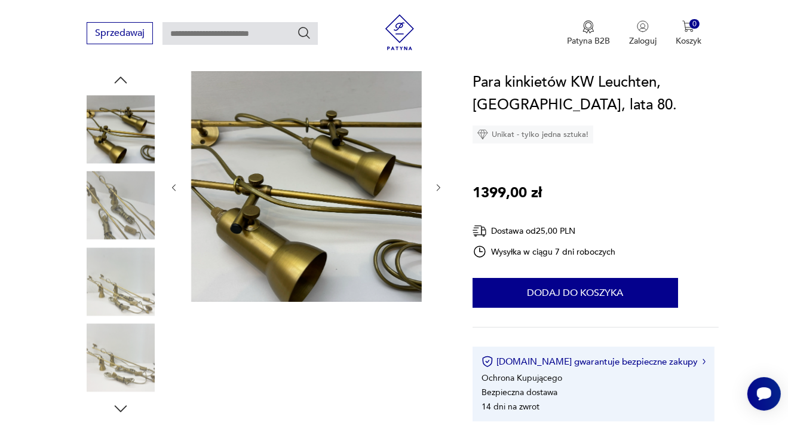
click at [130, 240] on img at bounding box center [121, 206] width 68 height 68
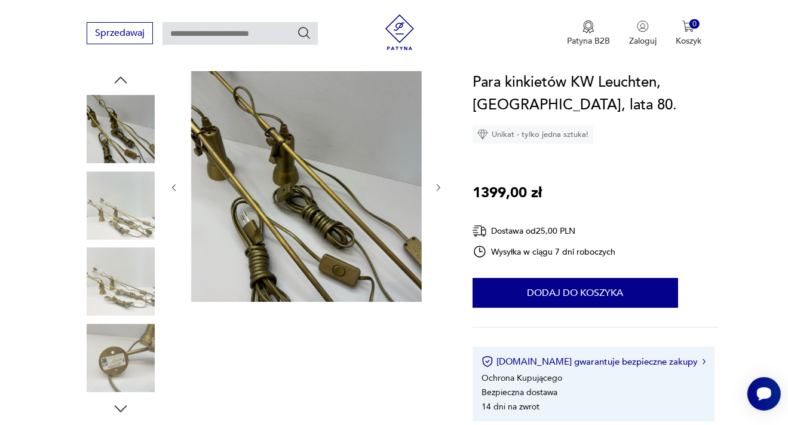
click at [120, 288] on img at bounding box center [121, 281] width 68 height 68
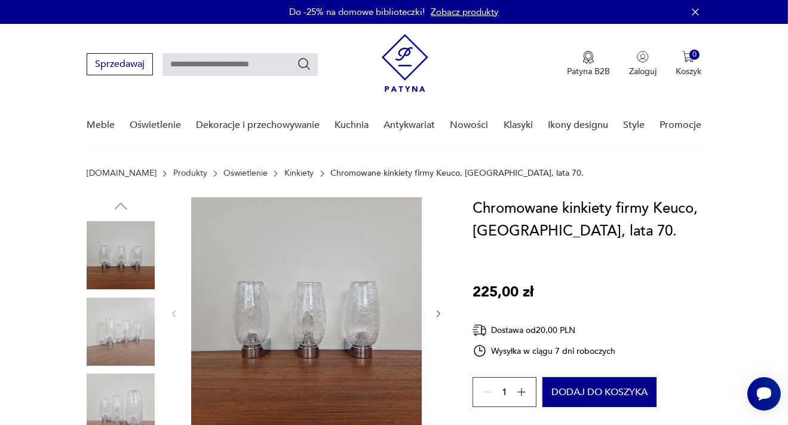
scroll to position [126, 0]
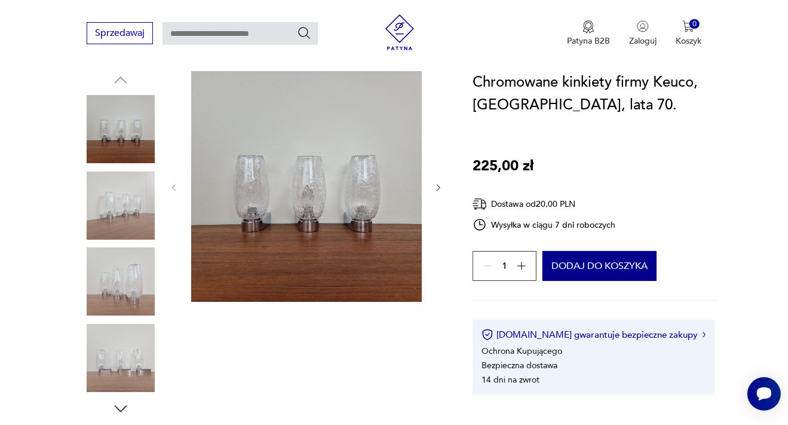
click at [112, 202] on img at bounding box center [121, 206] width 68 height 68
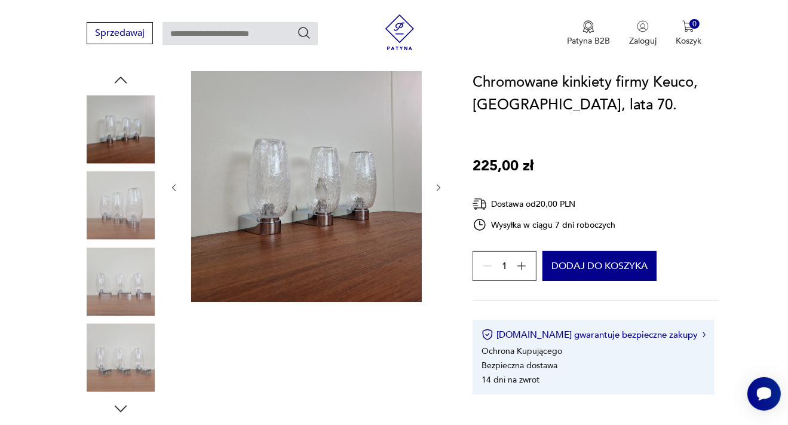
click at [121, 231] on img at bounding box center [121, 206] width 68 height 68
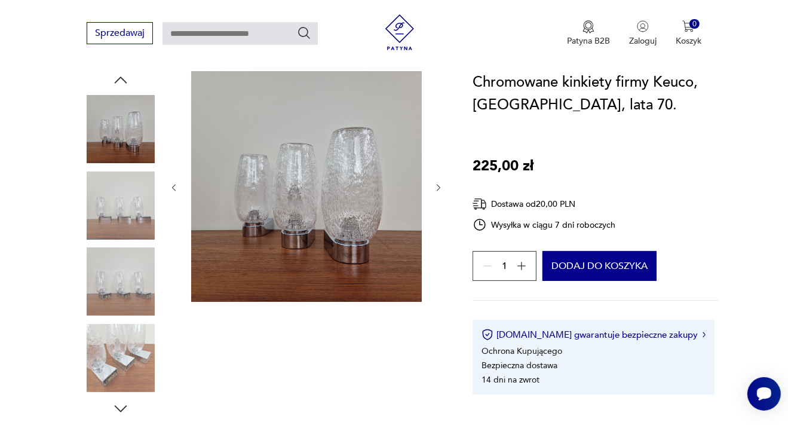
click at [123, 285] on img at bounding box center [121, 281] width 68 height 68
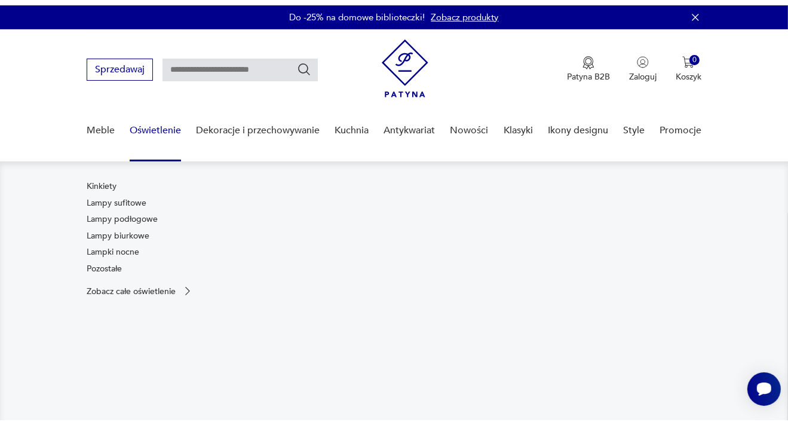
scroll to position [189, 0]
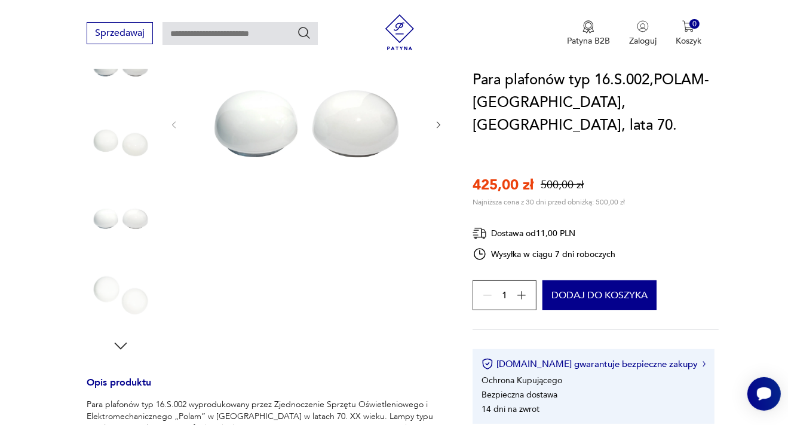
click at [129, 137] on img at bounding box center [121, 143] width 68 height 68
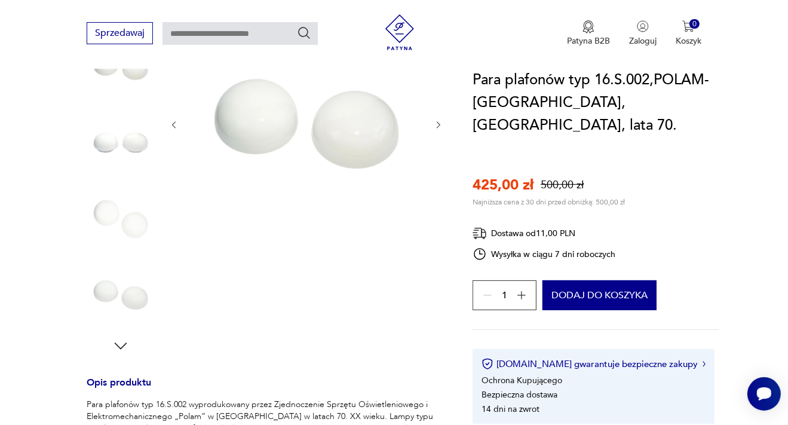
click at [133, 223] on img at bounding box center [121, 219] width 68 height 68
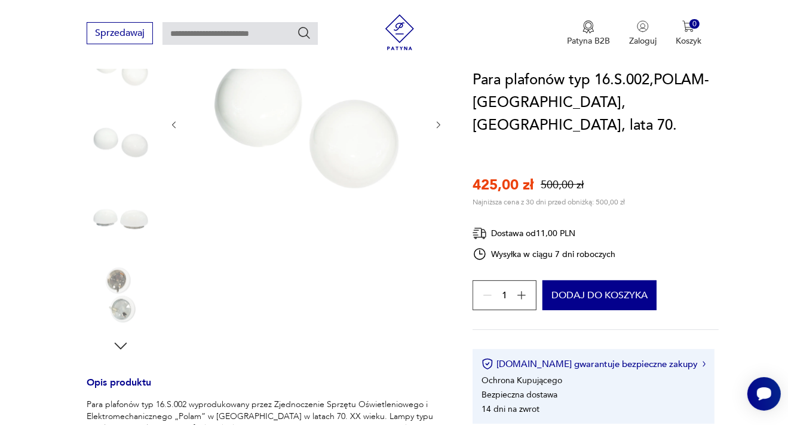
click at [126, 274] on img at bounding box center [121, 295] width 68 height 68
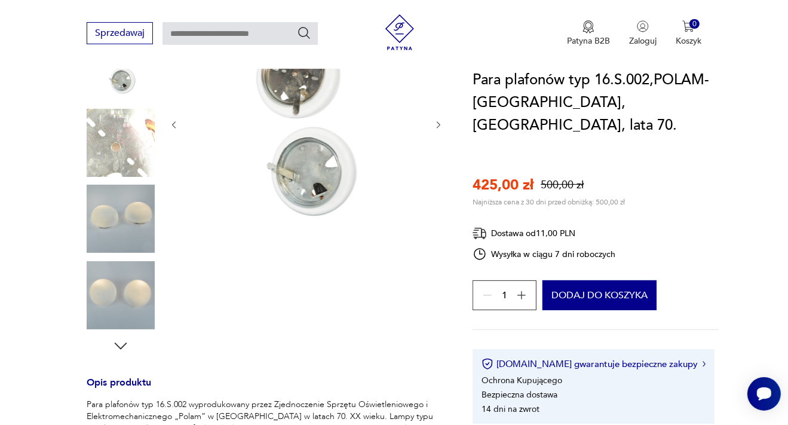
click at [118, 212] on img at bounding box center [121, 219] width 68 height 68
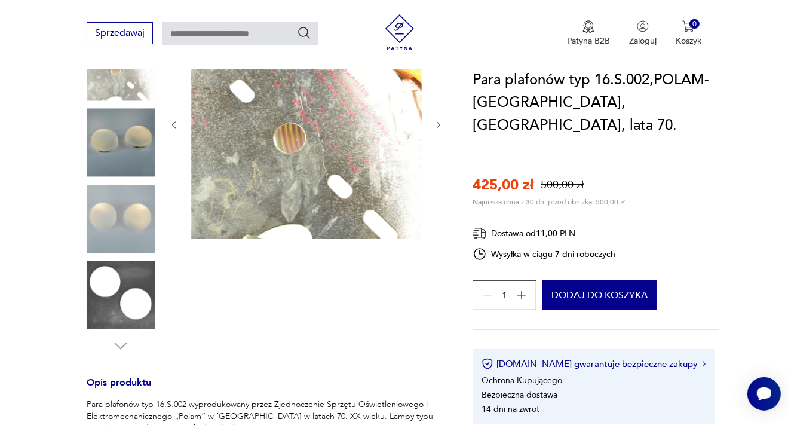
click at [124, 133] on img at bounding box center [121, 143] width 68 height 68
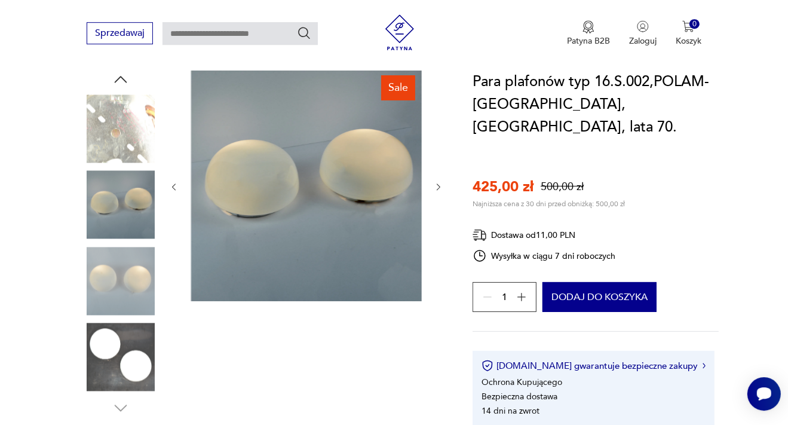
scroll to position [126, 0]
click at [439, 189] on icon "button" at bounding box center [439, 188] width 10 height 10
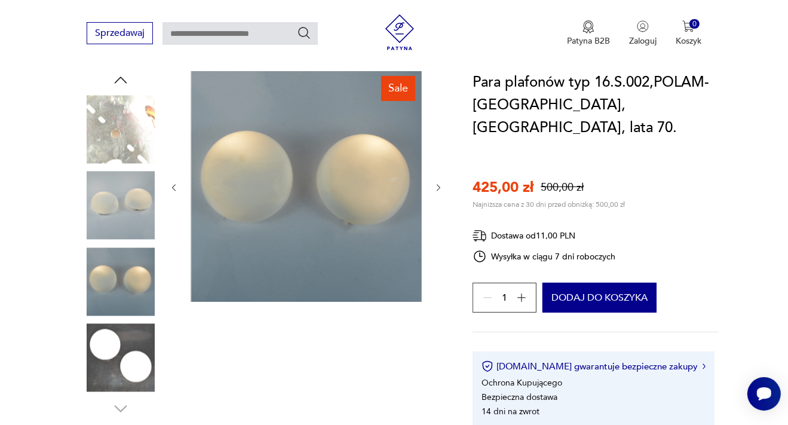
click at [439, 189] on icon "button" at bounding box center [439, 188] width 10 height 10
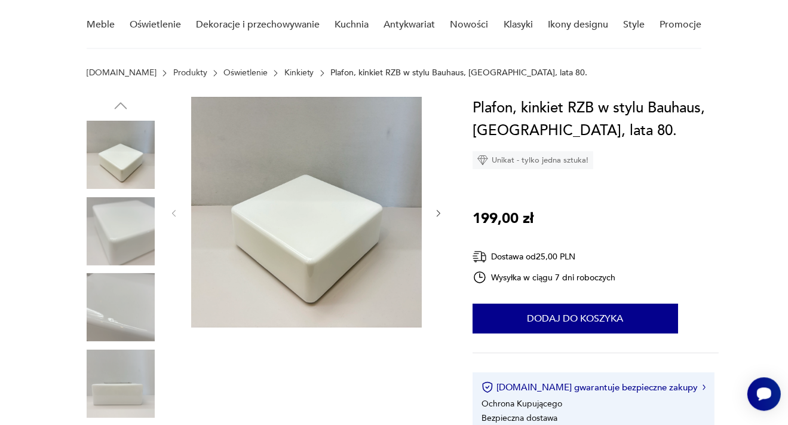
scroll to position [126, 0]
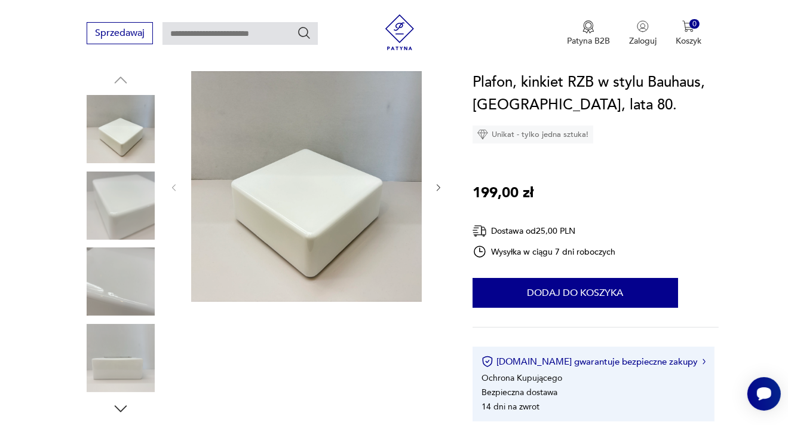
click at [130, 344] on img at bounding box center [121, 358] width 68 height 68
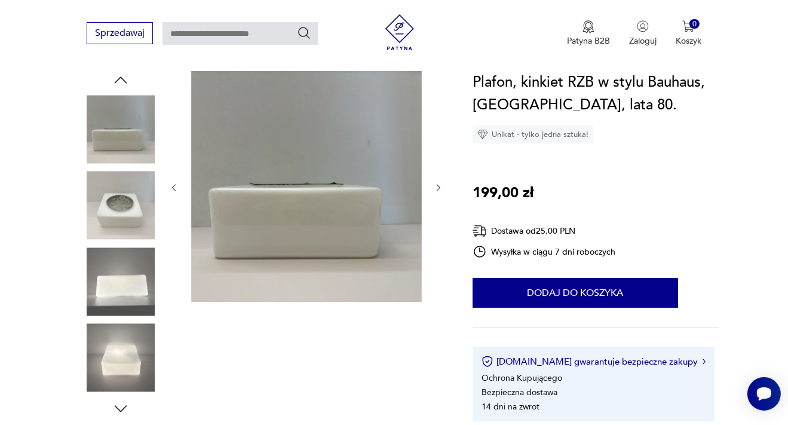
click at [106, 369] on img at bounding box center [121, 358] width 68 height 68
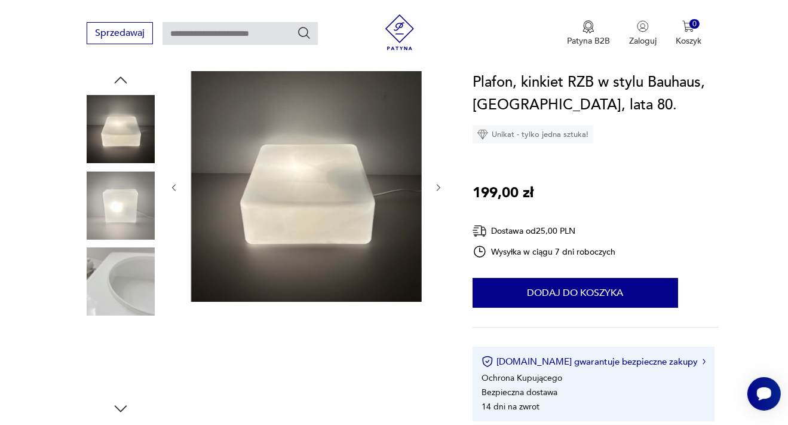
click at [124, 361] on img at bounding box center [121, 358] width 68 height 68
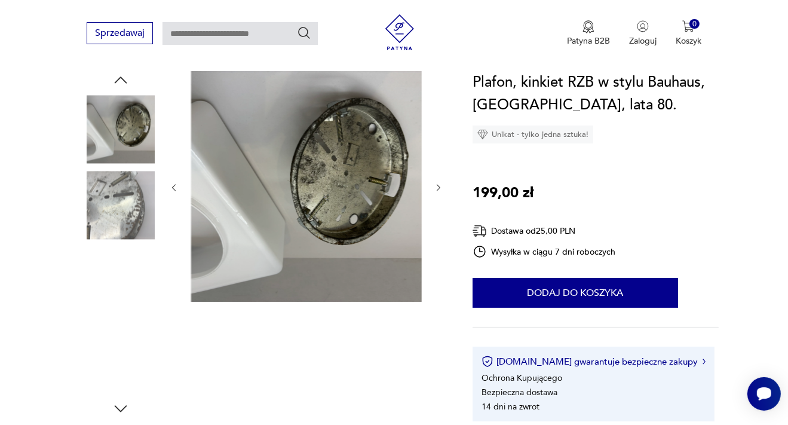
click at [120, 367] on img at bounding box center [121, 358] width 68 height 68
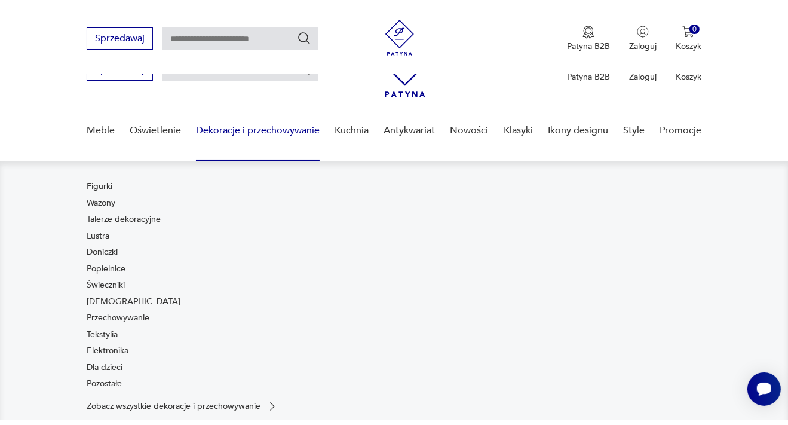
scroll to position [189, 0]
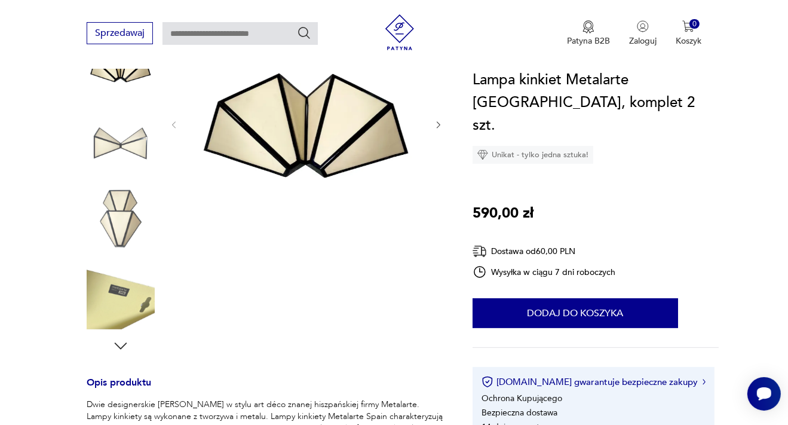
click at [114, 222] on img at bounding box center [121, 219] width 68 height 68
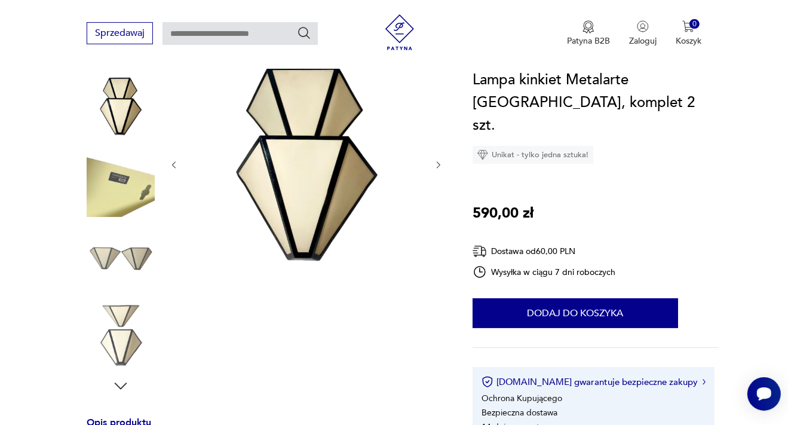
scroll to position [126, 0]
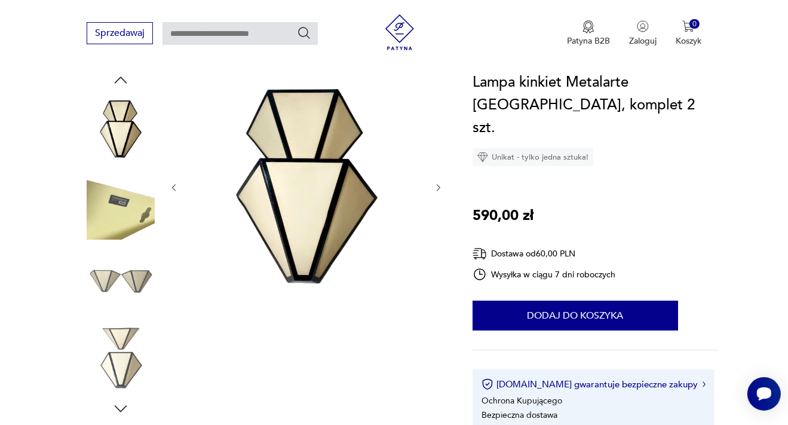
click at [439, 187] on icon "button" at bounding box center [439, 188] width 10 height 10
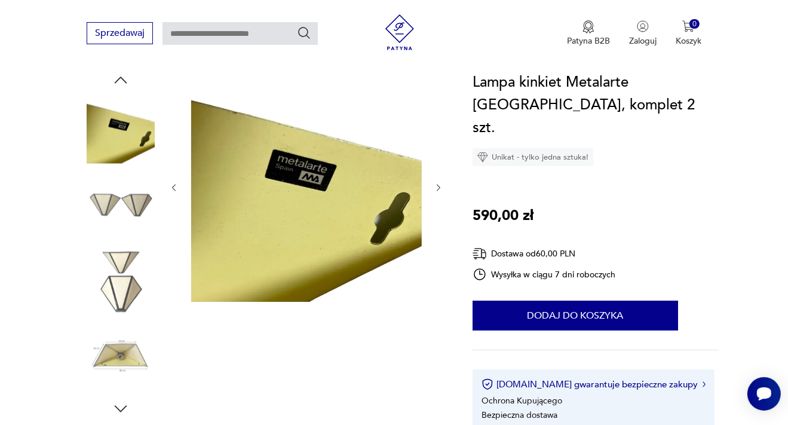
click at [439, 187] on icon "button" at bounding box center [439, 188] width 10 height 10
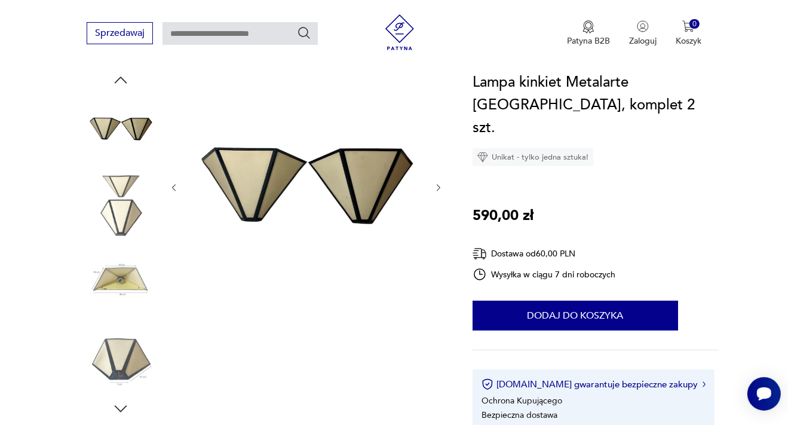
click at [439, 187] on icon "button" at bounding box center [439, 188] width 10 height 10
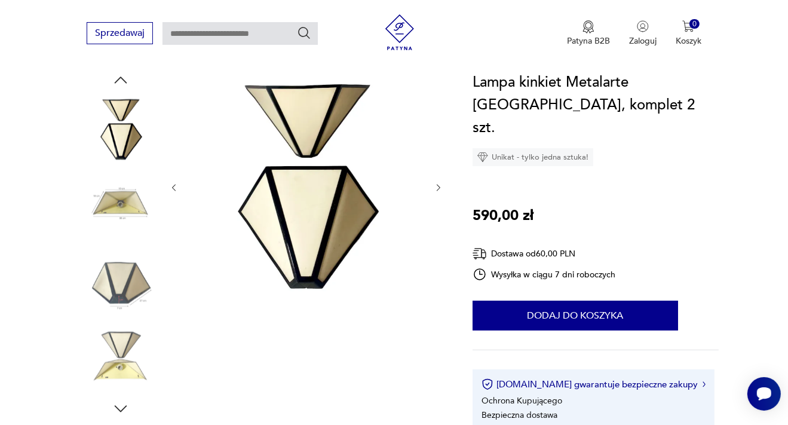
click at [439, 187] on icon "button" at bounding box center [439, 188] width 10 height 10
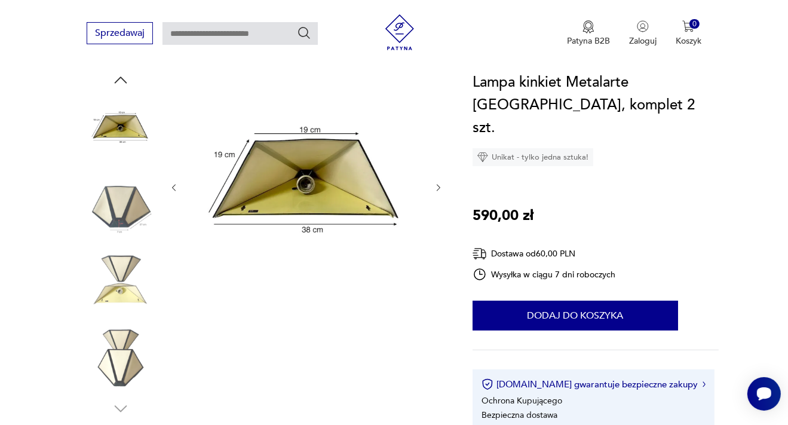
click at [439, 187] on icon "button" at bounding box center [439, 188] width 10 height 10
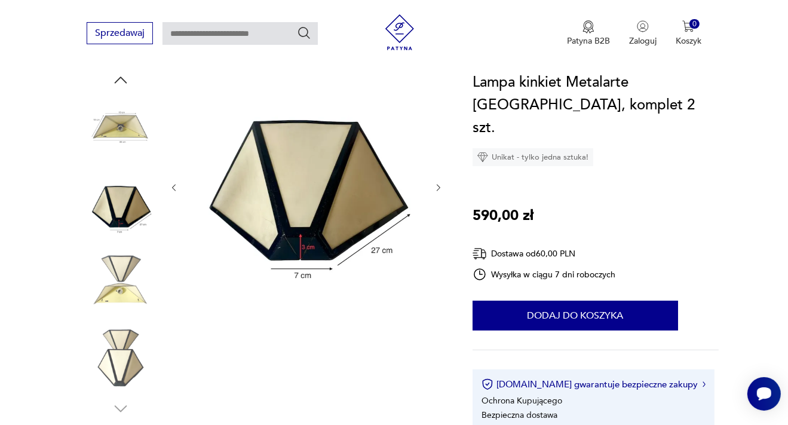
click at [439, 187] on icon "button" at bounding box center [439, 188] width 10 height 10
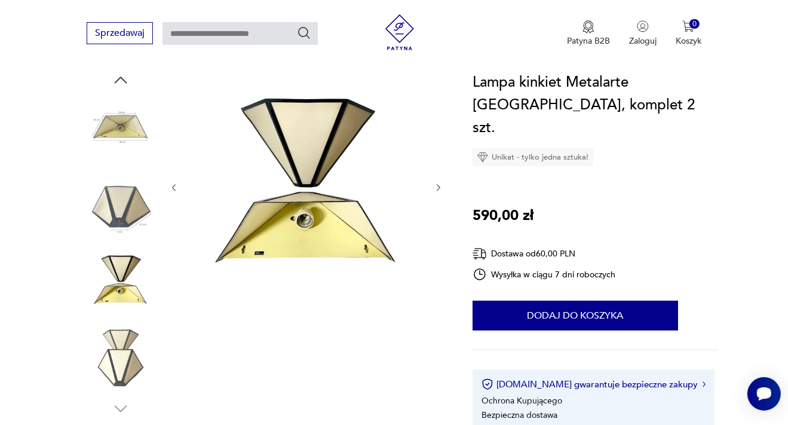
click at [439, 187] on icon "button" at bounding box center [439, 188] width 10 height 10
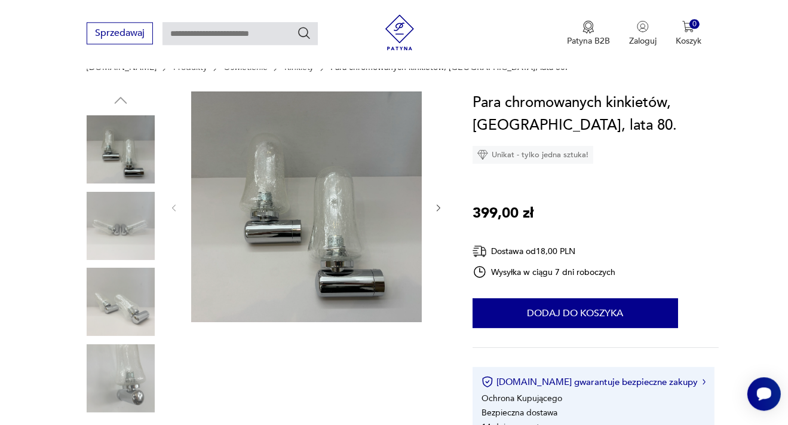
scroll to position [126, 0]
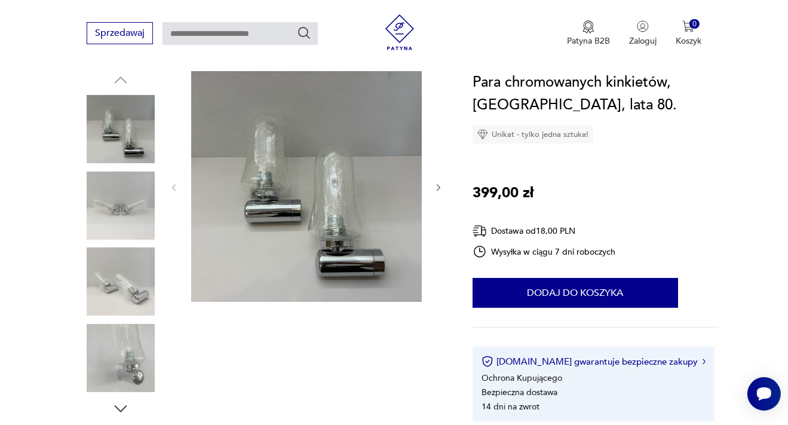
click at [440, 183] on icon "button" at bounding box center [439, 188] width 10 height 10
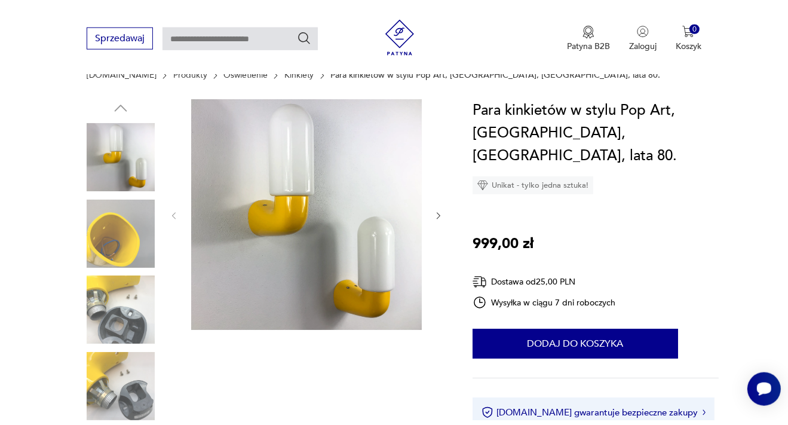
scroll to position [126, 0]
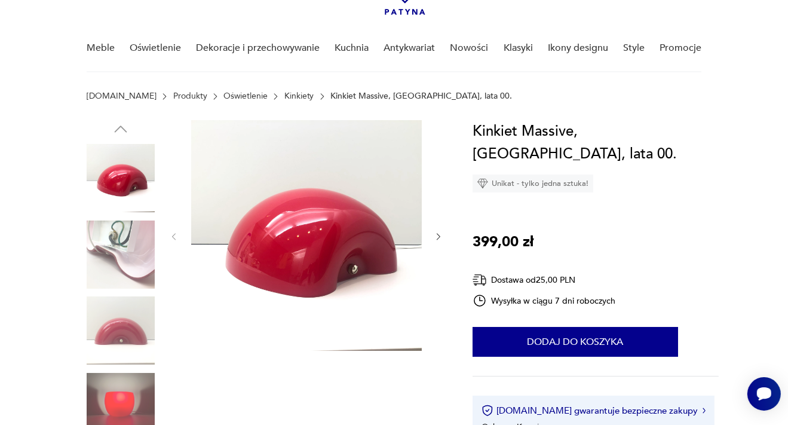
scroll to position [126, 0]
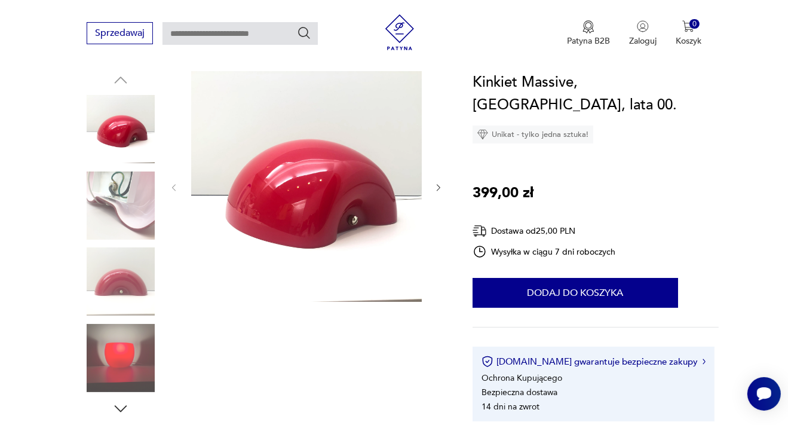
click at [113, 356] on img at bounding box center [121, 358] width 68 height 68
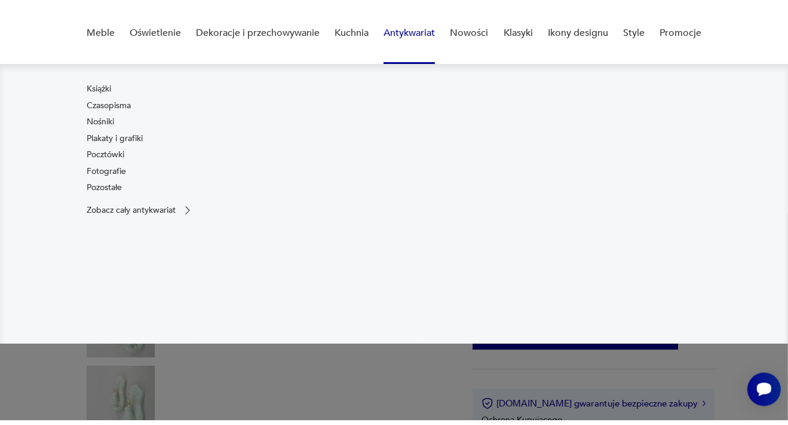
scroll to position [126, 0]
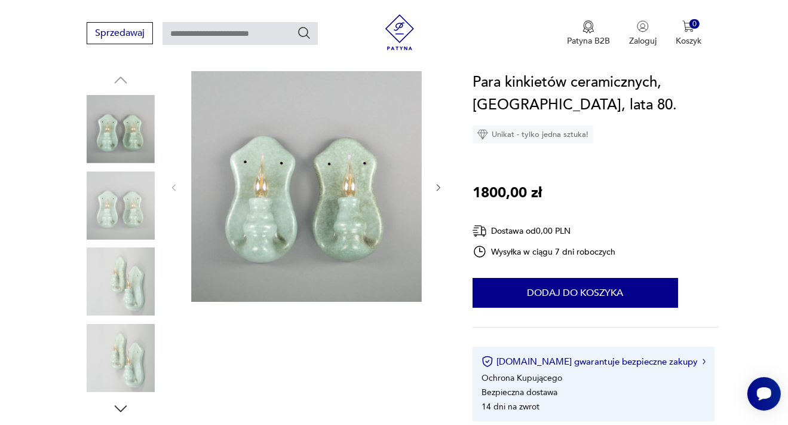
click at [128, 344] on img at bounding box center [121, 358] width 68 height 68
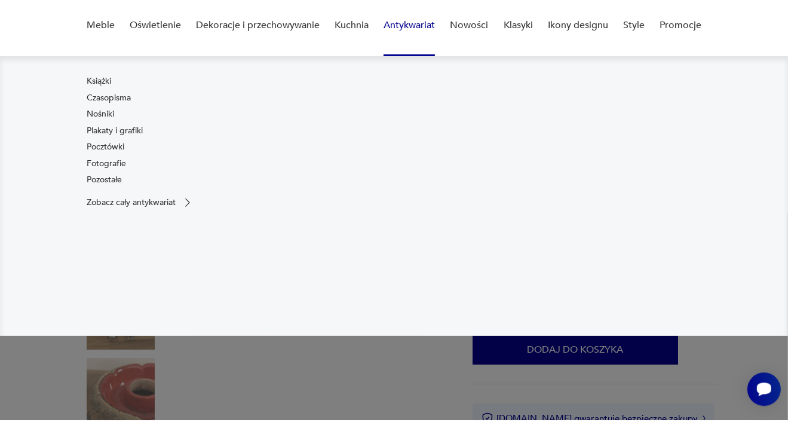
scroll to position [126, 0]
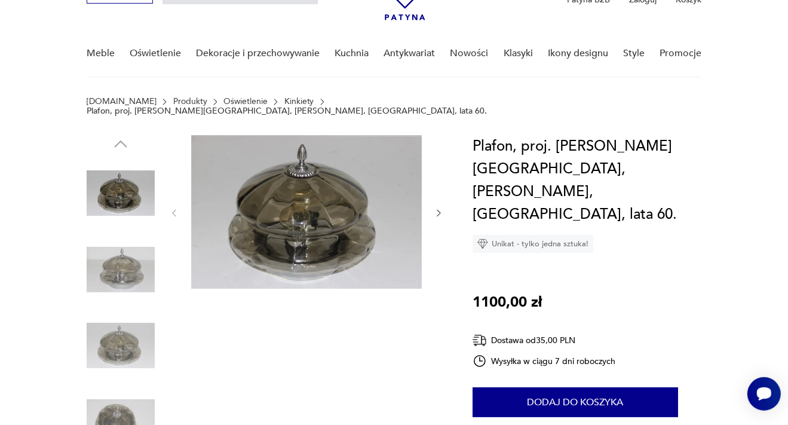
scroll to position [126, 0]
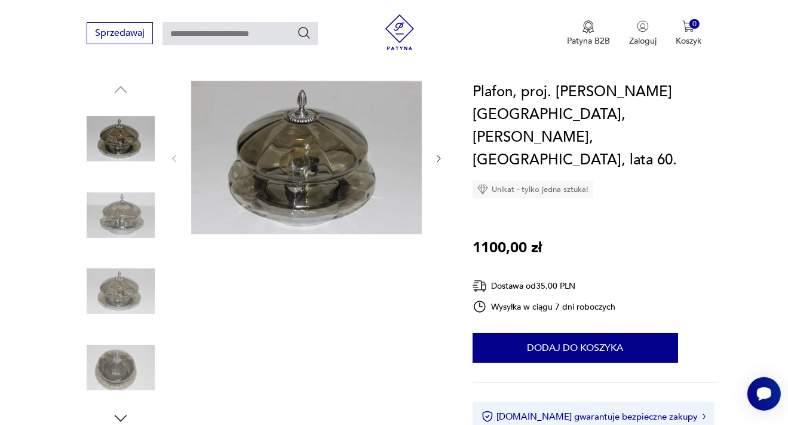
click at [139, 186] on img at bounding box center [121, 215] width 68 height 68
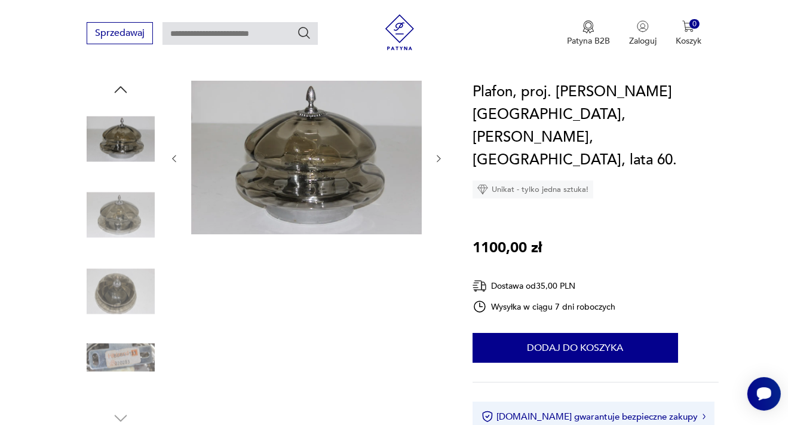
click at [126, 279] on img at bounding box center [121, 291] width 68 height 68
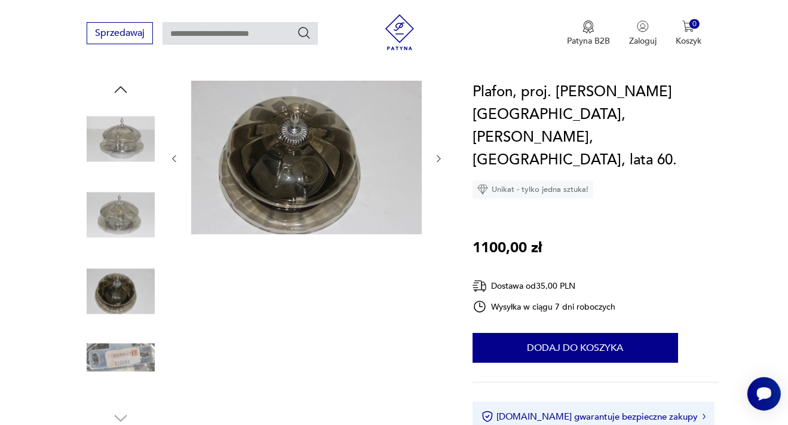
click at [124, 204] on img at bounding box center [121, 215] width 68 height 68
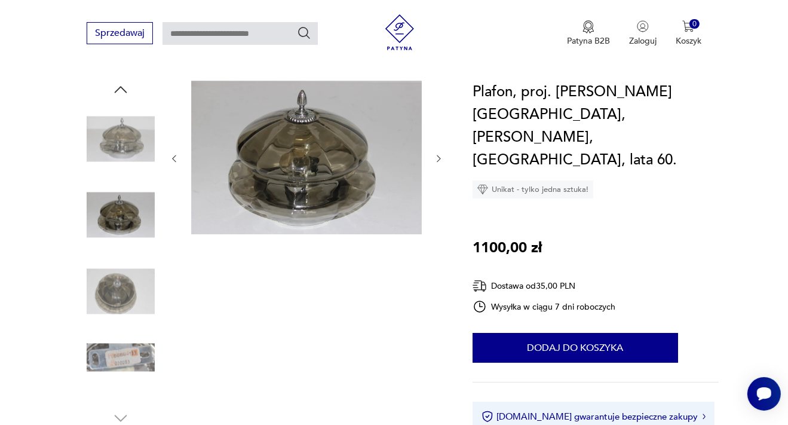
click at [145, 119] on img at bounding box center [121, 139] width 68 height 68
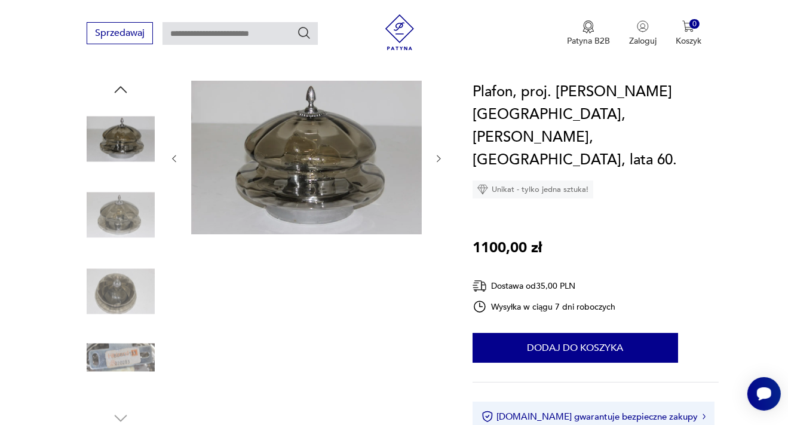
click at [439, 154] on icon "button" at bounding box center [439, 159] width 10 height 10
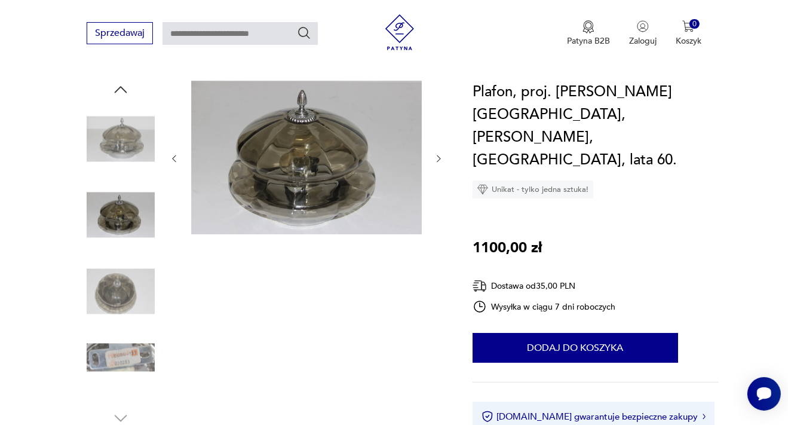
click at [439, 154] on icon "button" at bounding box center [439, 159] width 10 height 10
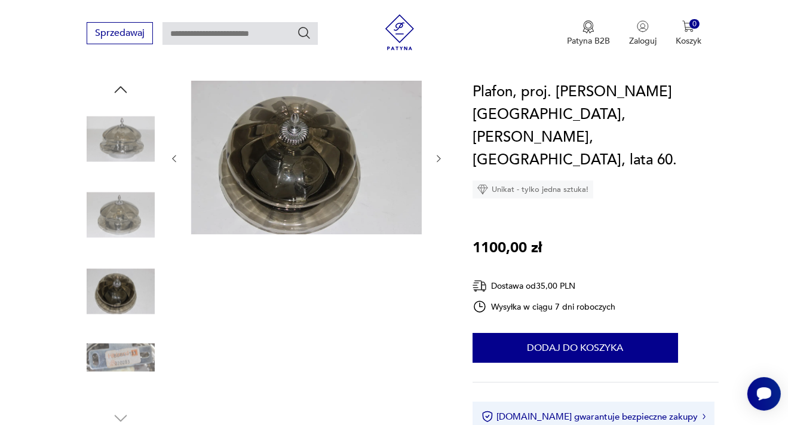
click at [439, 154] on icon "button" at bounding box center [439, 159] width 10 height 10
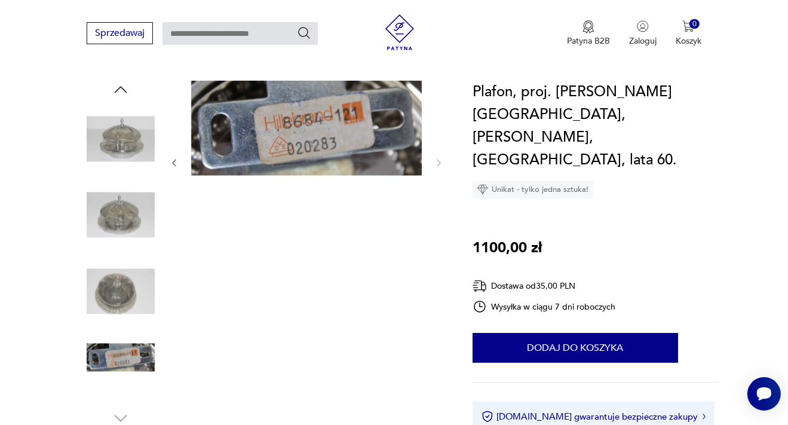
click at [176, 160] on icon "button" at bounding box center [174, 163] width 4 height 7
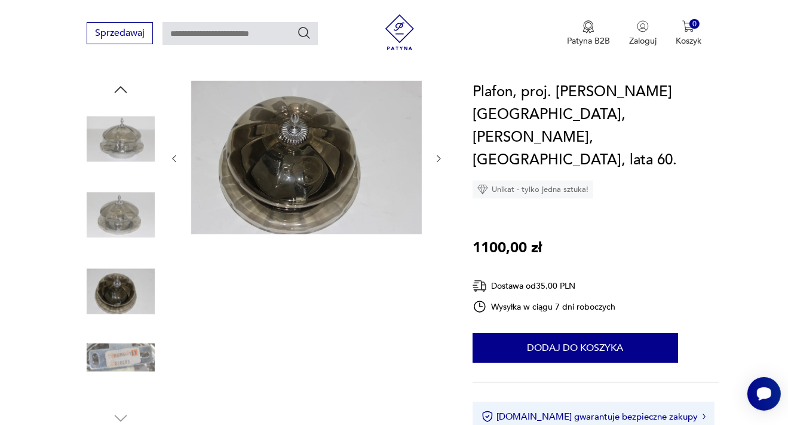
click at [305, 136] on img at bounding box center [306, 158] width 231 height 154
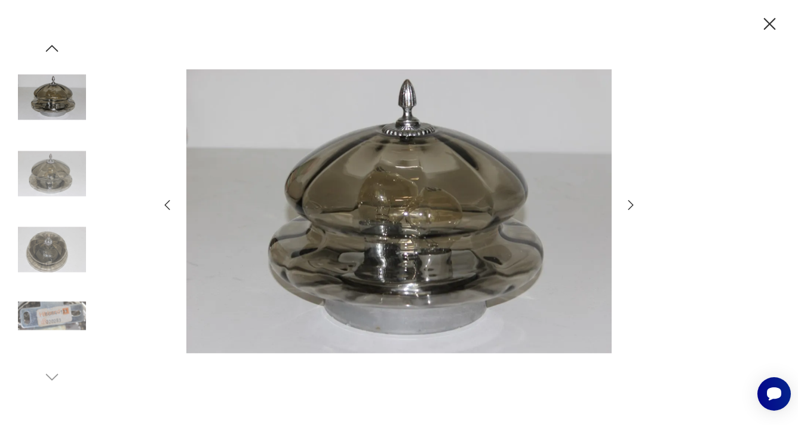
click at [167, 204] on icon "button" at bounding box center [167, 205] width 14 height 14
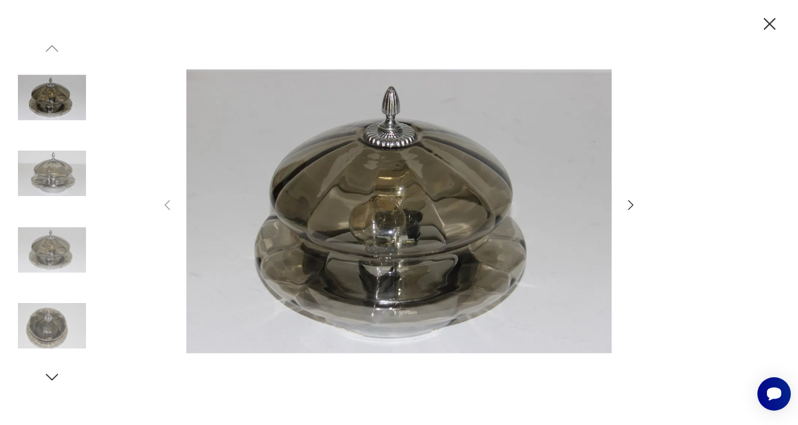
click at [767, 20] on icon "button" at bounding box center [770, 24] width 12 height 12
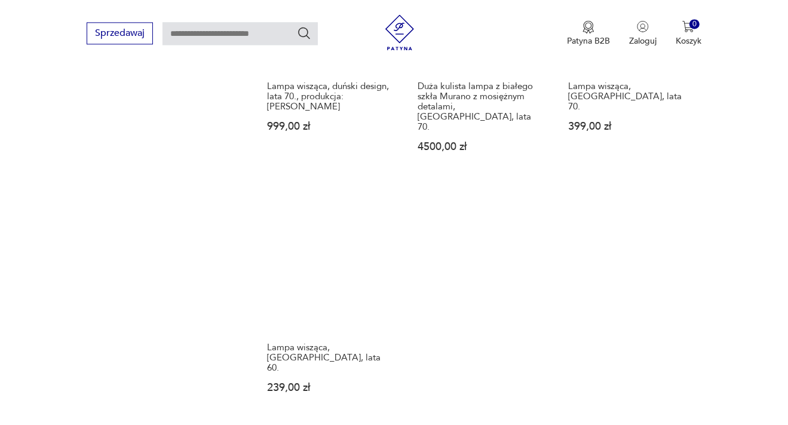
scroll to position [1705, 0]
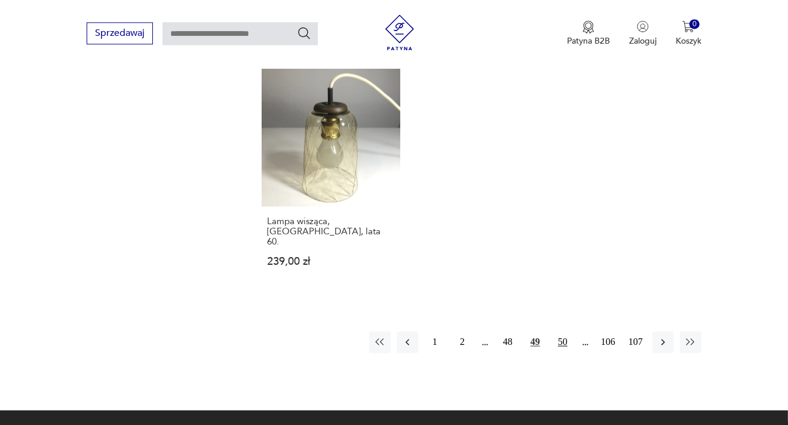
click at [565, 331] on button "50" at bounding box center [563, 342] width 22 height 22
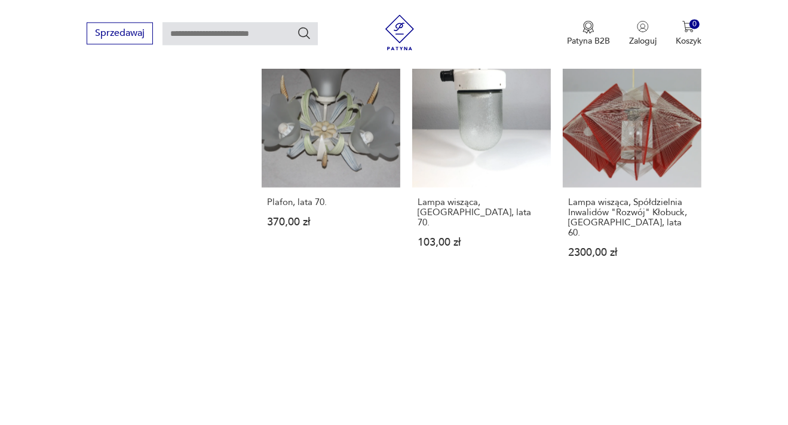
scroll to position [1705, 0]
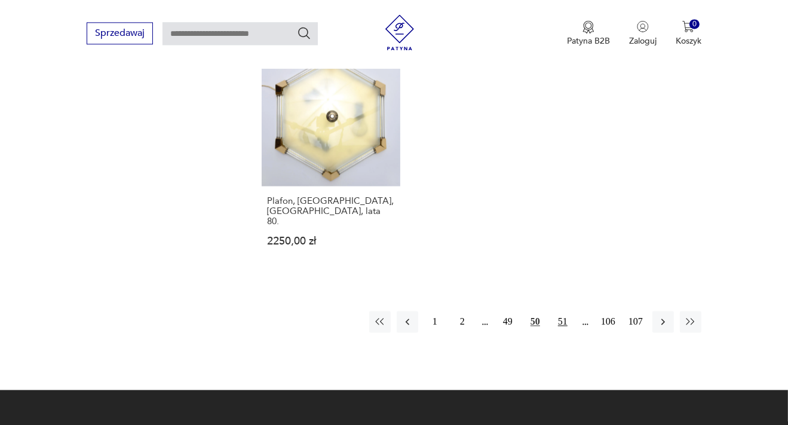
click at [565, 311] on button "51" at bounding box center [563, 322] width 22 height 22
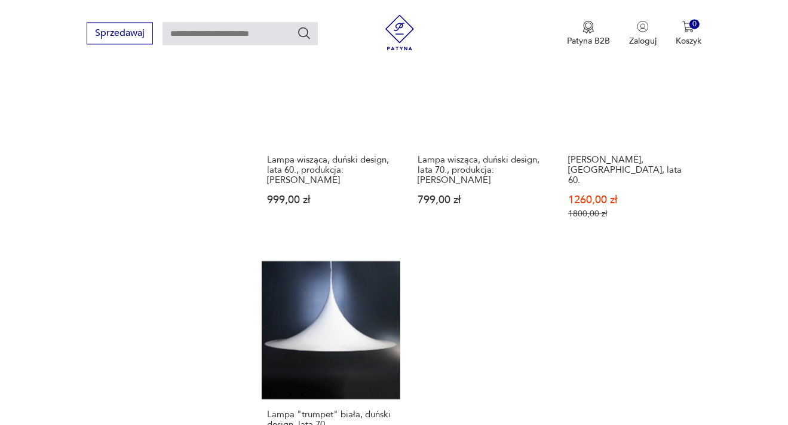
scroll to position [1831, 0]
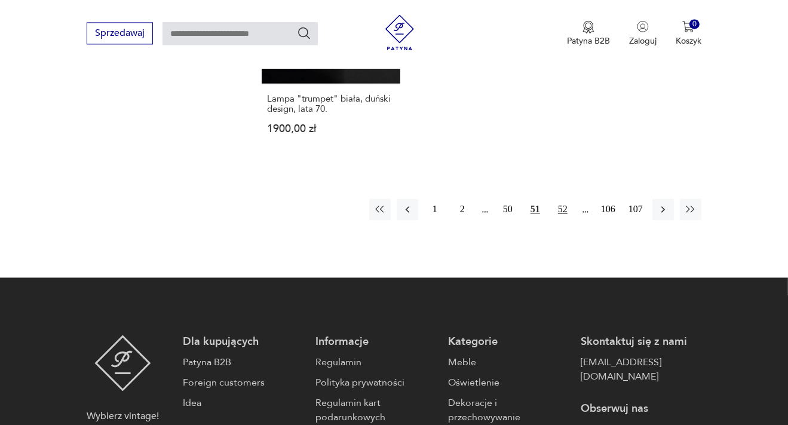
click at [564, 198] on button "52" at bounding box center [563, 209] width 22 height 22
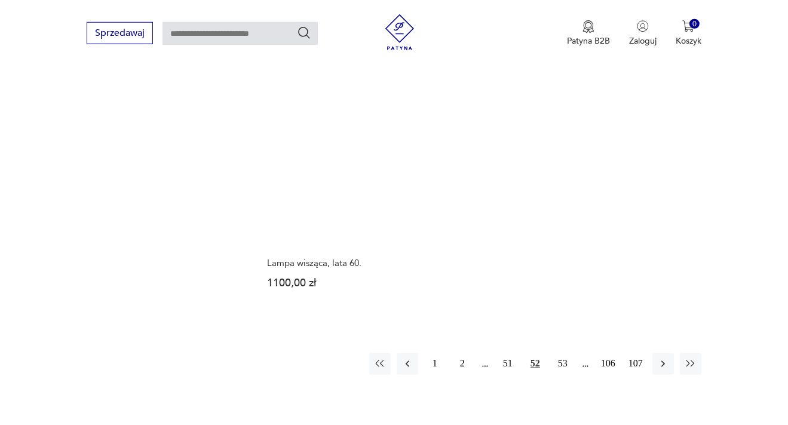
scroll to position [1705, 0]
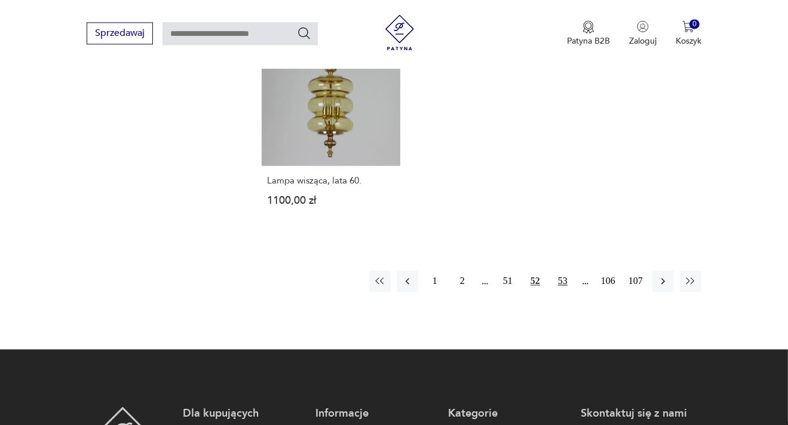
click at [567, 270] on button "53" at bounding box center [563, 281] width 22 height 22
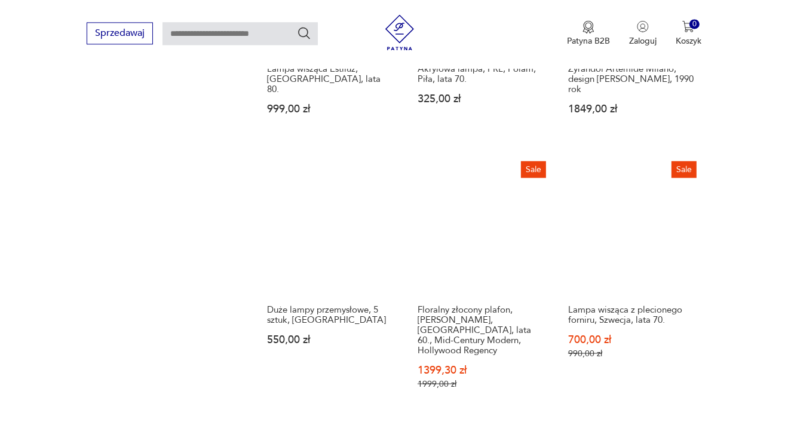
scroll to position [1642, 0]
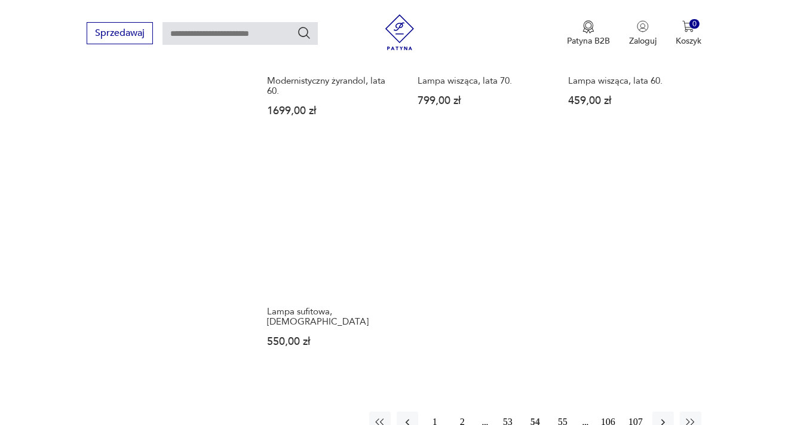
scroll to position [1705, 0]
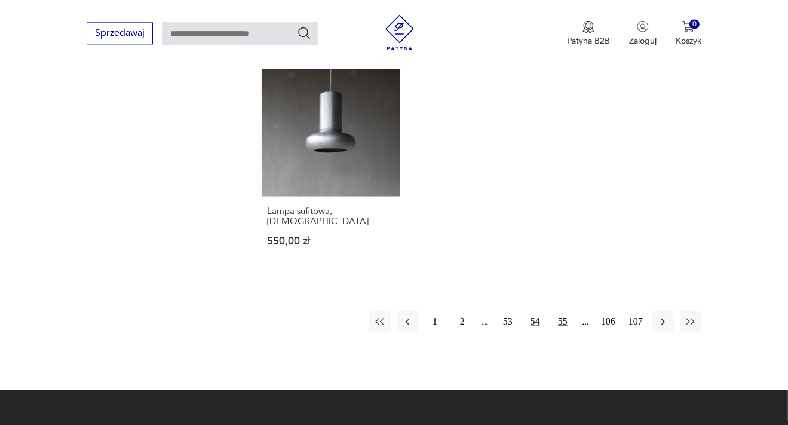
click at [561, 311] on button "55" at bounding box center [563, 322] width 22 height 22
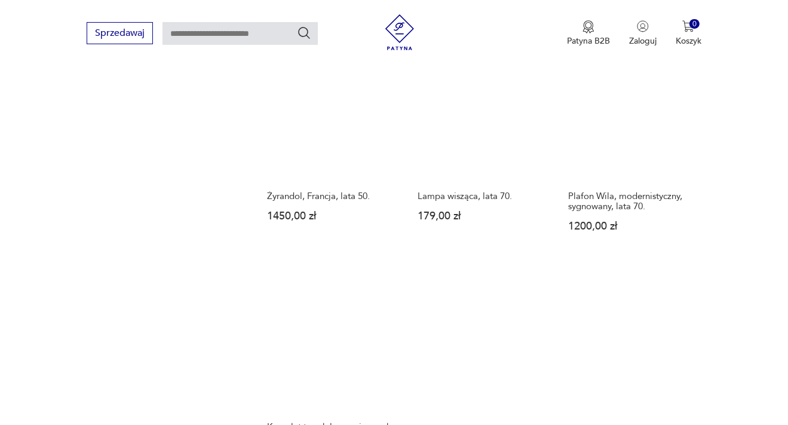
scroll to position [1642, 0]
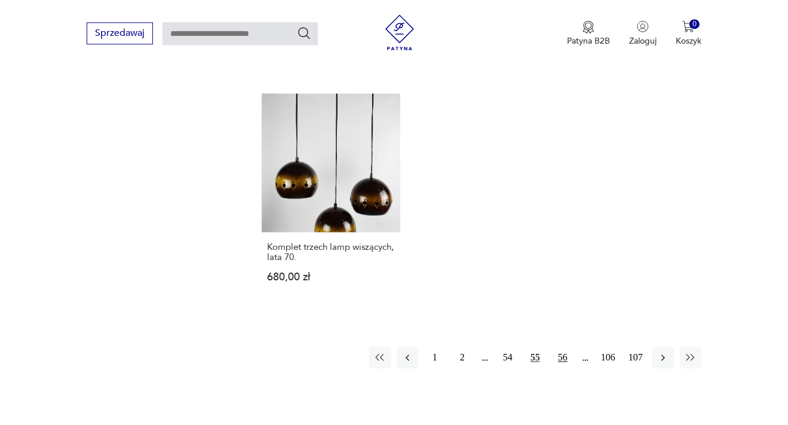
click at [565, 347] on button "56" at bounding box center [563, 358] width 22 height 22
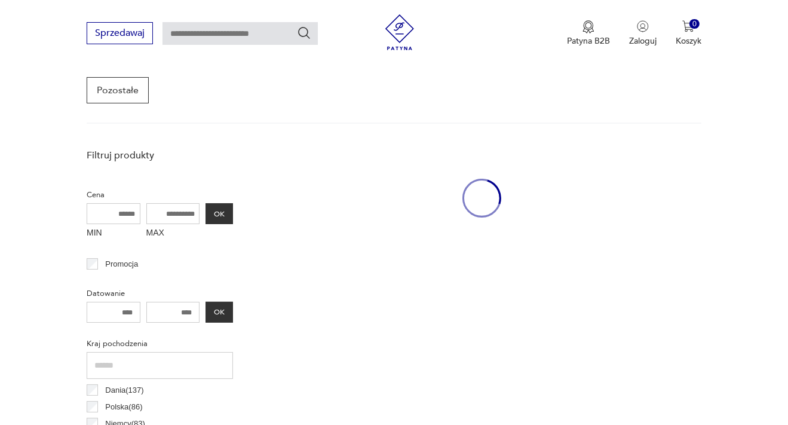
scroll to position [317, 0]
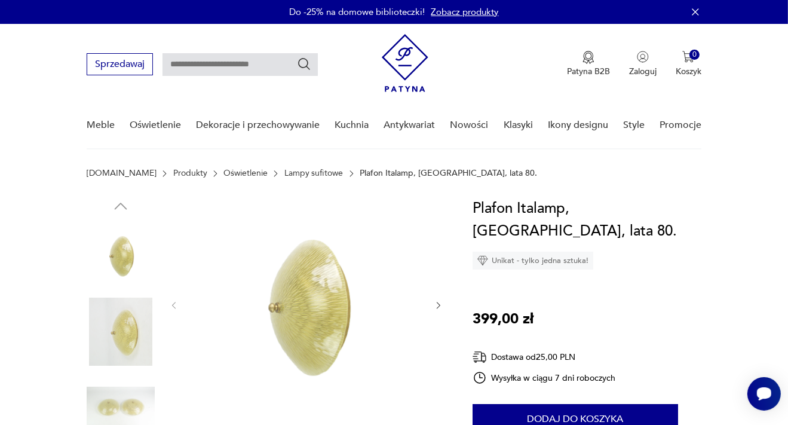
scroll to position [189, 0]
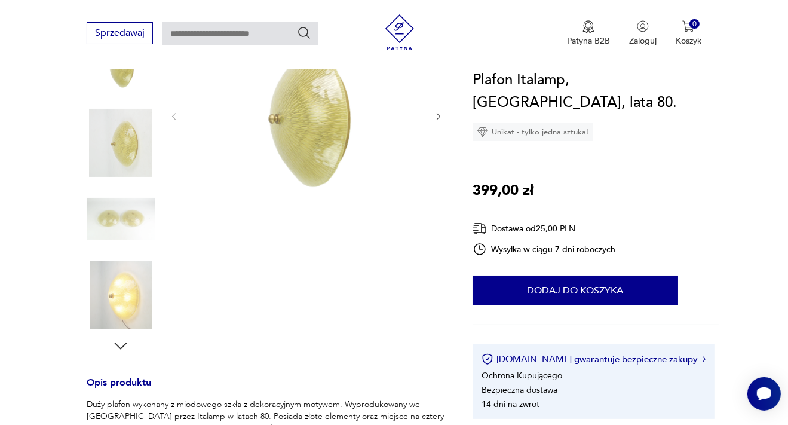
click at [442, 117] on icon "button" at bounding box center [439, 117] width 10 height 10
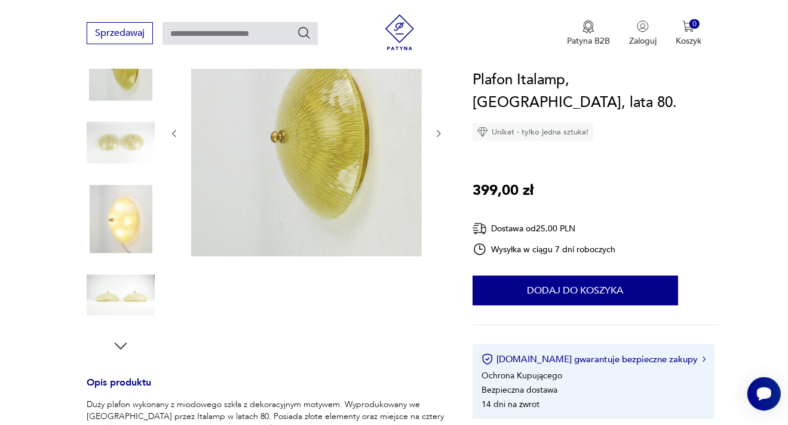
click at [442, 117] on div at bounding box center [306, 133] width 275 height 250
click at [437, 136] on icon "button" at bounding box center [439, 133] width 4 height 7
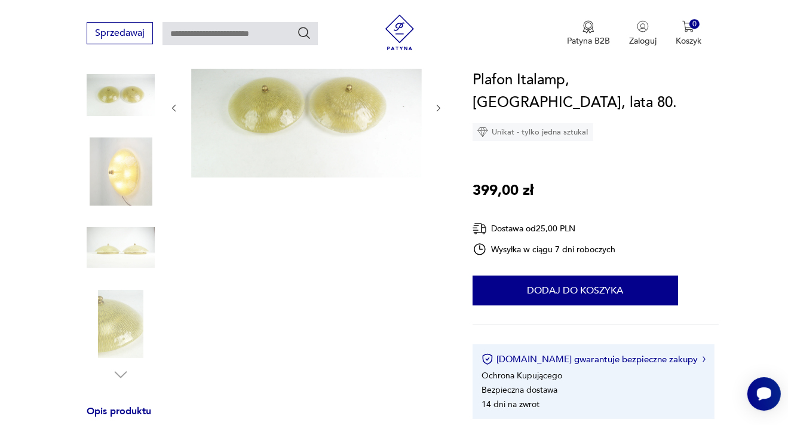
scroll to position [63, 0]
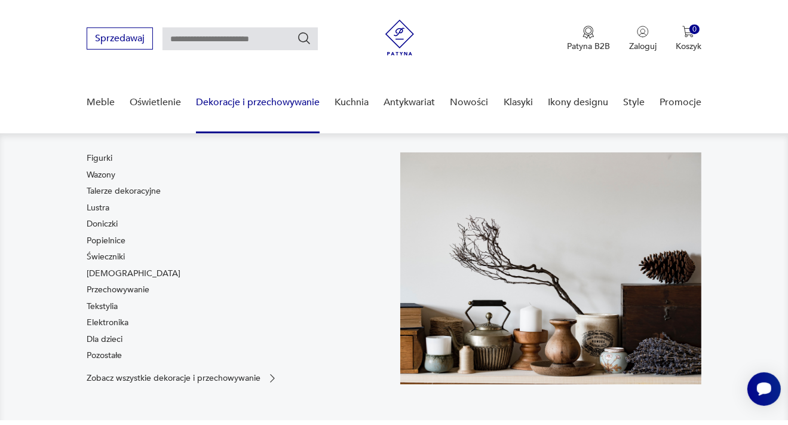
scroll to position [126, 0]
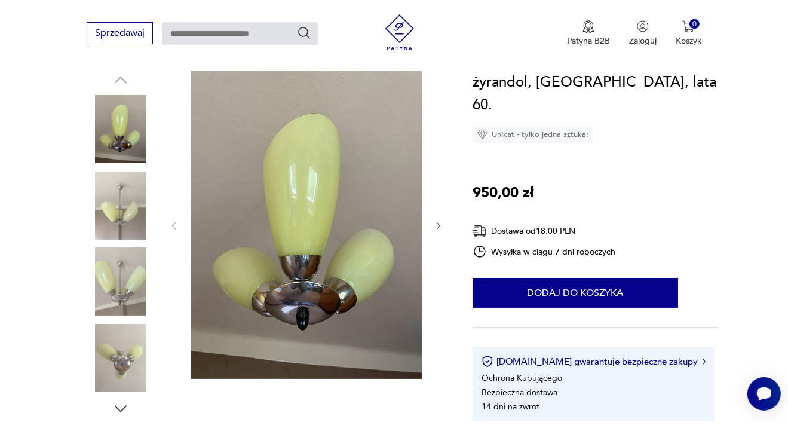
click at [128, 214] on img at bounding box center [121, 206] width 68 height 68
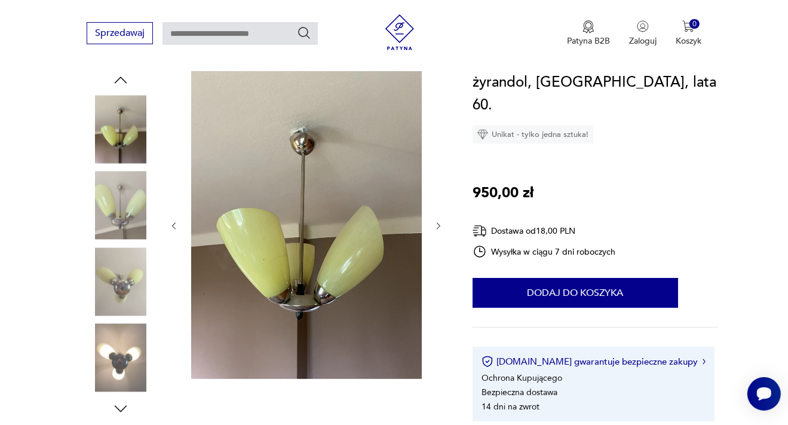
click at [128, 360] on img at bounding box center [121, 358] width 68 height 68
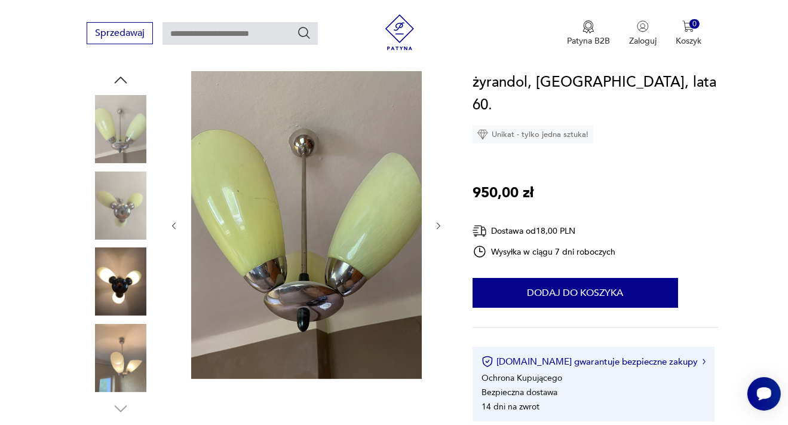
click at [117, 286] on img at bounding box center [121, 281] width 68 height 68
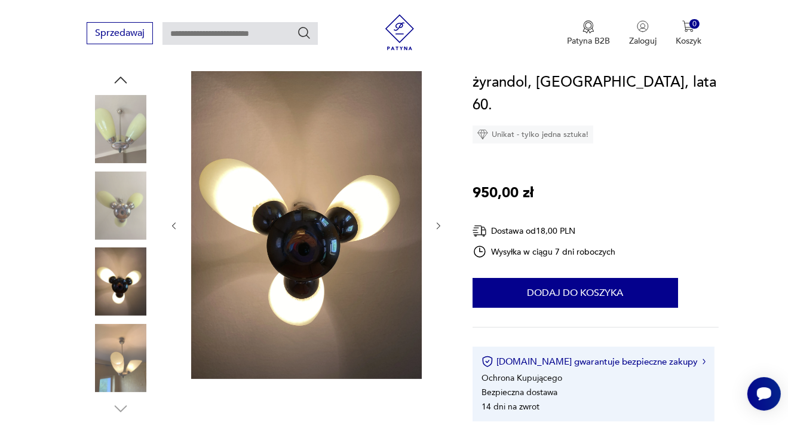
click at [123, 363] on img at bounding box center [121, 358] width 68 height 68
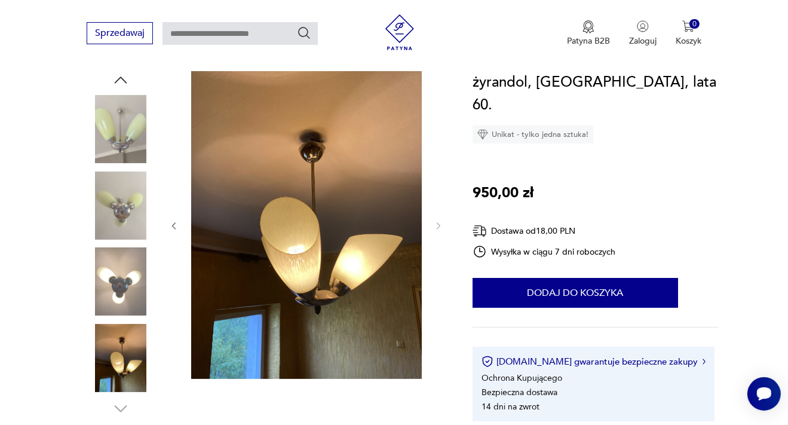
click at [123, 127] on img at bounding box center [121, 129] width 68 height 68
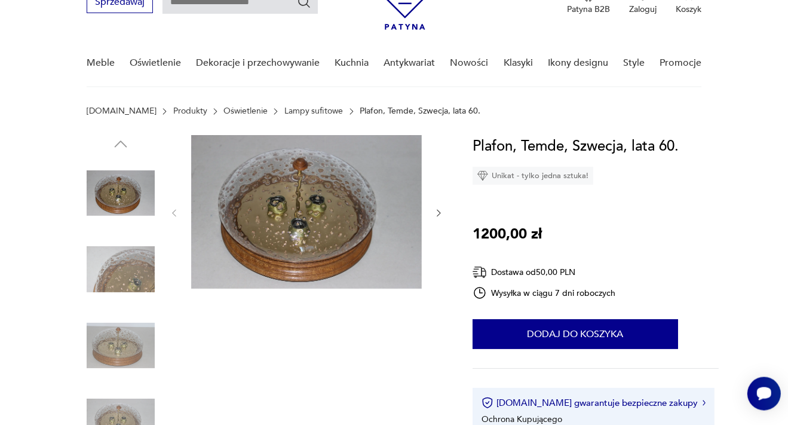
scroll to position [126, 0]
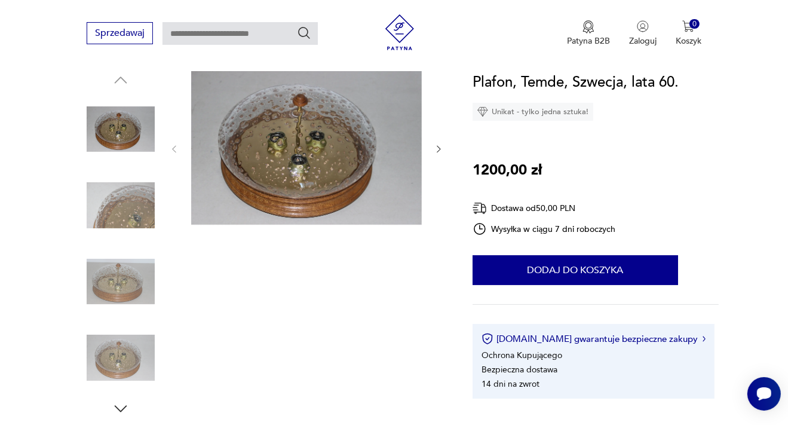
click at [100, 283] on img at bounding box center [121, 281] width 68 height 68
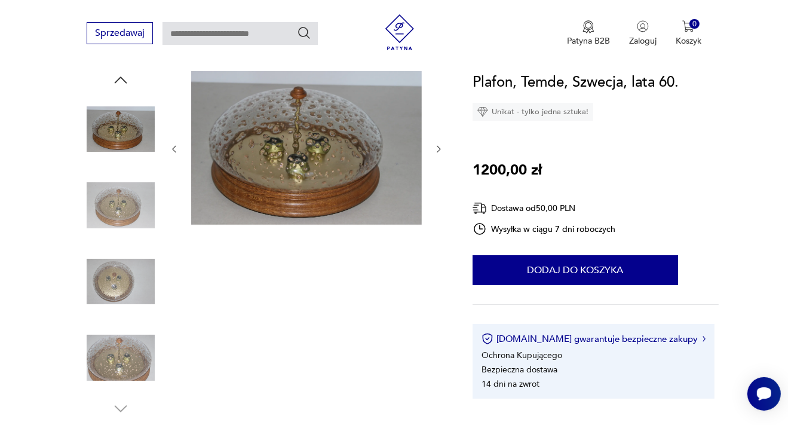
click at [126, 348] on img at bounding box center [121, 358] width 68 height 68
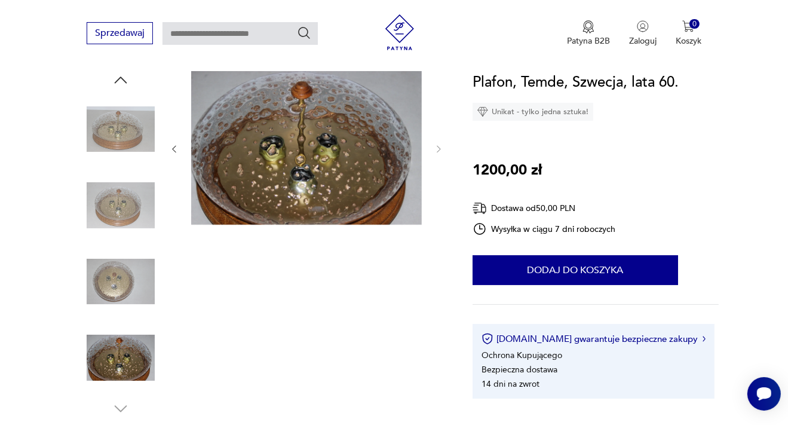
click at [123, 289] on img at bounding box center [121, 281] width 68 height 68
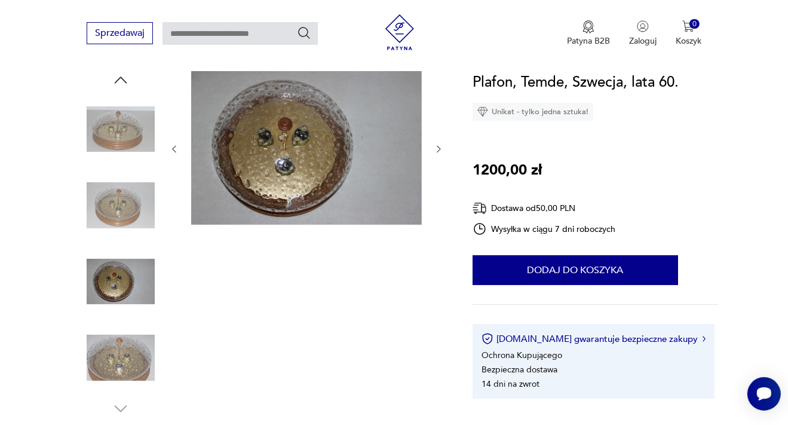
click at [130, 115] on img at bounding box center [121, 129] width 68 height 68
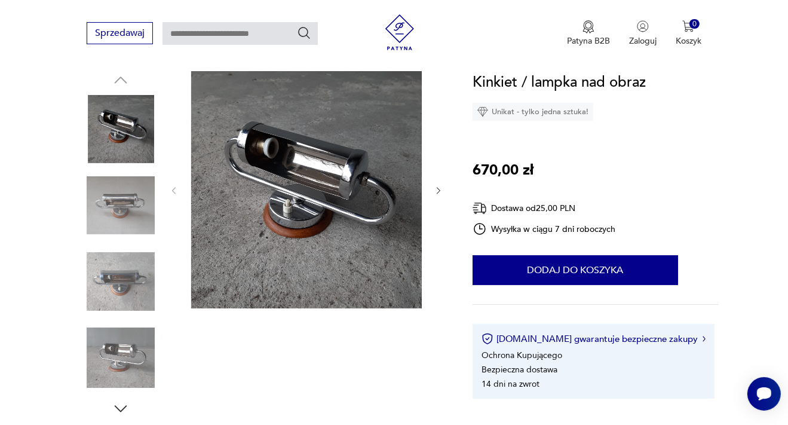
click at [131, 192] on img at bounding box center [121, 206] width 68 height 68
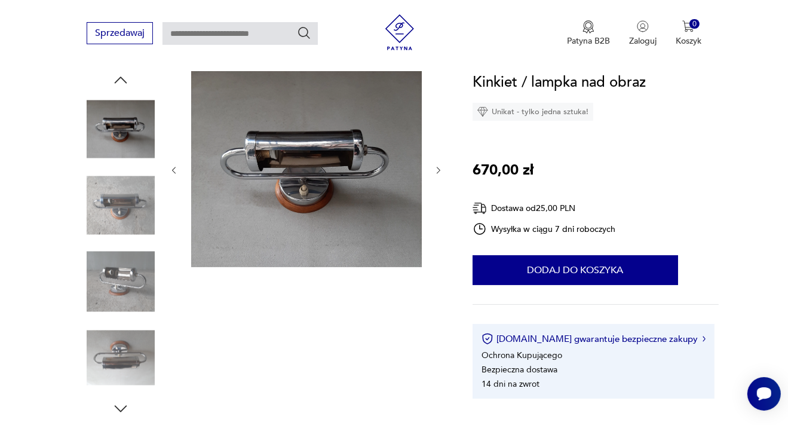
click at [130, 280] on img at bounding box center [121, 281] width 68 height 68
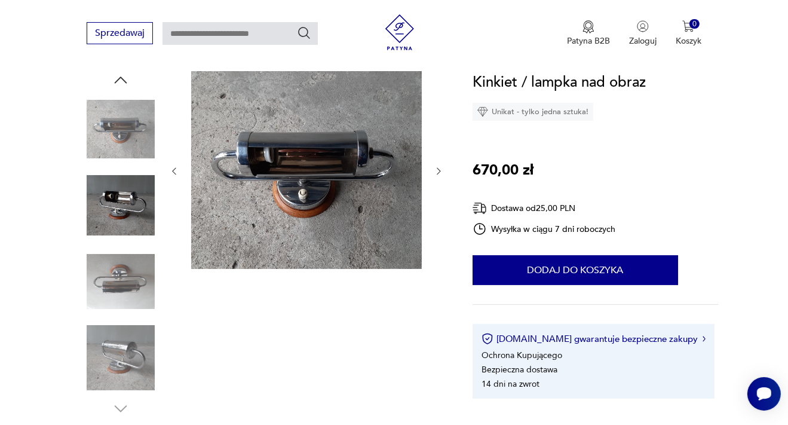
click at [131, 341] on img at bounding box center [121, 358] width 68 height 68
